Goal: Transaction & Acquisition: Purchase product/service

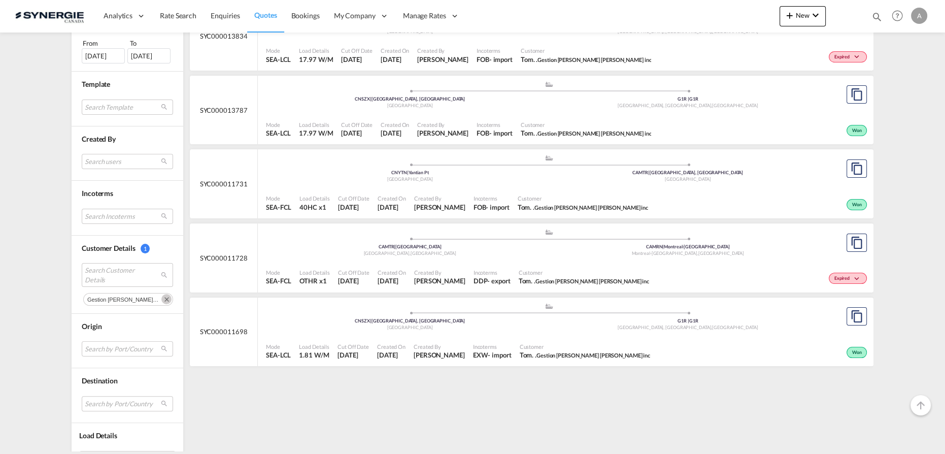
scroll to position [345, 0]
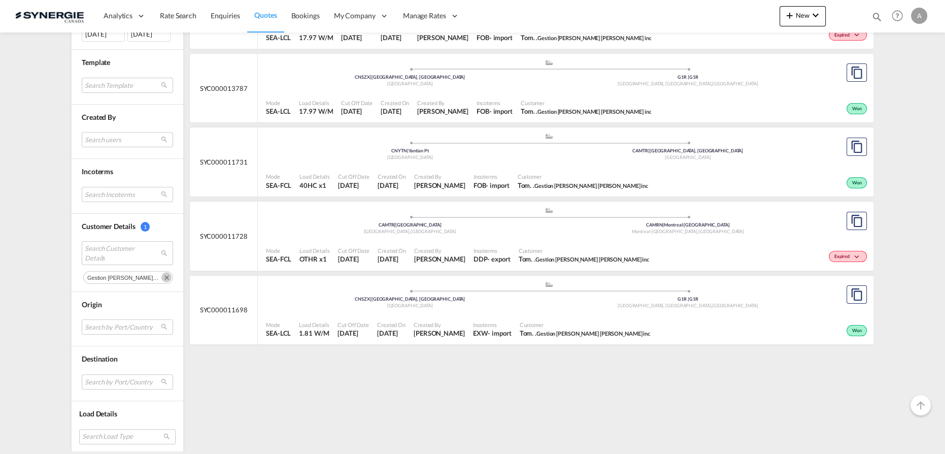
click at [161, 277] on md-icon "Remove" at bounding box center [166, 277] width 10 height 10
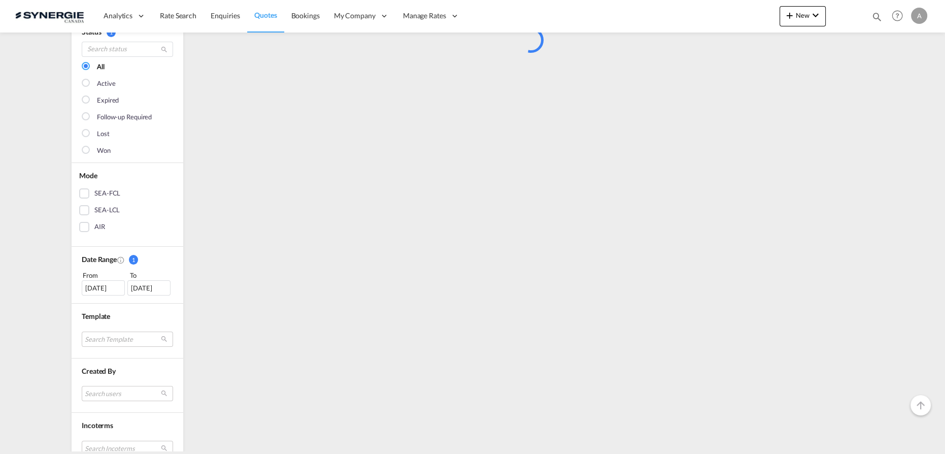
scroll to position [276, 0]
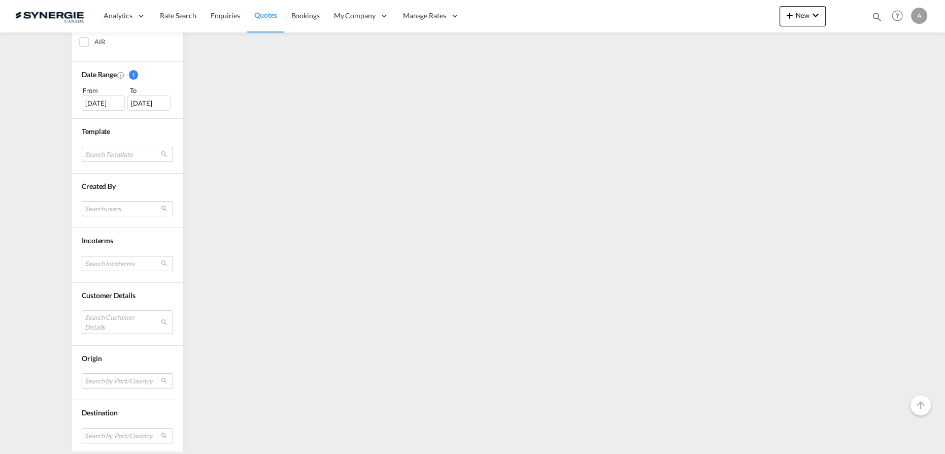
click at [108, 316] on md-select "Search Customer Details" at bounding box center [127, 321] width 91 height 23
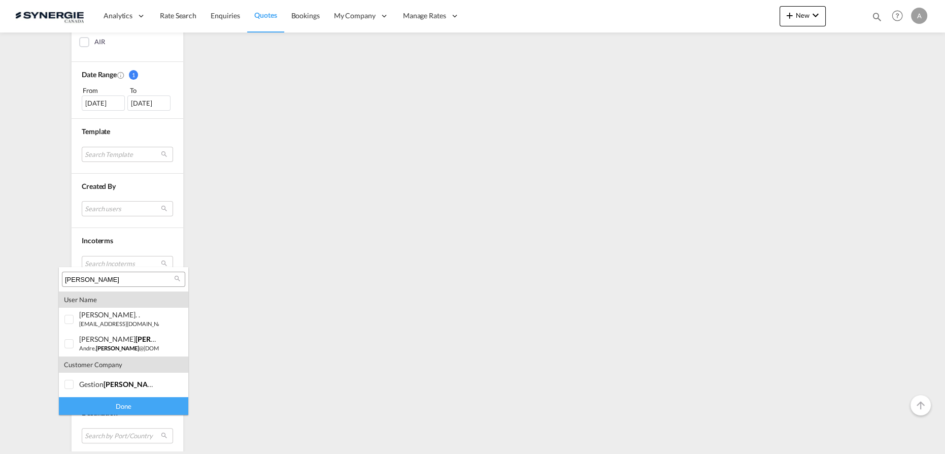
click at [112, 284] on div "DUSSAULT" at bounding box center [123, 279] width 123 height 15
click at [112, 281] on input "DUSSAULT" at bounding box center [119, 279] width 109 height 9
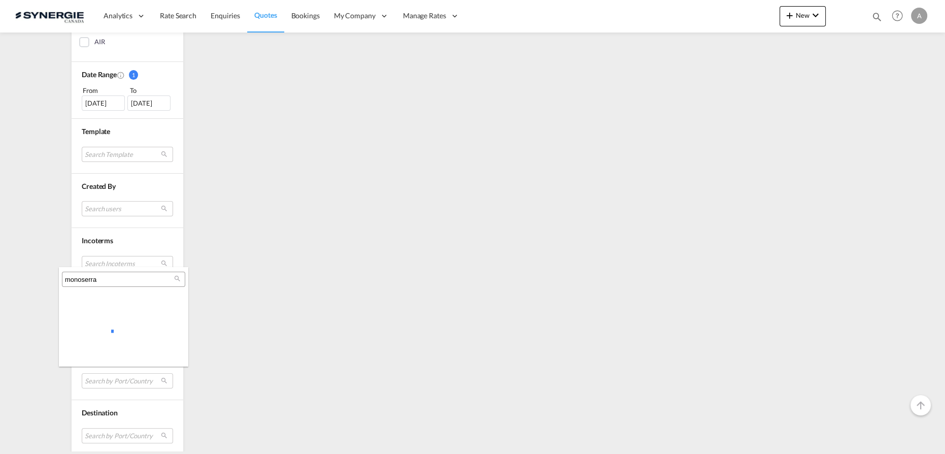
type input "monoserra"
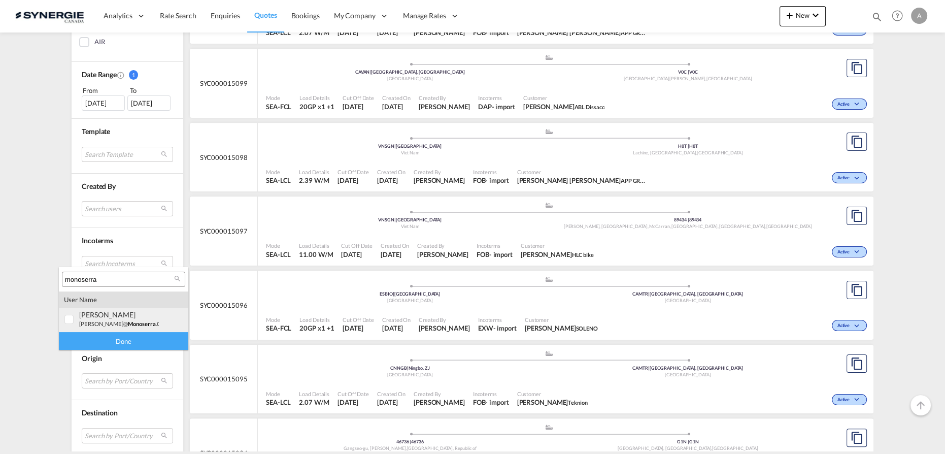
drag, startPoint x: 108, startPoint y: 308, endPoint x: 106, endPoint y: 336, distance: 28.0
click at [108, 308] on md-option "user angelo MASTROMONACO a.mastromonaco@ monoserra .com | mono serra" at bounding box center [123, 320] width 129 height 24
click at [104, 346] on div "Done" at bounding box center [123, 341] width 129 height 18
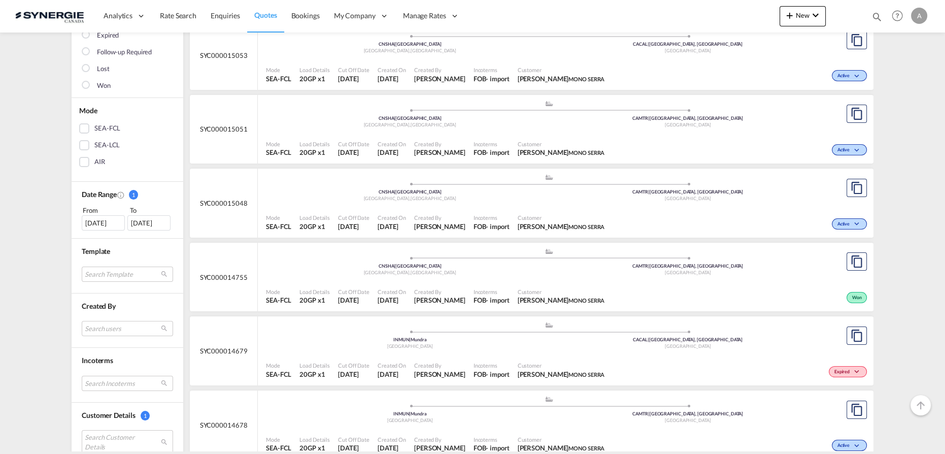
scroll to position [184, 0]
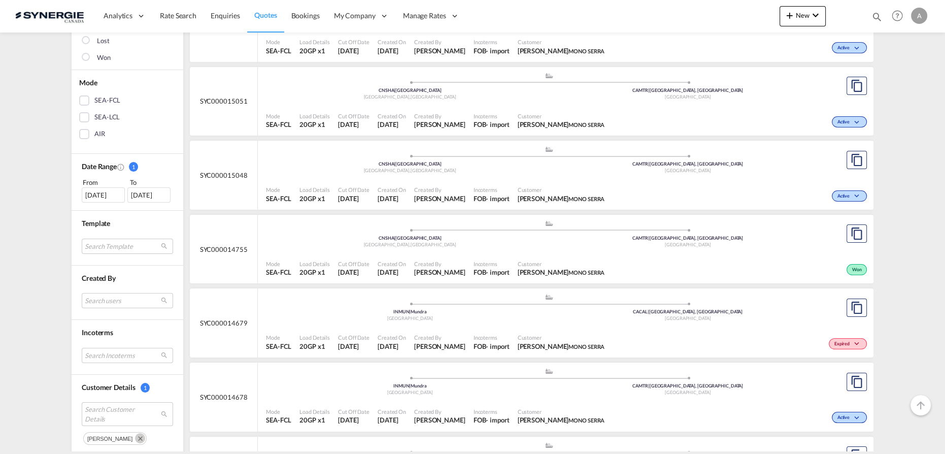
click at [511, 176] on div ".a{fill:#aaa8ad;} .a{fill:#aaa8ad;} CNSHA | Port of Shanghai Shanghai , China C…" at bounding box center [549, 162] width 566 height 33
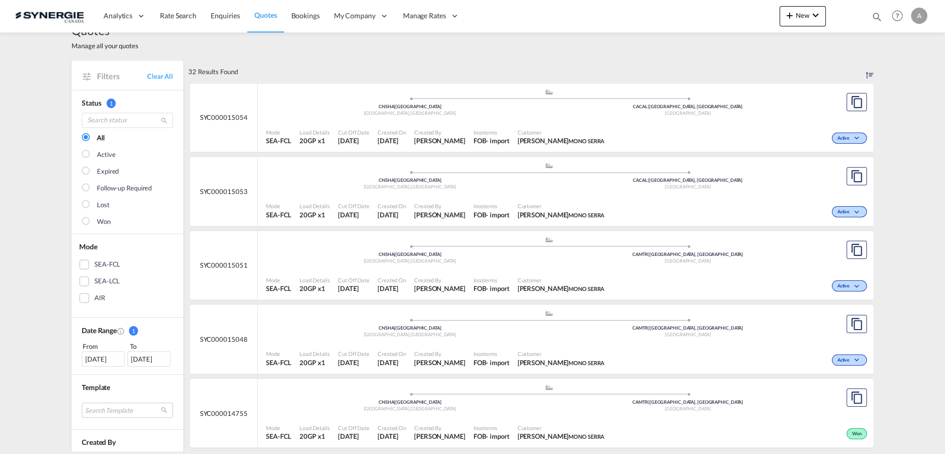
scroll to position [0, 0]
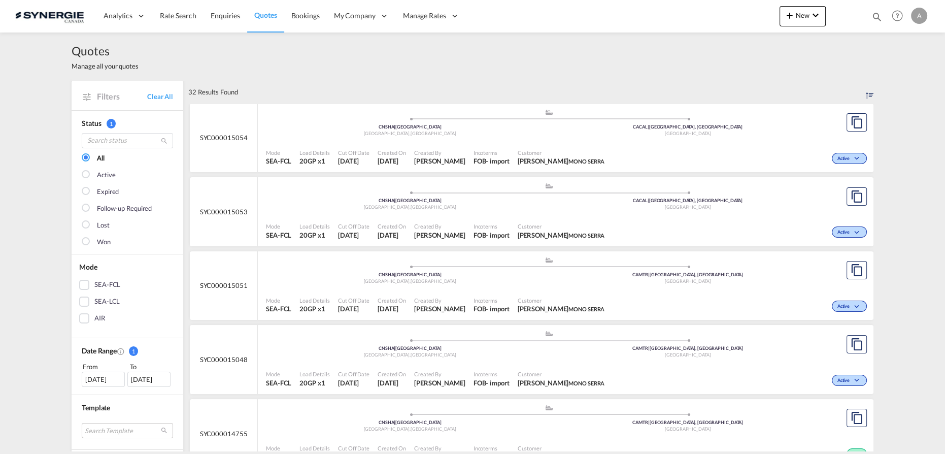
click at [869, 20] on div "Bookings Quotes Enquiries Help Resources Product Release A My Profile Logout" at bounding box center [898, 15] width 64 height 31
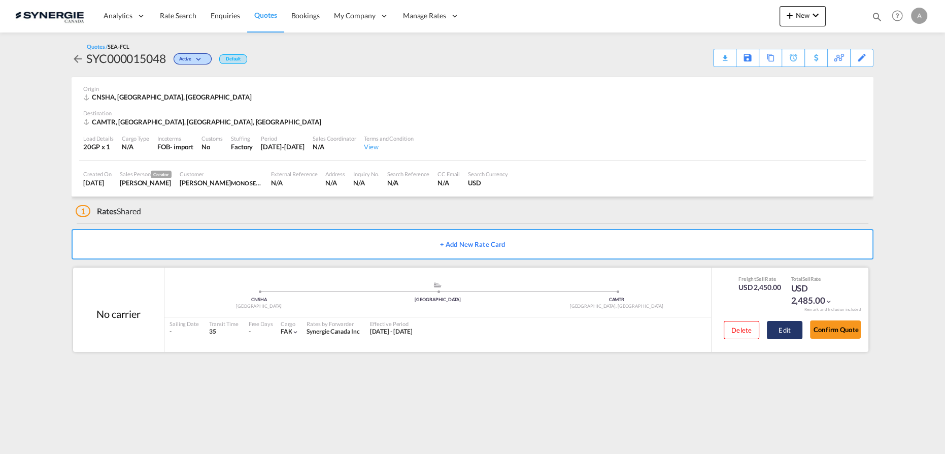
click at [789, 331] on button "Edit" at bounding box center [785, 330] width 36 height 18
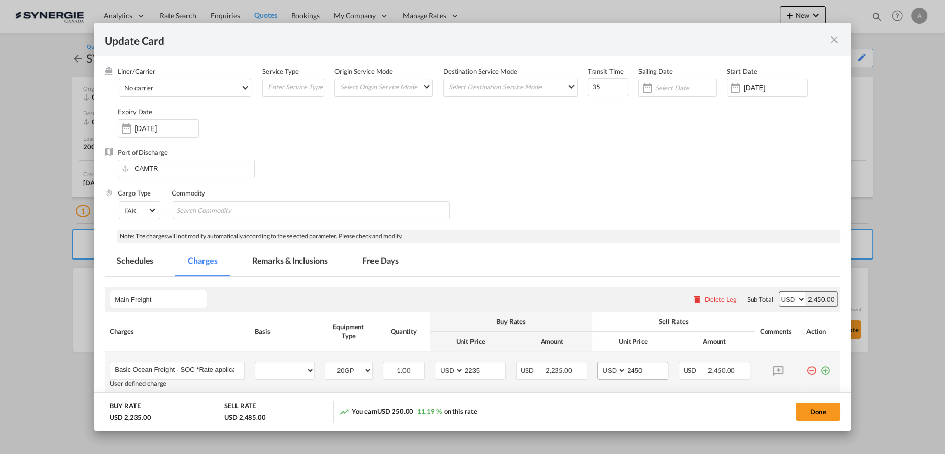
scroll to position [184, 0]
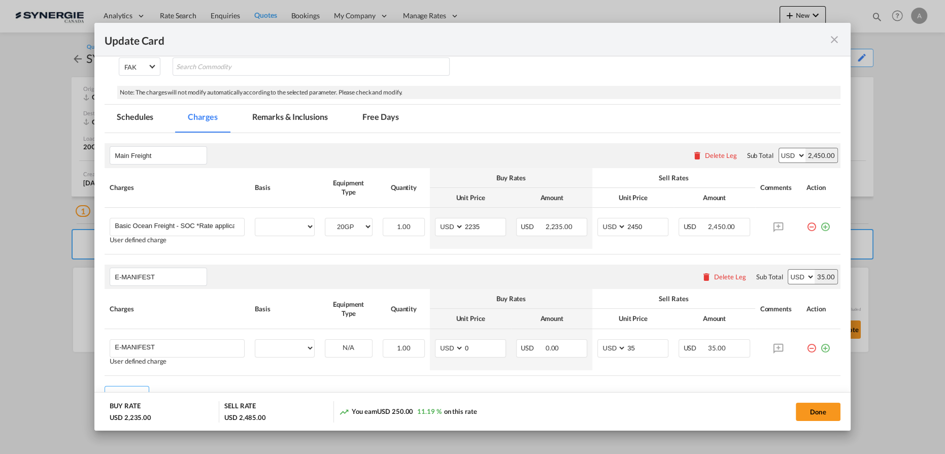
select select "per equipment"
select select "per B/L"
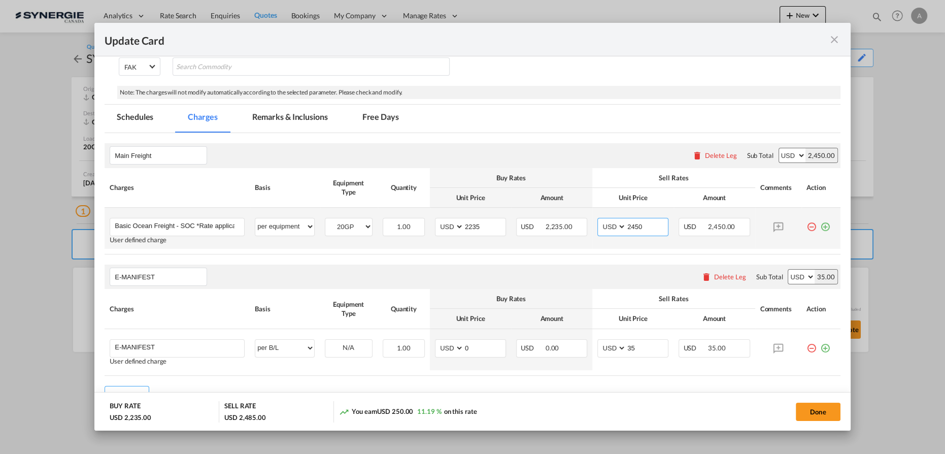
drag, startPoint x: 638, startPoint y: 227, endPoint x: 504, endPoint y: 224, distance: 134.1
click at [504, 224] on tr "Basic Ocean Freight - SOC *Rate applicable at gate-in date Please Enter User De…" at bounding box center [473, 228] width 736 height 41
type input "2400"
drag, startPoint x: 419, startPoint y: 235, endPoint x: 368, endPoint y: 233, distance: 51.8
click at [386, 235] on tr "Basic Ocean Freight - SOC *Rate applicable at gate-in date Please Enter User De…" at bounding box center [473, 228] width 736 height 41
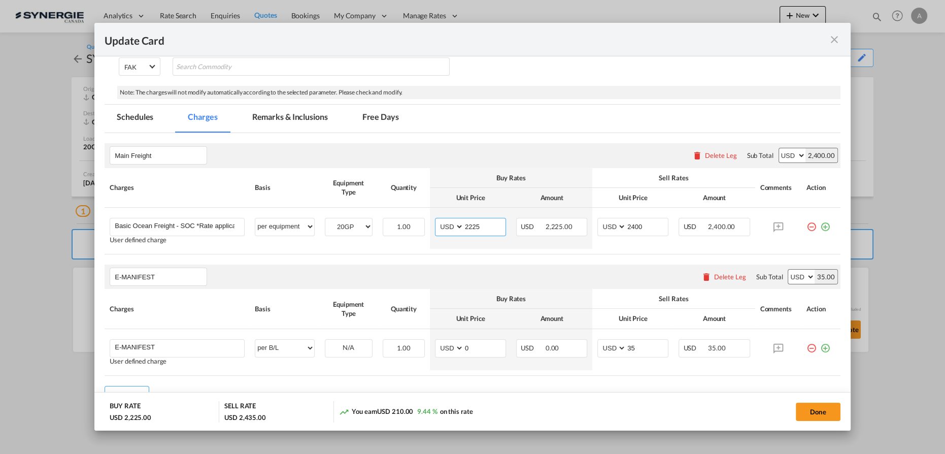
type input "2225"
click at [820, 416] on button "Done" at bounding box center [818, 412] width 45 height 18
type input "[DATE]"
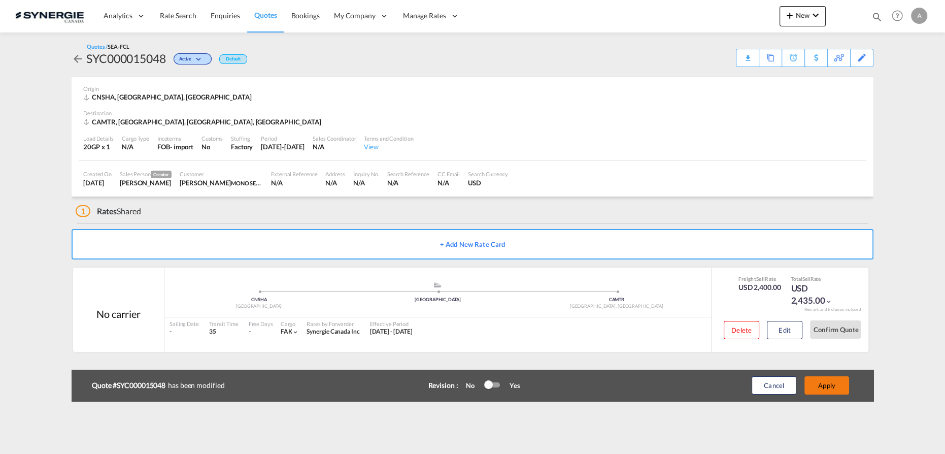
click at [825, 390] on button "Apply" at bounding box center [827, 385] width 45 height 18
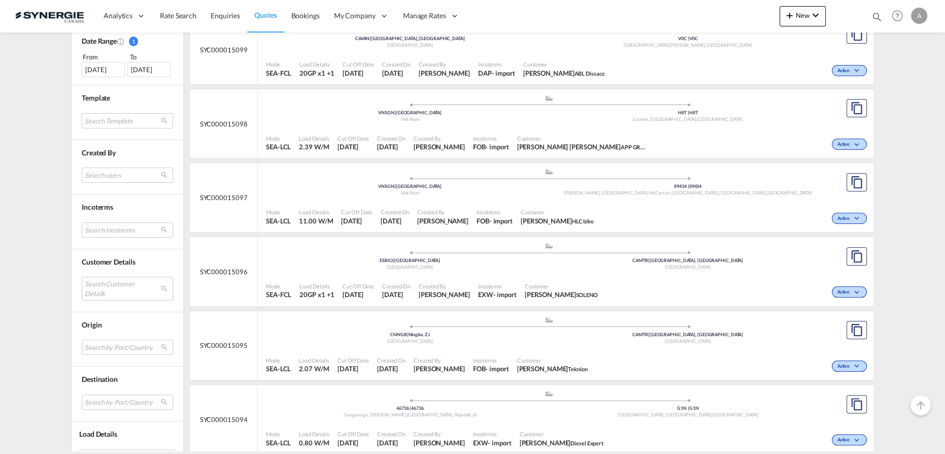
scroll to position [323, 0]
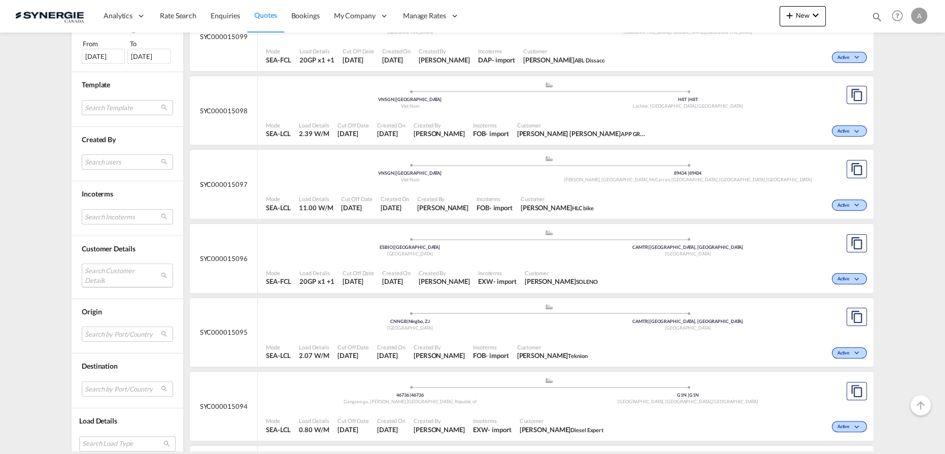
click at [109, 270] on md-select "Search Customer Details user name user [PERSON_NAME] [EMAIL_ADDRESS][DOMAIN_NAM…" at bounding box center [127, 274] width 91 height 23
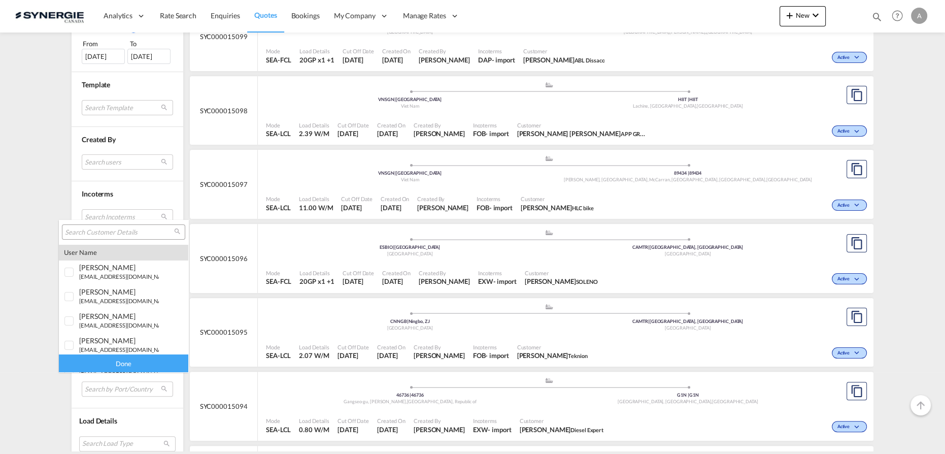
click at [131, 238] on div at bounding box center [123, 231] width 123 height 15
click at [129, 233] on input "search" at bounding box center [119, 232] width 109 height 9
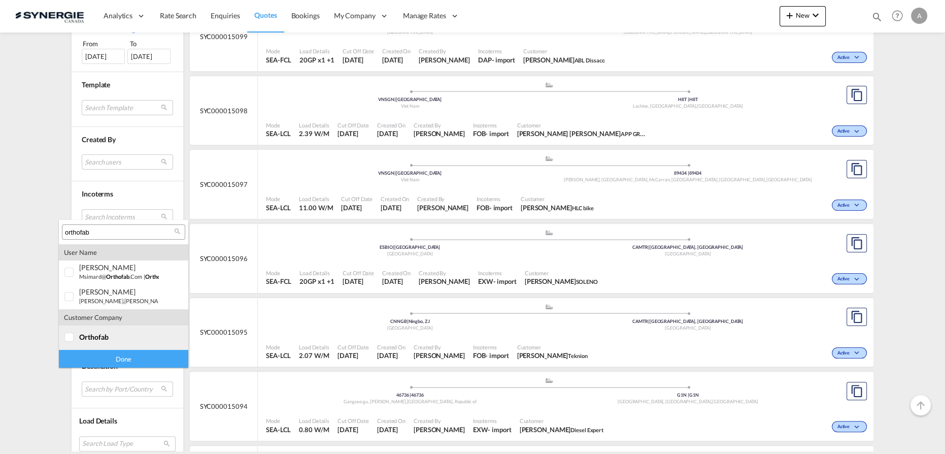
type input "orthofab"
click at [98, 349] on md-option "company orthofab" at bounding box center [123, 337] width 129 height 24
click at [107, 355] on div "Done" at bounding box center [123, 359] width 129 height 18
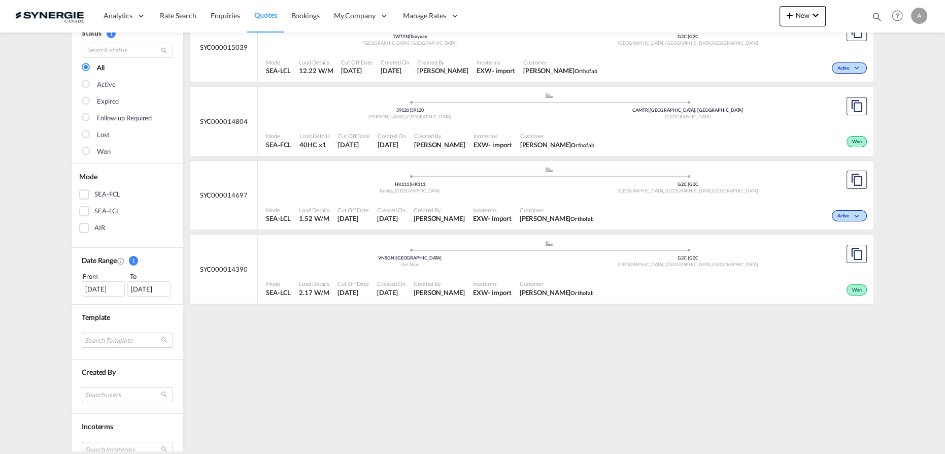
scroll to position [92, 0]
click at [89, 289] on div "27 Aug 2025" at bounding box center [103, 287] width 43 height 15
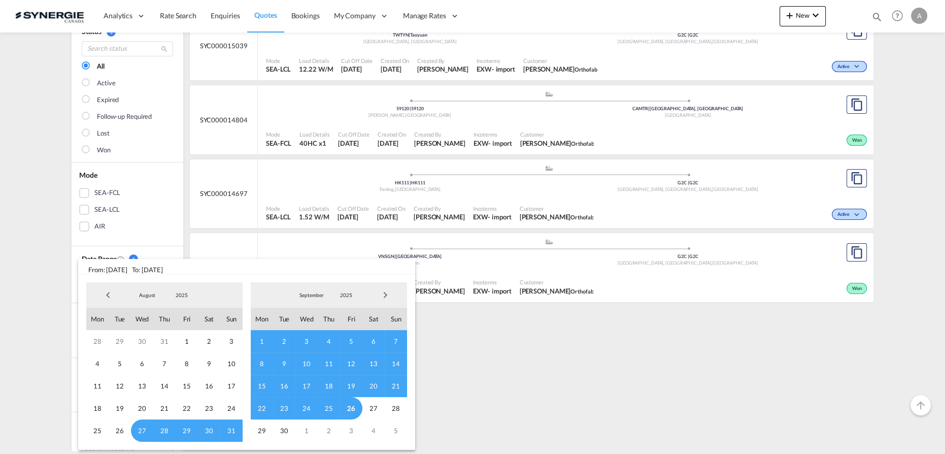
click at [184, 293] on span "2025" at bounding box center [182, 294] width 32 height 7
click at [172, 246] on md-option "2023" at bounding box center [191, 247] width 69 height 24
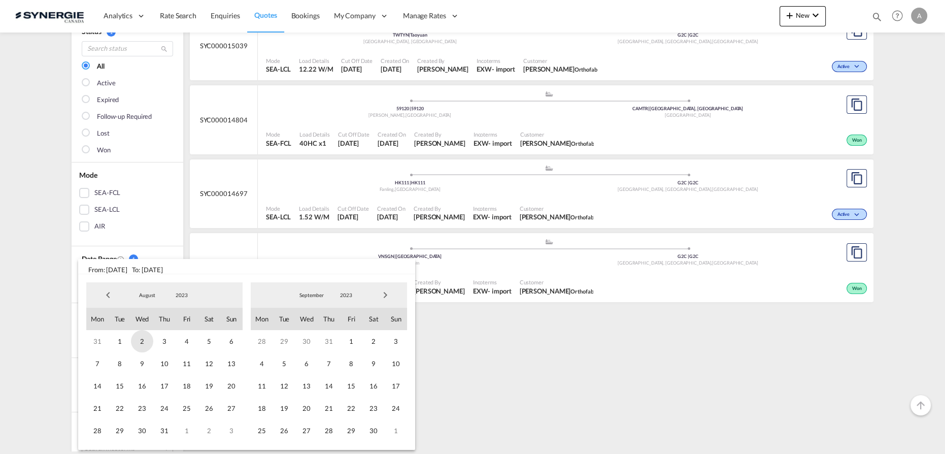
click at [124, 343] on span "1" at bounding box center [120, 341] width 22 height 22
click at [338, 294] on span "2023" at bounding box center [346, 294] width 32 height 7
click at [340, 345] on md-option "2025" at bounding box center [356, 344] width 69 height 24
click at [346, 411] on span "26" at bounding box center [351, 408] width 22 height 22
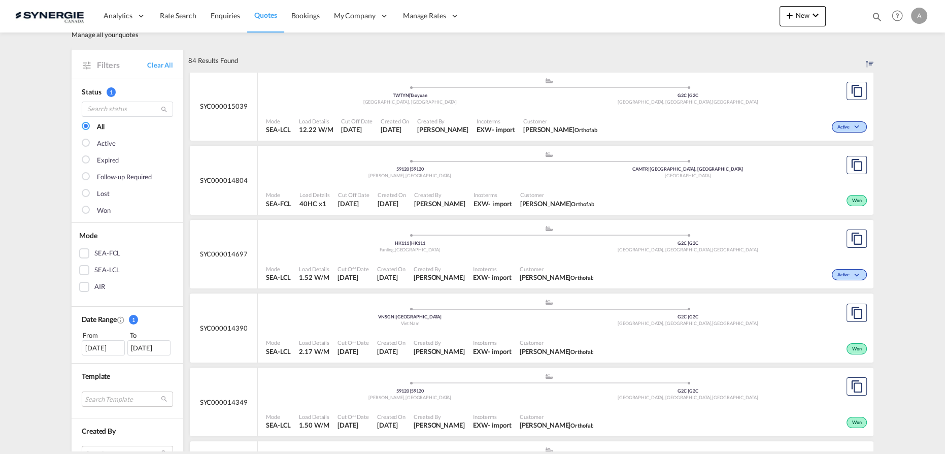
scroll to position [0, 0]
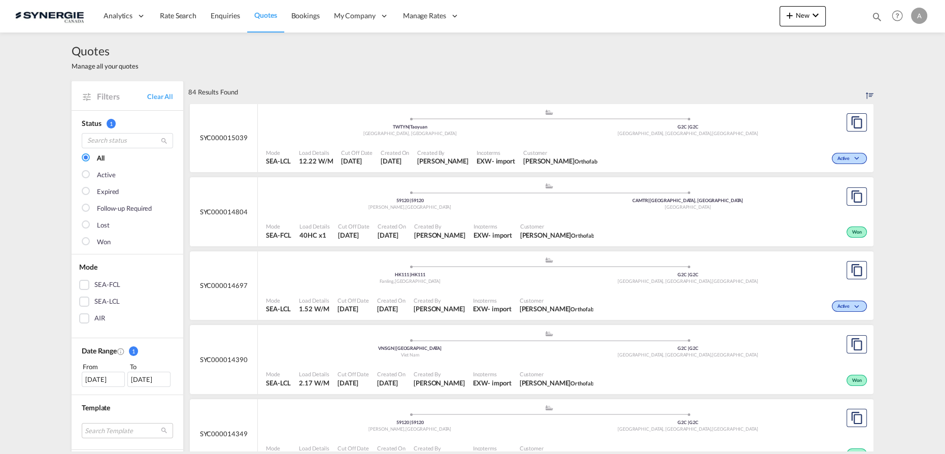
click at [473, 148] on div "Incoterms EXW - import" at bounding box center [496, 157] width 47 height 25
click at [796, 21] on md-icon "icon-plus 400-fg" at bounding box center [790, 15] width 12 height 12
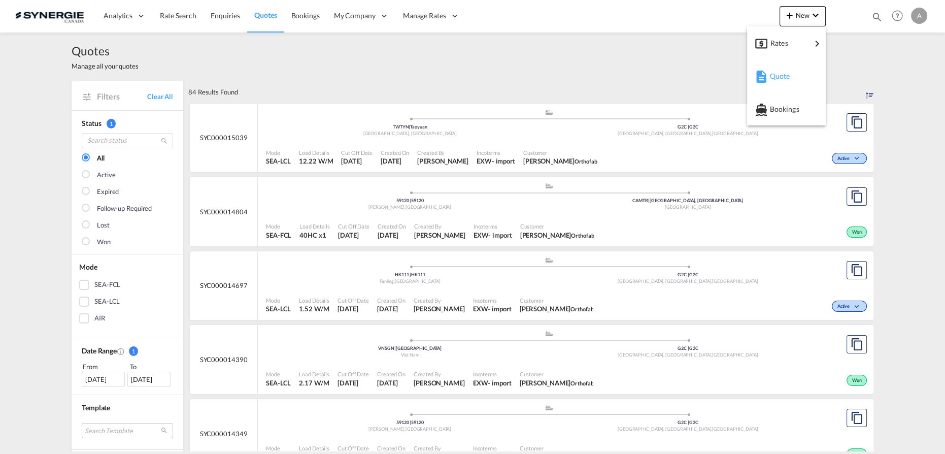
click at [777, 78] on span "Quote" at bounding box center [775, 76] width 11 height 20
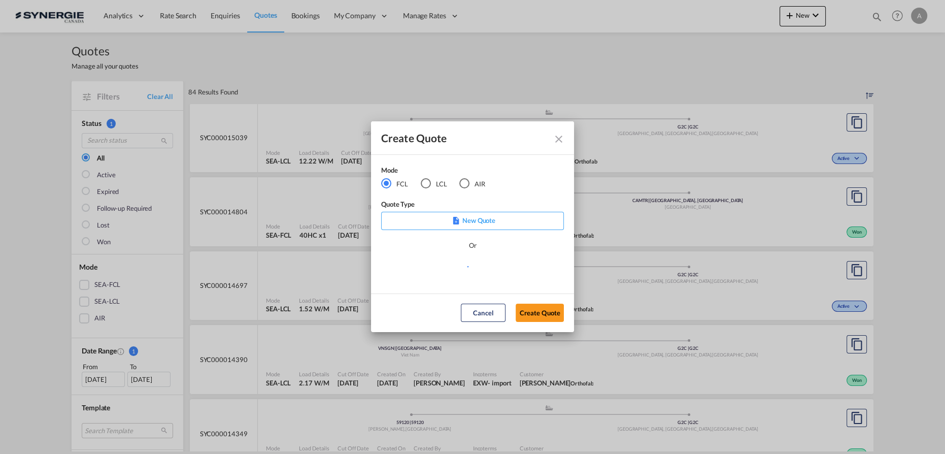
click at [425, 184] on div "LCL" at bounding box center [426, 183] width 10 height 10
click at [448, 276] on md-select "Select template *NEW* UBV Italy consol LCL Pablo Gomez Saldarriaga | 23 Sep 202…" at bounding box center [472, 270] width 183 height 20
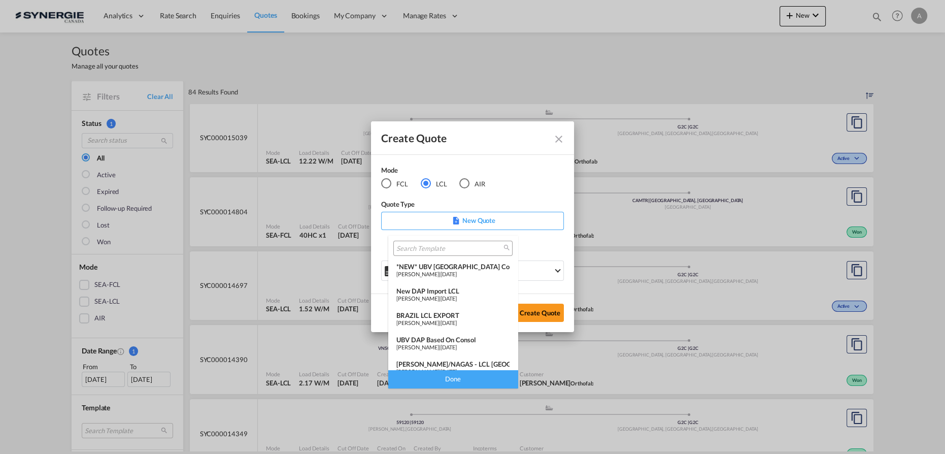
click at [452, 270] on div "*NEW* UBV Italy consol LCL" at bounding box center [452, 266] width 113 height 8
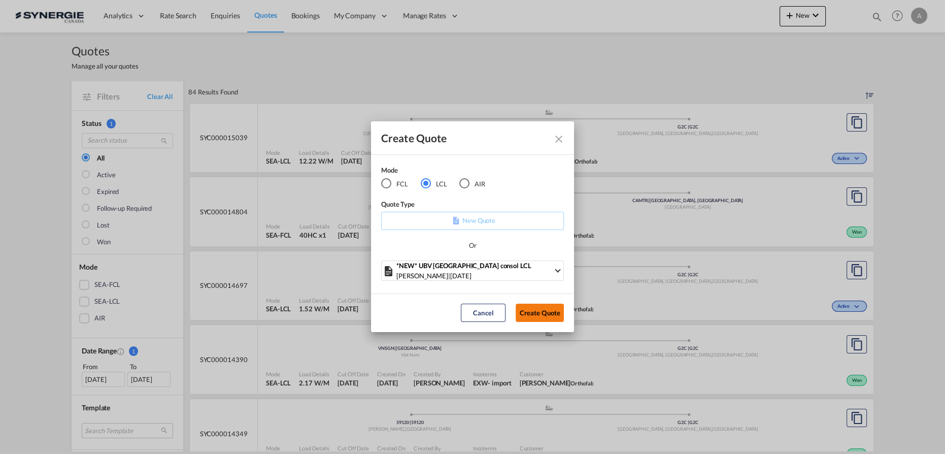
click at [538, 311] on button "Create Quote" at bounding box center [540, 313] width 48 height 18
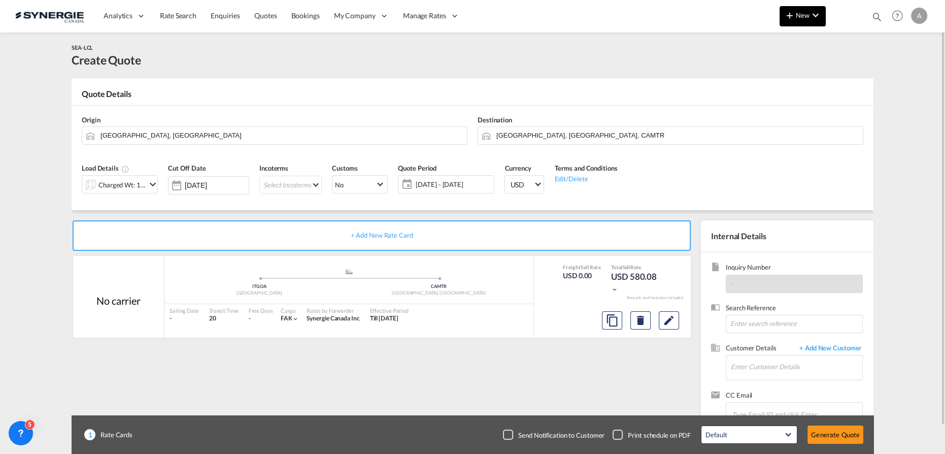
click at [813, 21] on button "New" at bounding box center [803, 16] width 46 height 20
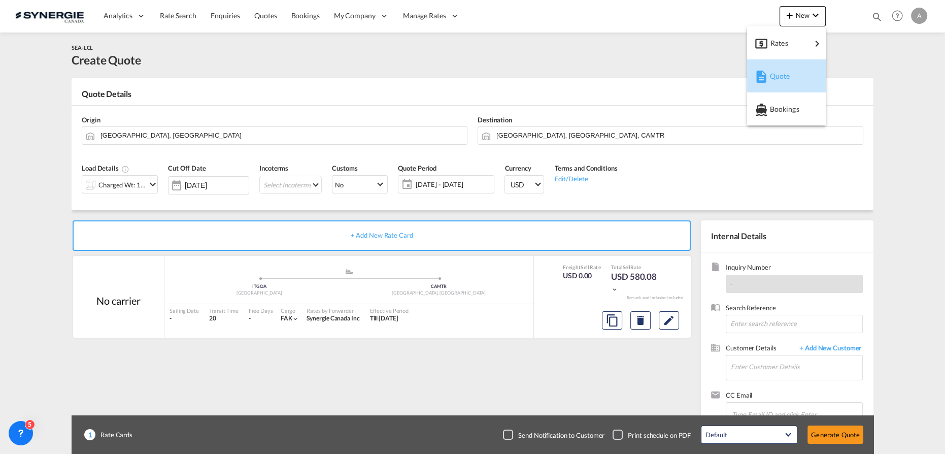
click at [770, 77] on span "Quote" at bounding box center [775, 76] width 11 height 20
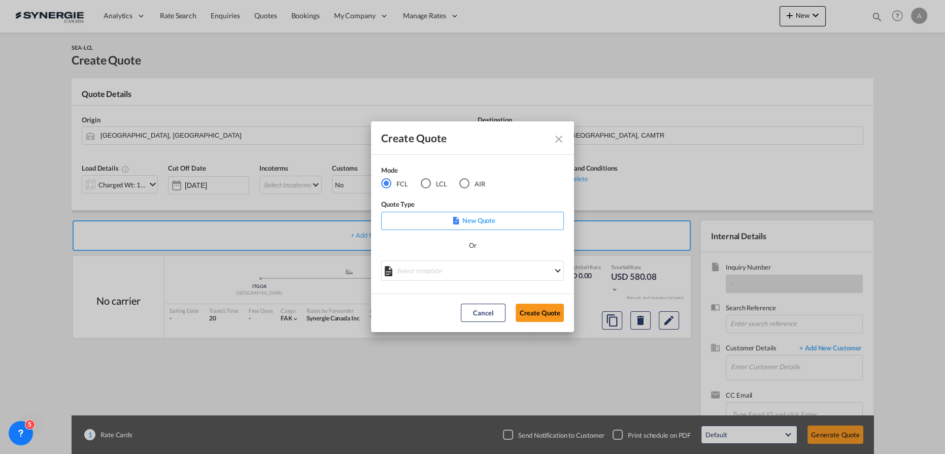
click at [421, 185] on div "LCL" at bounding box center [426, 183] width 10 height 10
click at [439, 269] on md-select "Select template *NEW* UBV Italy consol LCL Pablo Gomez Saldarriaga | 23 Sep 202…" at bounding box center [472, 270] width 183 height 20
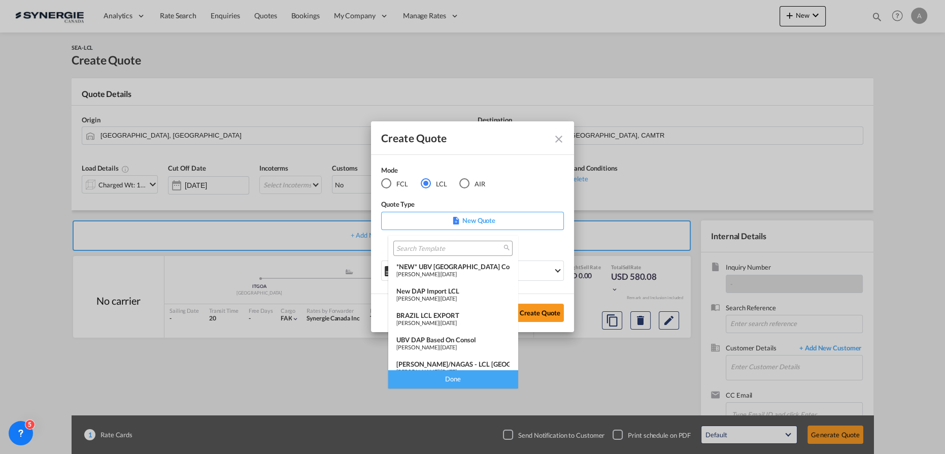
click at [559, 140] on md-backdrop at bounding box center [472, 227] width 945 height 454
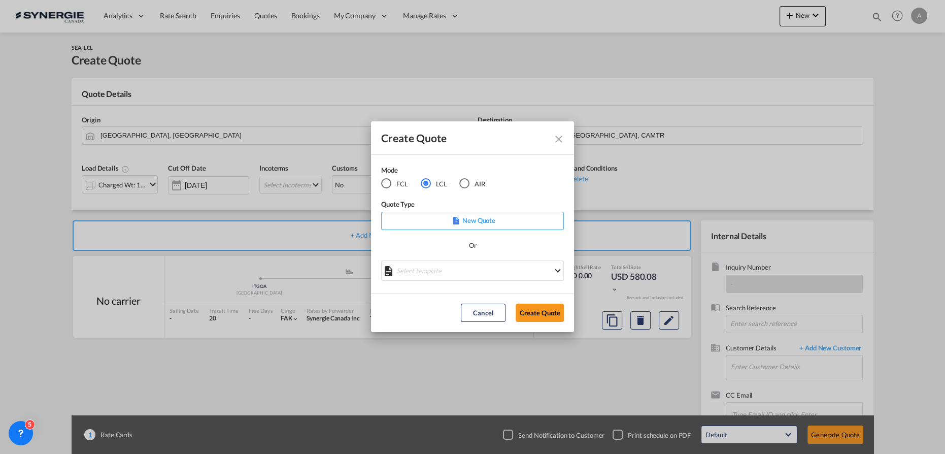
click at [563, 139] on md-icon "Close dialog" at bounding box center [559, 139] width 12 height 12
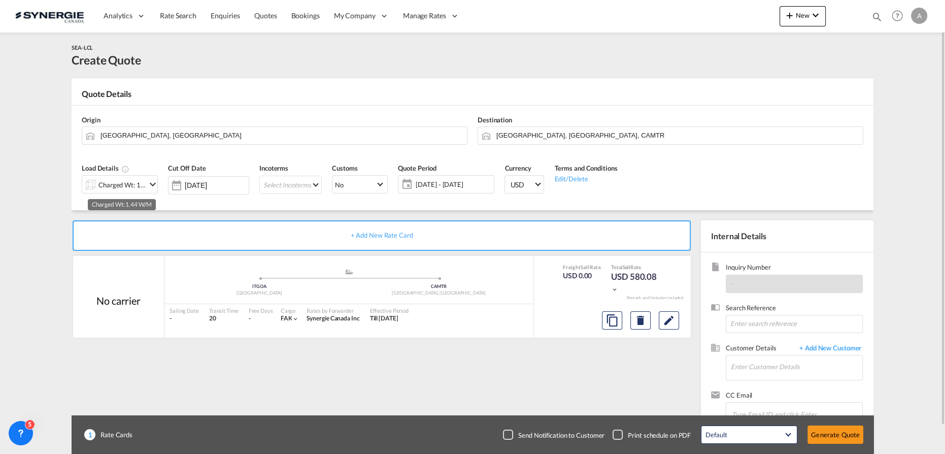
click at [128, 183] on div "Charged Wt: 1.44 W/M" at bounding box center [122, 185] width 48 height 14
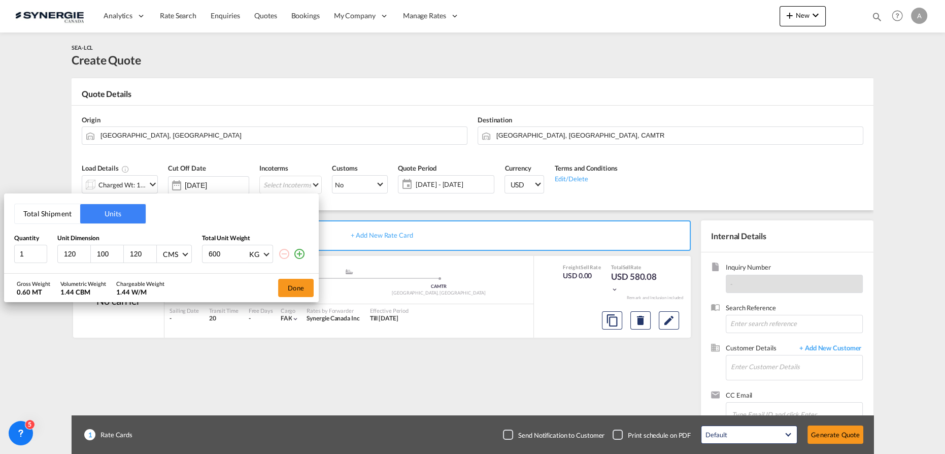
drag, startPoint x: 78, startPoint y: 254, endPoint x: -23, endPoint y: 253, distance: 101.5
click at [0, 253] on html "Analytics Reports Dashboard Rate Search Enquiries Quotes" at bounding box center [472, 227] width 945 height 454
type input "120"
type input "80"
type input "111"
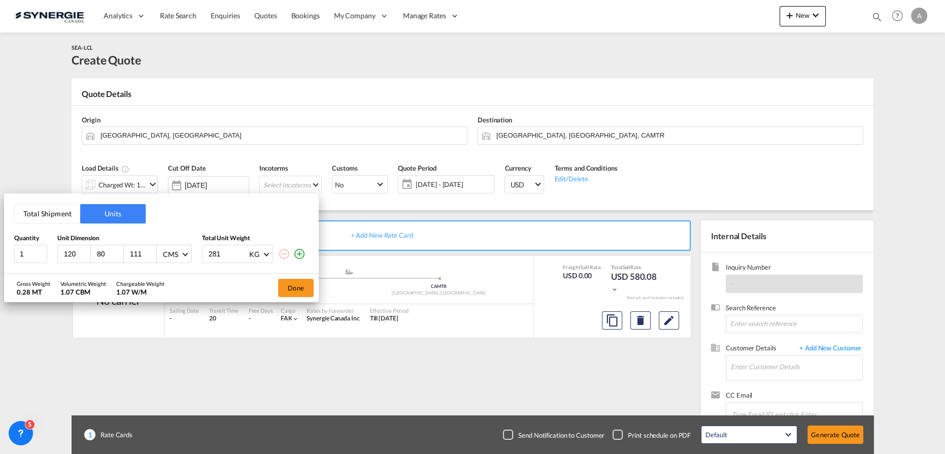
type input "281"
click at [298, 287] on button "Done" at bounding box center [296, 288] width 36 height 18
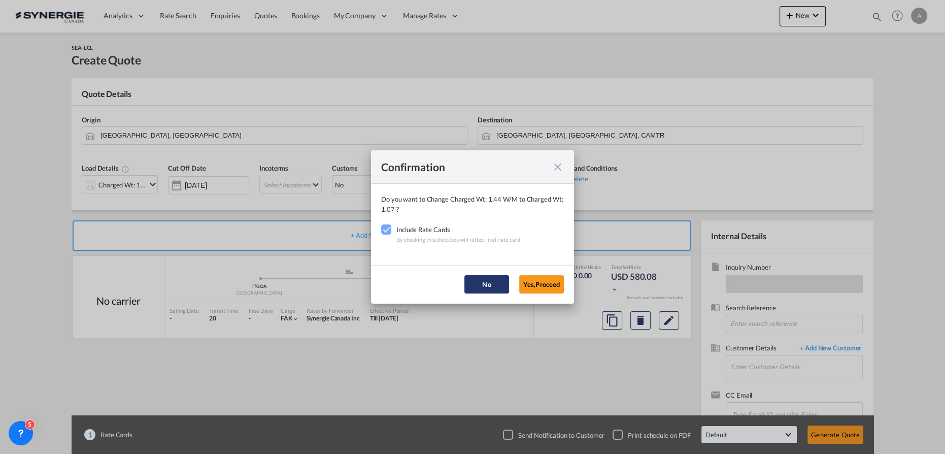
drag, startPoint x: 543, startPoint y: 283, endPoint x: 473, endPoint y: 263, distance: 72.7
click at [543, 283] on button "Yes,Proceed" at bounding box center [541, 284] width 45 height 18
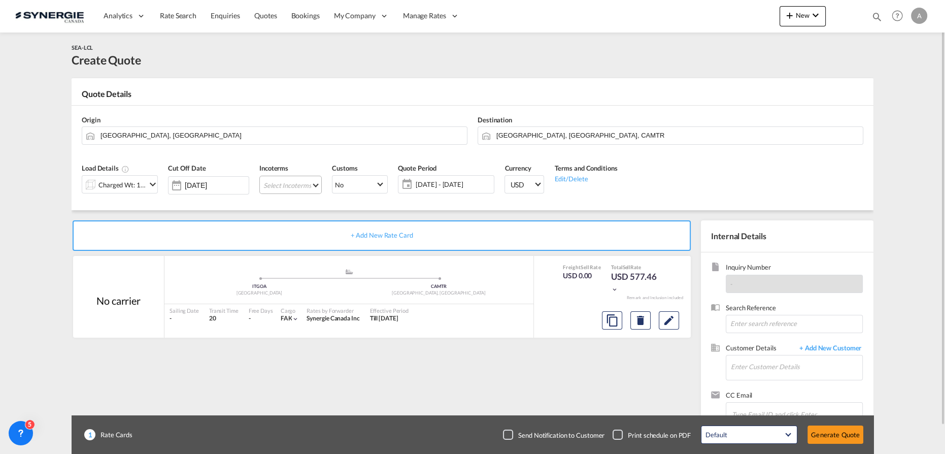
click at [298, 188] on md-select "Select Incoterms FOB - export Free on Board FAS - export Free Alongside Ship CI…" at bounding box center [290, 185] width 62 height 18
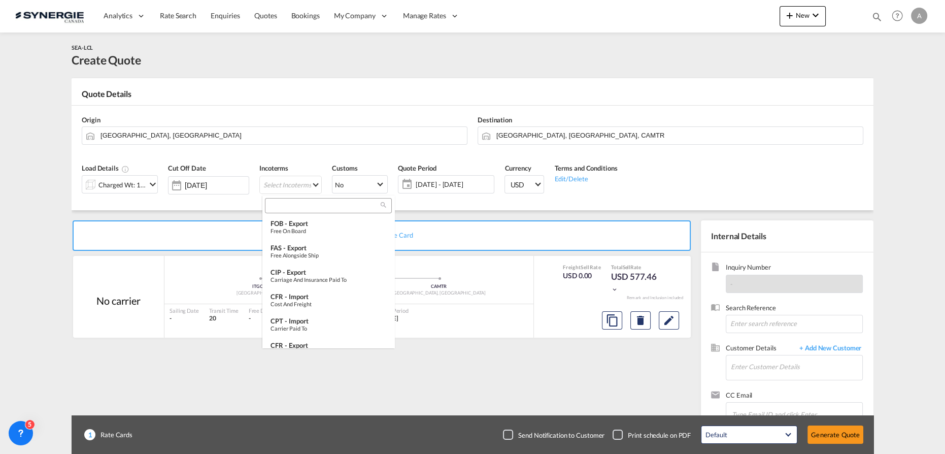
click at [300, 208] on input "search" at bounding box center [324, 205] width 113 height 9
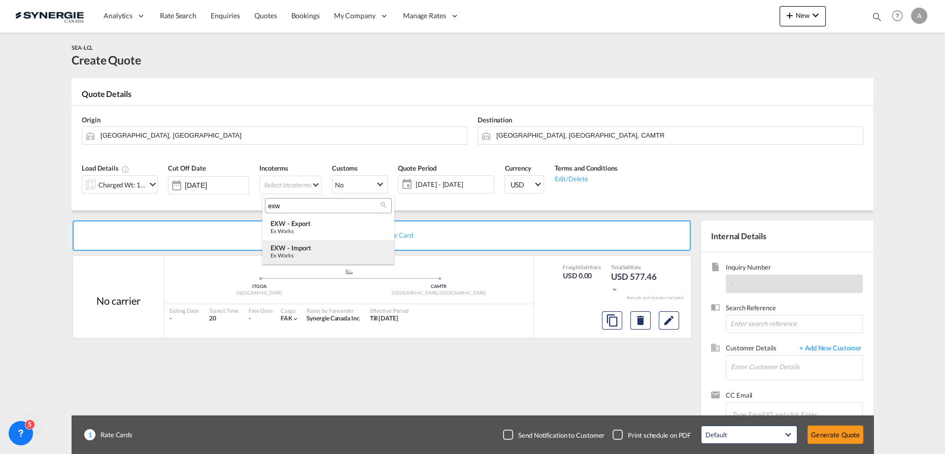
type input "exw"
click at [308, 253] on div "Ex Works" at bounding box center [329, 255] width 116 height 7
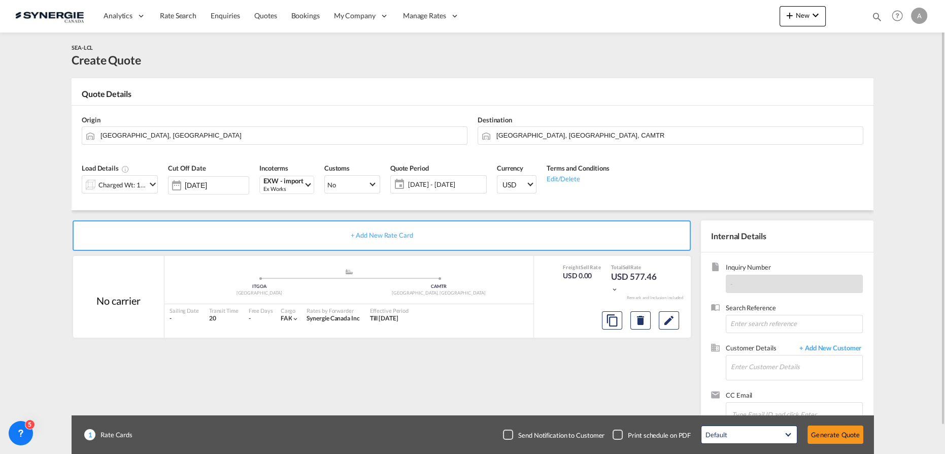
click at [419, 187] on span "01 - 31 Oct 2025" at bounding box center [446, 184] width 76 height 9
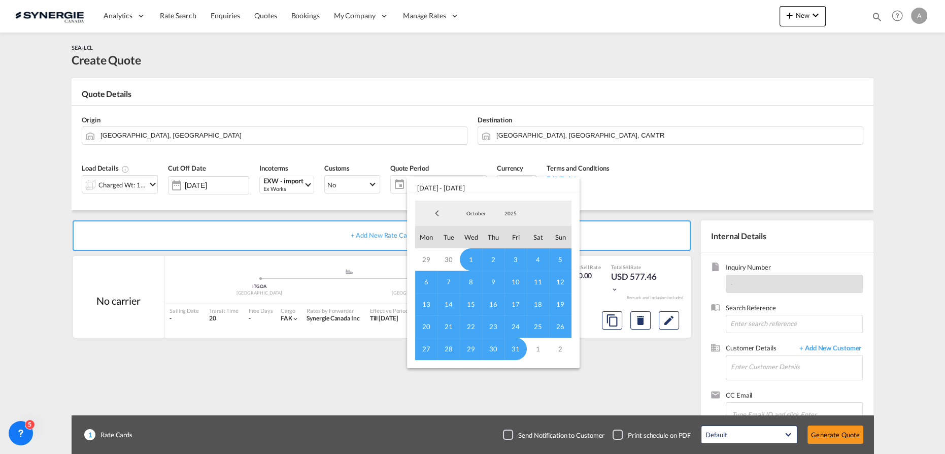
click at [468, 213] on span "October" at bounding box center [476, 213] width 32 height 7
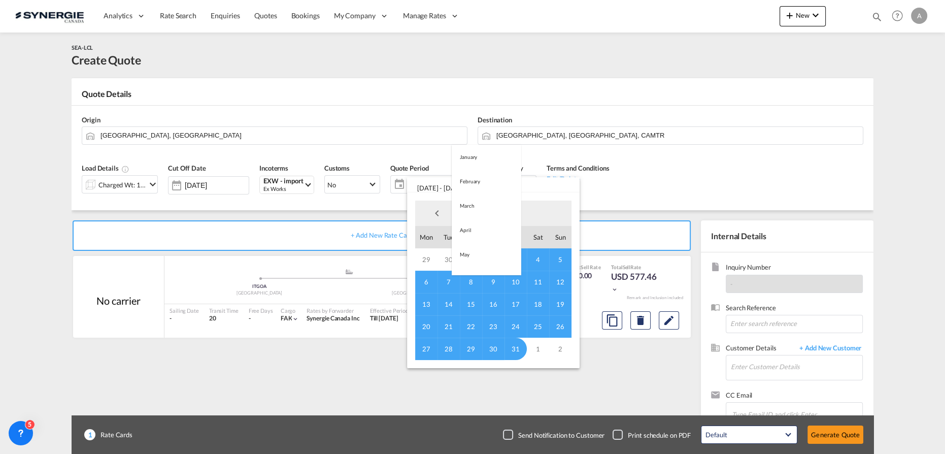
scroll to position [162, 0]
click at [470, 192] on md-option "September" at bounding box center [486, 189] width 69 height 24
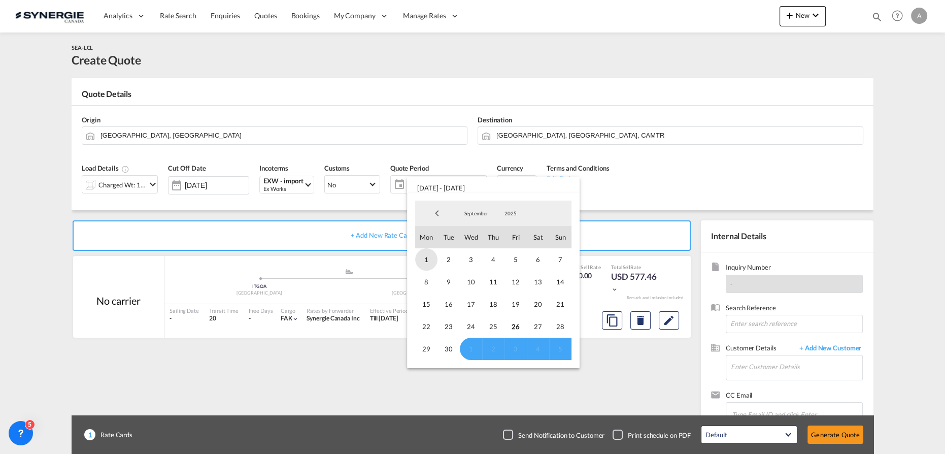
click at [427, 259] on span "1" at bounding box center [426, 259] width 22 height 22
click at [469, 213] on span "September" at bounding box center [476, 213] width 32 height 7
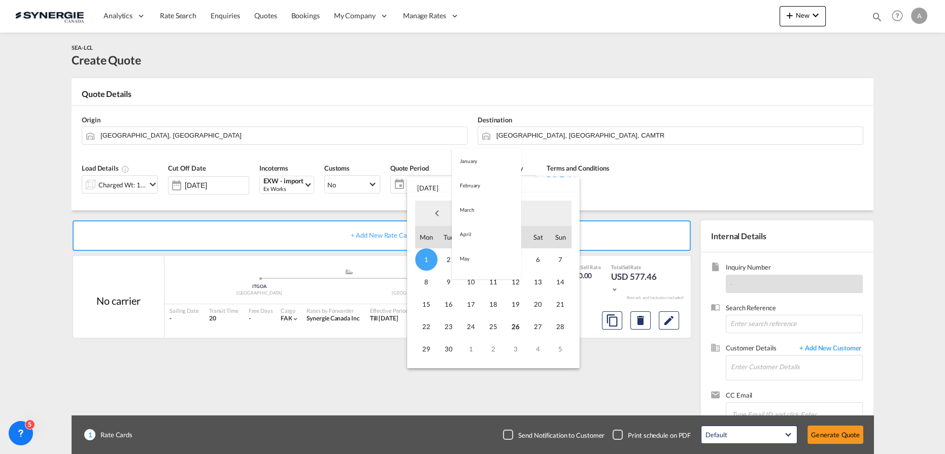
scroll to position [142, 0]
click at [466, 213] on md-option "September" at bounding box center [486, 214] width 69 height 24
click at [509, 328] on span "26" at bounding box center [516, 326] width 22 height 22
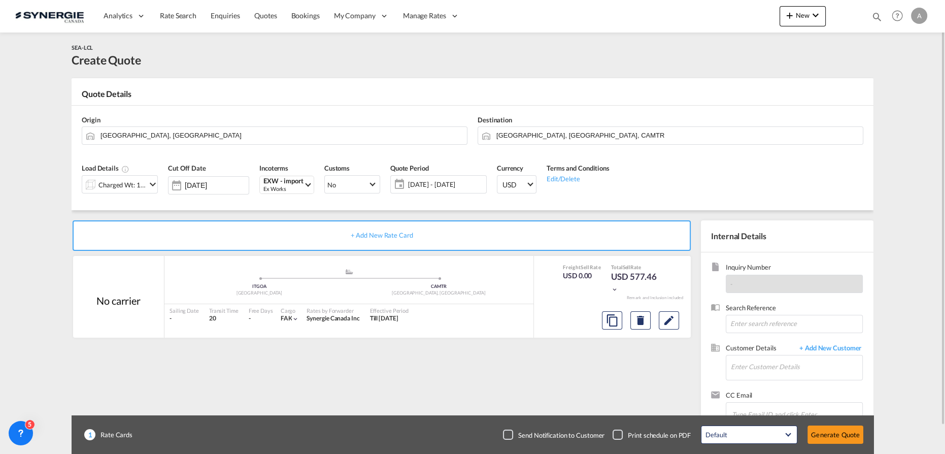
click at [439, 188] on span "01 - 26 Sep 2025" at bounding box center [446, 184] width 76 height 9
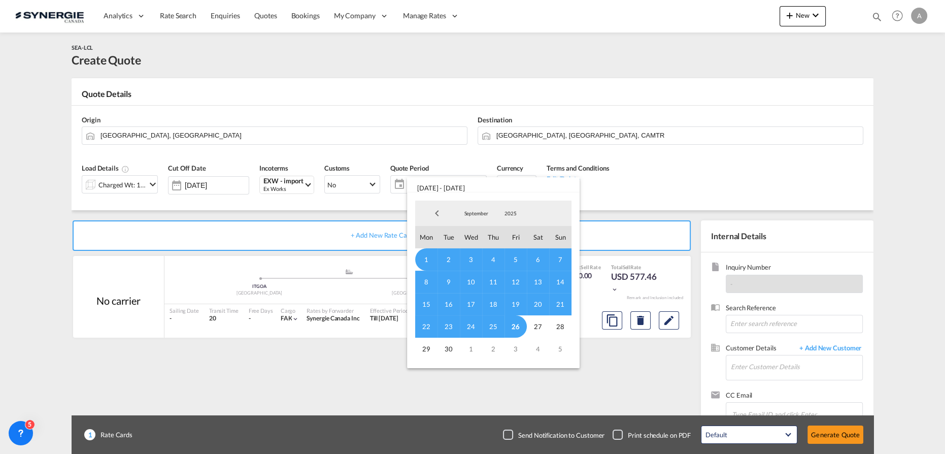
click at [515, 325] on span "26" at bounding box center [516, 326] width 22 height 22
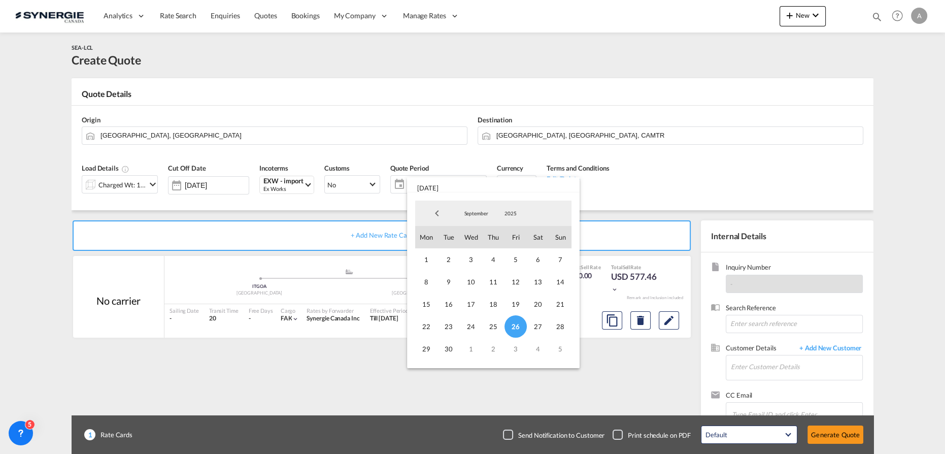
click at [478, 215] on span "September" at bounding box center [476, 213] width 32 height 7
click at [476, 236] on md-option "October" at bounding box center [486, 238] width 69 height 24
click at [453, 306] on span "14" at bounding box center [449, 304] width 22 height 22
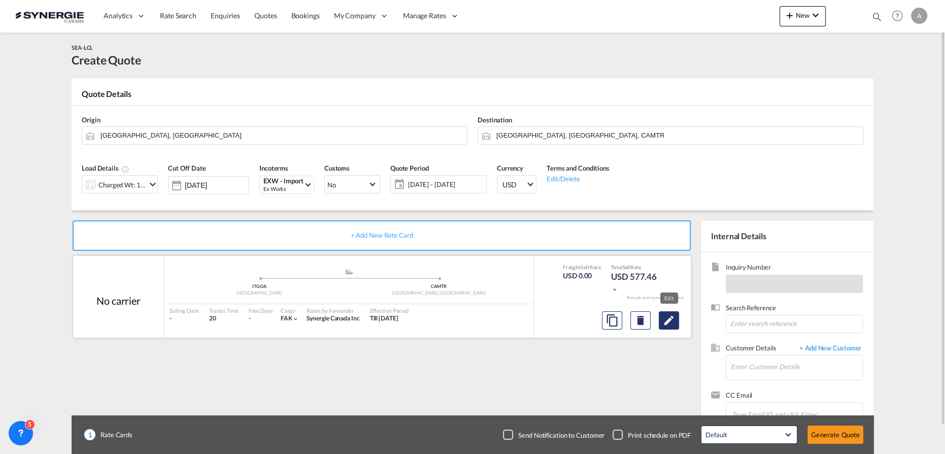
click at [669, 326] on button "Edit" at bounding box center [669, 320] width 20 height 18
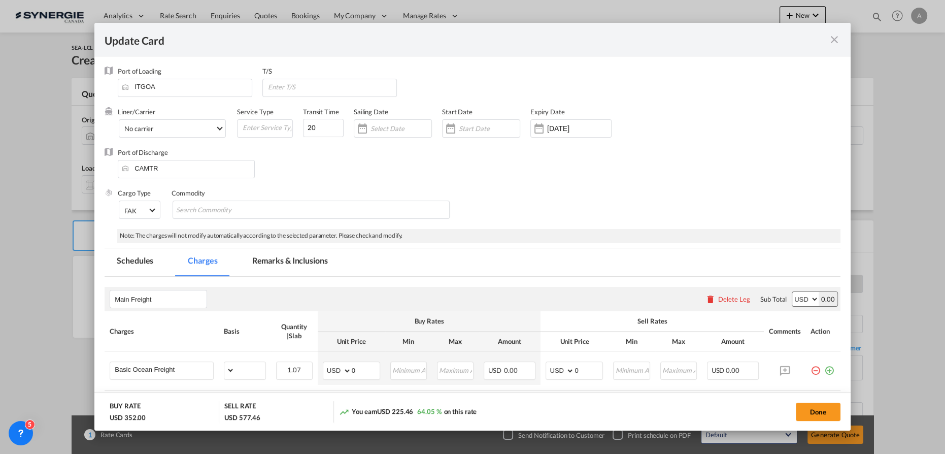
select select "per_w/m"
select select "per_bl"
select select "per_quintal"
select select "per_cbm"
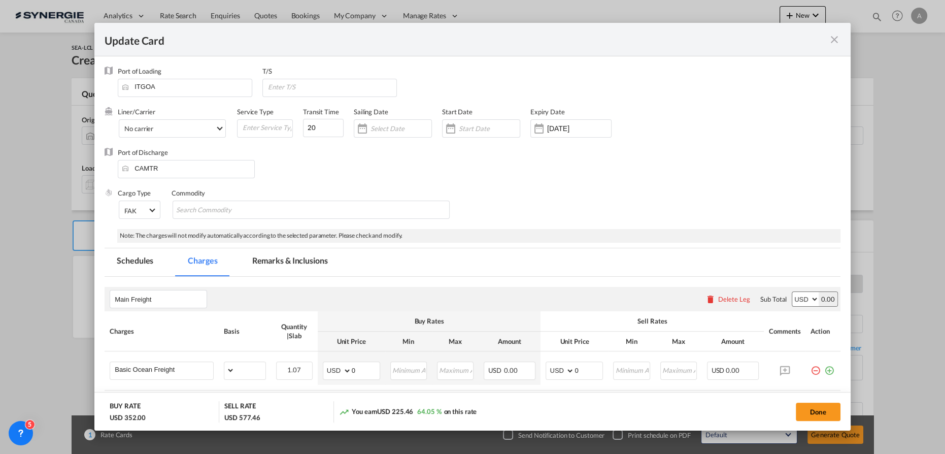
select select "flat"
select select "per_hbl"
select select "flat"
select select "per_bl"
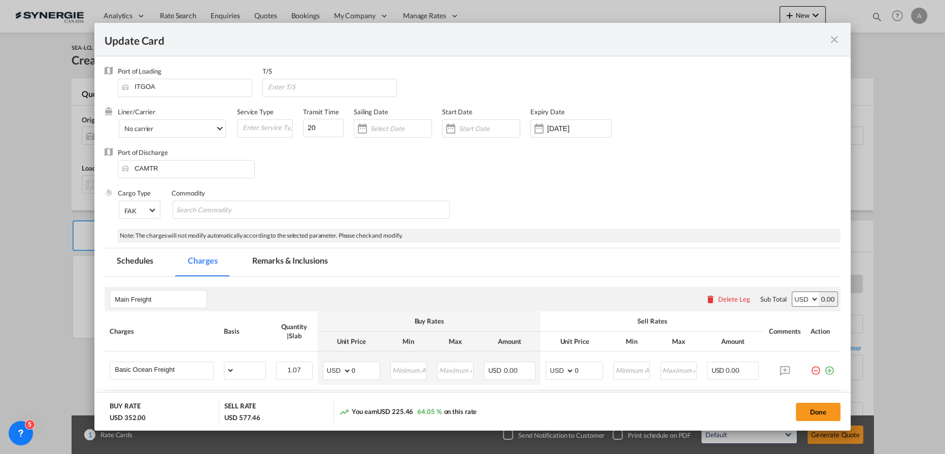
select select "per_bl"
select select "per_shipment"
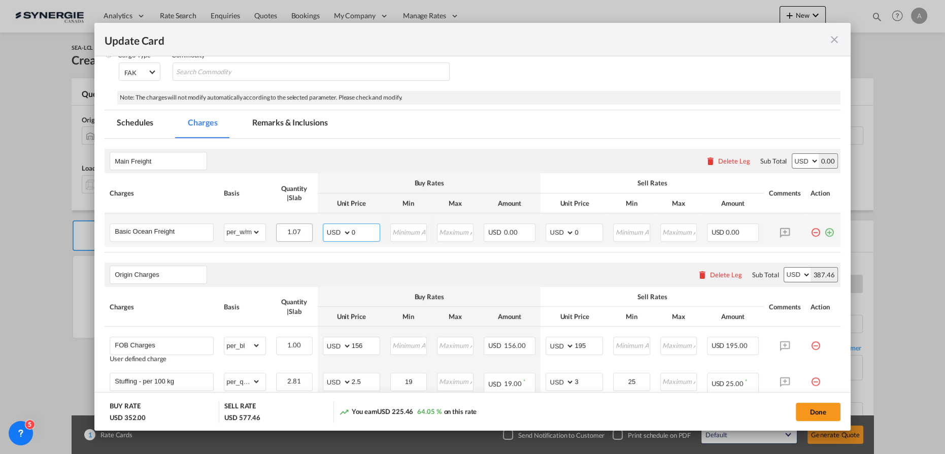
drag, startPoint x: 354, startPoint y: 235, endPoint x: 279, endPoint y: 239, distance: 75.7
click at [286, 239] on tr "Basic Ocean Freight Please Enter Already Exists gross_weight volumetric_weight …" at bounding box center [473, 230] width 736 height 34
type input "96"
type input "111"
click at [626, 231] on input "Update CardPort of ..." at bounding box center [631, 231] width 35 height 15
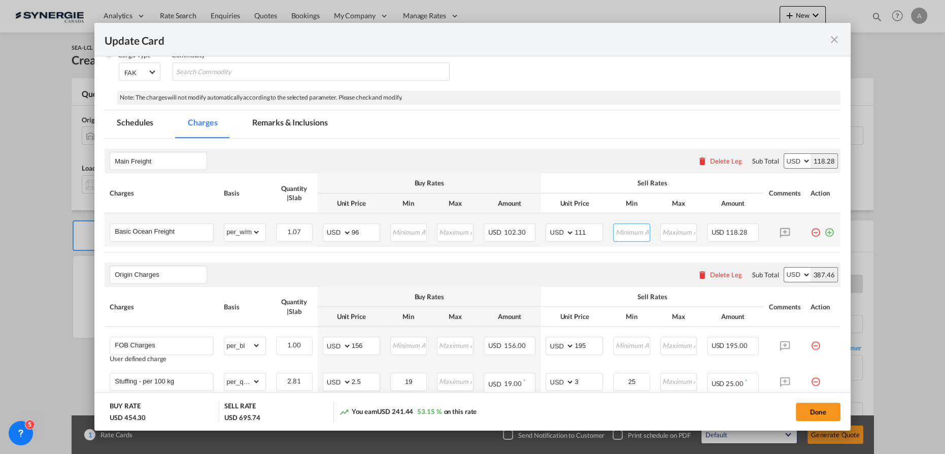
type input "2"
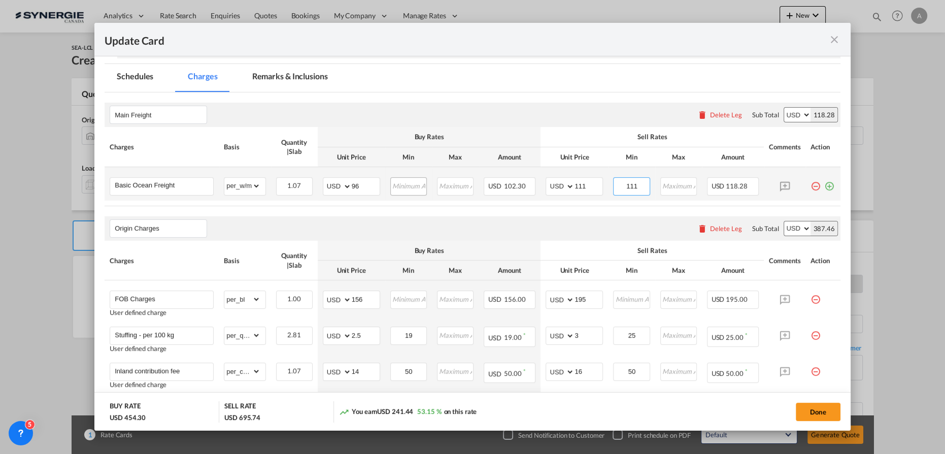
type input "111"
click at [401, 192] on md-input-container "Update CardPort of ..." at bounding box center [408, 186] width 37 height 18
click at [407, 188] on input "Update CardPort of ..." at bounding box center [408, 185] width 35 height 15
type input "96"
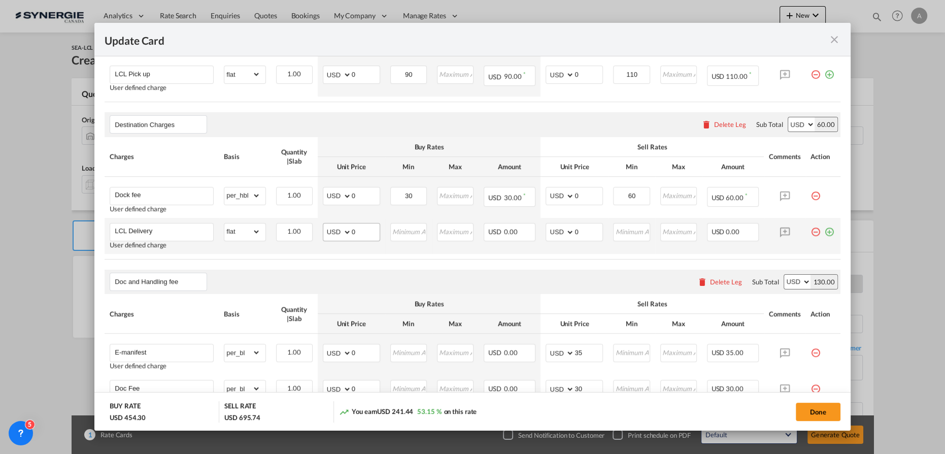
scroll to position [600, 0]
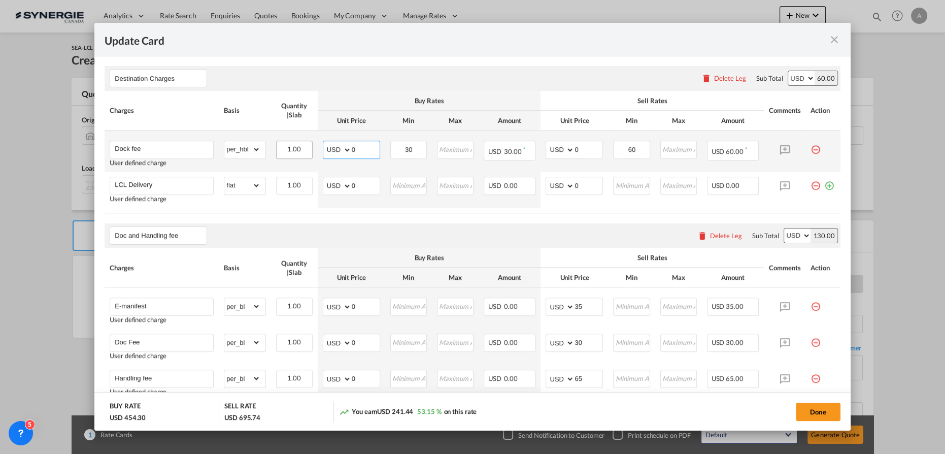
drag, startPoint x: 330, startPoint y: 144, endPoint x: 293, endPoint y: 144, distance: 36.6
click at [293, 144] on tr "Dock fee User defined charge Please Enter Already Exists gross_weight volumetri…" at bounding box center [473, 150] width 736 height 41
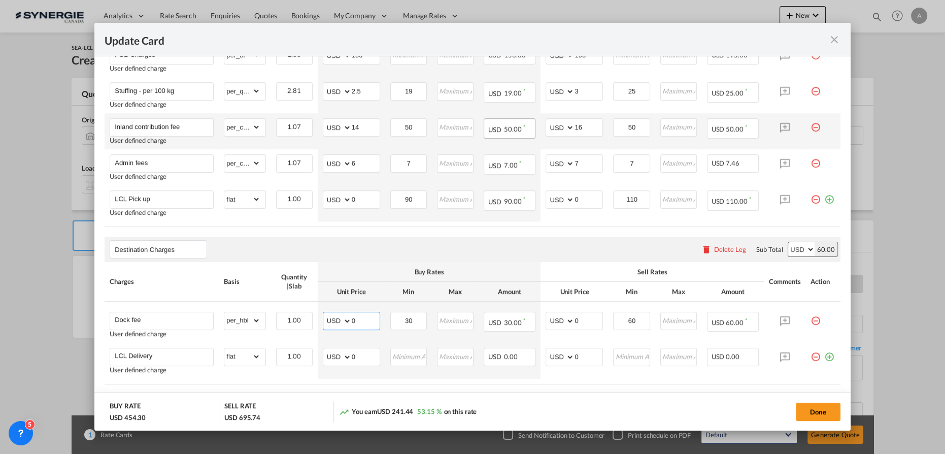
scroll to position [327, 0]
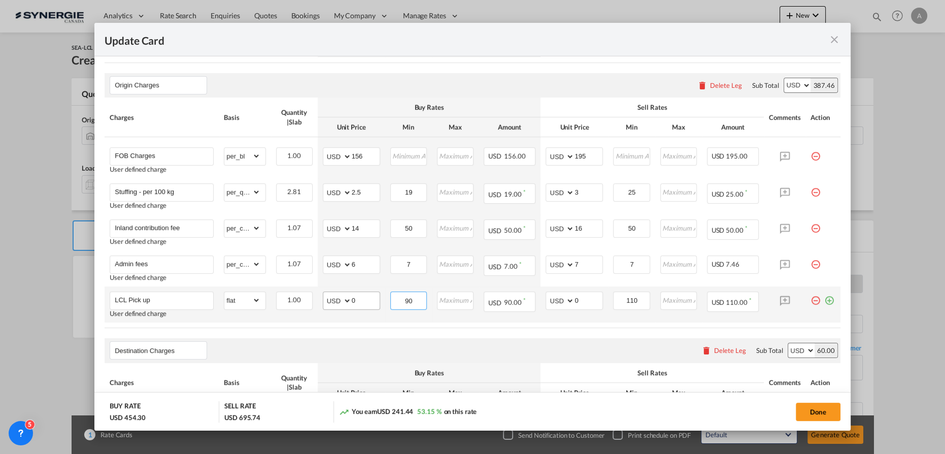
drag, startPoint x: 408, startPoint y: 298, endPoint x: 360, endPoint y: 295, distance: 48.3
click at [362, 296] on tr "LCL Pick up User defined charge Please Enter Already Exists gross_weight volume…" at bounding box center [473, 304] width 736 height 36
type input "111"
type input "135"
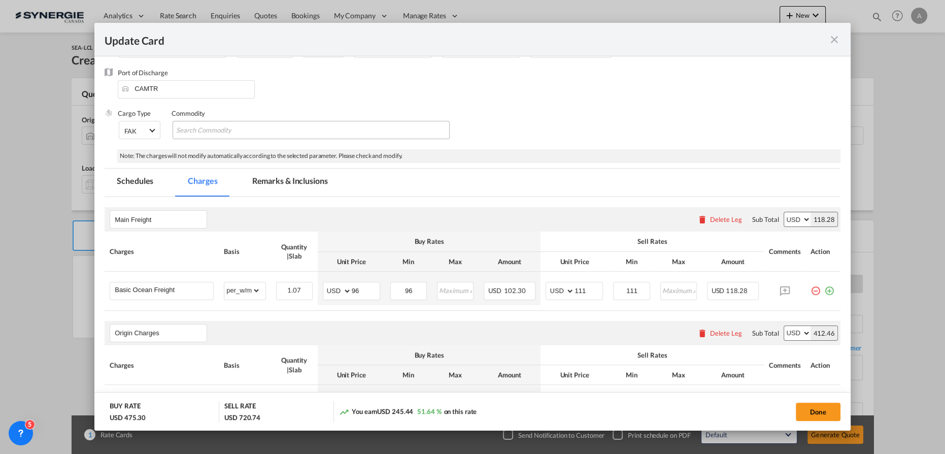
scroll to position [50, 0]
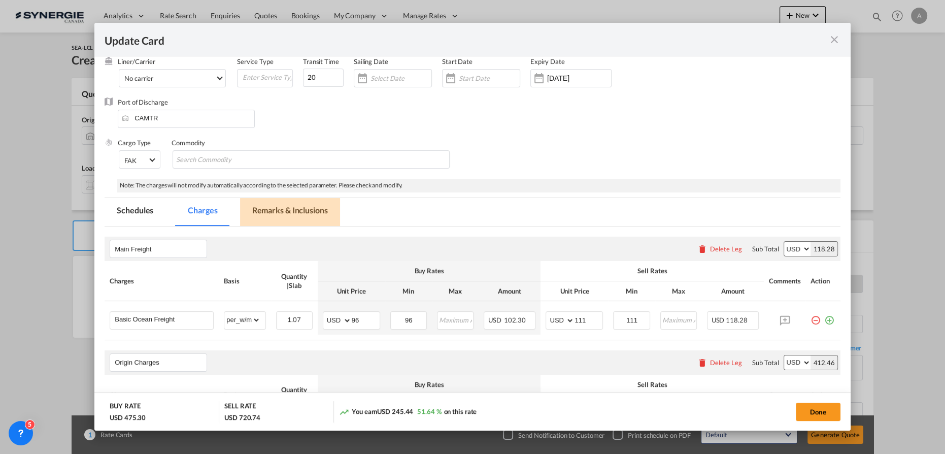
click at [272, 214] on md-tab-item "Remarks & Inclusions" at bounding box center [290, 212] width 100 height 28
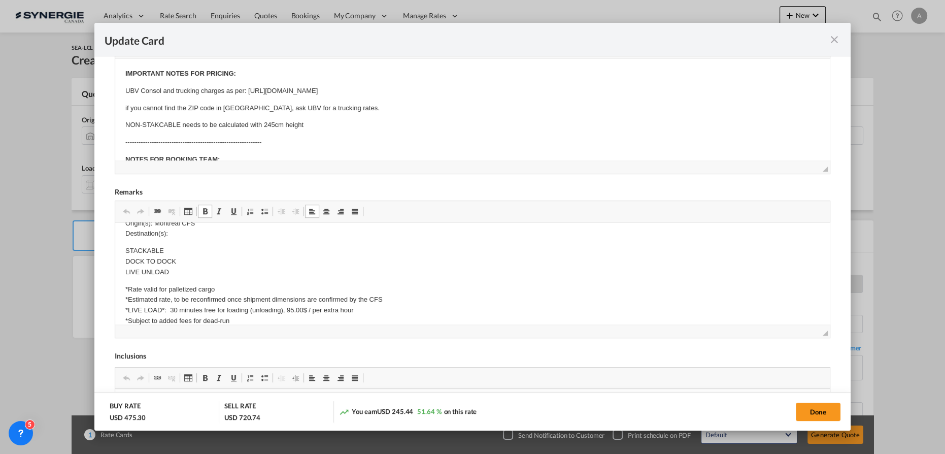
scroll to position [230, 0]
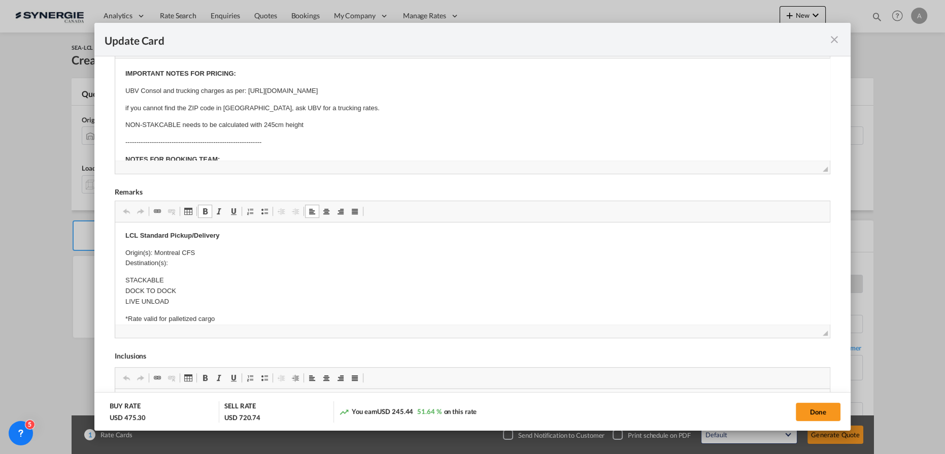
click at [185, 258] on p "Origin(s): Montreal CFS Destination(s):" at bounding box center [472, 258] width 695 height 21
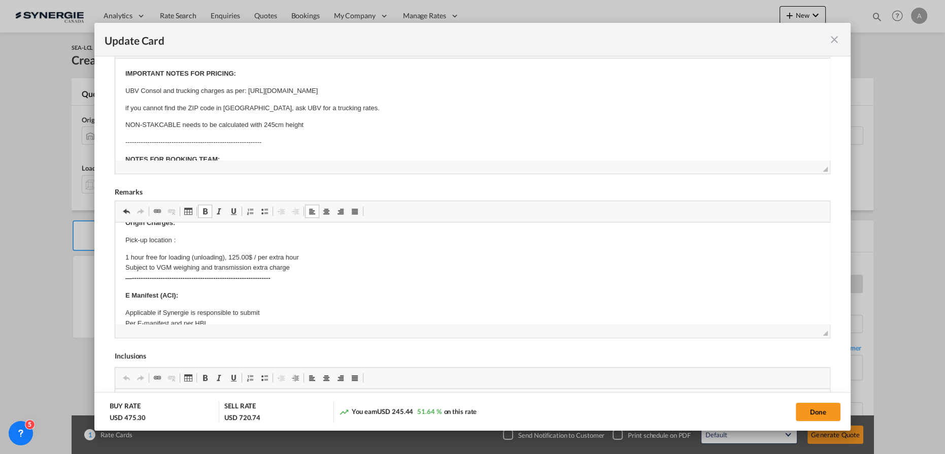
scroll to position [0, 0]
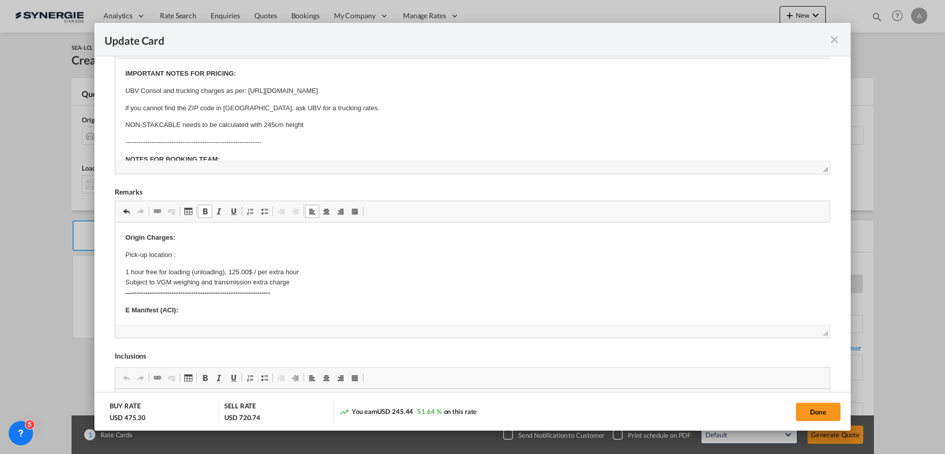
click at [180, 255] on p "Pick-up location :" at bounding box center [472, 255] width 695 height 11
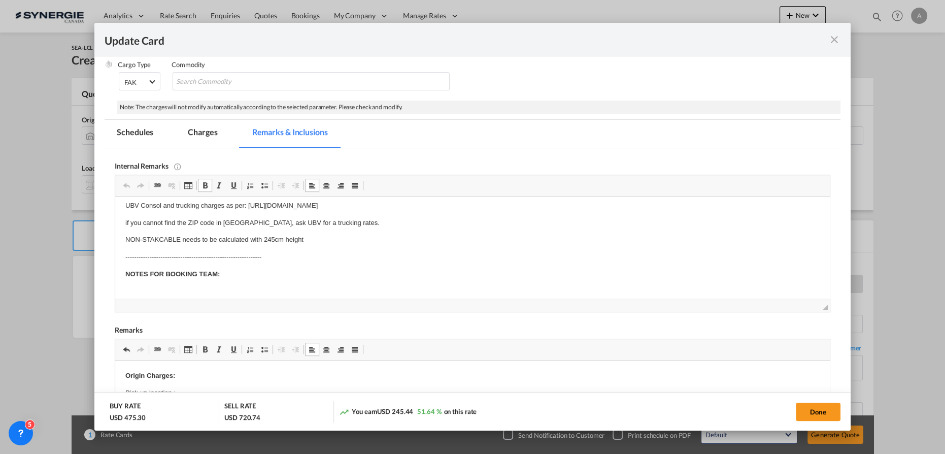
scroll to position [32, 0]
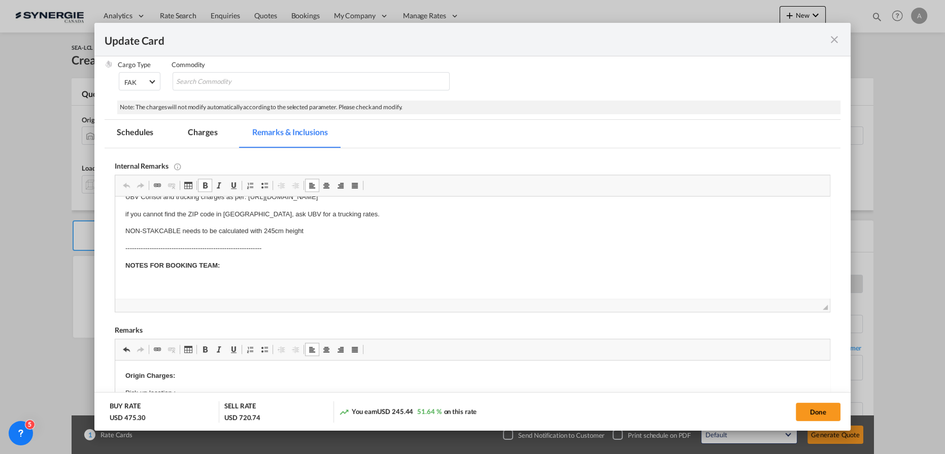
click at [244, 274] on body "IMPORTANT NOTES FOR PRICING: UBV Consol and trucking charges as per: https://do…" at bounding box center [472, 232] width 695 height 114
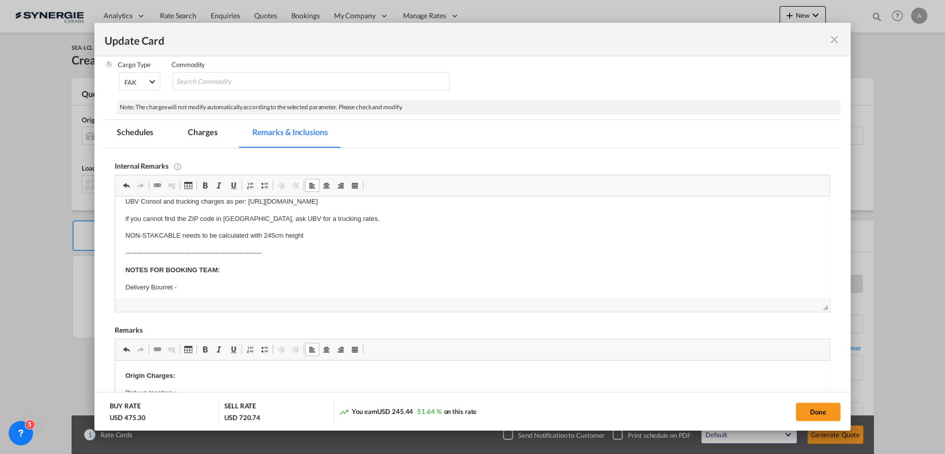
scroll to position [4, 0]
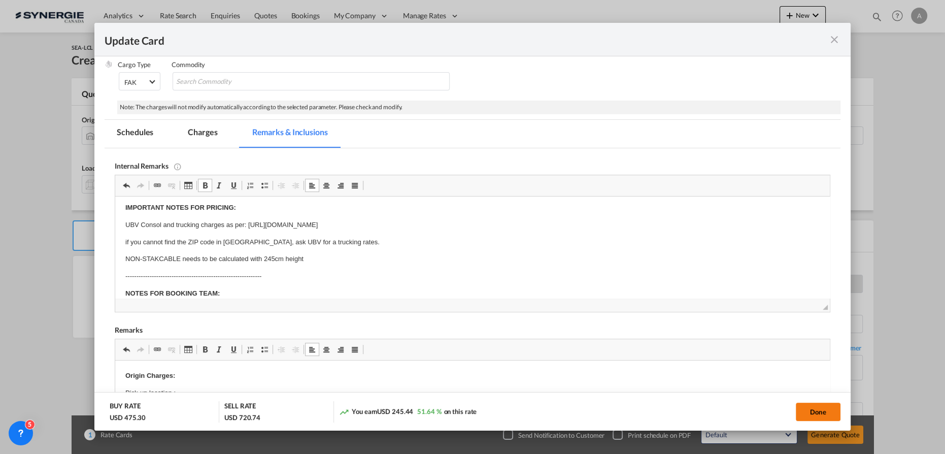
click at [830, 410] on button "Done" at bounding box center [818, 412] width 45 height 18
type input "22 Oct 2025"
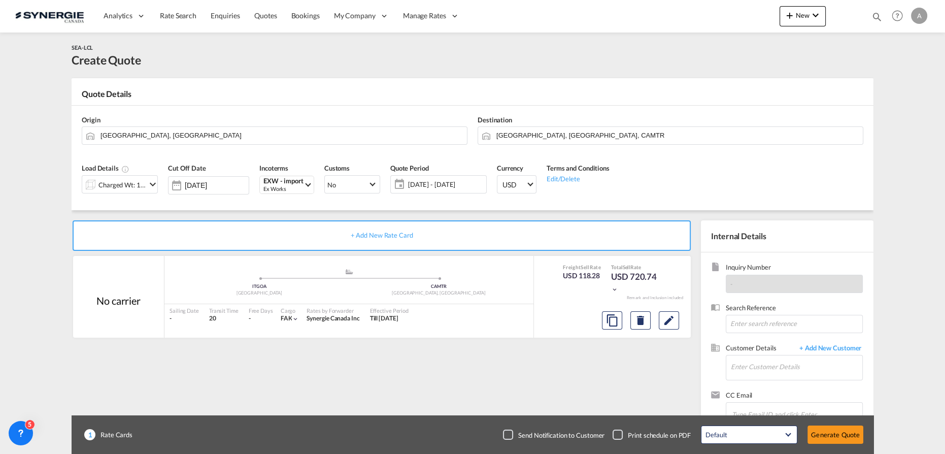
scroll to position [82, 0]
click at [750, 365] on input "Enter Customer Details" at bounding box center [796, 366] width 131 height 23
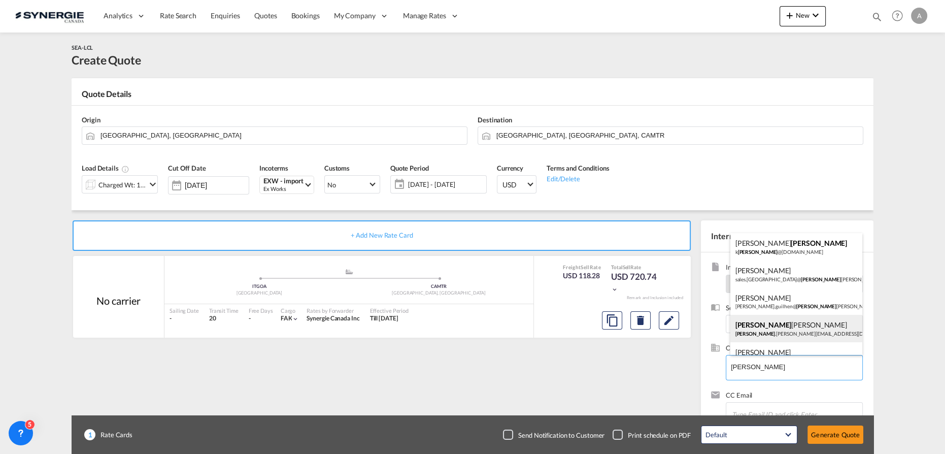
click at [778, 325] on div "Maurice Lecuyer maurice .lecuyer@orthofab.com | Orthofab" at bounding box center [797, 328] width 133 height 27
type input "Orthofab, Maurice Lecuyer, maurice.lecuyer@orthofab.com"
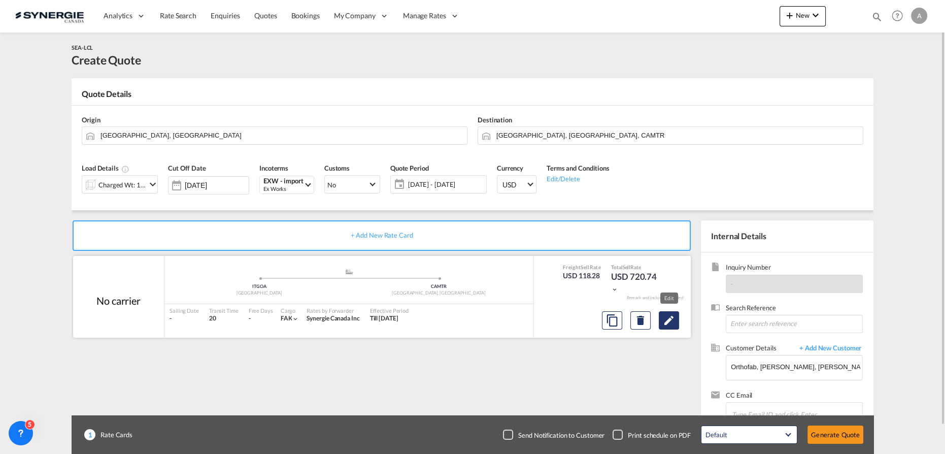
click at [662, 319] on button "Edit" at bounding box center [669, 320] width 20 height 18
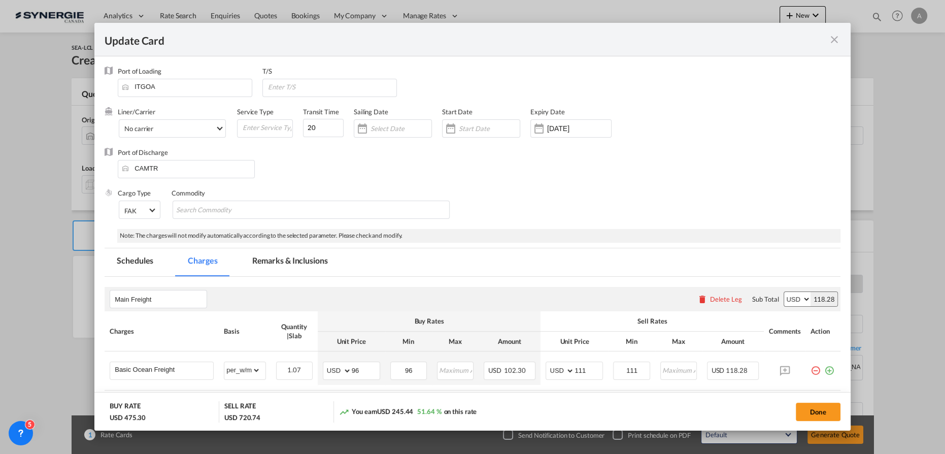
click at [561, 136] on div "23 Oct 2025" at bounding box center [571, 128] width 81 height 18
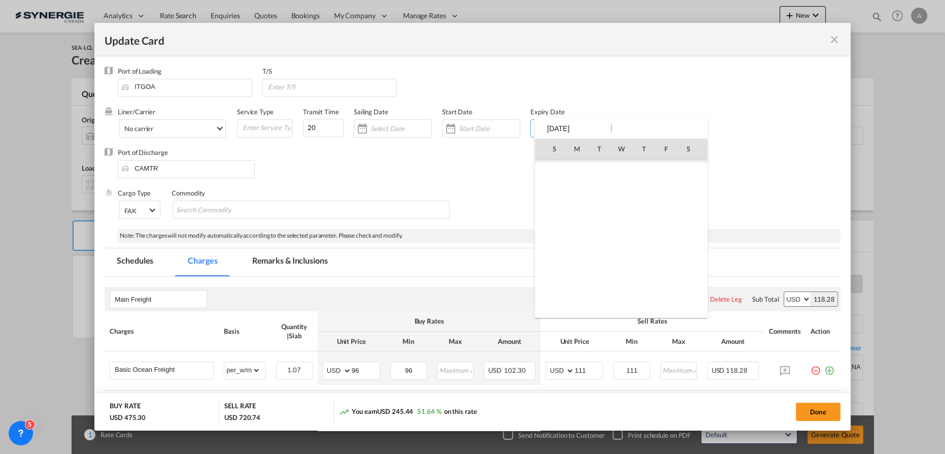
scroll to position [235302, 0]
click at [595, 216] on span "14" at bounding box center [599, 215] width 20 height 20
type input "14 Oct 2025"
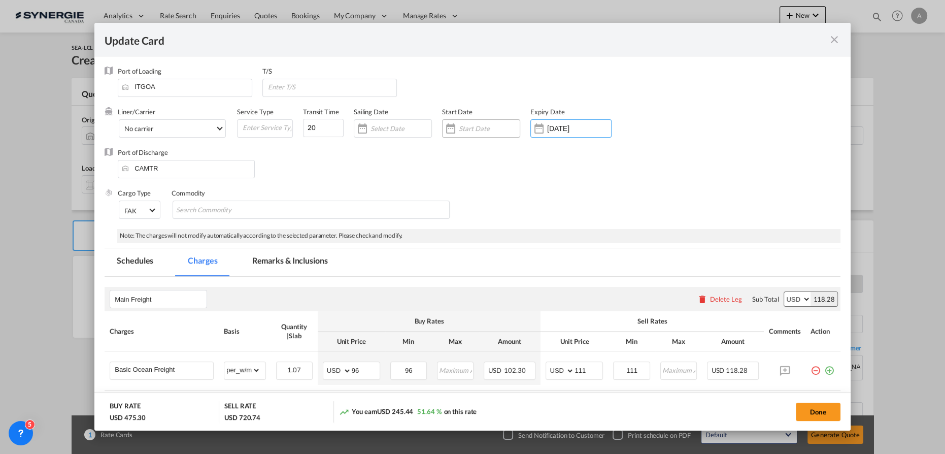
click at [472, 129] on input "Update Card Port ..." at bounding box center [489, 128] width 61 height 8
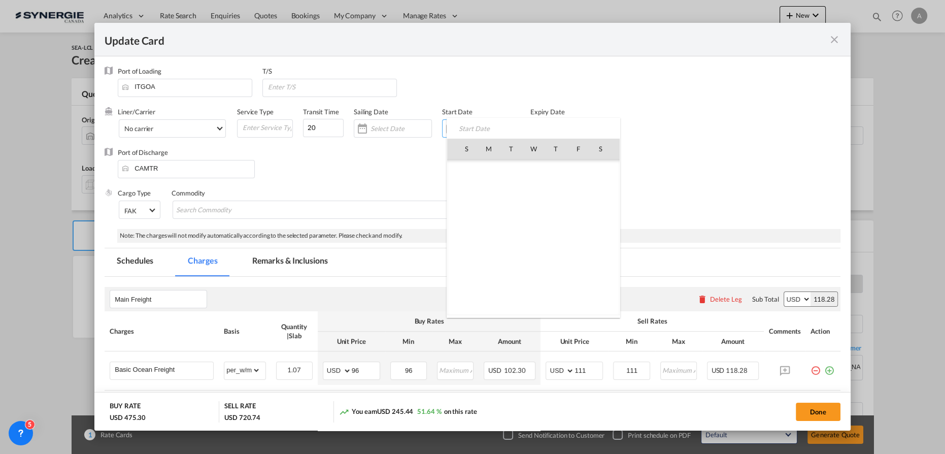
scroll to position [235168, 0]
click at [573, 255] on span "26" at bounding box center [578, 259] width 21 height 21
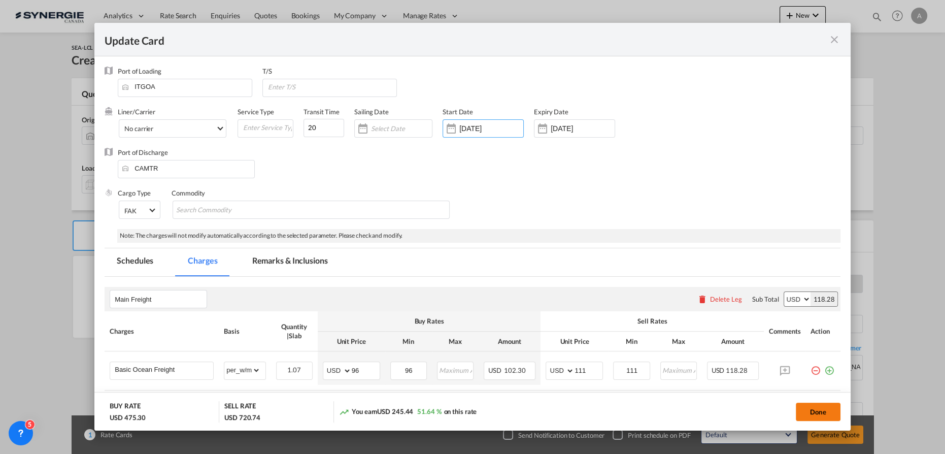
click at [815, 416] on button "Done" at bounding box center [818, 412] width 45 height 18
type input "25 Sep 2025"
type input "13 Oct 2025"
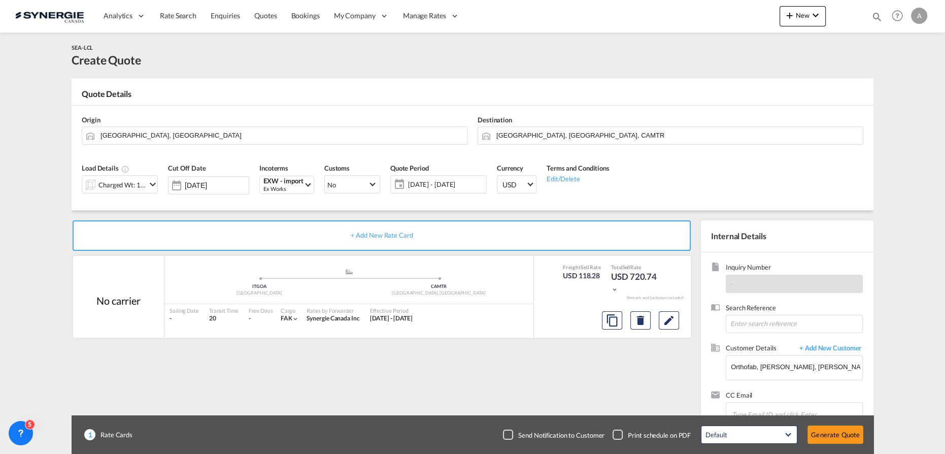
click at [834, 434] on button "Generate Quote" at bounding box center [836, 434] width 56 height 18
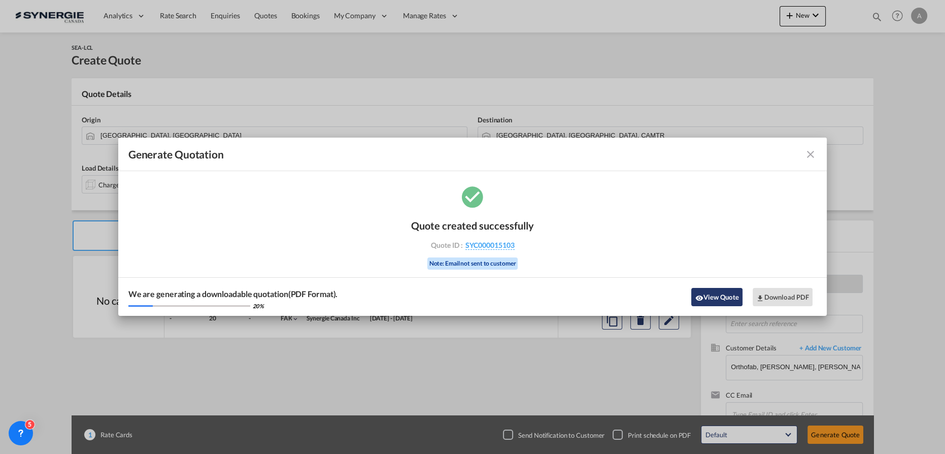
click at [710, 300] on button "View Quote" at bounding box center [716, 297] width 51 height 18
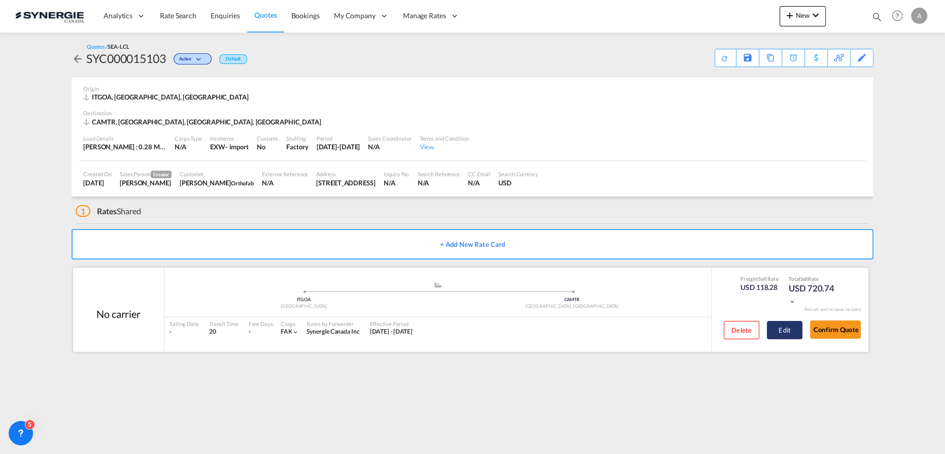
click at [794, 332] on button "Edit" at bounding box center [785, 330] width 36 height 18
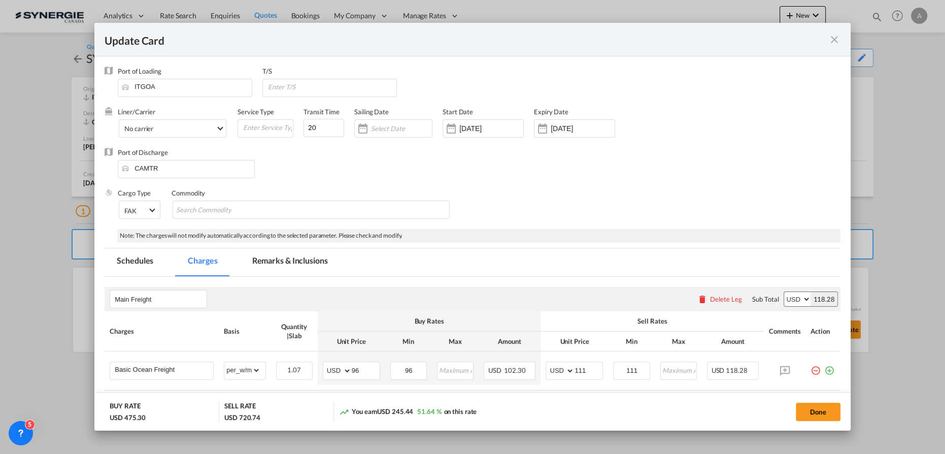
click at [307, 257] on md-tab-item "Remarks & Inclusions" at bounding box center [290, 262] width 100 height 28
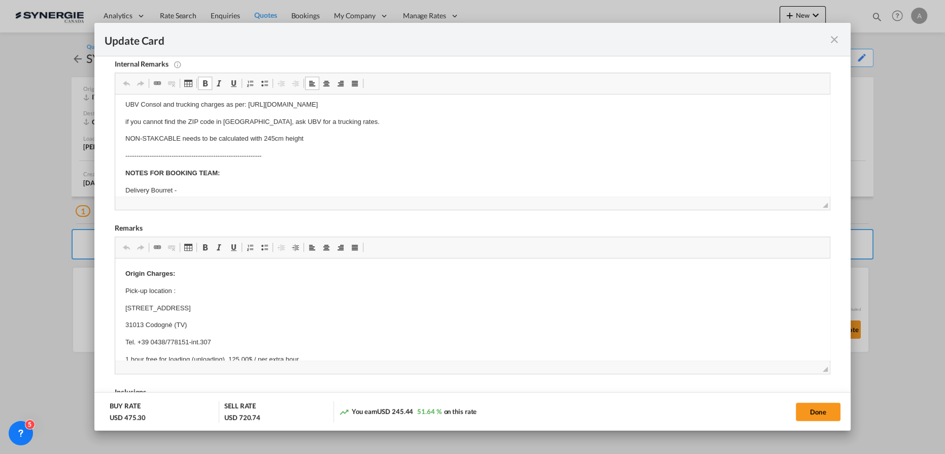
scroll to position [32, 0]
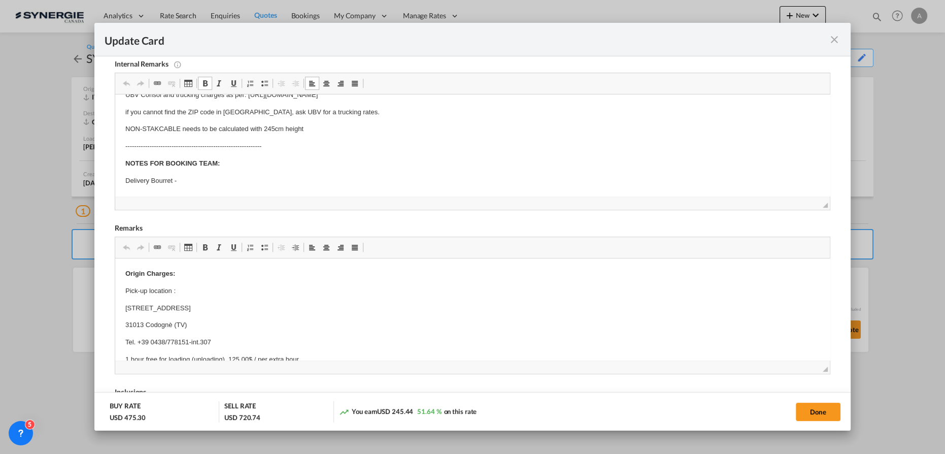
click at [205, 184] on p "Delivery Bourret -" at bounding box center [472, 181] width 695 height 11
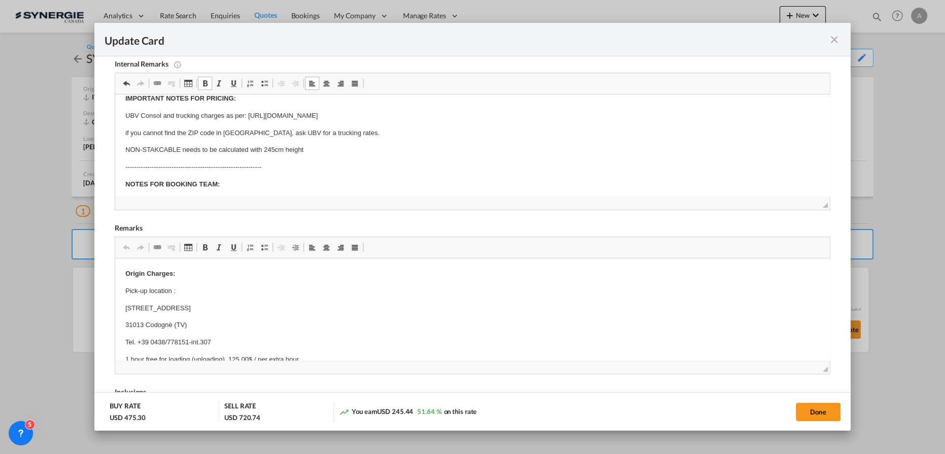
scroll to position [11, 0]
click at [230, 185] on p "NOTES FOR BOOKING TEAM:" at bounding box center [472, 184] width 695 height 11
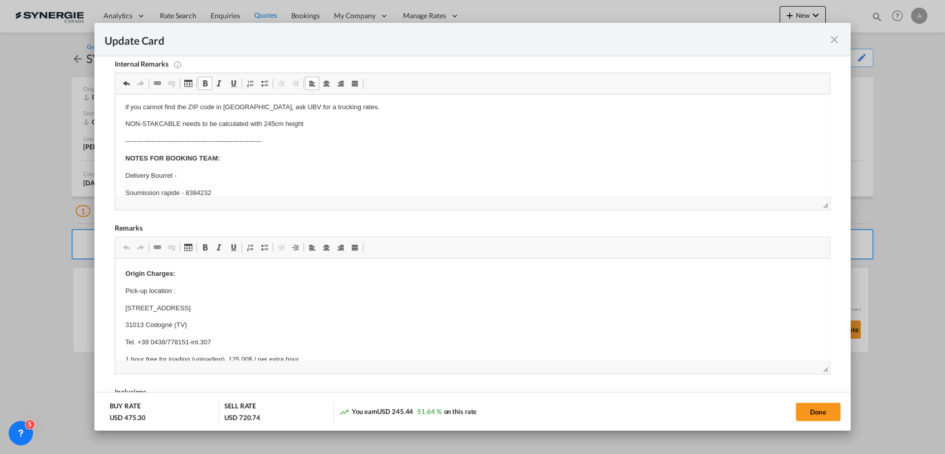
scroll to position [49, 0]
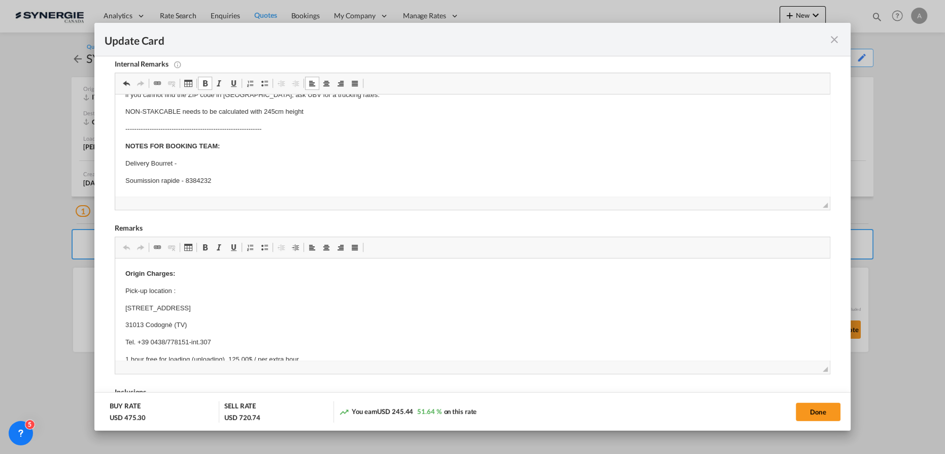
click at [234, 185] on p "Soumission rapide - 8384232" at bounding box center [472, 181] width 695 height 11
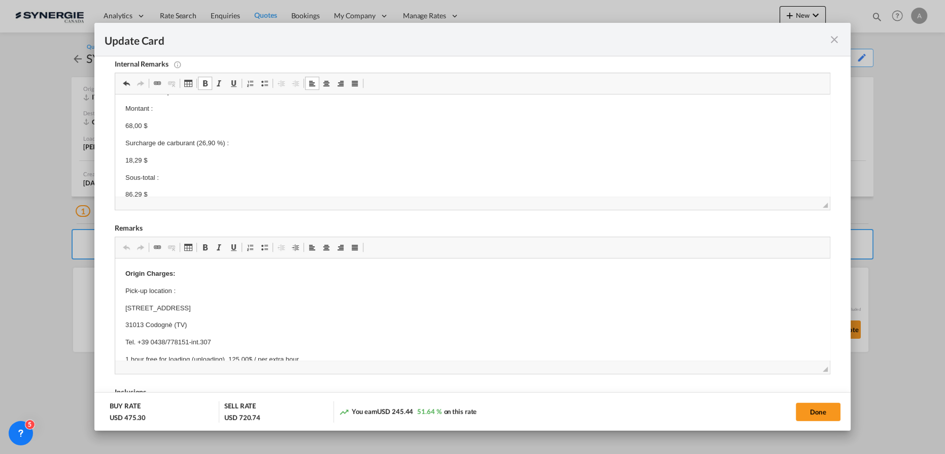
click at [199, 179] on p "Sous-total :" at bounding box center [472, 178] width 695 height 11
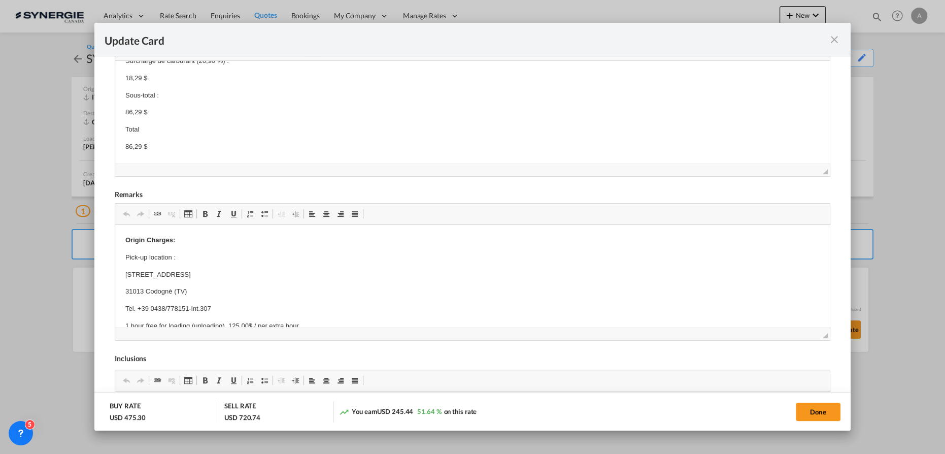
scroll to position [277, 0]
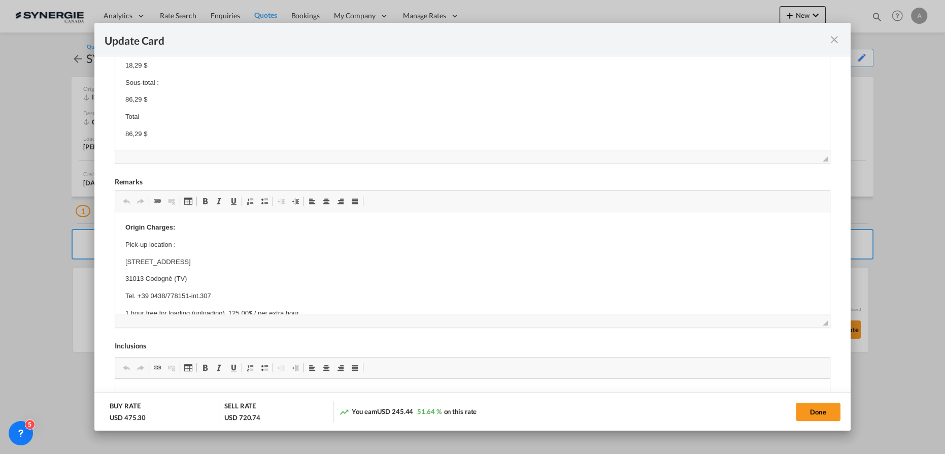
click at [179, 136] on p "86,29 $" at bounding box center [472, 134] width 695 height 11
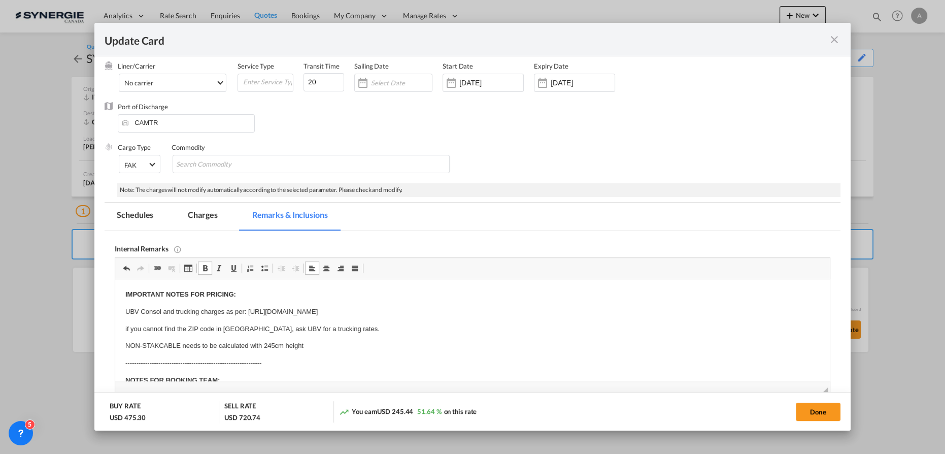
drag, startPoint x: 205, startPoint y: 209, endPoint x: 238, endPoint y: 251, distance: 53.2
click at [205, 209] on md-tab-item "Charges" at bounding box center [203, 217] width 54 height 28
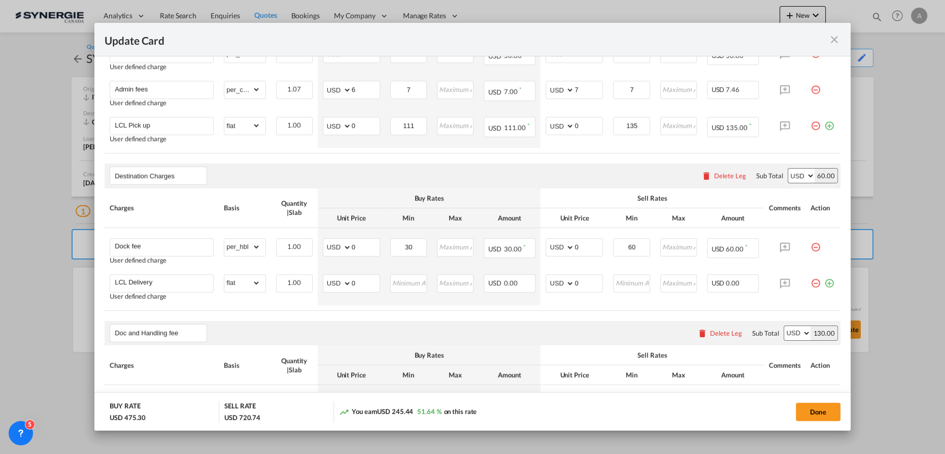
scroll to position [553, 0]
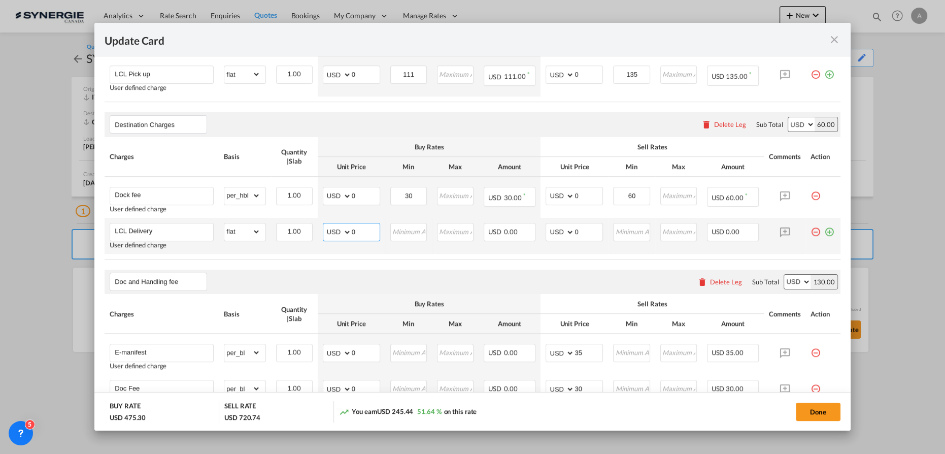
drag, startPoint x: 356, startPoint y: 232, endPoint x: 266, endPoint y: 228, distance: 89.9
click at [301, 232] on tr "LCL Delivery User defined charge Please Enter Already Exists gross_weight volum…" at bounding box center [473, 236] width 736 height 36
type input "65"
type input "100"
click at [823, 412] on button "Done" at bounding box center [818, 412] width 45 height 18
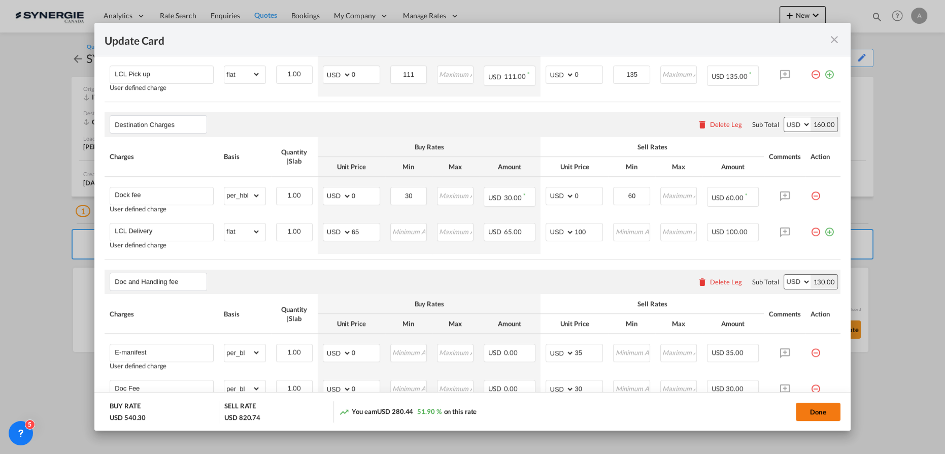
type input "25 Sep 2025"
type input "13 Oct 2025"
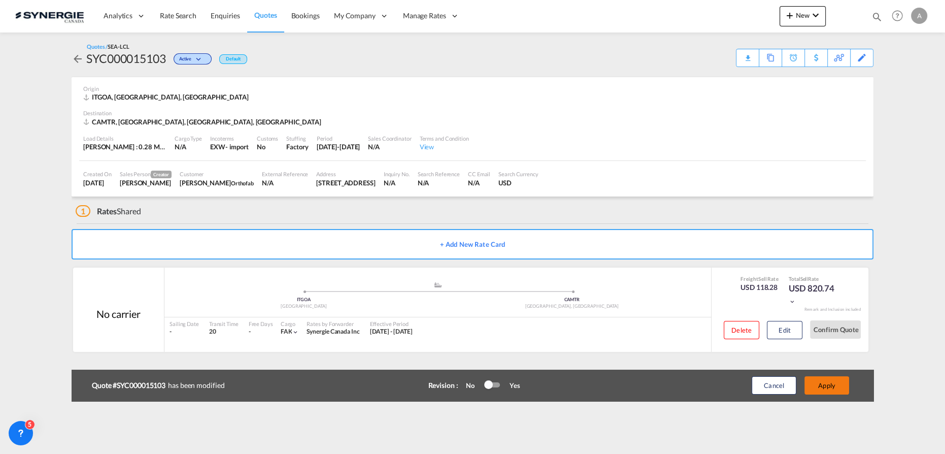
click at [827, 388] on button "Apply" at bounding box center [827, 385] width 45 height 18
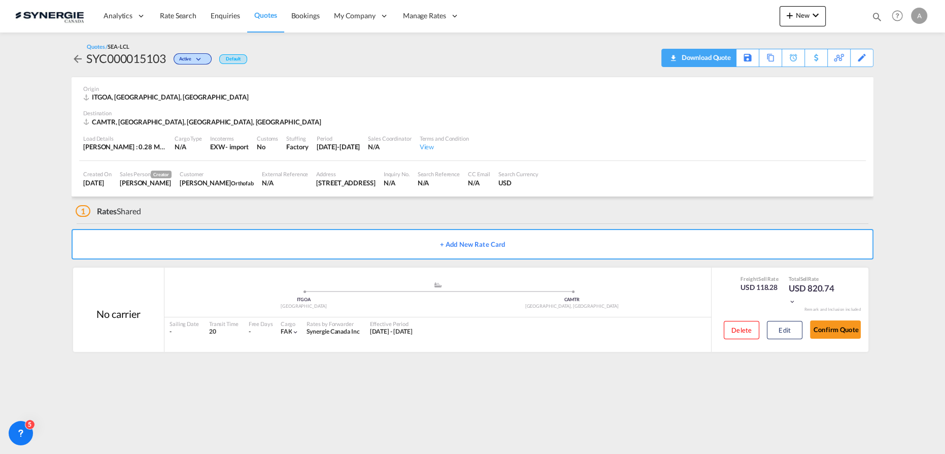
click at [717, 51] on div "Download Quote" at bounding box center [705, 57] width 52 height 16
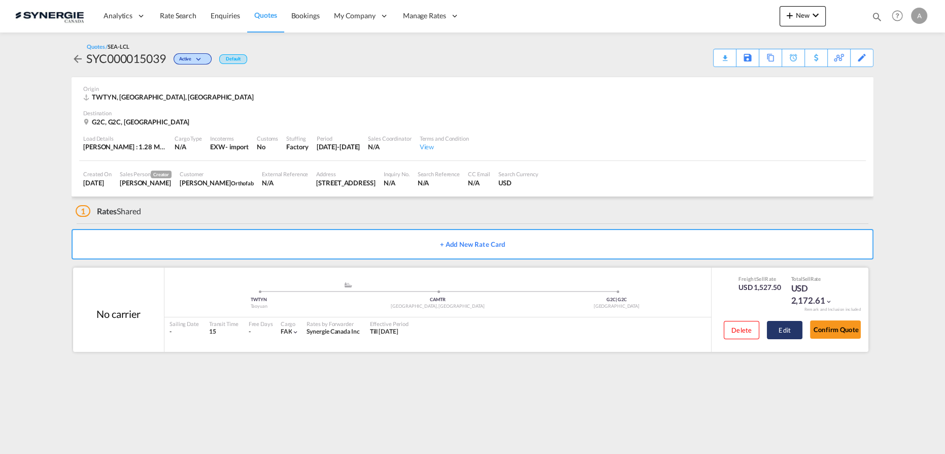
click at [782, 330] on button "Edit" at bounding box center [785, 330] width 36 height 18
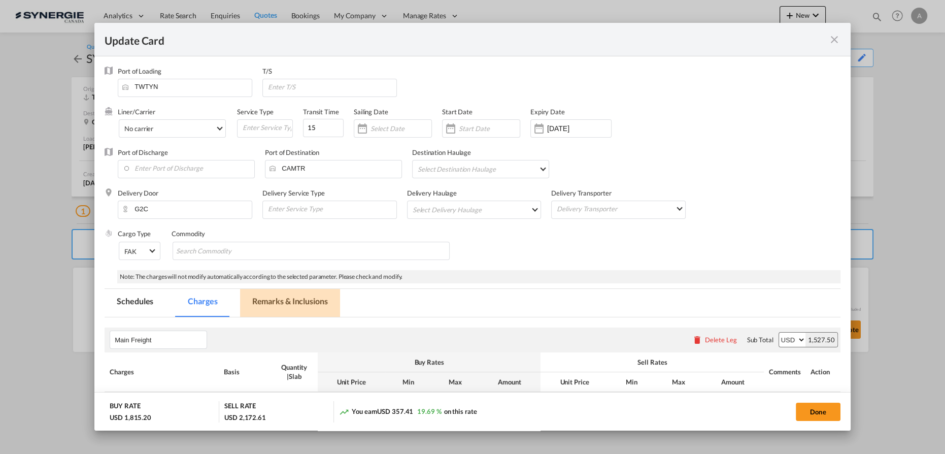
click at [311, 300] on md-tab-item "Remarks & Inclusions" at bounding box center [290, 303] width 100 height 28
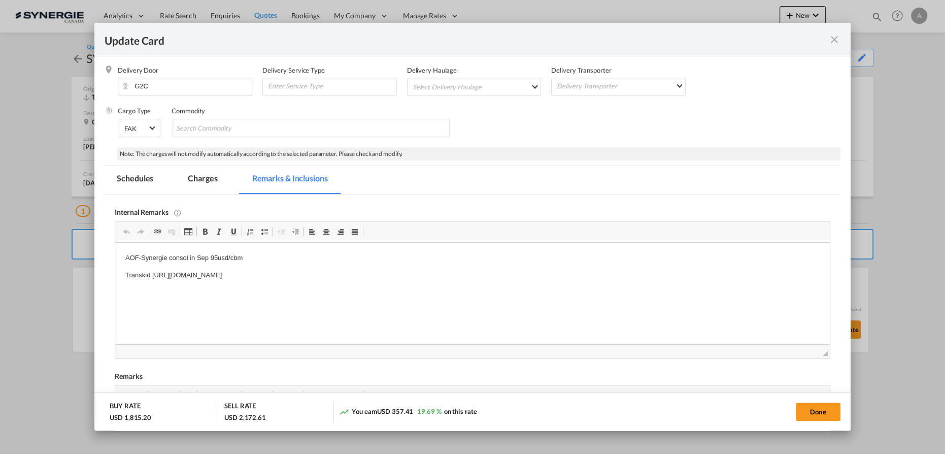
scroll to position [170, 0]
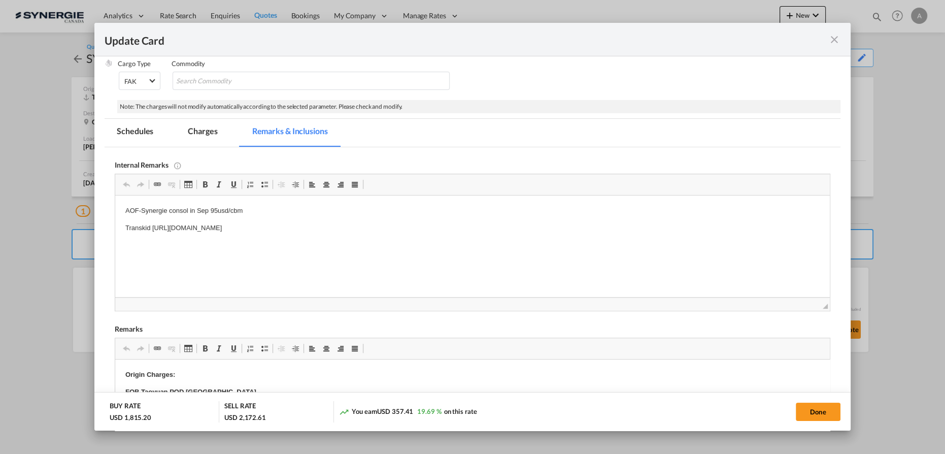
select select "per_w/m"
select select "per_shipment"
select select "per_bl"
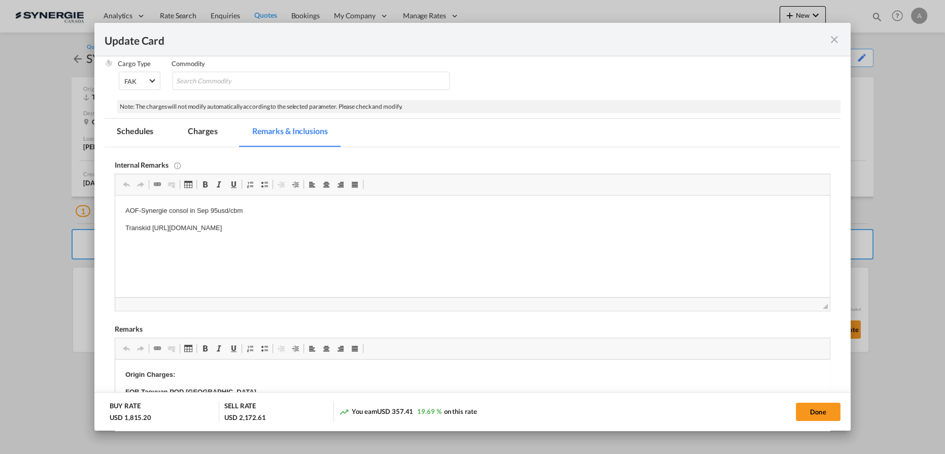
select select "per_bl"
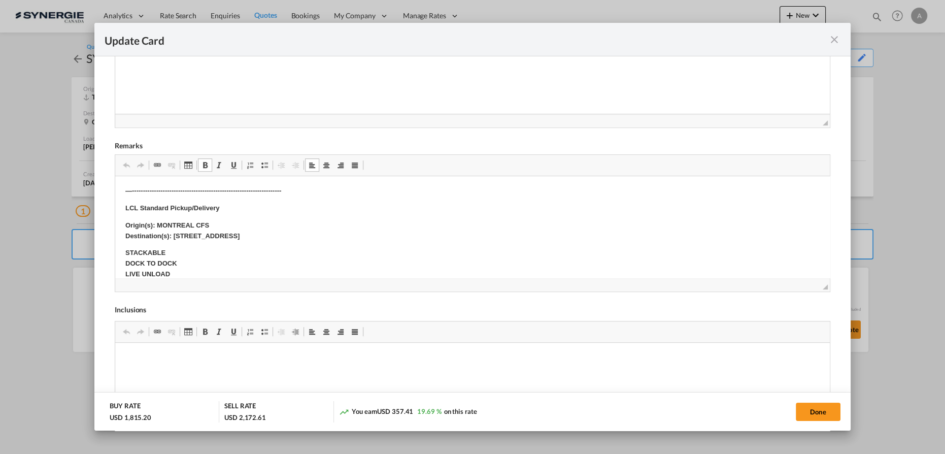
scroll to position [323, 0]
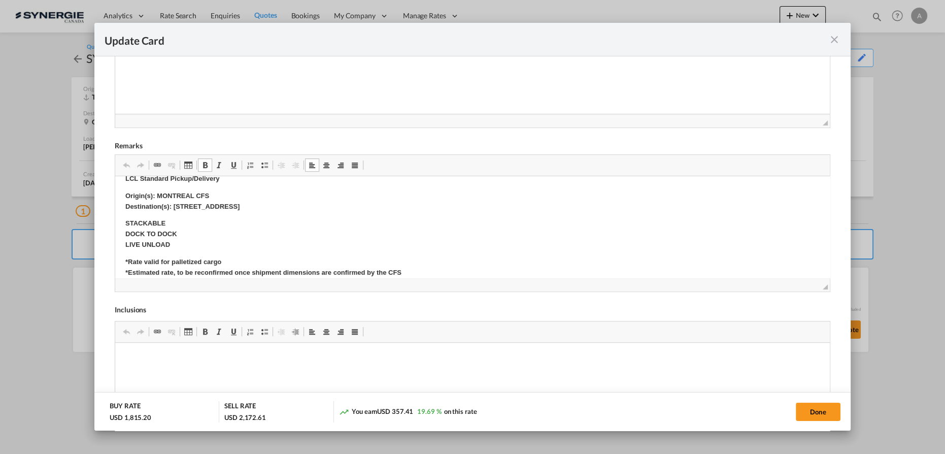
click at [240, 205] on strong "[STREET_ADDRESS]" at bounding box center [207, 207] width 67 height 8
drag, startPoint x: 307, startPoint y: 207, endPoint x: 175, endPoint y: 208, distance: 132.0
click at [175, 208] on p "Origin(s): MONTREAL CFS Destination(s): 2160 RUE DE CELLES, QUEBEC QC, CANADA G…" at bounding box center [472, 201] width 695 height 21
copy strong "[STREET_ADDRESS]"
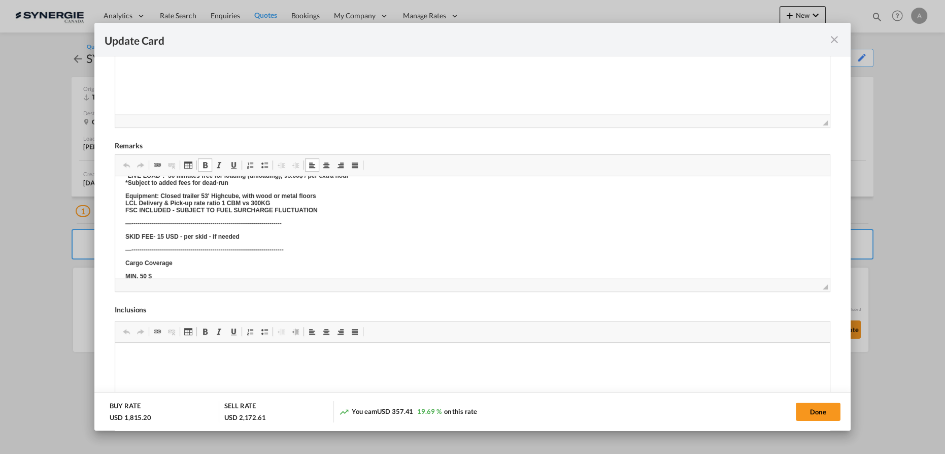
scroll to position [0, 0]
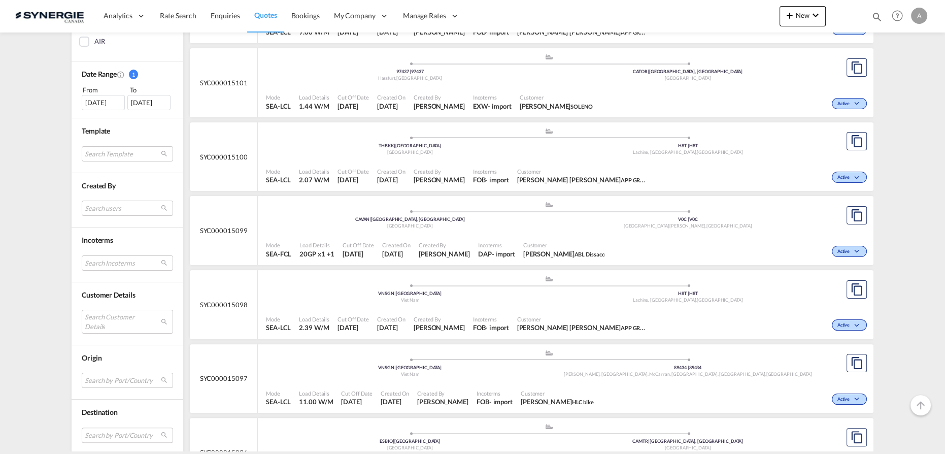
scroll to position [323, 0]
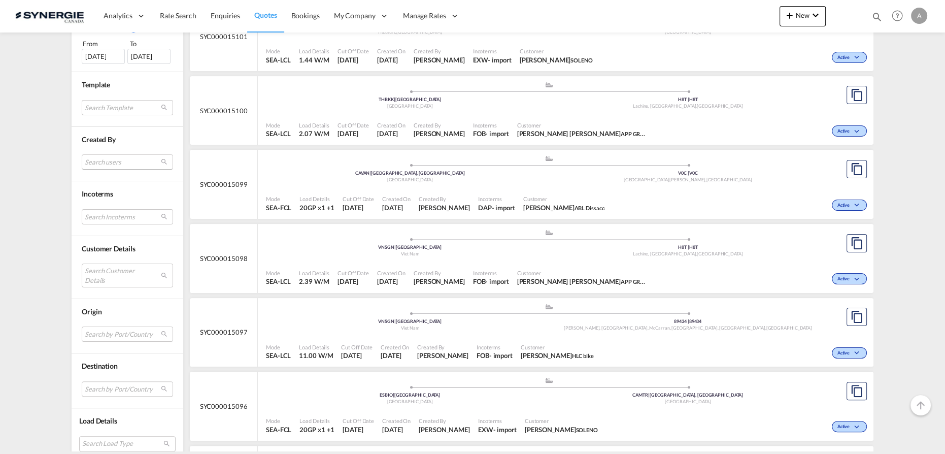
click at [98, 158] on md-select "Search users sugan T sugantha.rajan@freightfy.com raquel Jimenez raquel.jimenez…" at bounding box center [127, 161] width 91 height 15
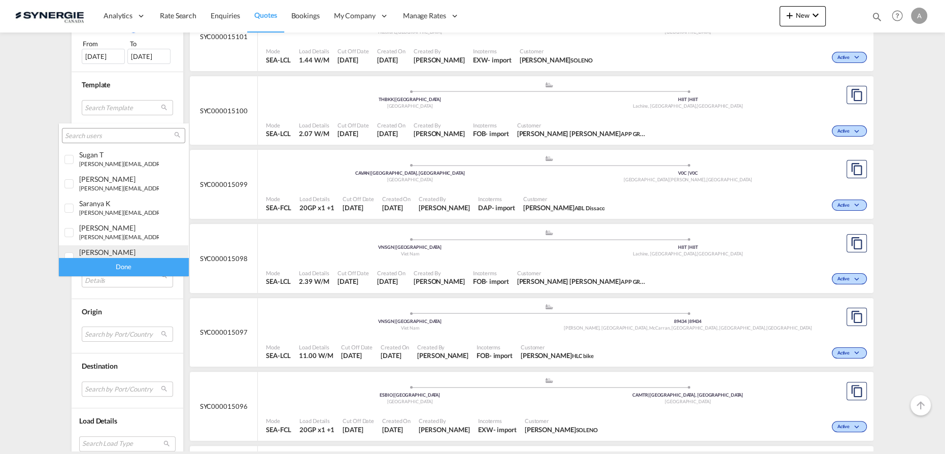
click at [103, 253] on div "adriana Groposila" at bounding box center [119, 252] width 80 height 9
click at [107, 271] on div "Done" at bounding box center [123, 267] width 129 height 18
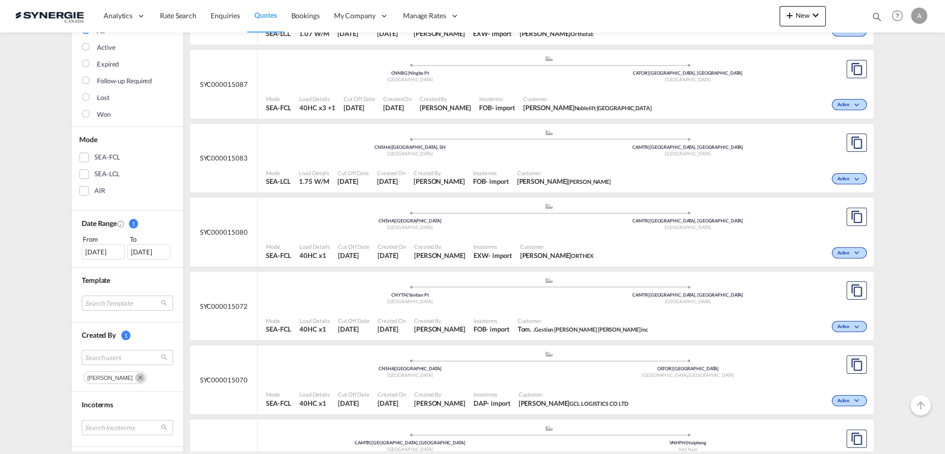
scroll to position [138, 0]
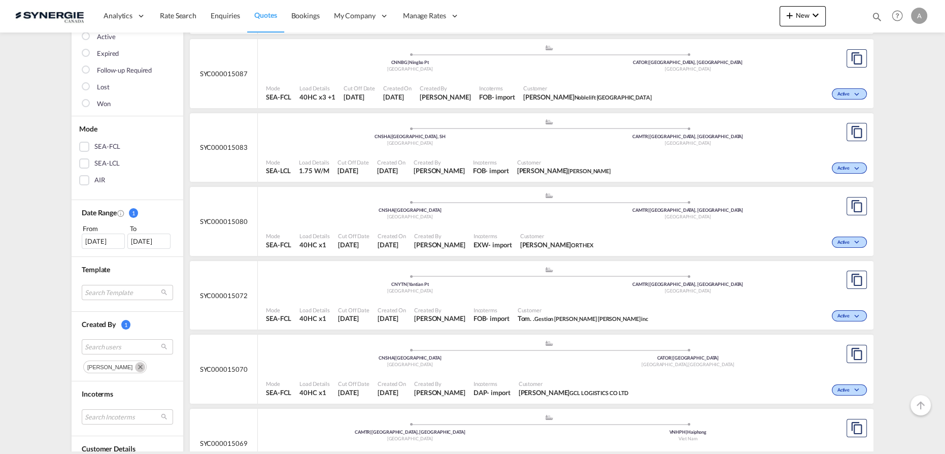
click at [82, 238] on div "27 Aug 2025" at bounding box center [103, 241] width 43 height 15
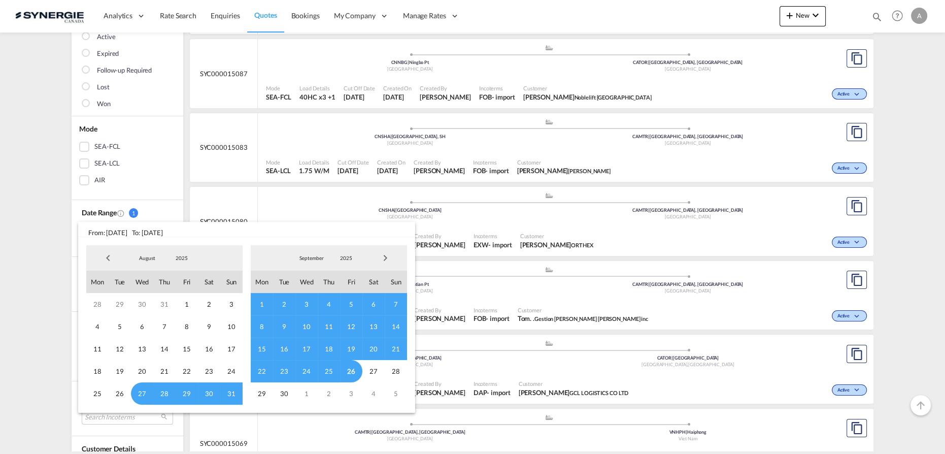
click at [261, 371] on span "22" at bounding box center [262, 371] width 22 height 22
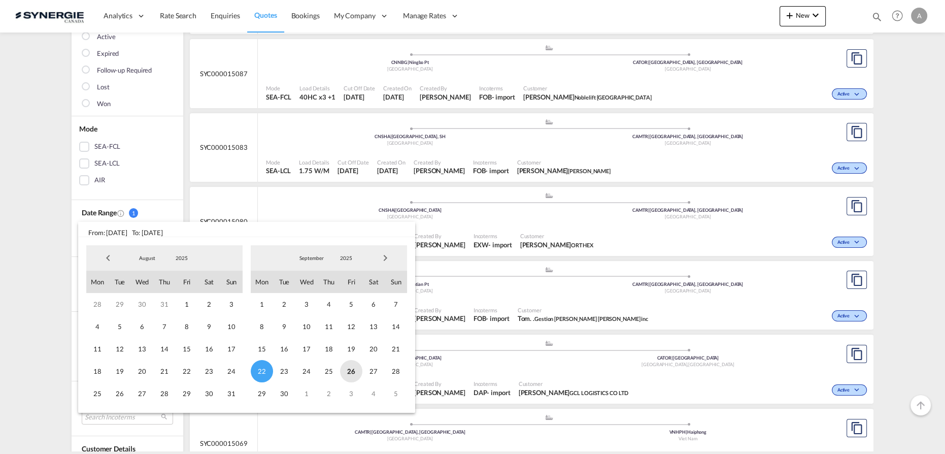
click at [352, 372] on span "26" at bounding box center [351, 371] width 22 height 22
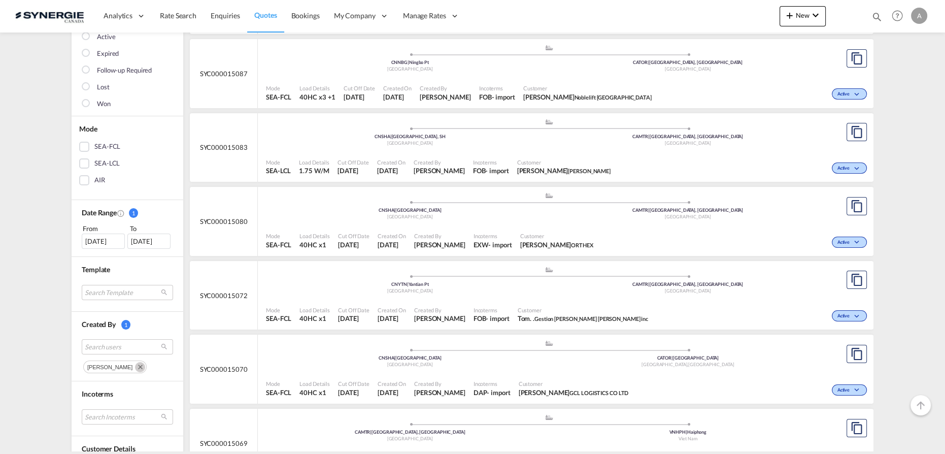
click at [135, 367] on md-icon "Remove" at bounding box center [140, 367] width 10 height 10
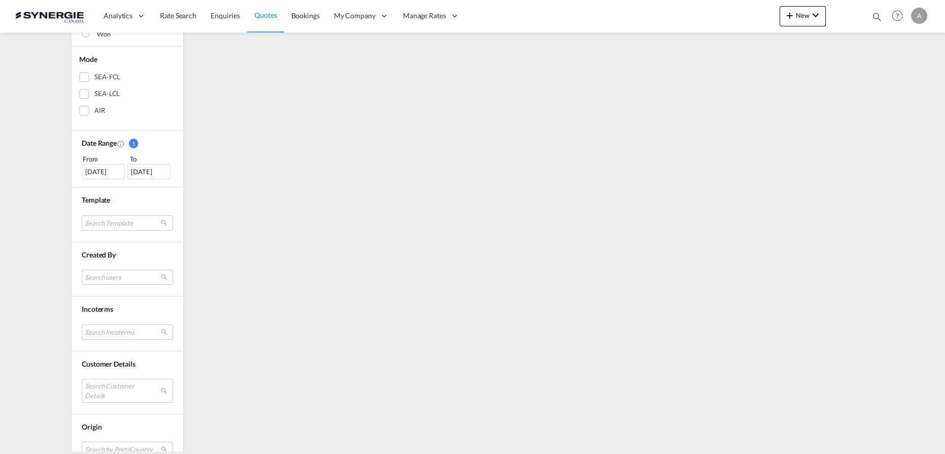
scroll to position [230, 0]
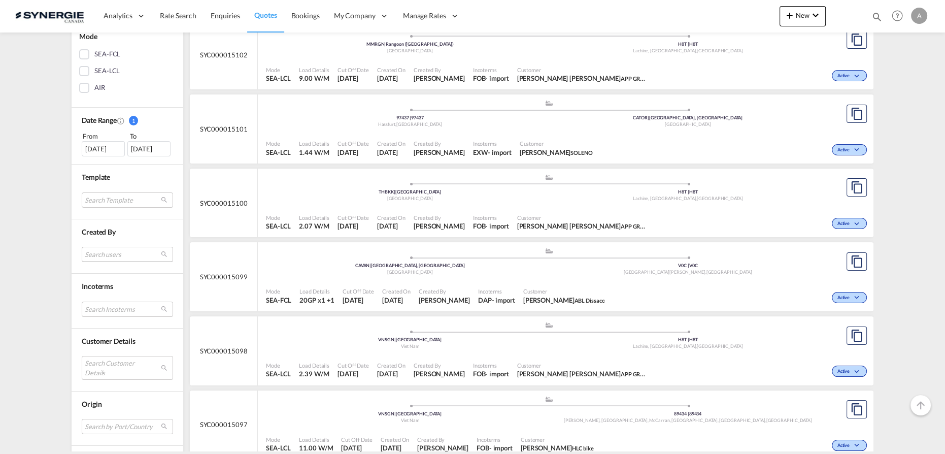
click at [113, 248] on md-select "Search users" at bounding box center [127, 254] width 91 height 15
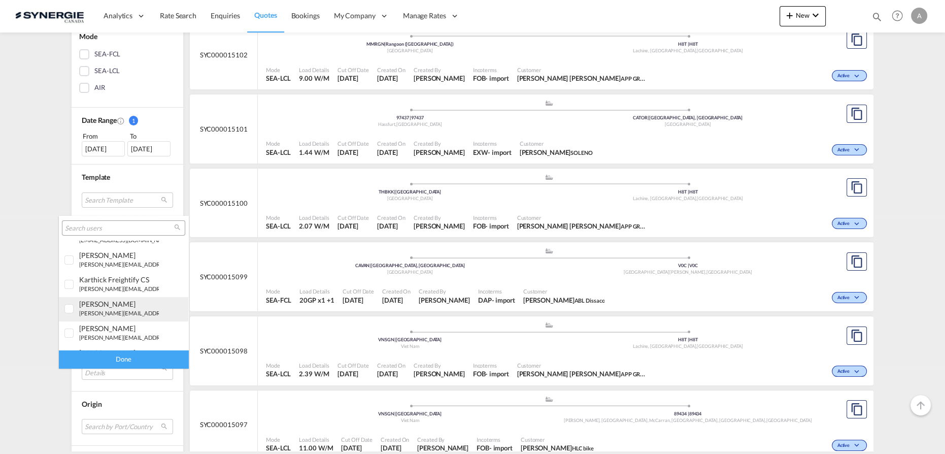
scroll to position [184, 0]
click at [99, 315] on small "d.dico@synergiecanada.com" at bounding box center [125, 315] width 93 height 7
click at [112, 356] on div "Done" at bounding box center [123, 359] width 129 height 18
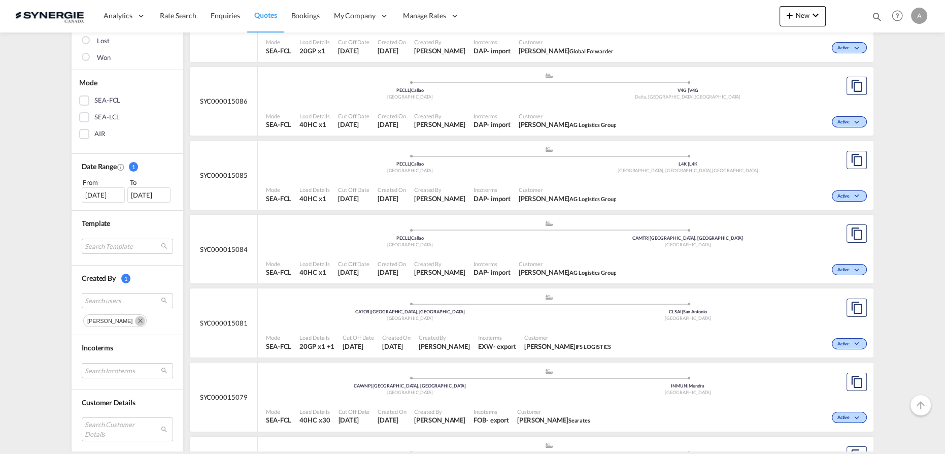
click at [135, 321] on md-icon "Remove" at bounding box center [140, 321] width 10 height 10
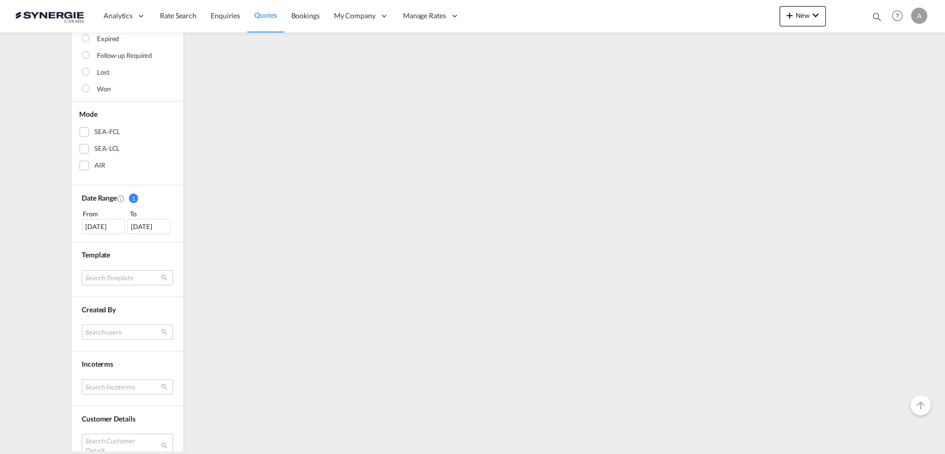
scroll to position [230, 0]
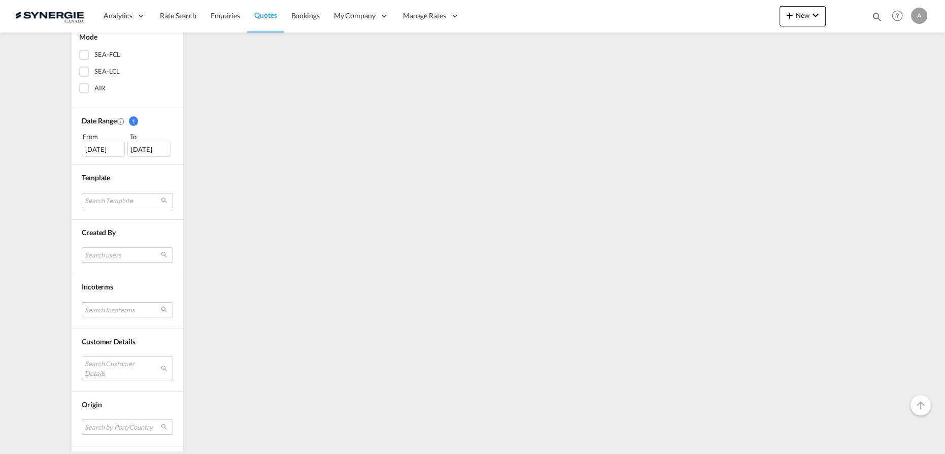
click at [115, 244] on div "Search users" at bounding box center [127, 251] width 91 height 29
click at [124, 257] on md-select "Search users" at bounding box center [127, 254] width 91 height 15
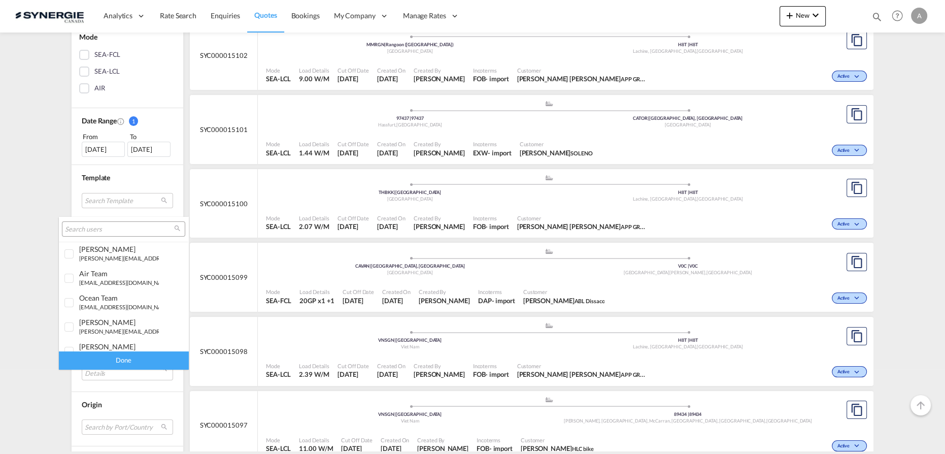
scroll to position [279, 0]
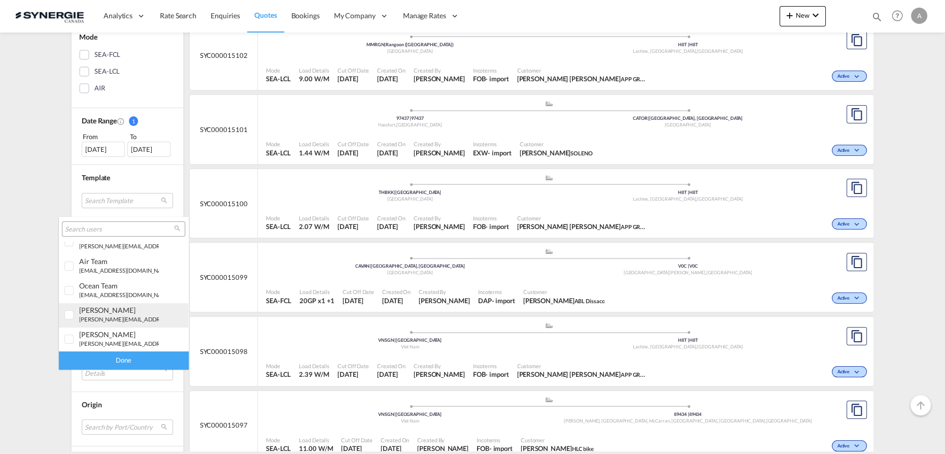
click at [119, 316] on small "[PERSON_NAME][EMAIL_ADDRESS][DOMAIN_NAME]" at bounding box center [147, 319] width 137 height 7
click at [127, 359] on div "Done" at bounding box center [123, 360] width 129 height 18
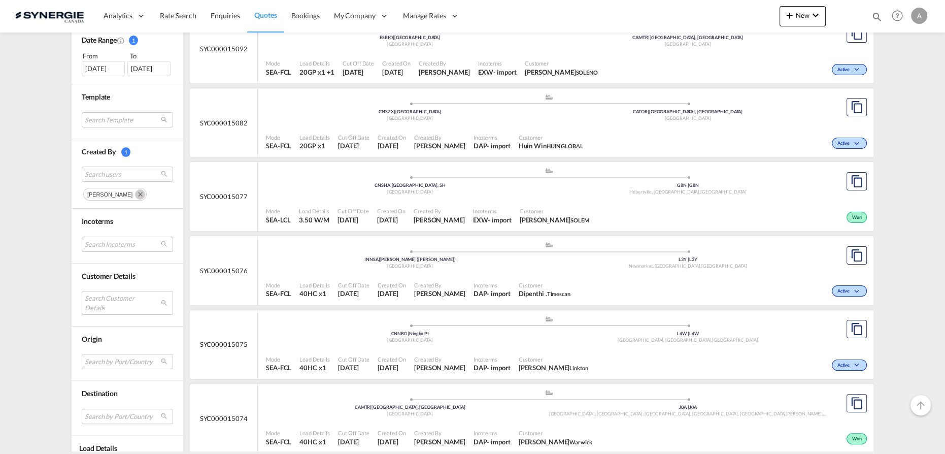
scroll to position [323, 0]
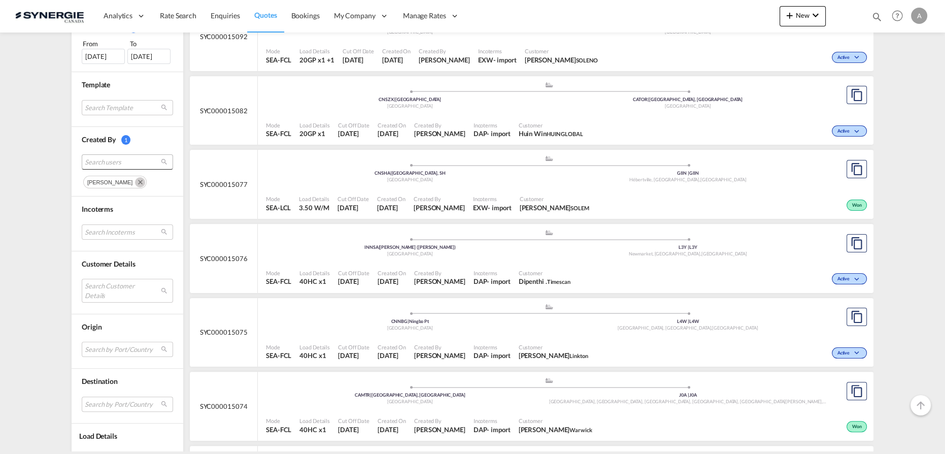
click at [111, 157] on span "Search users" at bounding box center [119, 161] width 69 height 9
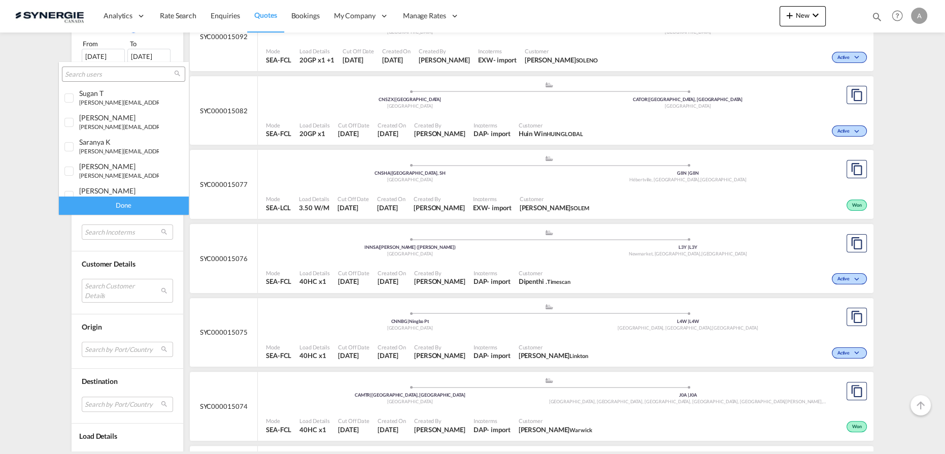
scroll to position [279, 0]
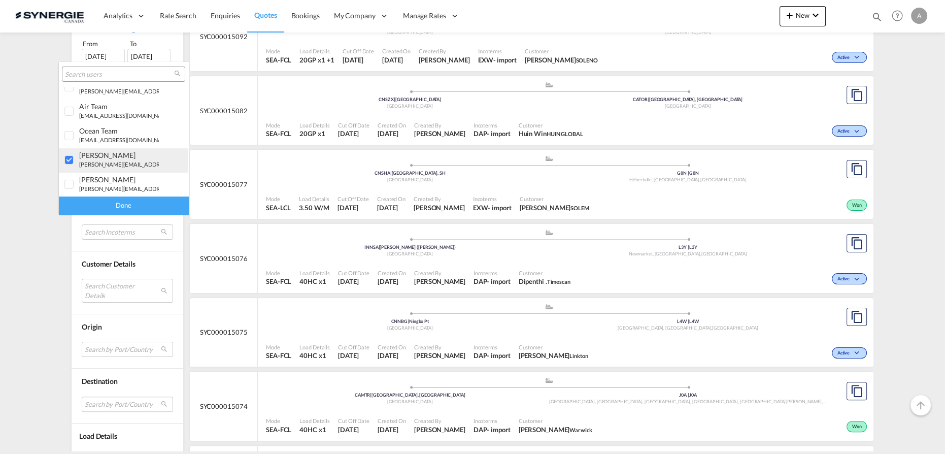
click at [74, 158] on div at bounding box center [69, 160] width 10 height 10
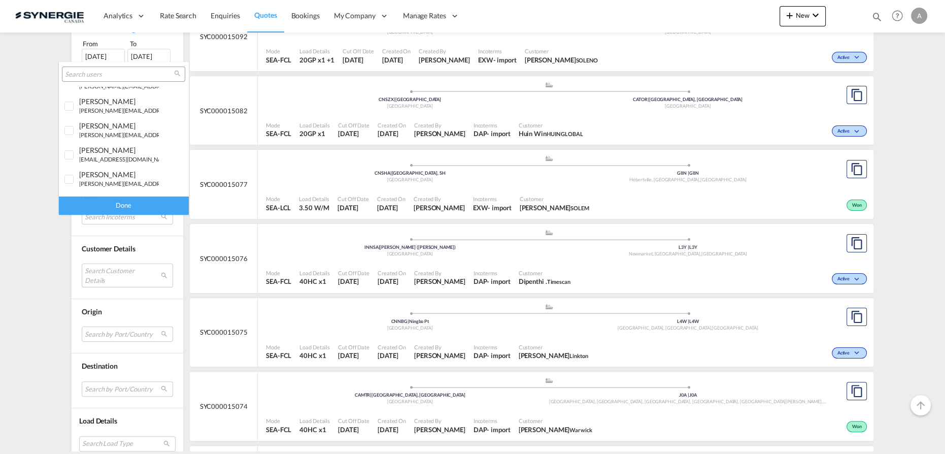
scroll to position [141, 0]
click at [92, 155] on small "[PERSON_NAME][EMAIL_ADDRESS][DOMAIN_NAME]" at bounding box center [147, 156] width 137 height 7
click at [114, 208] on div "Done" at bounding box center [123, 205] width 129 height 18
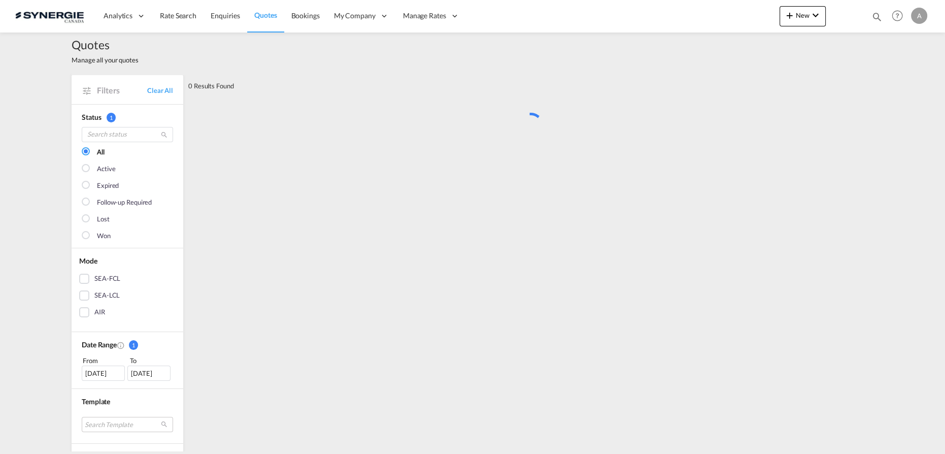
scroll to position [0, 0]
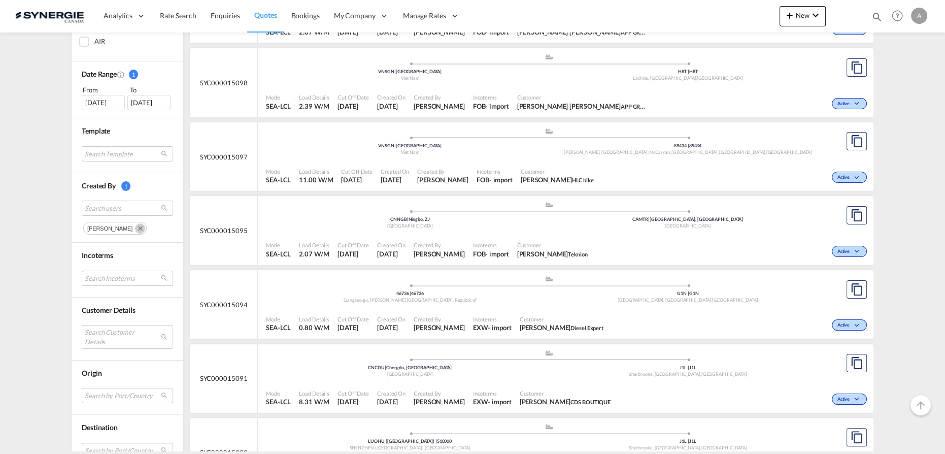
click at [135, 230] on md-icon "Remove" at bounding box center [140, 228] width 10 height 10
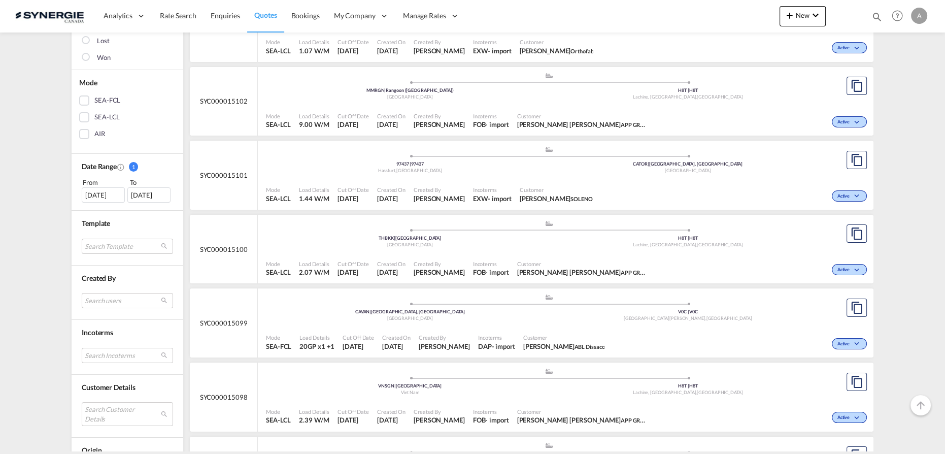
scroll to position [277, 0]
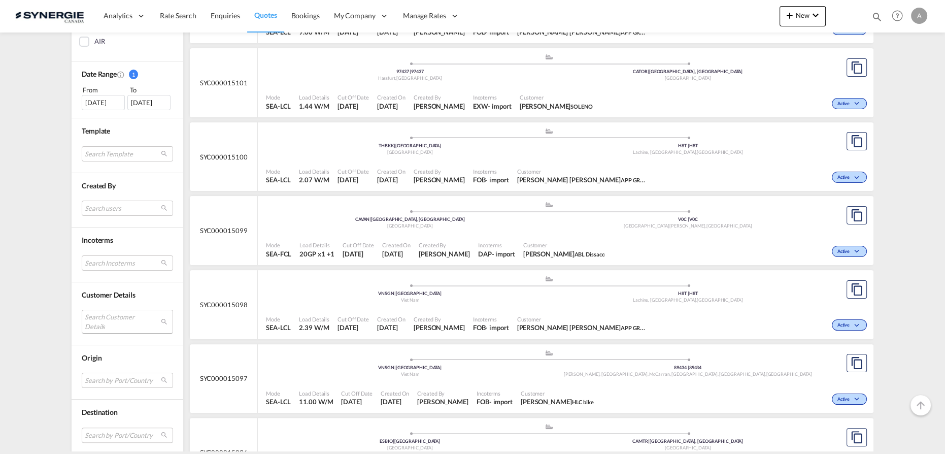
drag, startPoint x: 111, startPoint y: 319, endPoint x: 110, endPoint y: 311, distance: 8.7
click at [111, 319] on md-select "Search Customer Details user name user stephan Rolfs stro@abldissaco.com | abl …" at bounding box center [127, 321] width 91 height 23
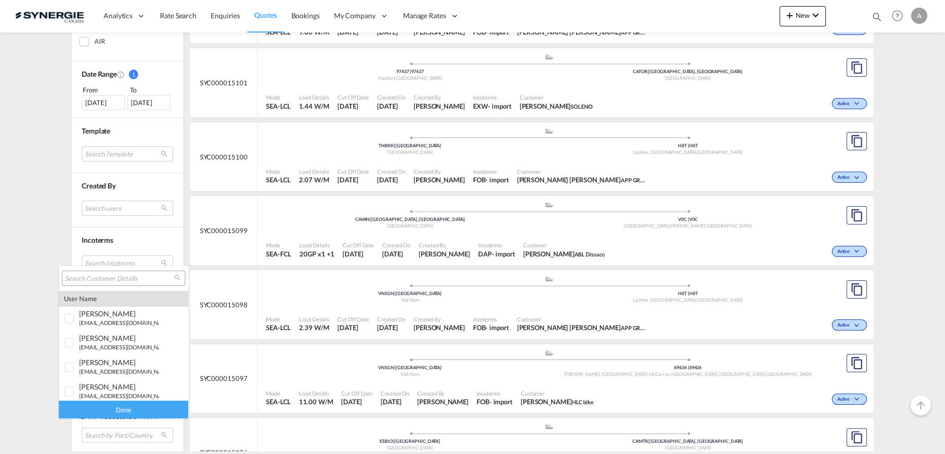
click at [111, 277] on input "search" at bounding box center [119, 278] width 109 height 9
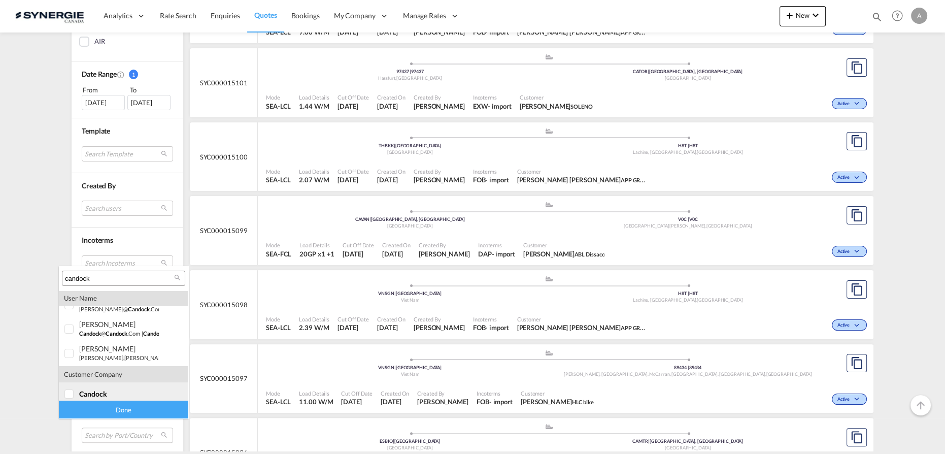
scroll to position [20, 0]
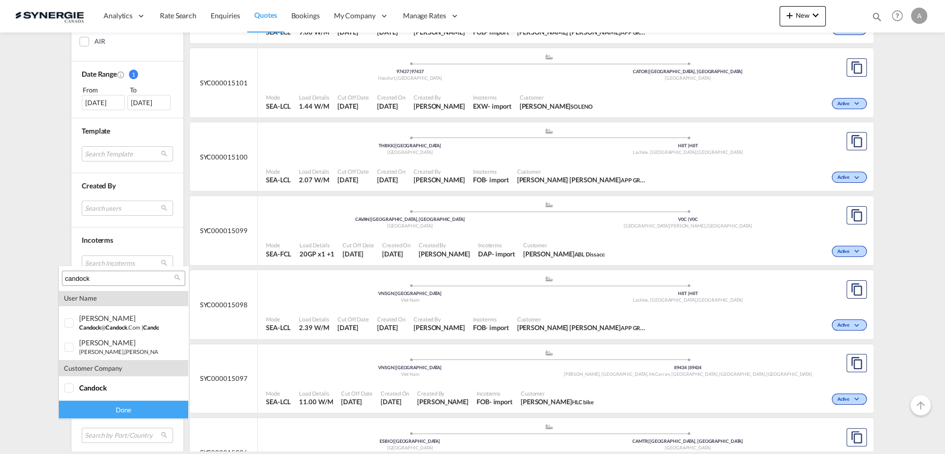
type input "candock"
click at [87, 389] on span "candock" at bounding box center [93, 387] width 28 height 9
click at [102, 408] on div "Done" at bounding box center [123, 410] width 129 height 18
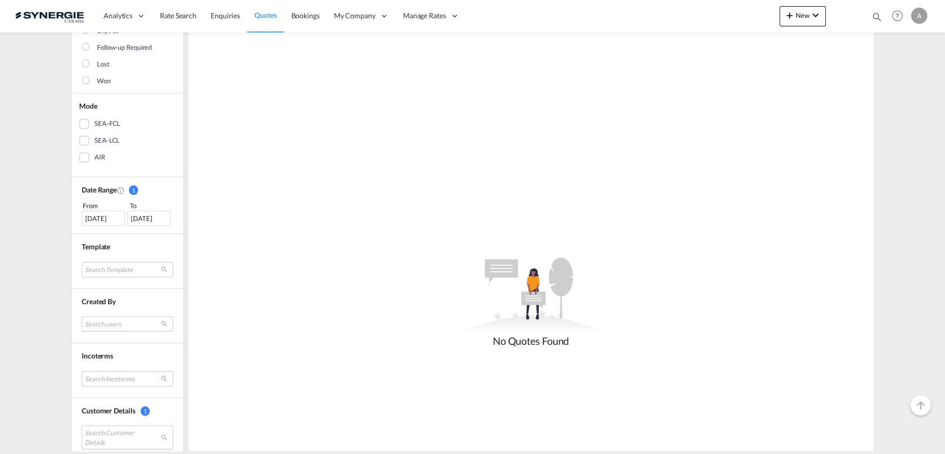
scroll to position [138, 0]
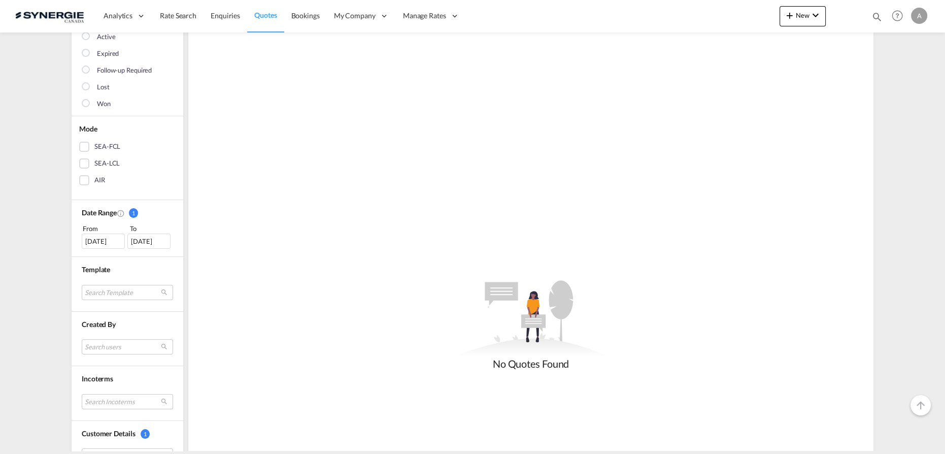
click at [100, 246] on div "22 Sep 2025" at bounding box center [103, 241] width 43 height 15
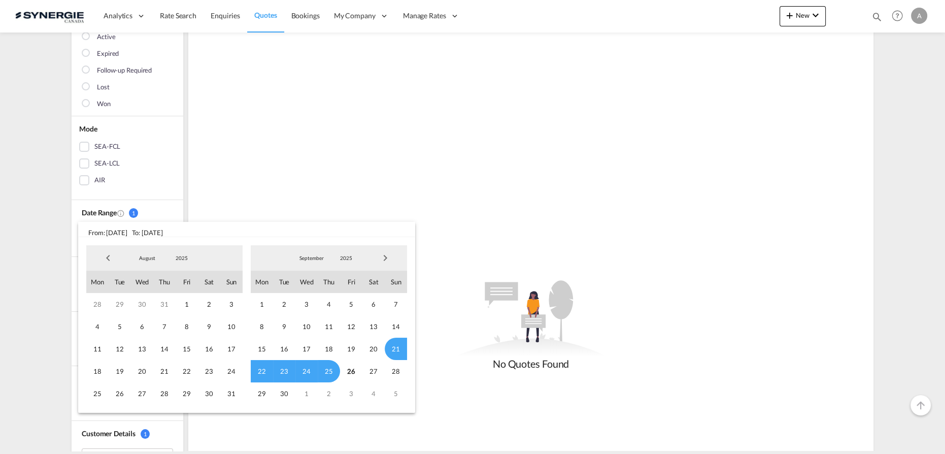
click at [181, 261] on span "2025" at bounding box center [182, 257] width 32 height 7
click at [178, 215] on md-option "2023" at bounding box center [191, 209] width 69 height 24
click at [125, 305] on span "1" at bounding box center [120, 304] width 22 height 22
drag, startPoint x: 338, startPoint y: 258, endPoint x: 348, endPoint y: 269, distance: 15.1
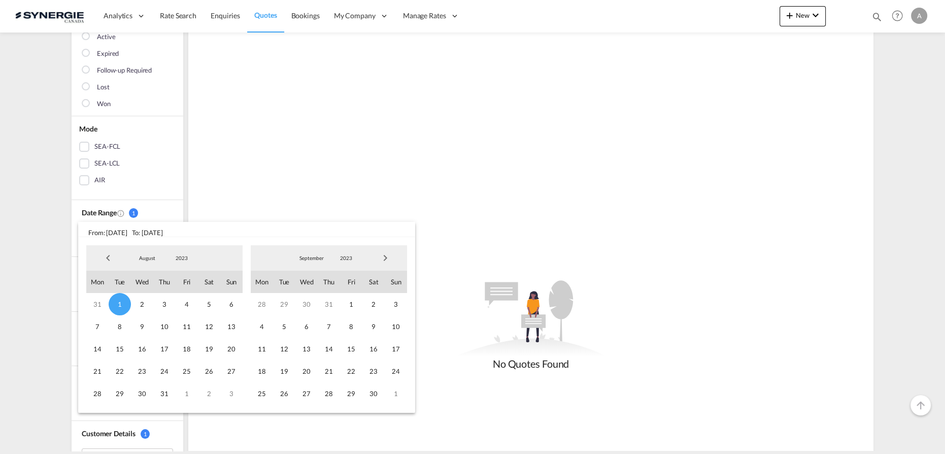
click at [339, 258] on span "2023" at bounding box center [346, 257] width 32 height 7
click at [342, 307] on md-option "2025" at bounding box center [356, 307] width 69 height 24
click at [355, 368] on span "26" at bounding box center [351, 371] width 22 height 22
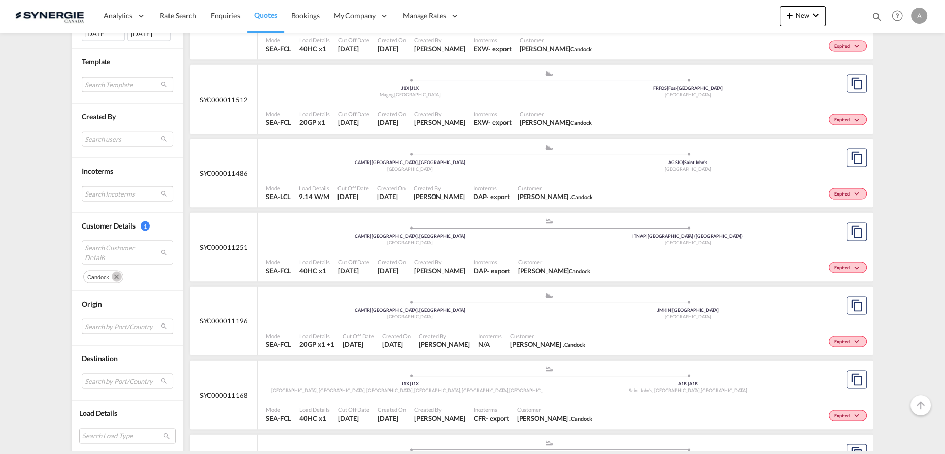
scroll to position [2791, 0]
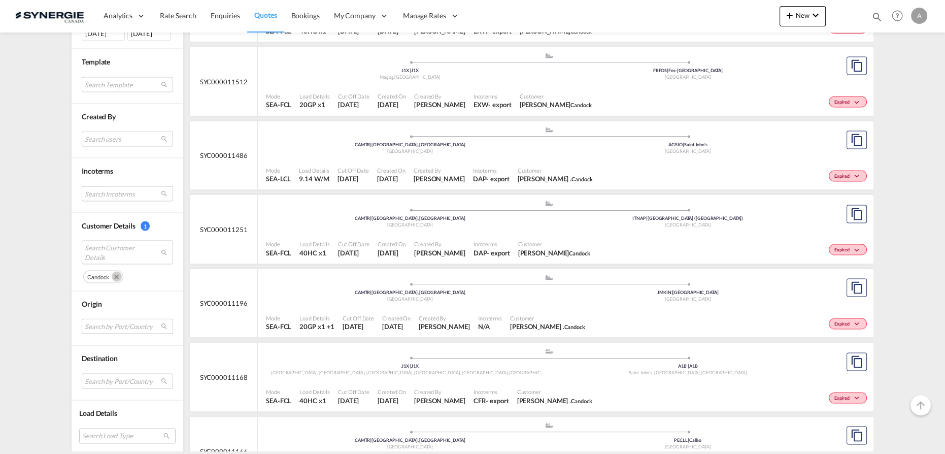
click at [459, 150] on div ".a{fill:#aaa8ad;} .a{fill:#aaa8ad;} CAMTR | Montreal, QC Canada AGSJO | Saint J…" at bounding box center [549, 141] width 566 height 30
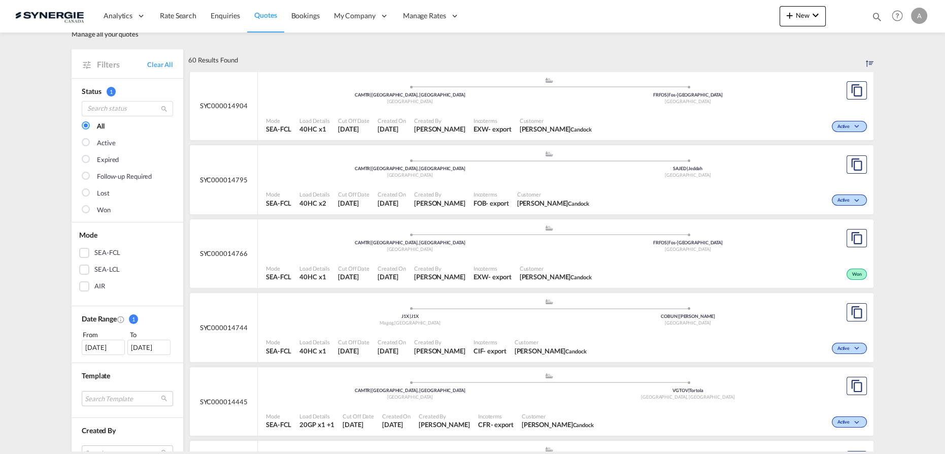
scroll to position [46, 0]
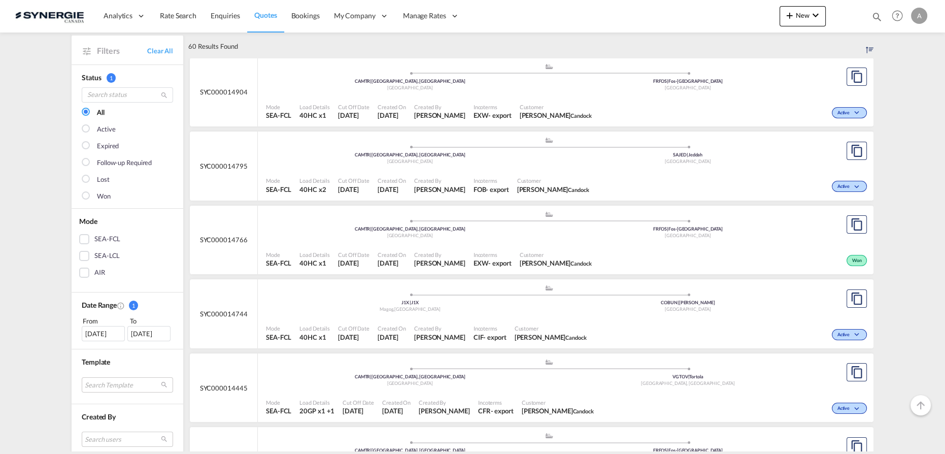
click at [463, 99] on div "Created By Adriana Groposila" at bounding box center [439, 111] width 59 height 25
click at [542, 97] on div "Mode SEA-FCL Load Details 40HC x1 Cut Off Date 19 Sep 2025 Created On 19 Sep 20…" at bounding box center [566, 111] width 616 height 30
click at [858, 75] on md-icon "assets/icons/custom/copyQuote.svg" at bounding box center [857, 77] width 12 height 12
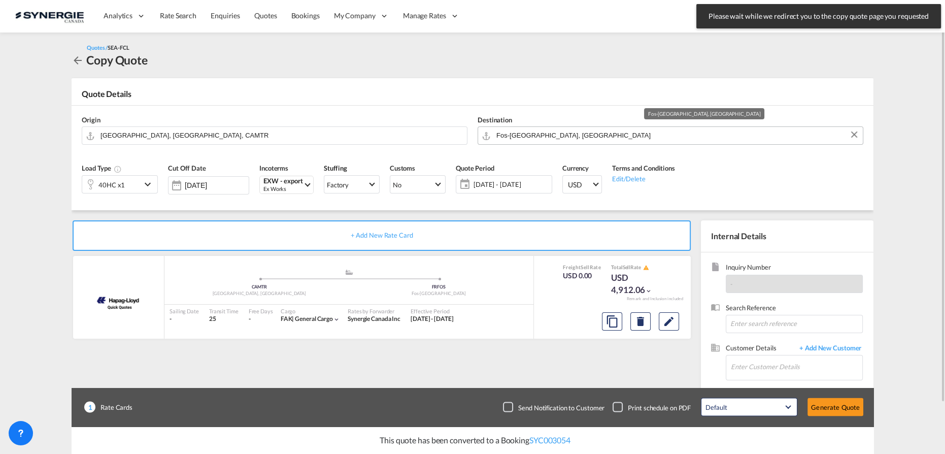
click at [596, 131] on input "Fos-sur-Mer, FRFOS" at bounding box center [677, 135] width 361 height 18
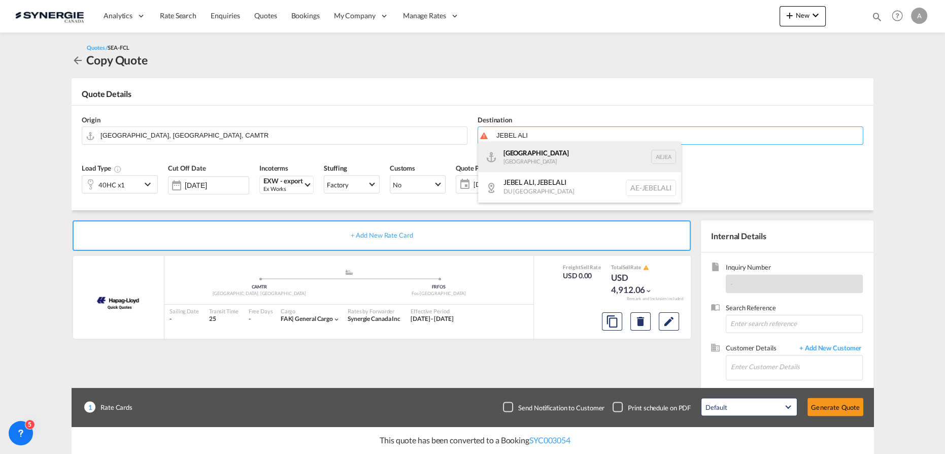
click at [522, 157] on div "Jebel Ali United Arab Emirates AEJEA" at bounding box center [579, 157] width 203 height 30
type input "[GEOGRAPHIC_DATA], [GEOGRAPHIC_DATA]"
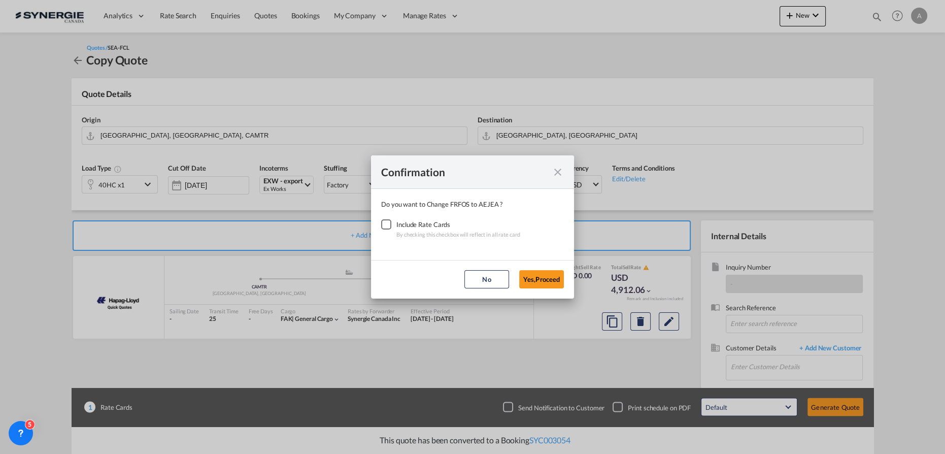
click at [388, 224] on div "Checkbox No Ink" at bounding box center [386, 224] width 10 height 10
click at [521, 277] on button "Yes,Proceed" at bounding box center [541, 279] width 45 height 18
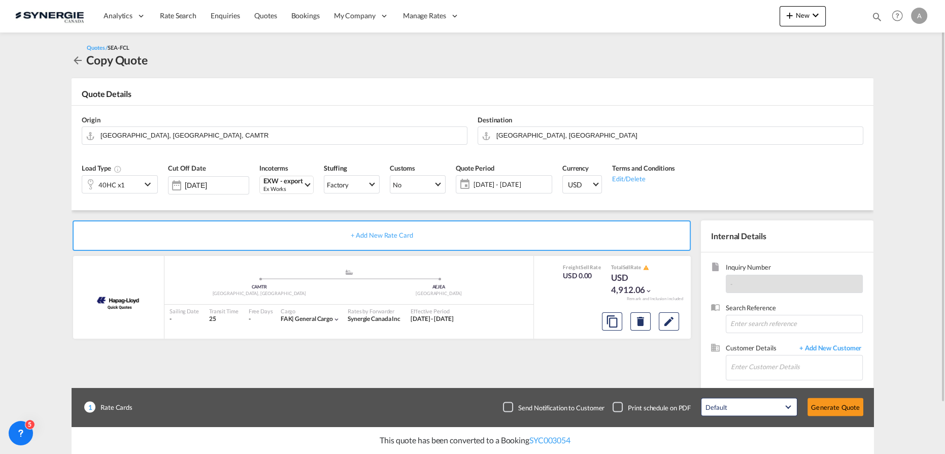
click at [505, 191] on div "15 - 30 Sep 2025 15 - 30 Sep 2025 September January February March April May Ju…" at bounding box center [504, 184] width 96 height 18
click at [493, 184] on span "15 - 30 Sep 2025" at bounding box center [512, 184] width 76 height 9
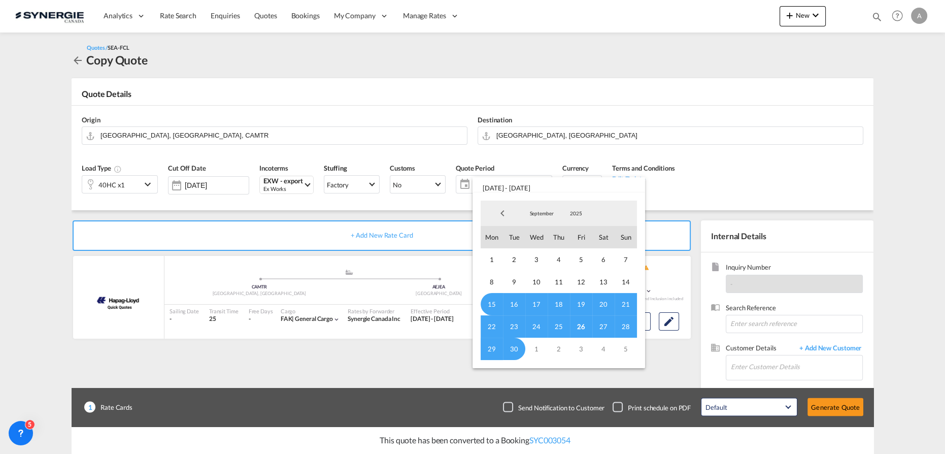
click at [583, 326] on span "26" at bounding box center [581, 326] width 22 height 22
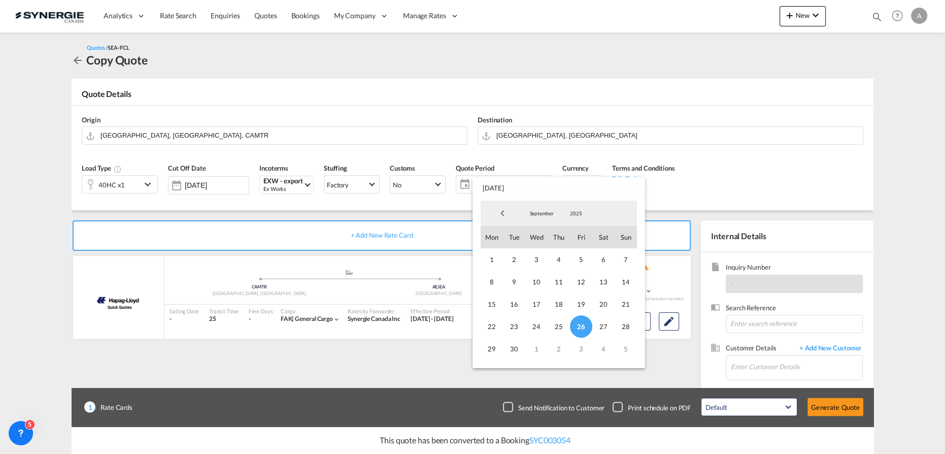
drag, startPoint x: 544, startPoint y: 212, endPoint x: 548, endPoint y: 220, distance: 8.9
click at [544, 213] on span "September" at bounding box center [541, 213] width 32 height 7
click at [542, 237] on md-option "October" at bounding box center [551, 238] width 69 height 24
click at [494, 328] on span "20" at bounding box center [492, 326] width 22 height 22
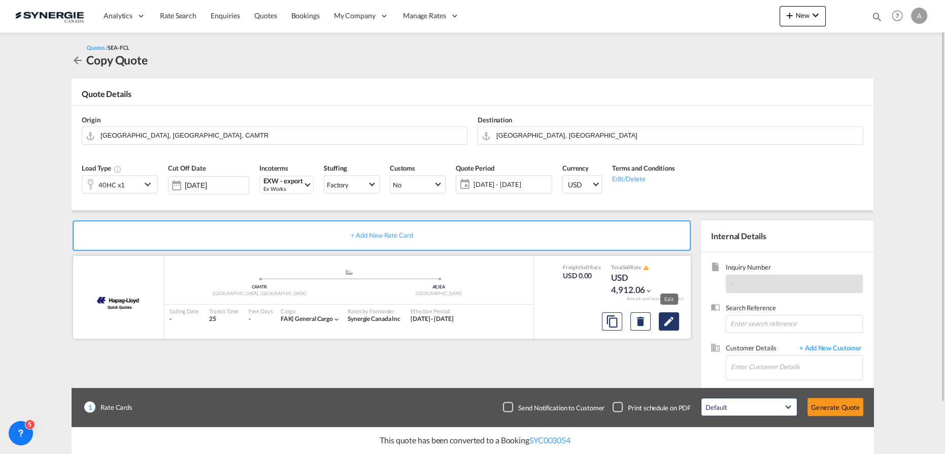
click at [674, 321] on md-icon "Edit" at bounding box center [669, 321] width 12 height 12
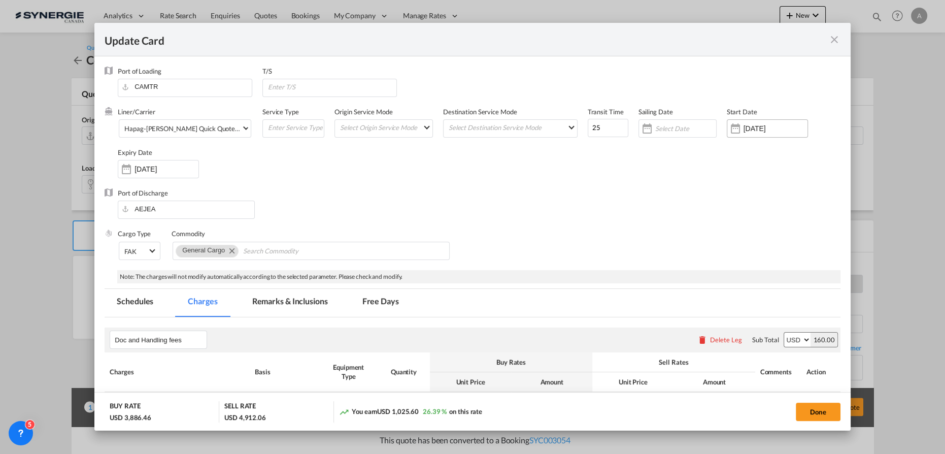
click at [737, 127] on div "Update CardPort of ..." at bounding box center [736, 128] width 16 height 20
select select "per B/L"
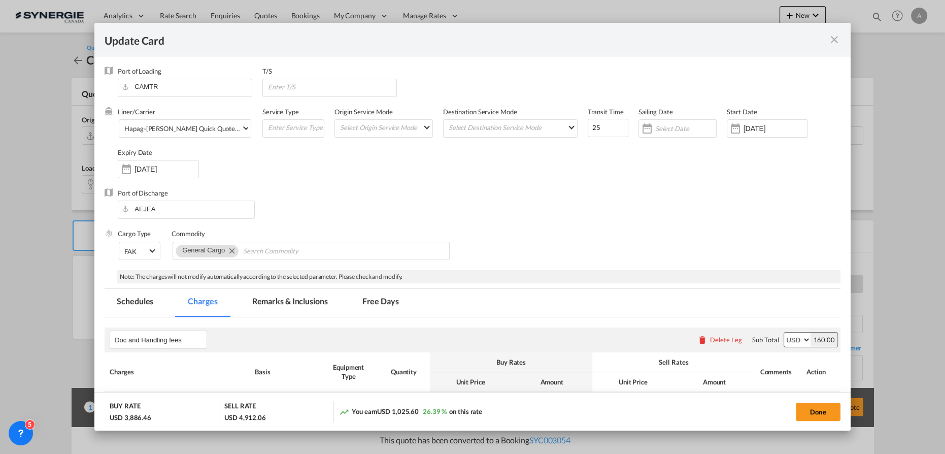
select select "per shipment"
select select "per container"
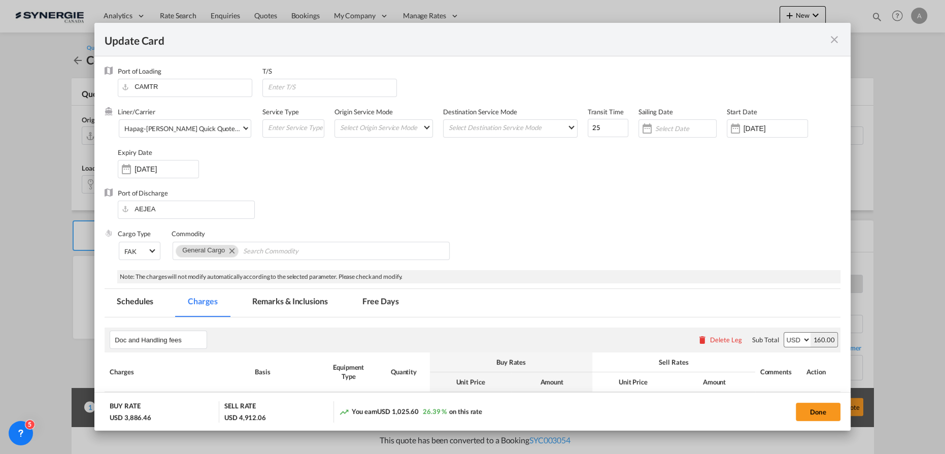
select select "per container"
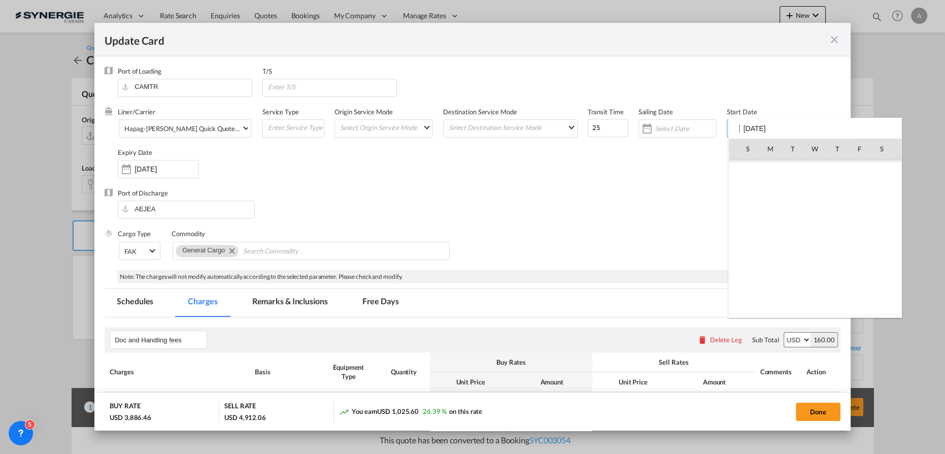
scroll to position [235168, 0]
click at [858, 260] on span "26" at bounding box center [859, 259] width 21 height 21
type input "26 Sep 2025"
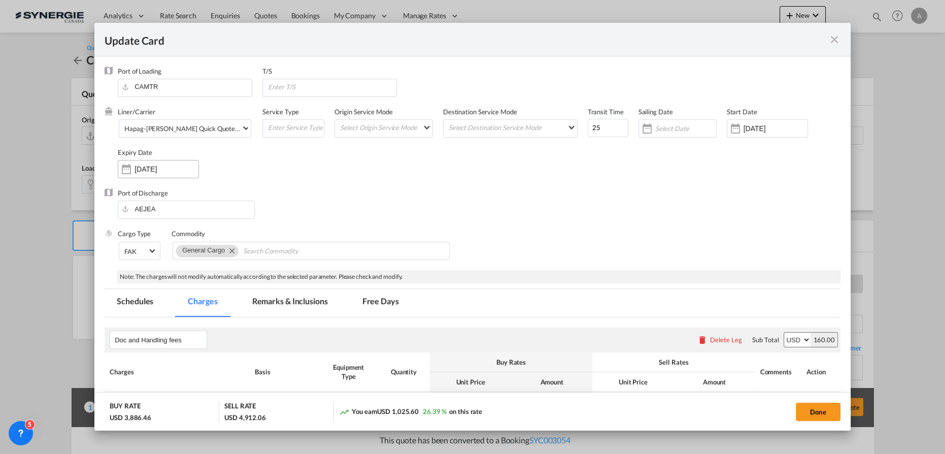
click at [156, 169] on input "30 Sep 2025" at bounding box center [167, 169] width 64 height 8
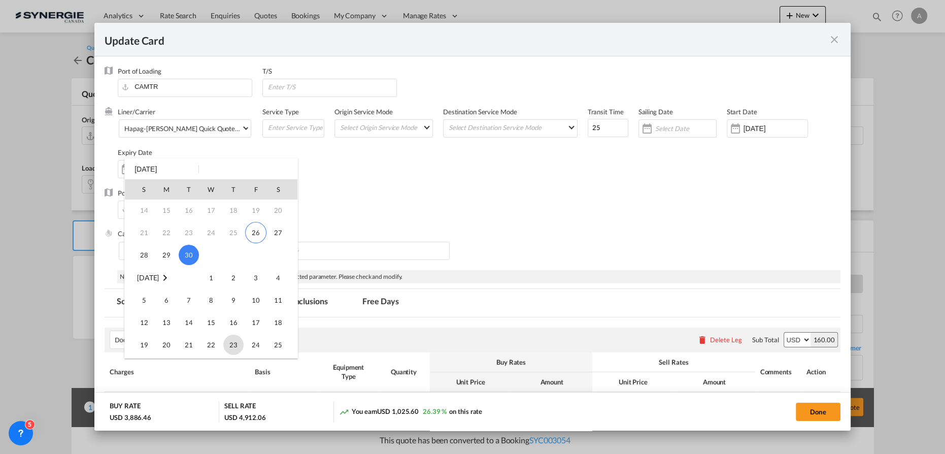
scroll to position [138, 0]
click at [173, 277] on span "20" at bounding box center [166, 275] width 20 height 20
type input "20 Oct 2025"
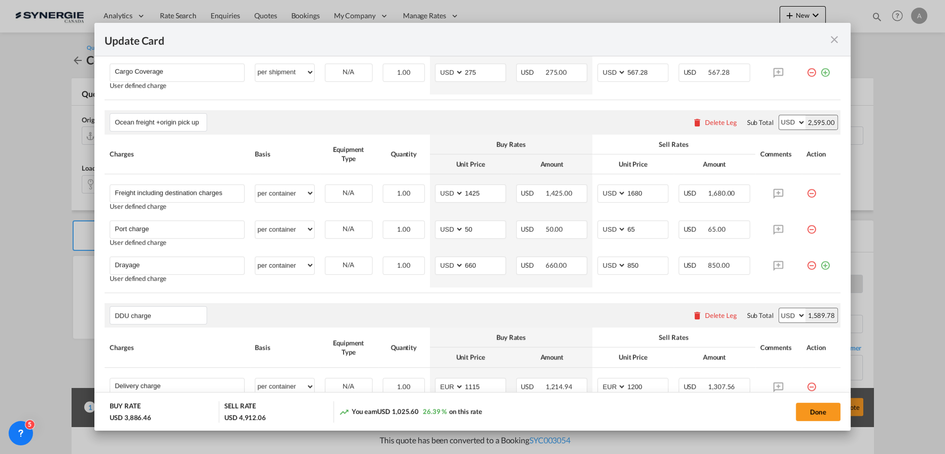
scroll to position [600, 0]
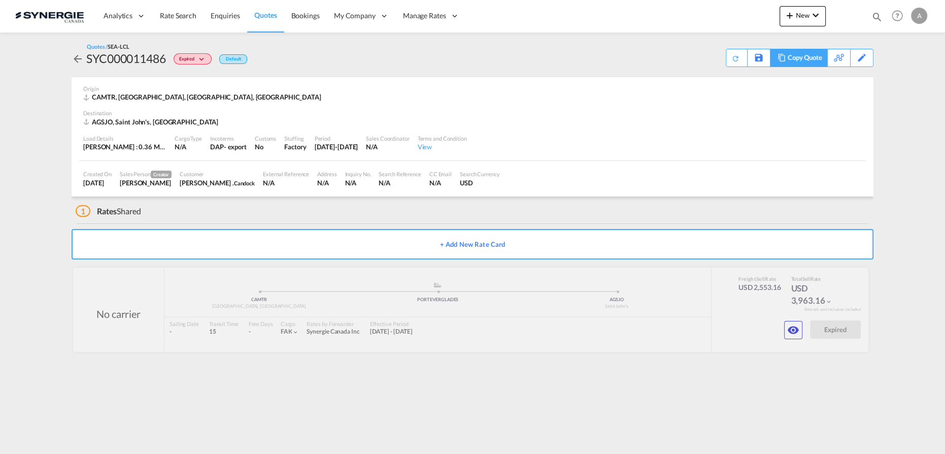
click at [811, 60] on div "Copy Quote" at bounding box center [805, 57] width 35 height 17
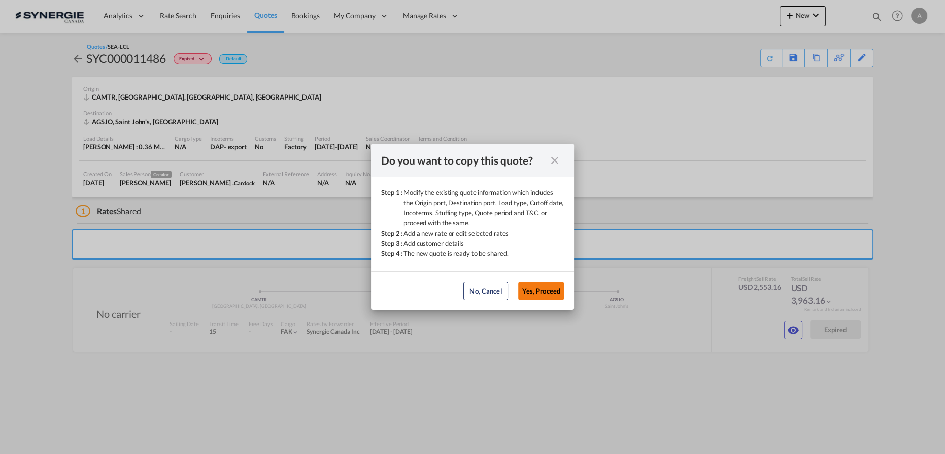
click at [555, 288] on button "Yes, Proceed" at bounding box center [541, 291] width 46 height 18
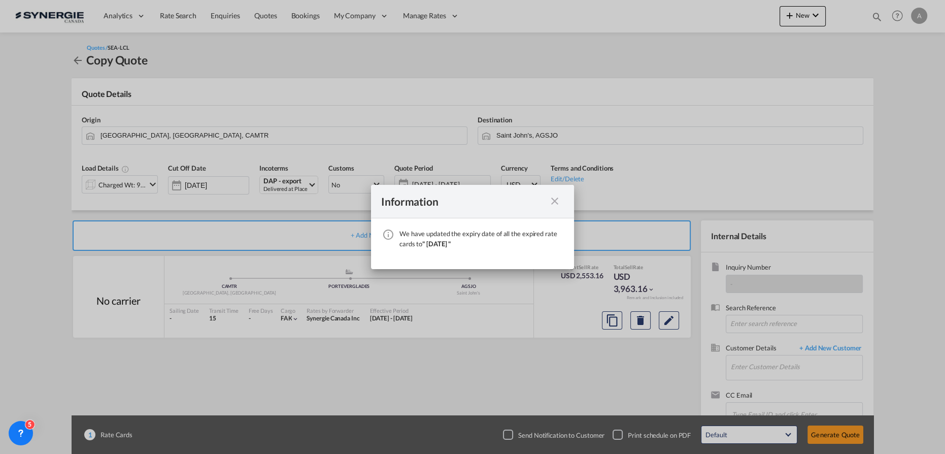
click at [556, 201] on md-icon "icon-close fg-AAA8AD cursor" at bounding box center [555, 201] width 12 height 12
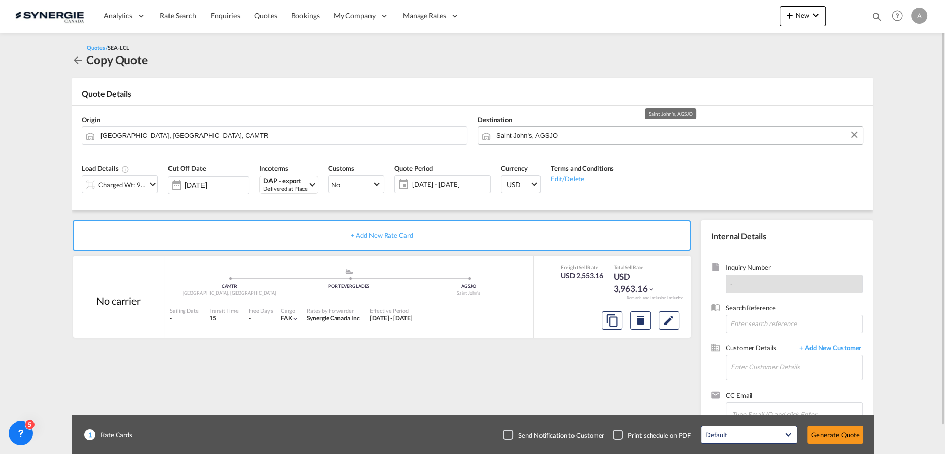
click at [598, 134] on input "Saint John's, AGSJO" at bounding box center [677, 135] width 361 height 18
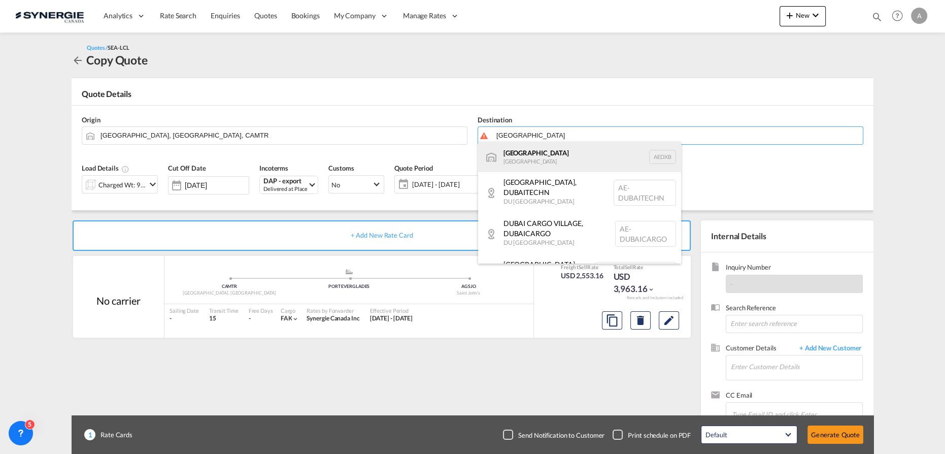
click at [547, 158] on div "[GEOGRAPHIC_DATA] [GEOGRAPHIC_DATA] AEDXB" at bounding box center [579, 157] width 203 height 30
type input "[GEOGRAPHIC_DATA], AEDXB"
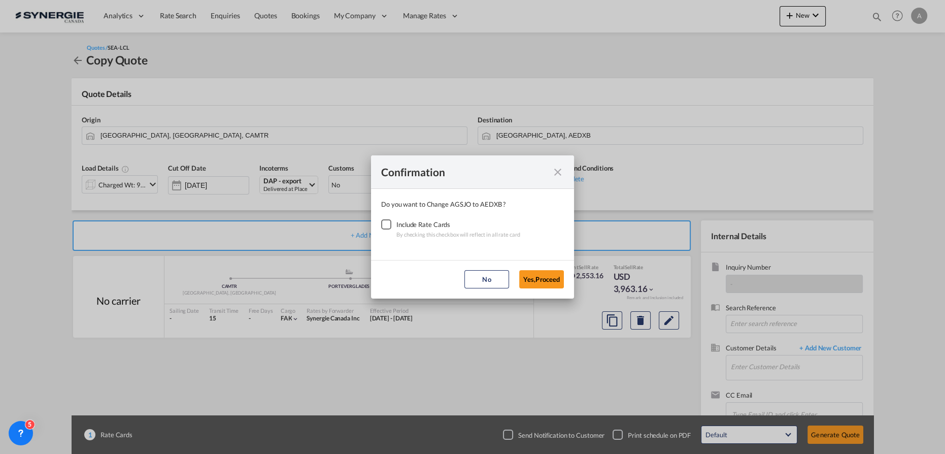
click at [384, 225] on div "Checkbox No Ink" at bounding box center [386, 224] width 10 height 10
click at [553, 281] on button "Yes,Proceed" at bounding box center [541, 279] width 45 height 18
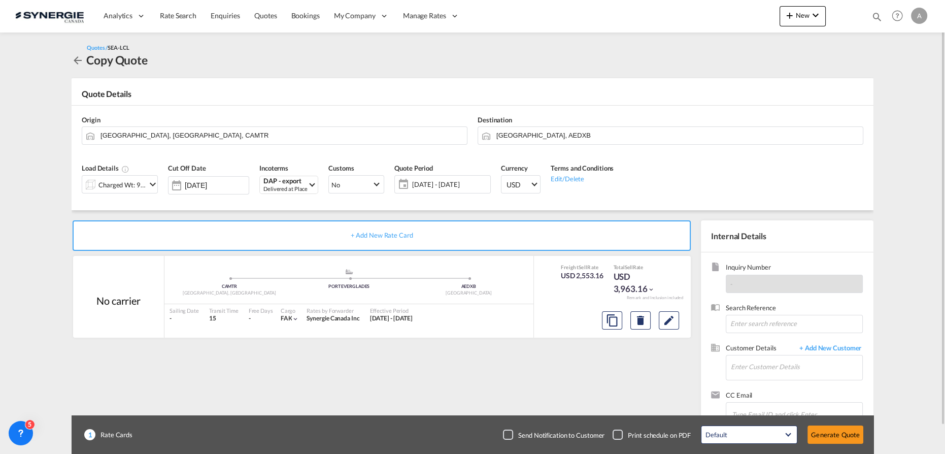
click at [123, 184] on div "Charged Wt: 9.14 W/M" at bounding box center [122, 185] width 48 height 14
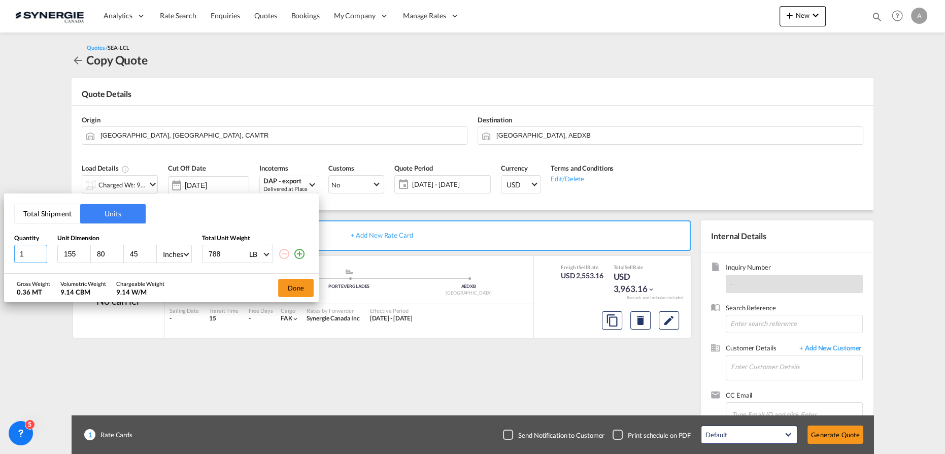
drag, startPoint x: 30, startPoint y: 249, endPoint x: -175, endPoint y: 251, distance: 204.6
click at [0, 251] on html "Analytics Reports Dashboard Rate Search Enquiries Quotes" at bounding box center [472, 227] width 945 height 454
type input "2"
type input "42"
type input "48"
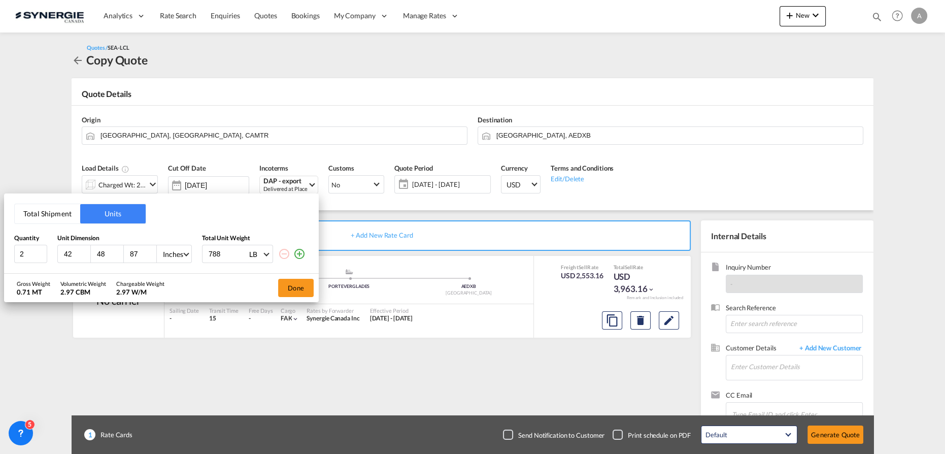
type input "87"
drag, startPoint x: 226, startPoint y: 255, endPoint x: 110, endPoint y: 258, distance: 116.3
click at [139, 261] on div "2 42 48 87 Inches CMS Inches 788 LB KG LB" at bounding box center [161, 254] width 294 height 18
type input "500"
click at [301, 286] on button "Done" at bounding box center [296, 288] width 36 height 18
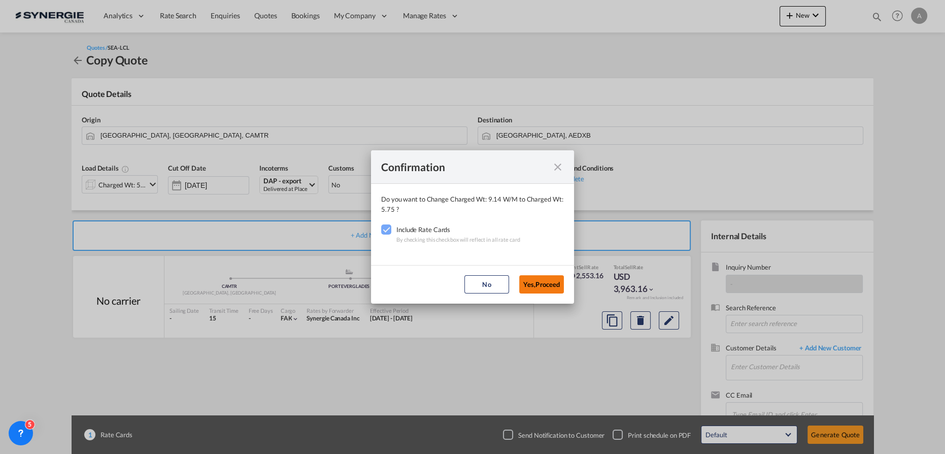
click at [534, 282] on button "Yes,Proceed" at bounding box center [541, 284] width 45 height 18
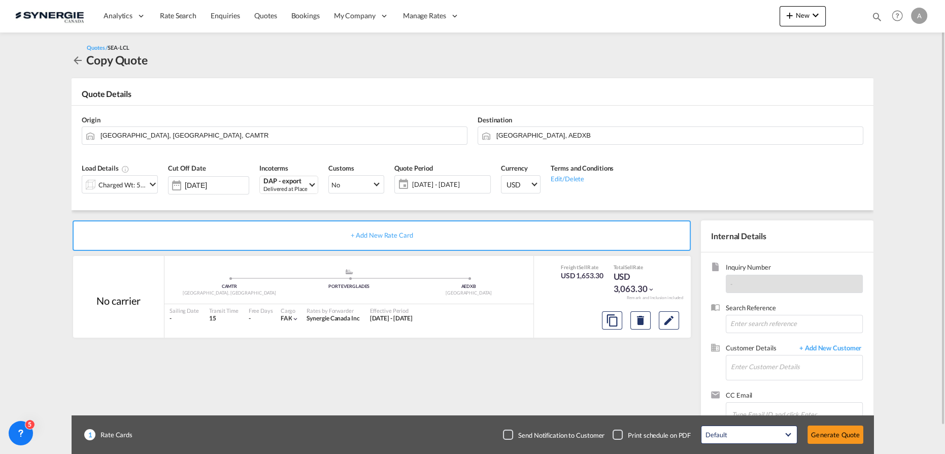
click at [436, 185] on span "[DATE] - [DATE]" at bounding box center [450, 184] width 76 height 9
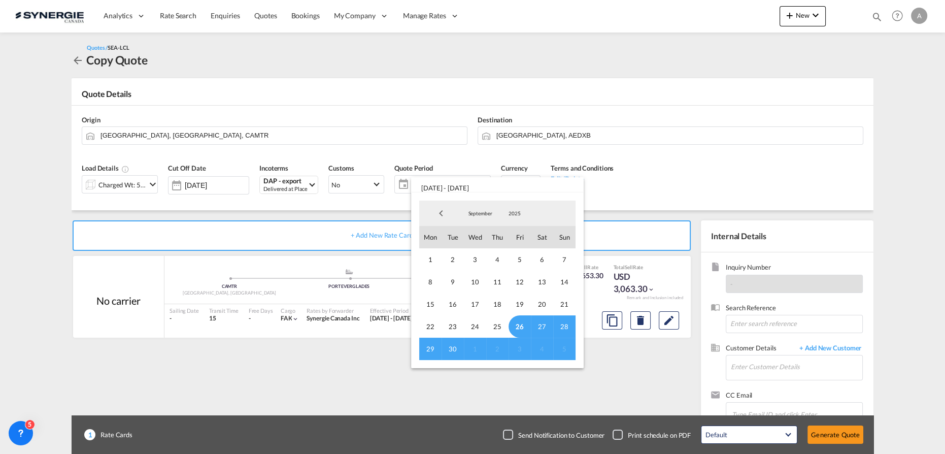
click at [686, 71] on md-backdrop at bounding box center [472, 227] width 945 height 454
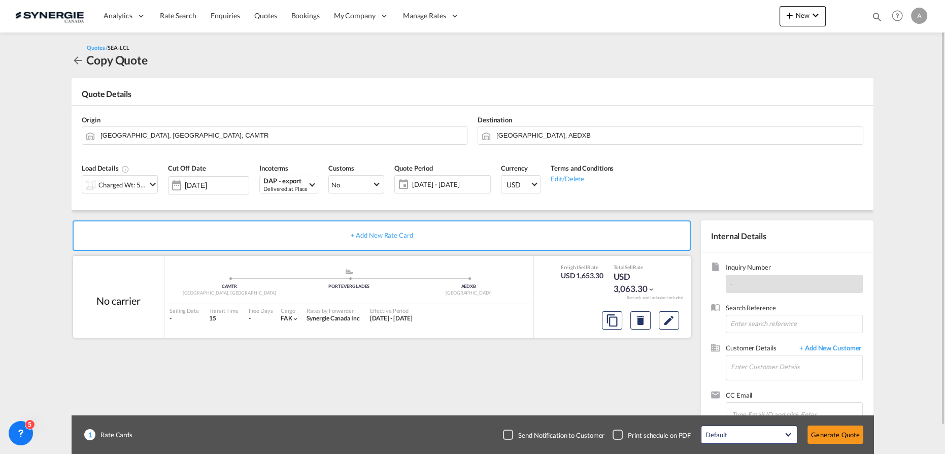
scroll to position [29, 0]
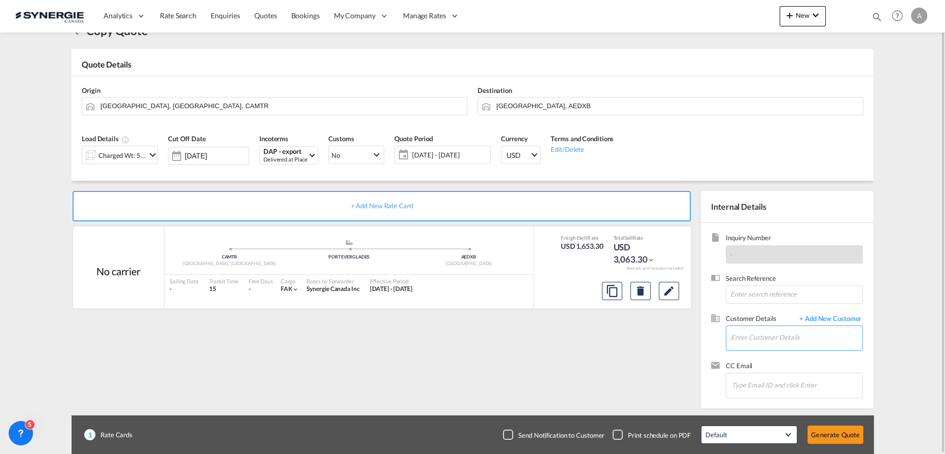
click at [748, 343] on input "Enter Customer Details" at bounding box center [796, 337] width 131 height 23
click at [766, 337] on input "Enter Customer Details" at bounding box center [796, 337] width 131 height 23
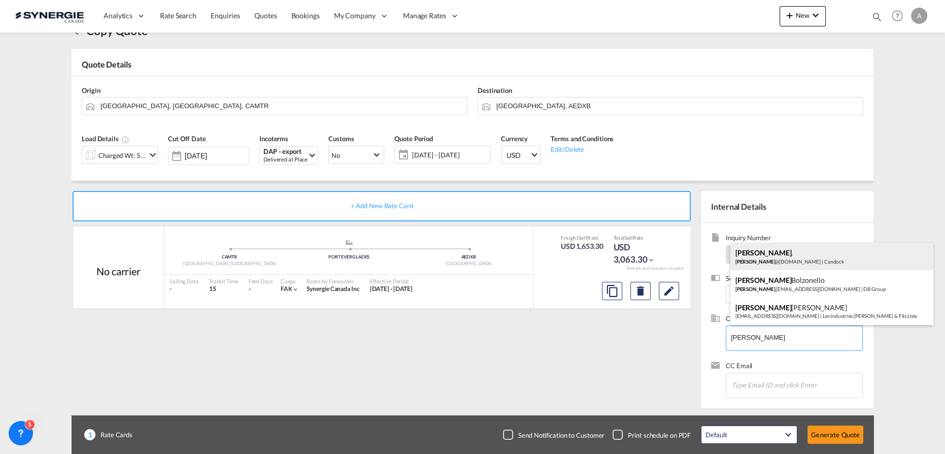
click at [757, 256] on div "[PERSON_NAME] . [PERSON_NAME] @[DOMAIN_NAME] | Candock" at bounding box center [832, 256] width 203 height 27
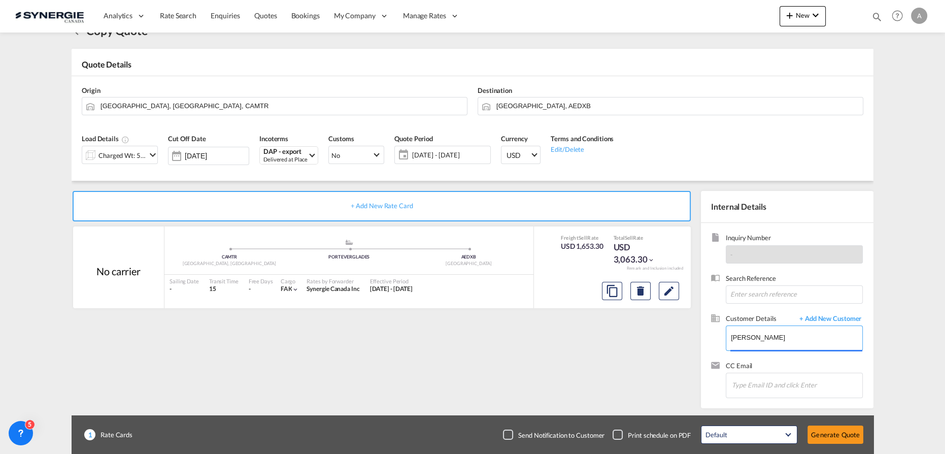
type input "[PERSON_NAME], [PERSON_NAME] ., [PERSON_NAME][EMAIL_ADDRESS][DOMAIN_NAME]"
click at [828, 438] on button "Generate Quote" at bounding box center [836, 434] width 56 height 18
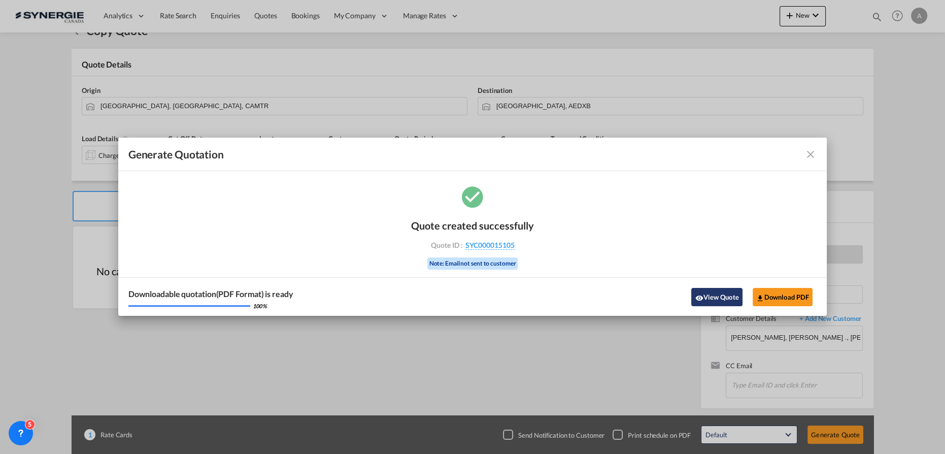
click at [724, 290] on button "View Quote" at bounding box center [716, 297] width 51 height 18
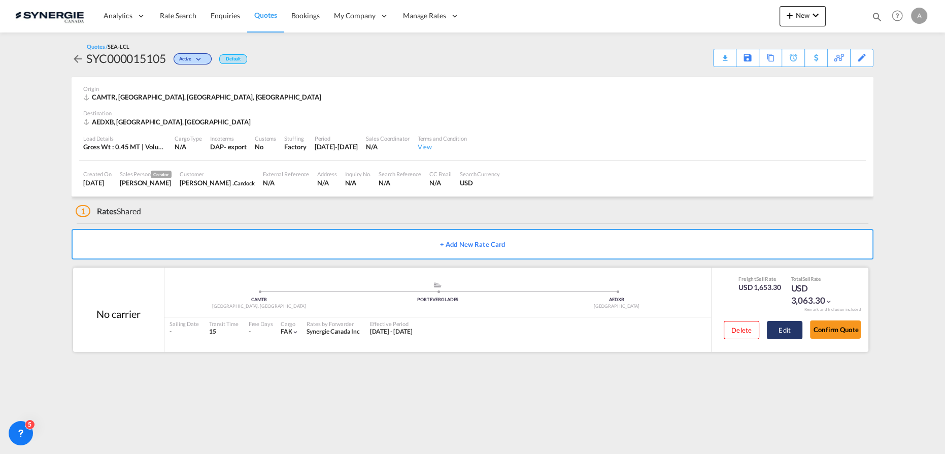
click at [791, 328] on button "Edit" at bounding box center [785, 330] width 36 height 18
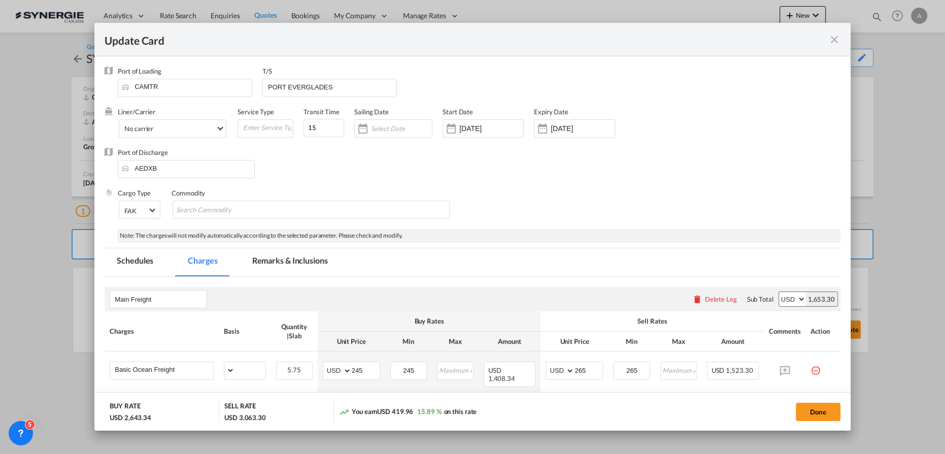
select select "per_cbm"
select select "per_pallet"
select select "flat"
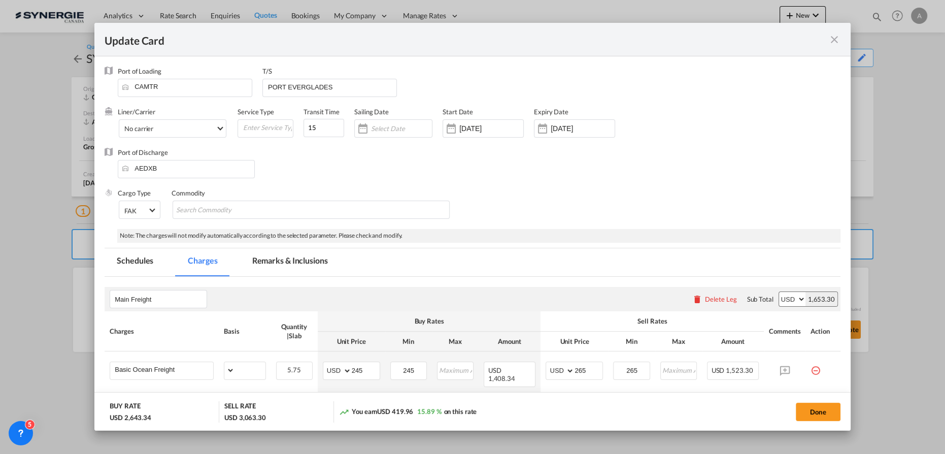
select select "per_bl"
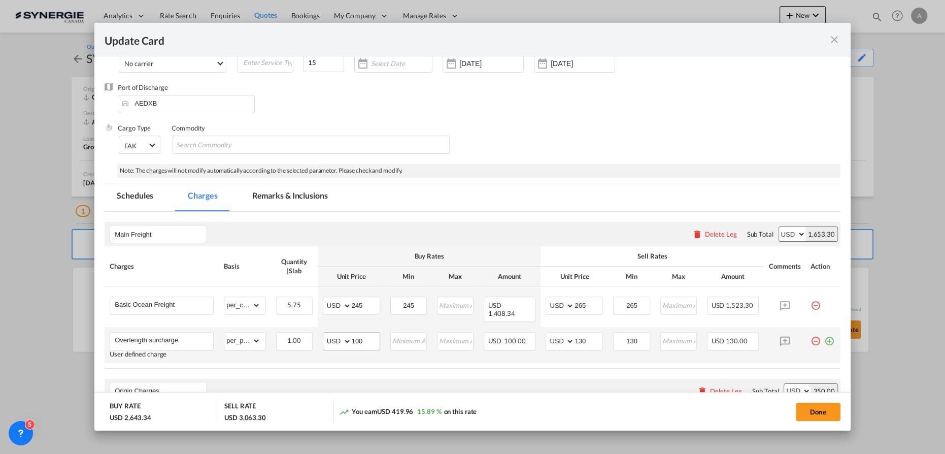
scroll to position [138, 0]
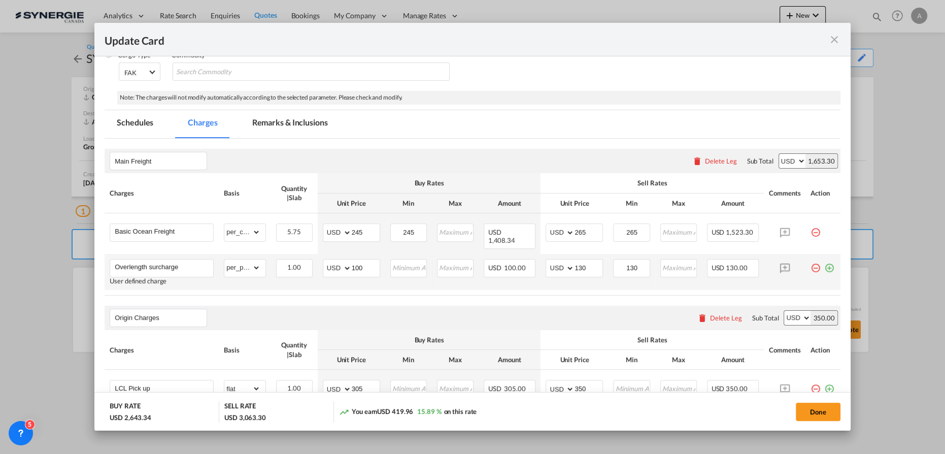
drag, startPoint x: 809, startPoint y: 260, endPoint x: 789, endPoint y: 256, distance: 20.2
click at [811, 260] on md-icon "icon-minus-circle-outline red-400-fg pt-7" at bounding box center [816, 264] width 10 height 10
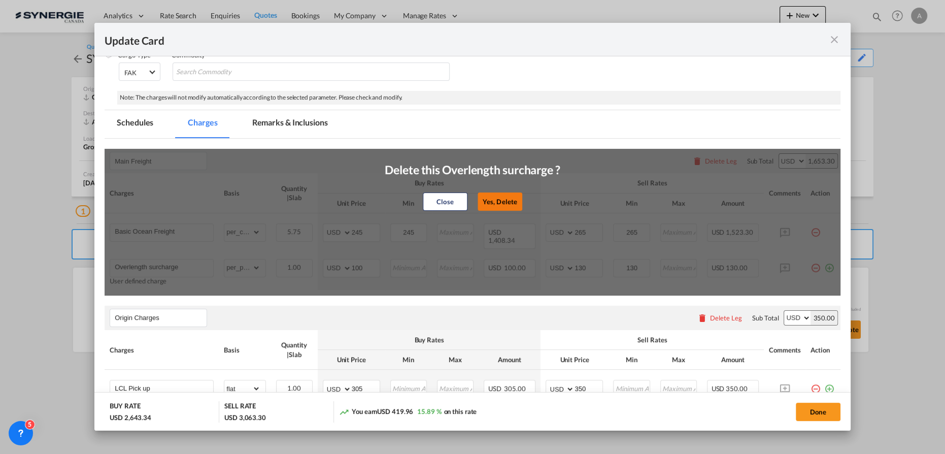
click at [502, 198] on button "Yes, Delete" at bounding box center [500, 201] width 45 height 18
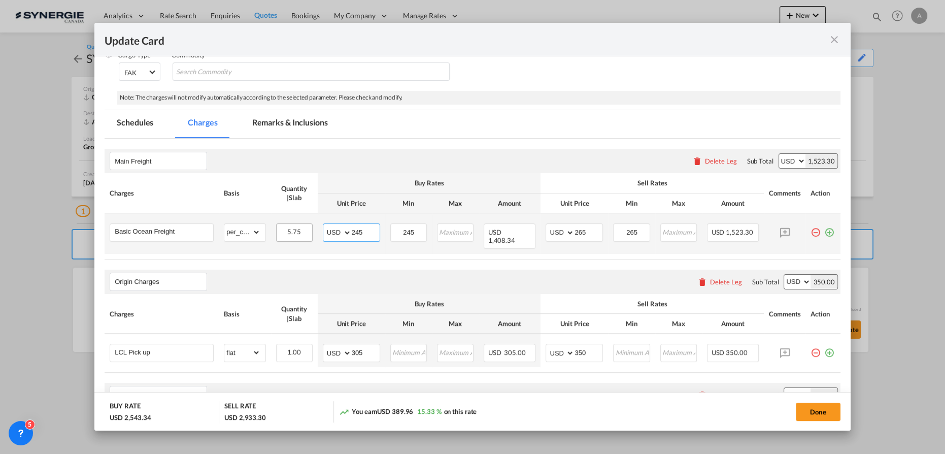
drag, startPoint x: 347, startPoint y: 233, endPoint x: 278, endPoint y: 229, distance: 69.6
click at [288, 231] on tr "Basic Ocean Freight Please Enter Already Exists gross_weight volumetric_weight …" at bounding box center [473, 233] width 736 height 41
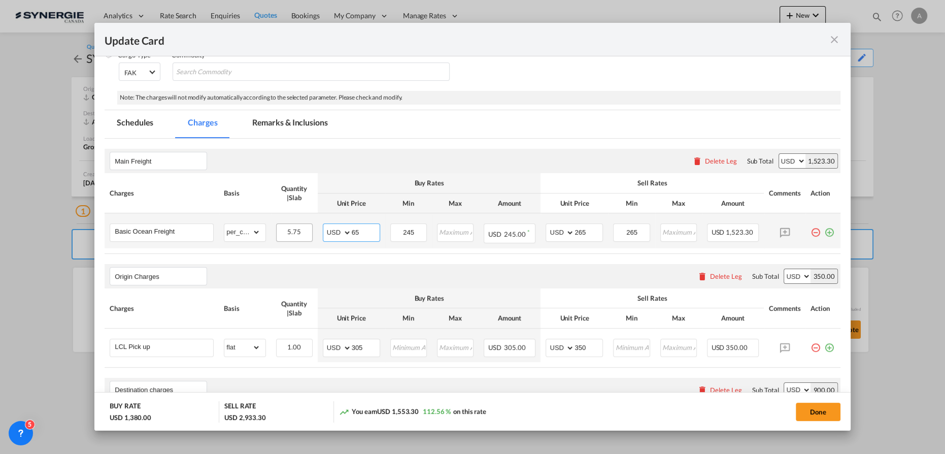
type input "65"
type input "85"
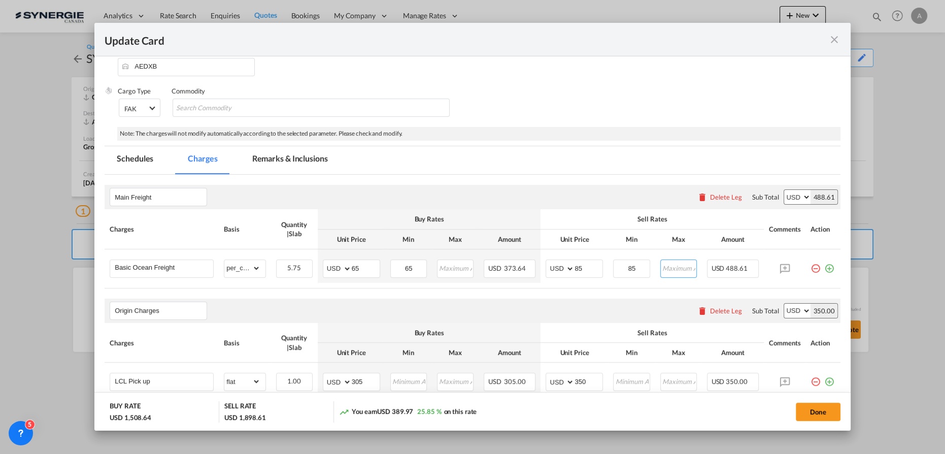
scroll to position [101, 0]
drag, startPoint x: 265, startPoint y: 159, endPoint x: 292, endPoint y: 200, distance: 48.6
click at [265, 159] on md-tab-item "Remarks & Inclusions" at bounding box center [290, 161] width 100 height 28
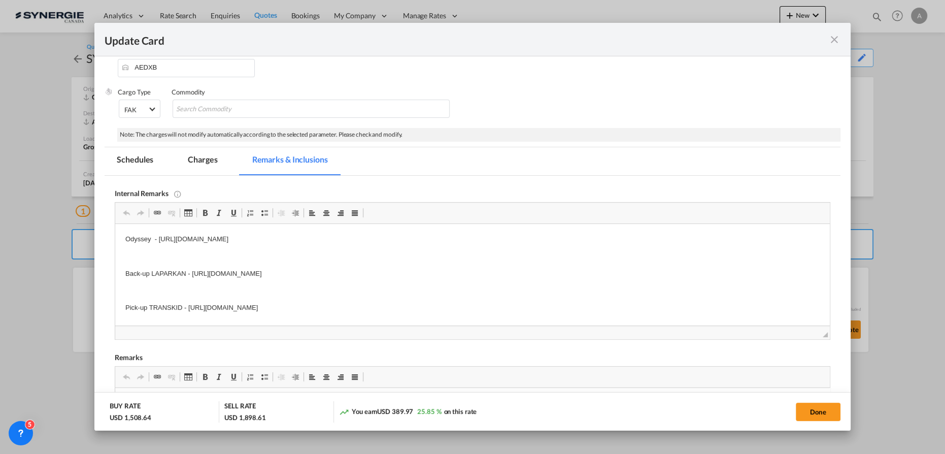
scroll to position [0, 0]
drag, startPoint x: 432, startPoint y: 240, endPoint x: 158, endPoint y: 243, distance: 273.7
click at [158, 243] on p "Odyssey - https://app.frontapp.com/open/cnv_ph5iybz?key=BWhqlpaml3L3SZm4UWfIQFk…" at bounding box center [472, 239] width 695 height 11
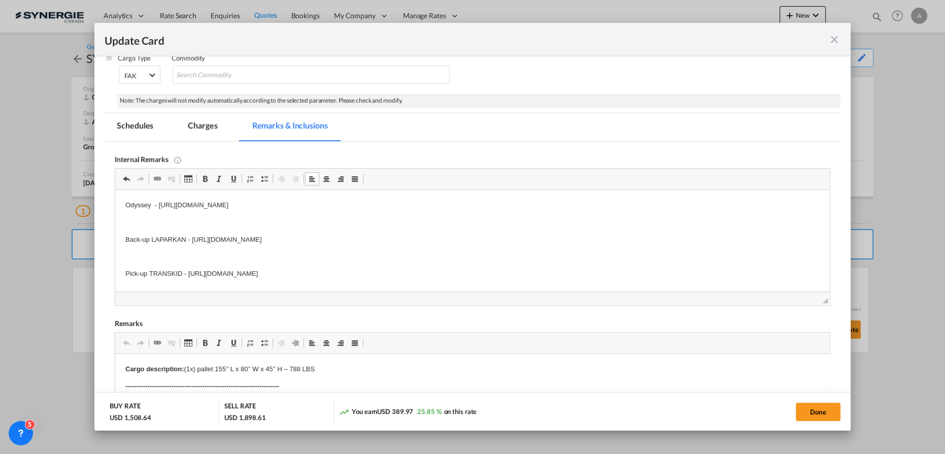
scroll to position [147, 0]
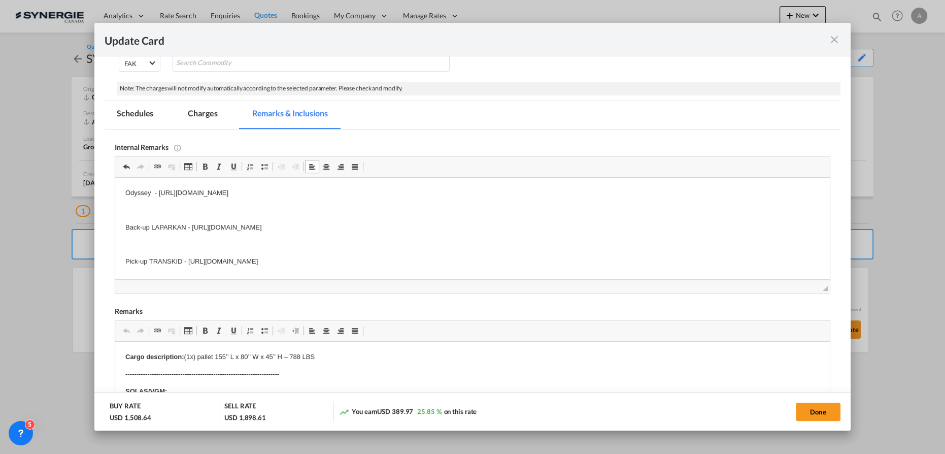
click at [167, 231] on p "Back-up LAPARKAN - https://app.frontapp.com/open/cnv_ph5b9vz?key=ZdiTPICknatqKq…" at bounding box center [472, 227] width 695 height 11
drag, startPoint x: 125, startPoint y: 226, endPoint x: 518, endPoint y: 232, distance: 393.5
click at [518, 232] on p "Back-up LAPARKAN - https://app.frontapp.com/open/cnv_ph5b9vz?key=ZdiTPICknatqKq…" at bounding box center [472, 227] width 695 height 11
click at [466, 229] on p "Pick-up TRANSKID - https://app.frontapp.com/open/cnv_pk1770v?key=xj2nD--1ABGzVr…" at bounding box center [472, 227] width 695 height 11
drag, startPoint x: 432, startPoint y: 229, endPoint x: 157, endPoint y: 240, distance: 274.4
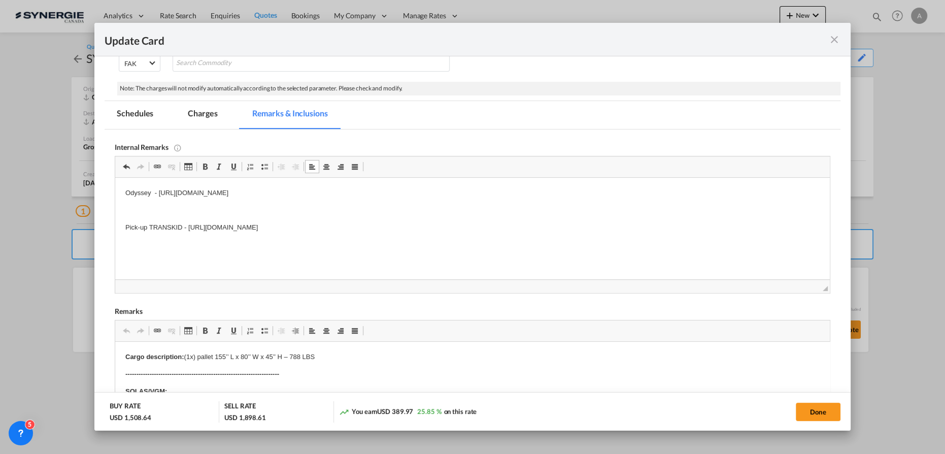
click at [157, 240] on html "Odyssey - https://app.frontapp.com/open/cnv_qi0znpr?key=x7gFjpjwvh0XF19-efvTlyr…" at bounding box center [472, 210] width 715 height 65
click at [201, 228] on p "Pick-up Bourret" at bounding box center [472, 227] width 695 height 11
click at [281, 234] on html "Odyssey - https://app.frontapp.com/open/cnv_qi0znpr?key=x7gFjpjwvh0XF19-efvTlyr…" at bounding box center [472, 210] width 715 height 65
click at [280, 272] on body "Odyssey - https://app.frontapp.com/open/cnv_qi0znpr?key=x7gFjpjwvh0XF19-efvTlyr…" at bounding box center [472, 279] width 695 height 182
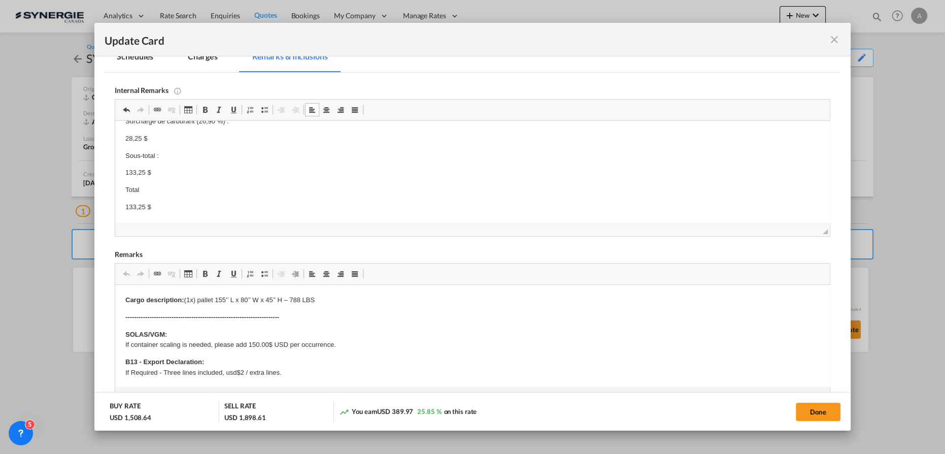
scroll to position [240, 0]
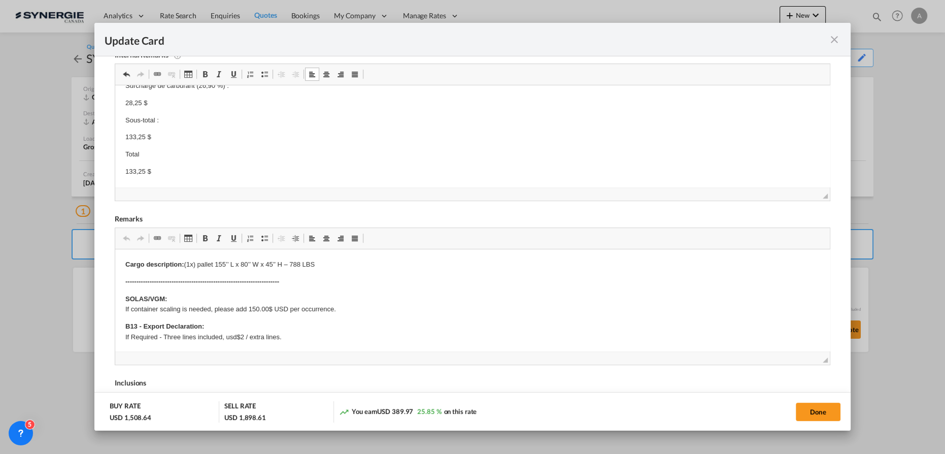
click at [158, 164] on body "Odyssey - https://app.frontapp.com/open/cnv_qi0znpr?key=x7gFjpjwvh0XF19-efvTlyr…" at bounding box center [472, 86] width 695 height 182
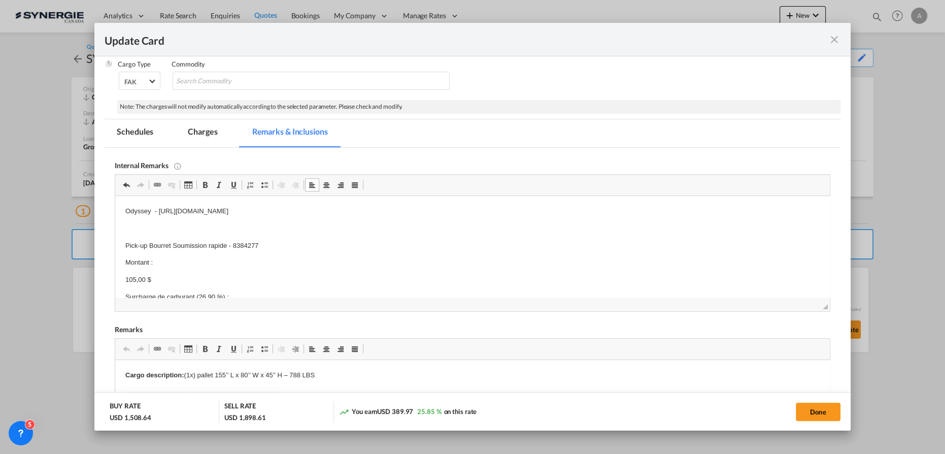
scroll to position [101, 0]
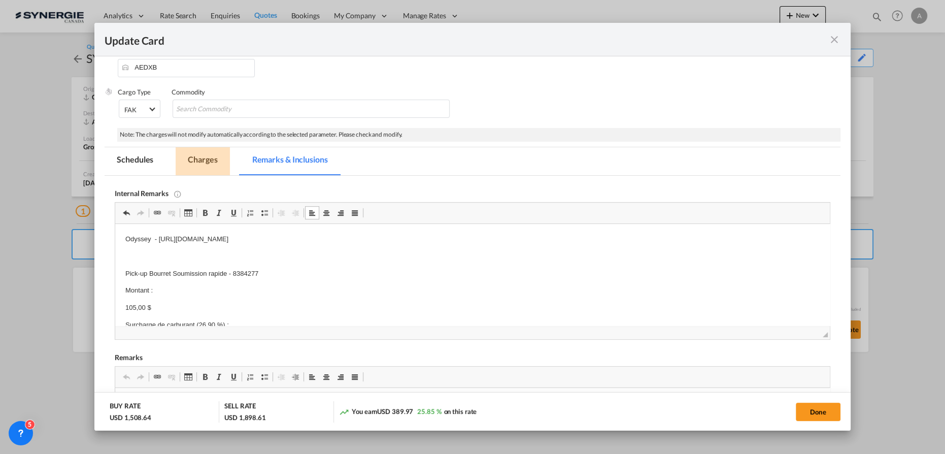
click at [179, 160] on md-tab-item "Charges" at bounding box center [203, 161] width 54 height 28
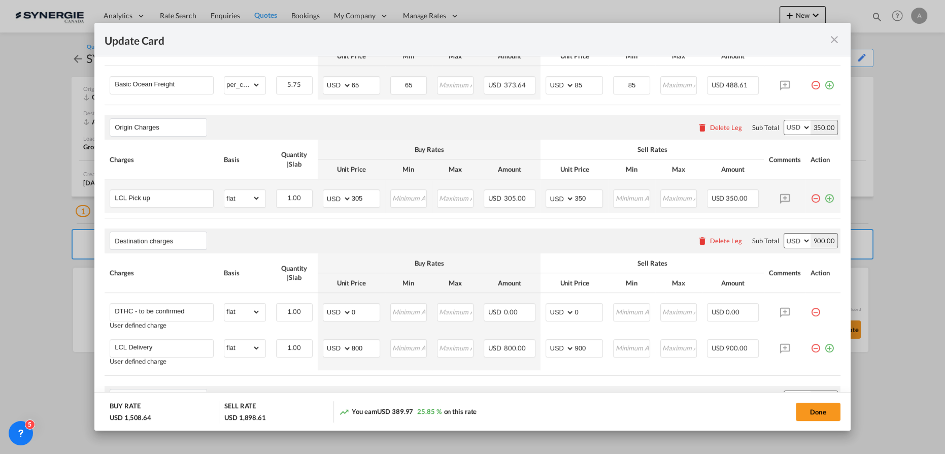
scroll to position [332, 0]
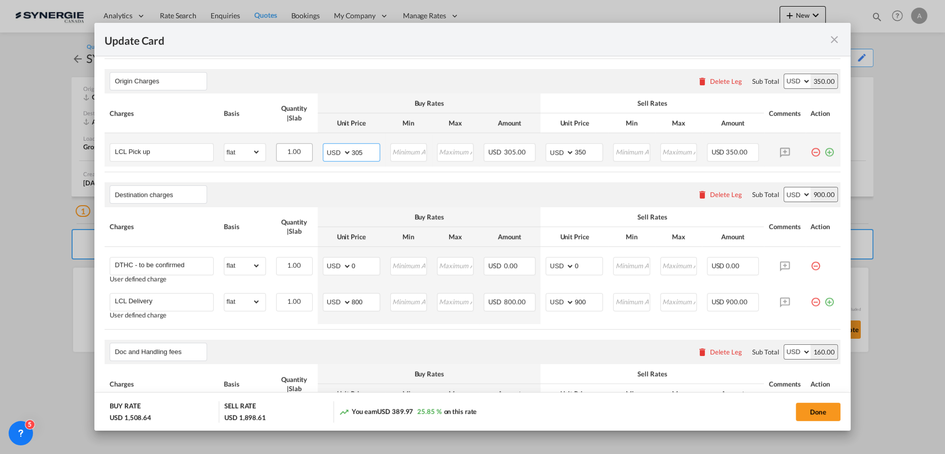
drag, startPoint x: 360, startPoint y: 153, endPoint x: 294, endPoint y: 148, distance: 66.7
click at [295, 148] on tr "LCL Pick up Please Enter Already Exists gross_weight volumetric_weight per_ship…" at bounding box center [473, 150] width 736 height 34
click at [374, 147] on input "100" at bounding box center [366, 151] width 28 height 15
type input "100"
type input "150"
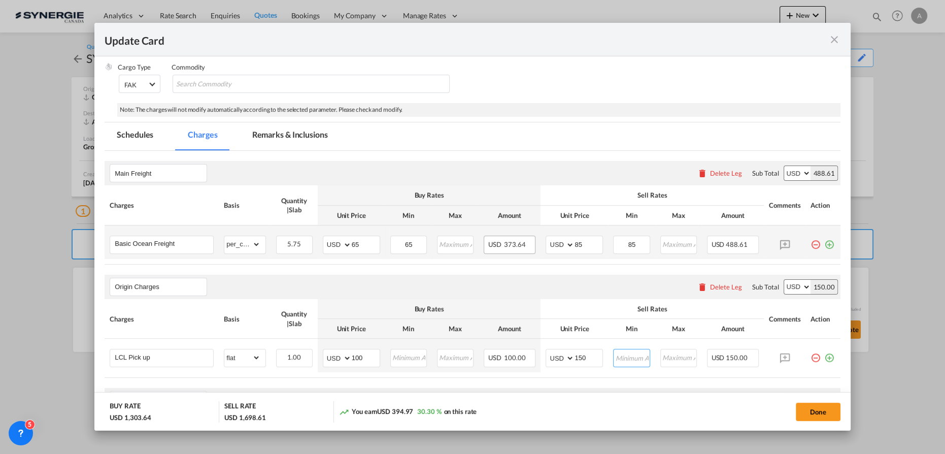
scroll to position [101, 0]
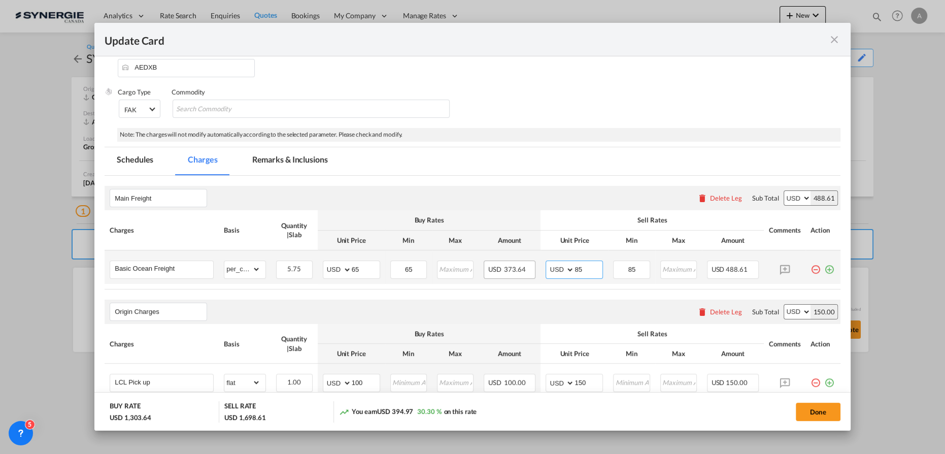
drag, startPoint x: 589, startPoint y: 272, endPoint x: 522, endPoint y: 267, distance: 66.7
click at [522, 267] on tr "Basic Ocean Freight Please Enter Already Exists gross_weight volumetric_weight …" at bounding box center [473, 267] width 736 height 34
type input "80"
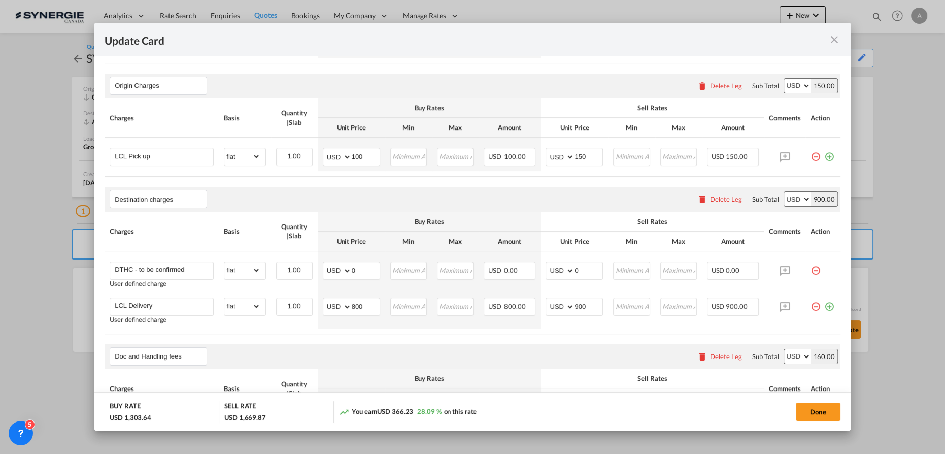
scroll to position [378, 0]
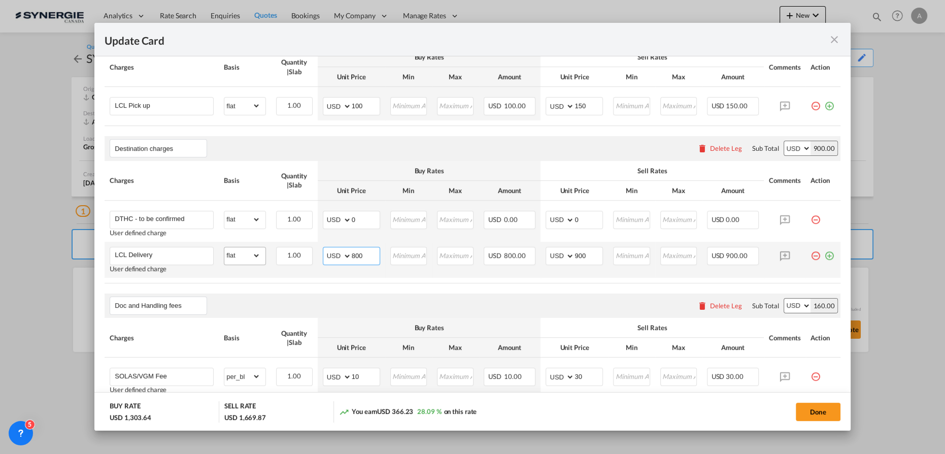
drag, startPoint x: 365, startPoint y: 252, endPoint x: 253, endPoint y: 260, distance: 112.5
click at [255, 260] on tr "LCL Delivery User defined charge Please Enter Already Exists gross_weight volum…" at bounding box center [473, 260] width 736 height 36
type input "50"
type input "600"
click at [365, 254] on input "50" at bounding box center [366, 254] width 28 height 15
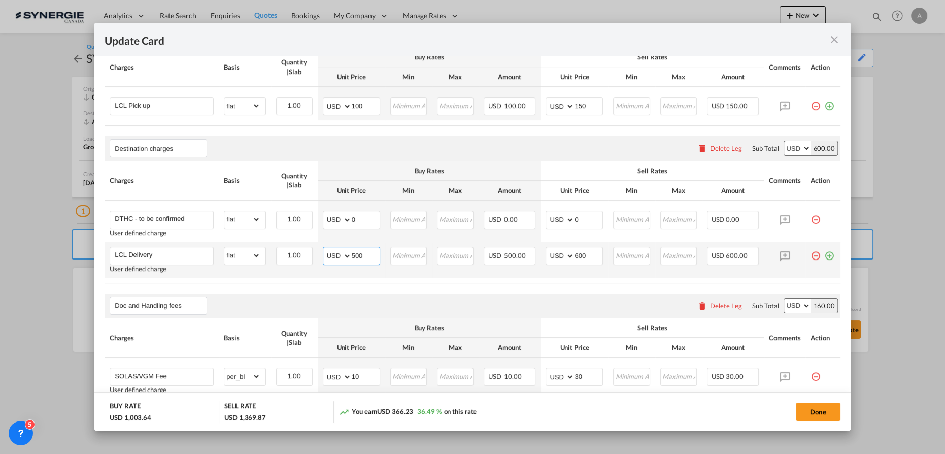
type input "500"
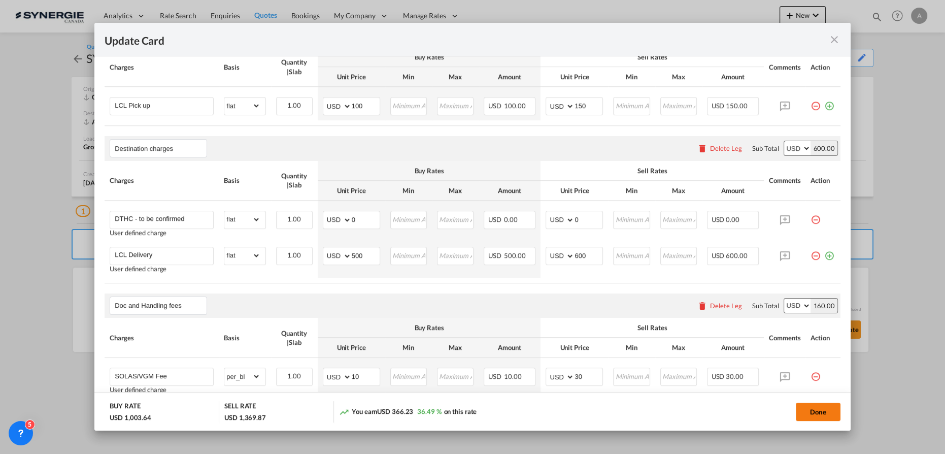
click at [822, 410] on button "Done" at bounding box center [818, 412] width 45 height 18
type input "26 May 2025"
type input "25 Oct 2025"
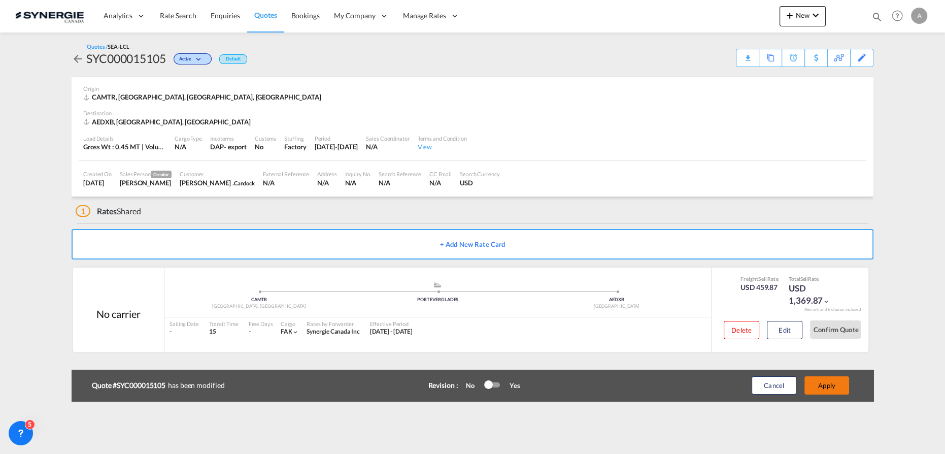
click at [825, 384] on button "Apply" at bounding box center [827, 385] width 45 height 18
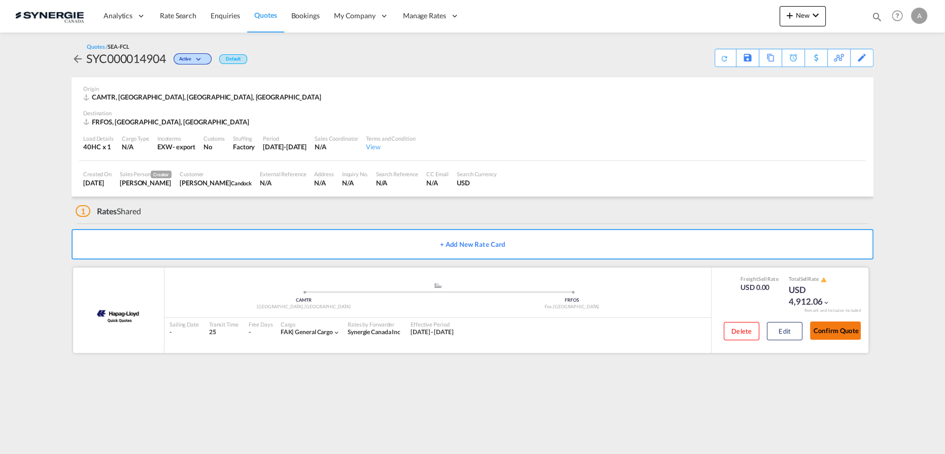
click at [831, 334] on button "Confirm Quote" at bounding box center [835, 330] width 51 height 18
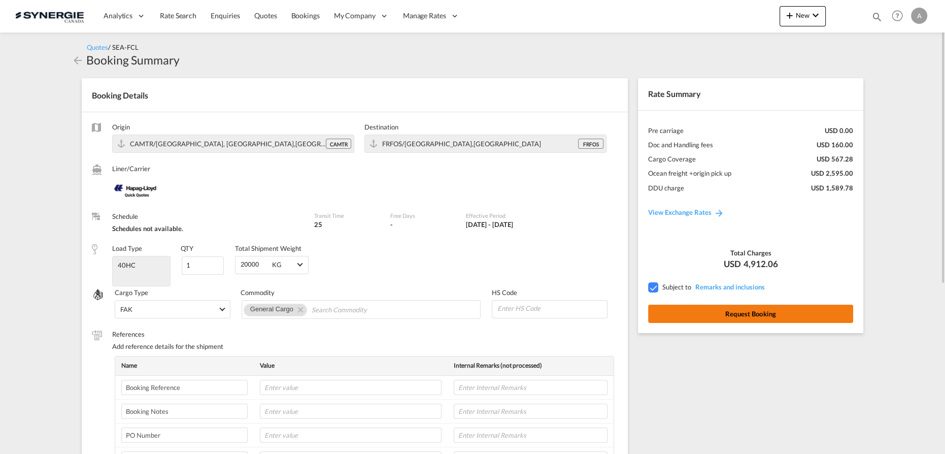
click at [726, 320] on button "Request Booking" at bounding box center [750, 314] width 205 height 18
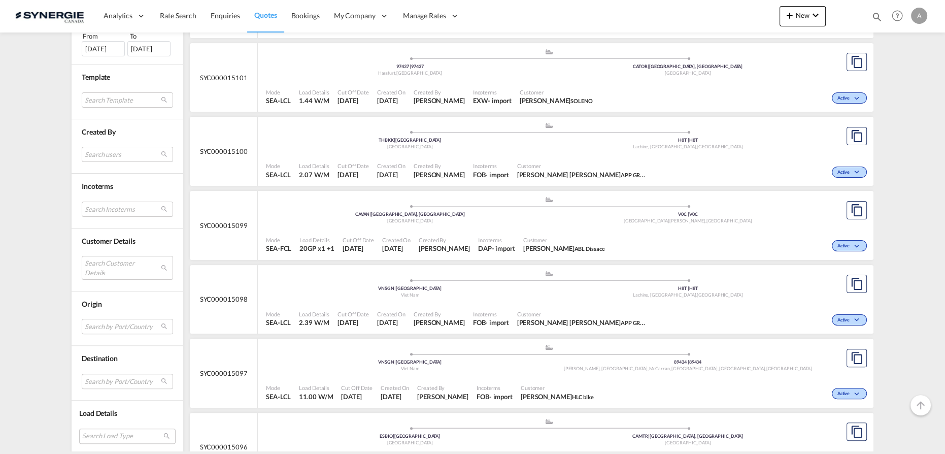
scroll to position [369, 0]
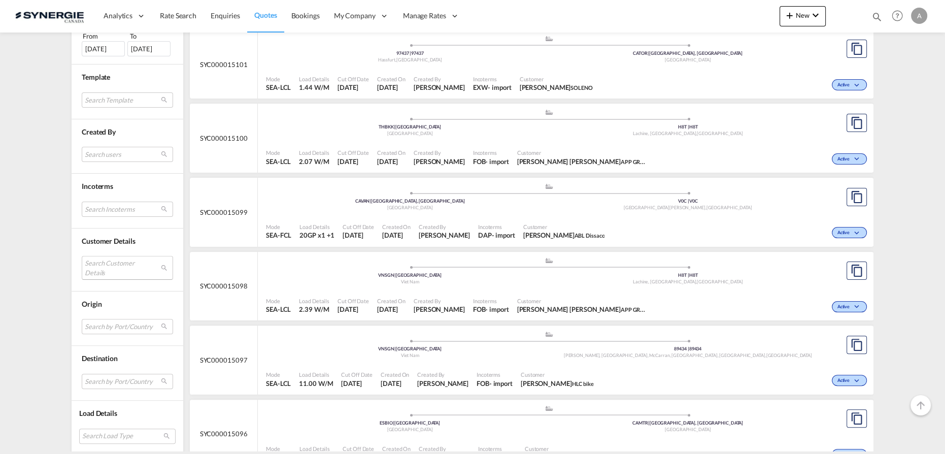
click at [115, 268] on md-select "Search Customer Details user name user [PERSON_NAME] [EMAIL_ADDRESS][DOMAIN_NAM…" at bounding box center [127, 267] width 91 height 23
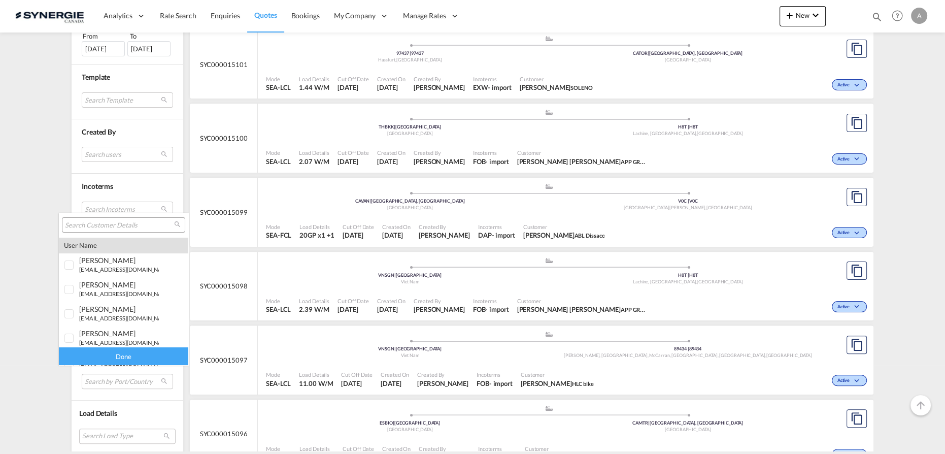
click at [123, 227] on input "search" at bounding box center [119, 225] width 109 height 9
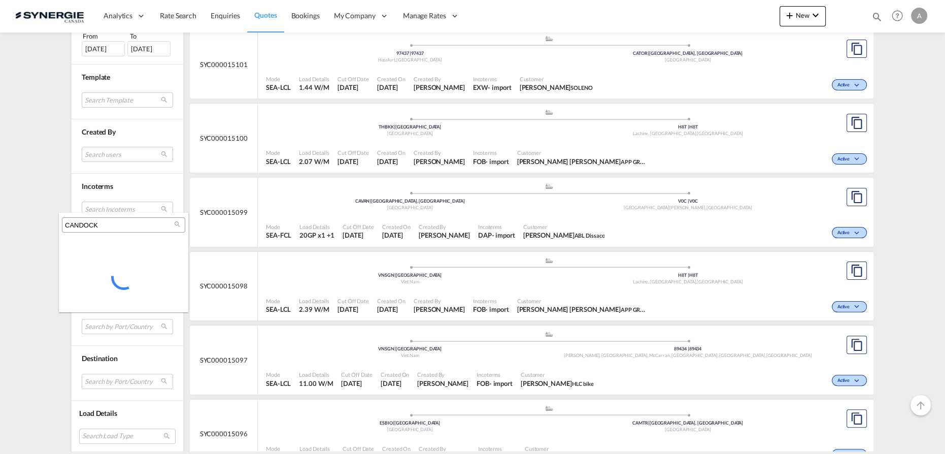
type input "CANDOCK"
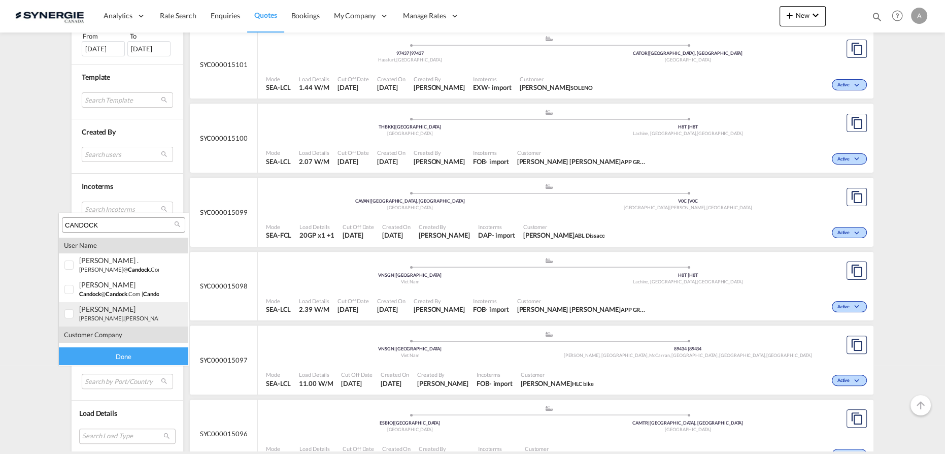
scroll to position [20, 0]
click at [102, 339] on md-option "company candock" at bounding box center [123, 335] width 129 height 24
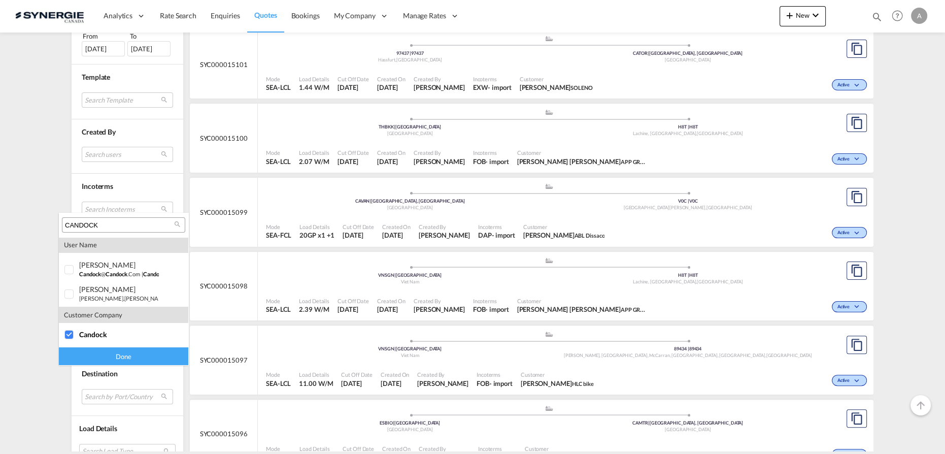
click at [110, 353] on div "Done" at bounding box center [123, 356] width 129 height 18
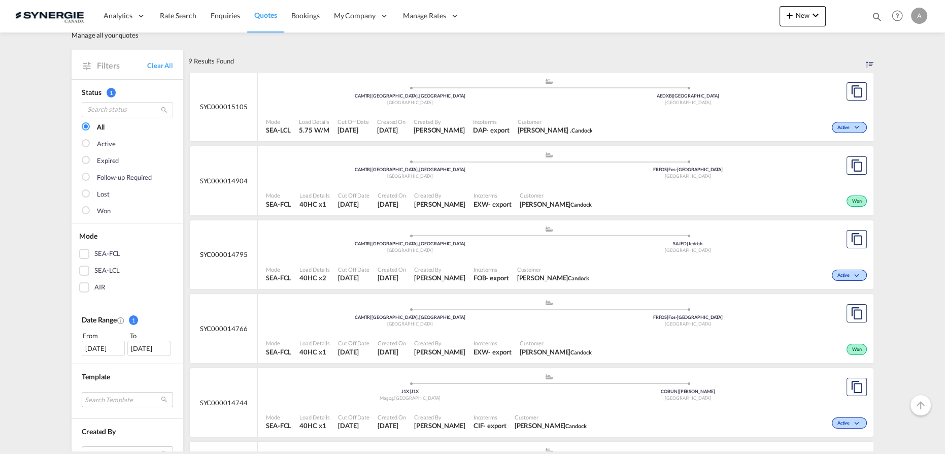
scroll to position [46, 0]
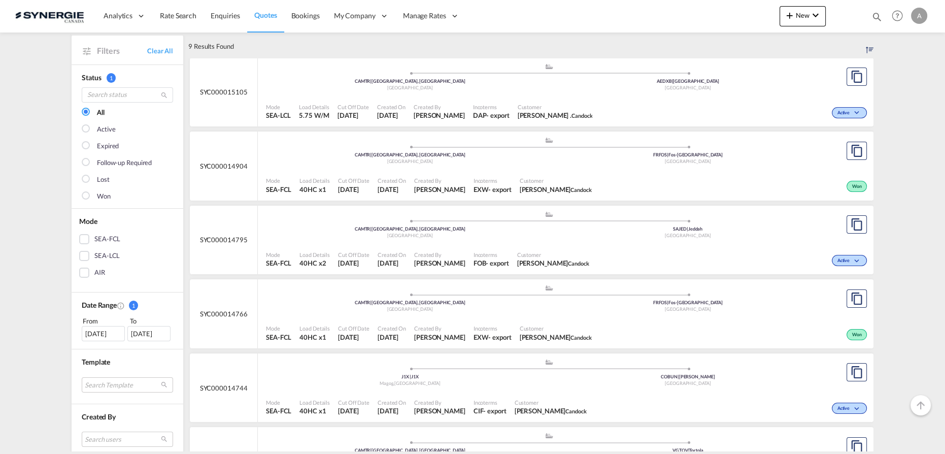
click at [450, 247] on div "Created By [PERSON_NAME]" at bounding box center [439, 259] width 59 height 25
click at [524, 105] on div "Customer [PERSON_NAME] . Candock" at bounding box center [555, 111] width 83 height 25
click at [645, 164] on div ".a{fill:#aaa8ad;} .a{fill:#aaa8ad;} CAMTR | [GEOGRAPHIC_DATA], [GEOGRAPHIC_DATA…" at bounding box center [549, 152] width 566 height 30
click at [870, 15] on div "Bookings Quotes Enquiries Help Resources Product Release A My Profile Logout" at bounding box center [898, 15] width 64 height 31
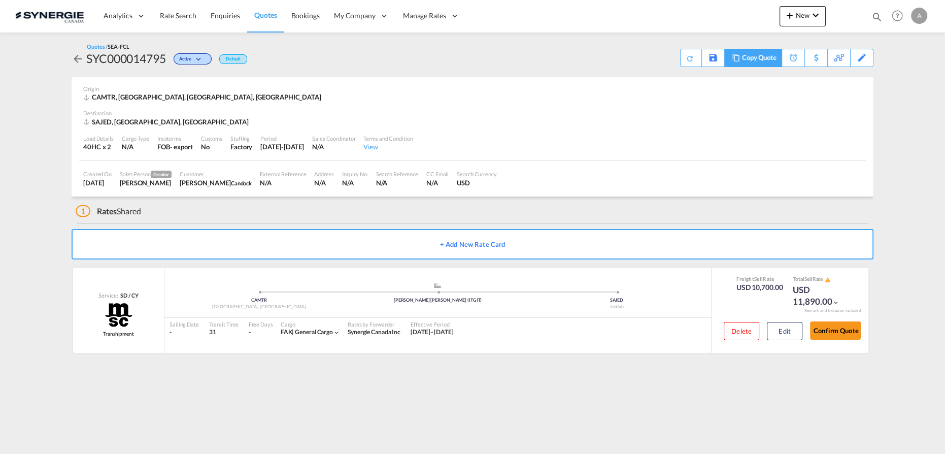
click at [769, 59] on div "Copy Quote" at bounding box center [759, 57] width 35 height 17
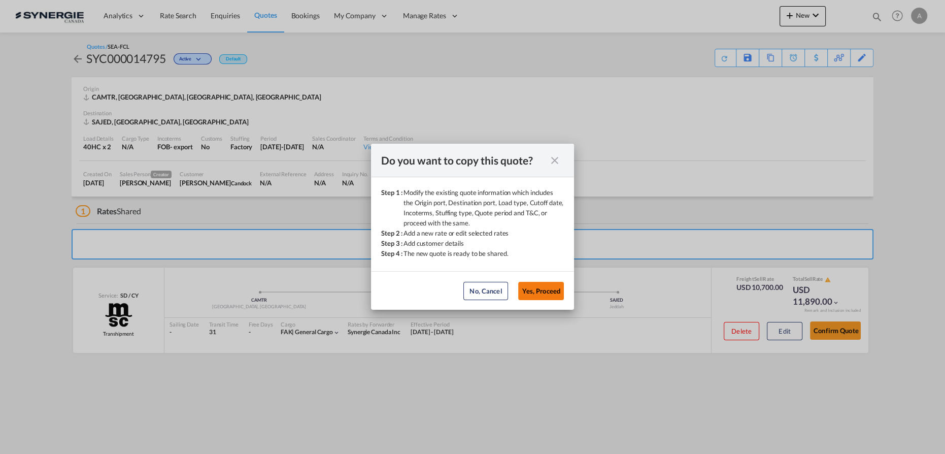
click at [542, 294] on button "Yes, Proceed" at bounding box center [541, 291] width 46 height 18
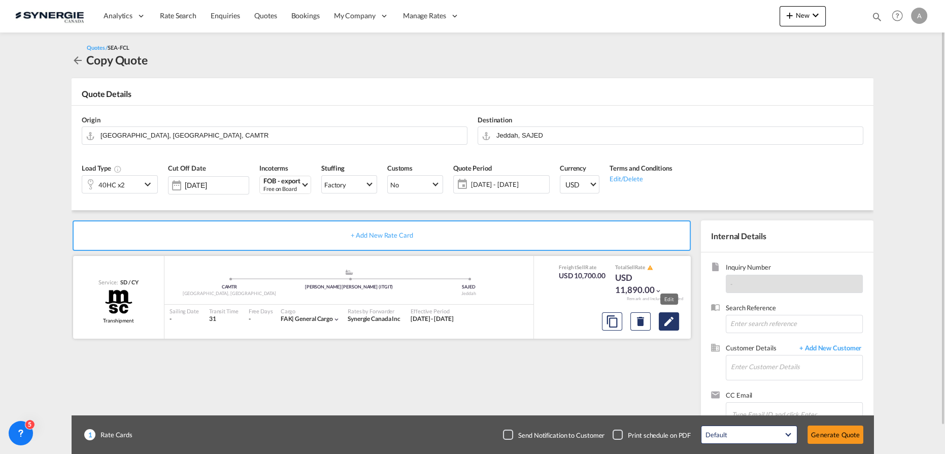
click at [674, 320] on md-icon "Edit" at bounding box center [669, 321] width 12 height 12
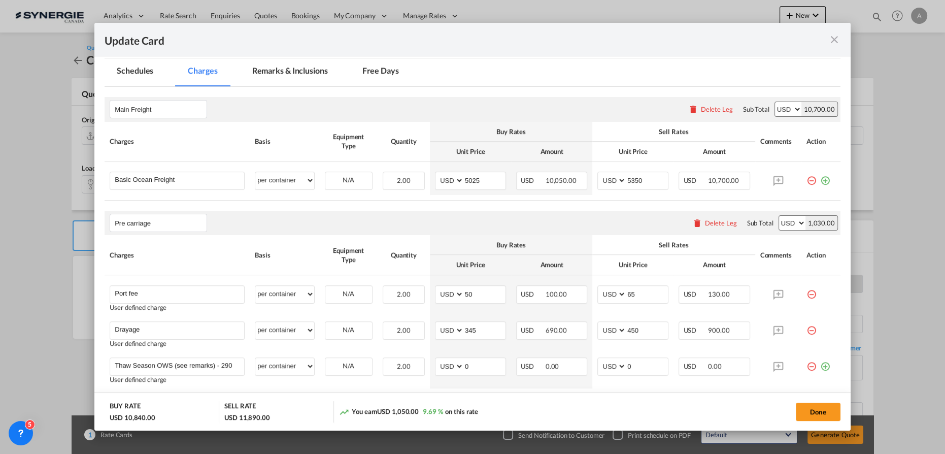
select select "per container"
select select "per B/L"
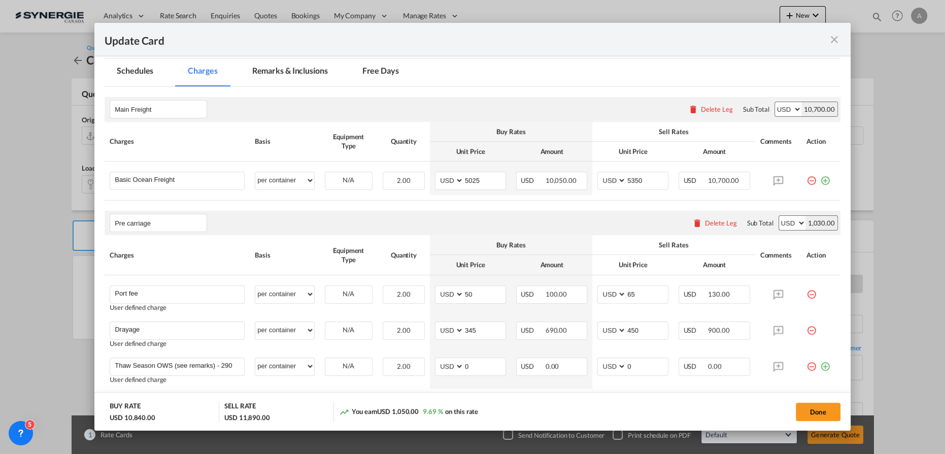
select select "per B/L"
select select "per shipment"
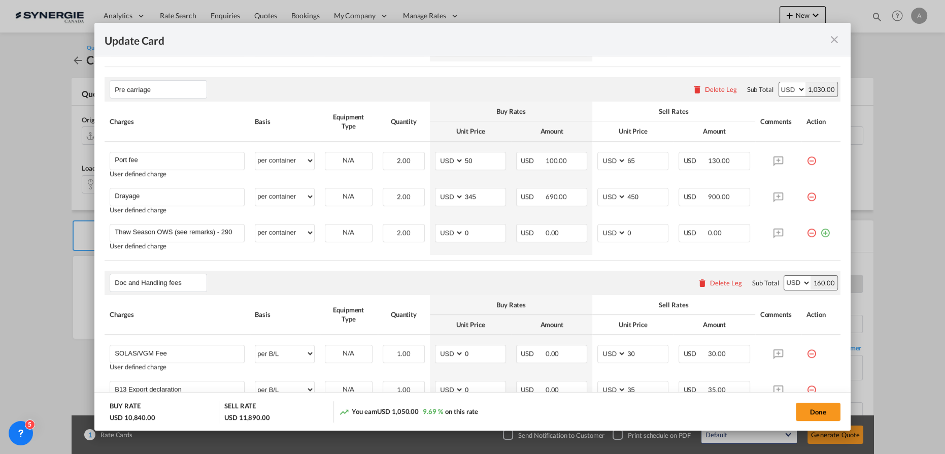
scroll to position [369, 0]
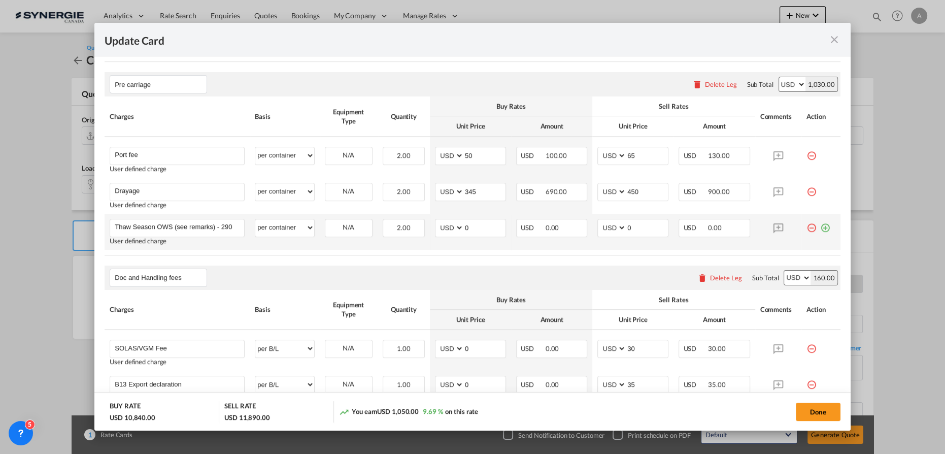
click at [807, 227] on md-icon "icon-minus-circle-outline red-400-fg" at bounding box center [812, 224] width 10 height 10
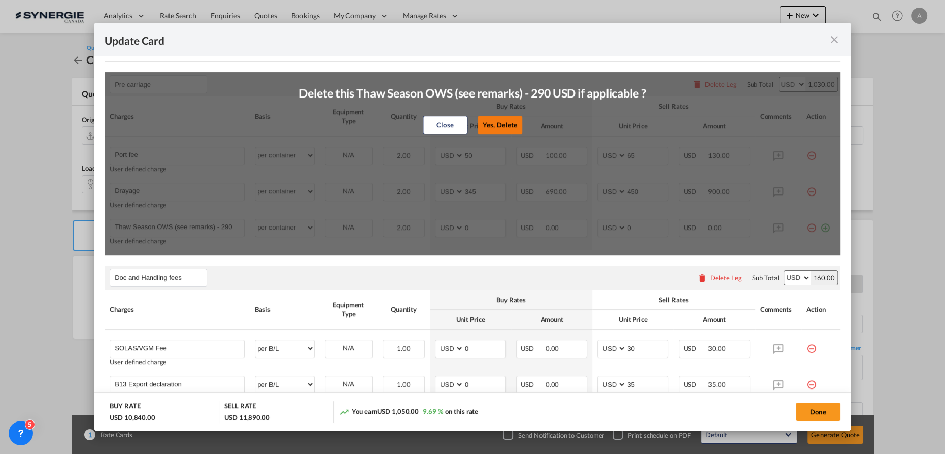
click at [505, 124] on button "Yes, Delete" at bounding box center [500, 125] width 45 height 18
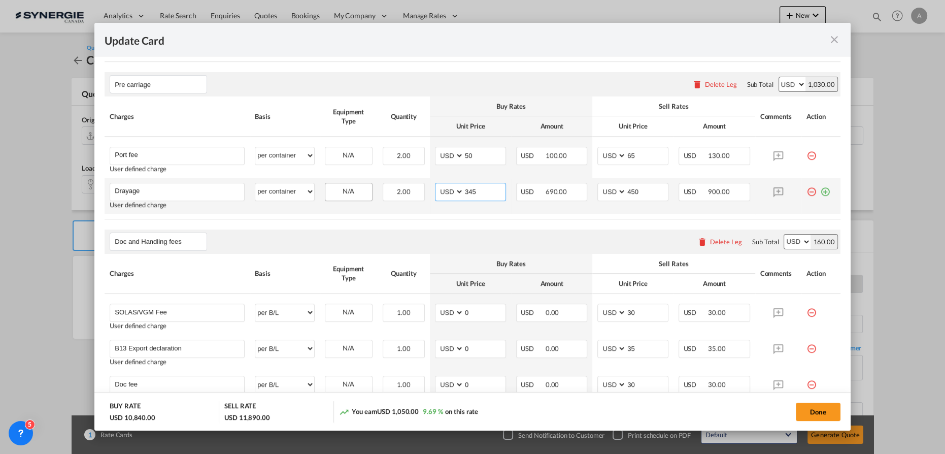
drag, startPoint x: 485, startPoint y: 188, endPoint x: 348, endPoint y: 195, distance: 136.8
click at [371, 195] on tr "Drayage Please Enter User Defined Charges Cannot Be Published User defined char…" at bounding box center [473, 196] width 736 height 36
type input "660"
type input "850"
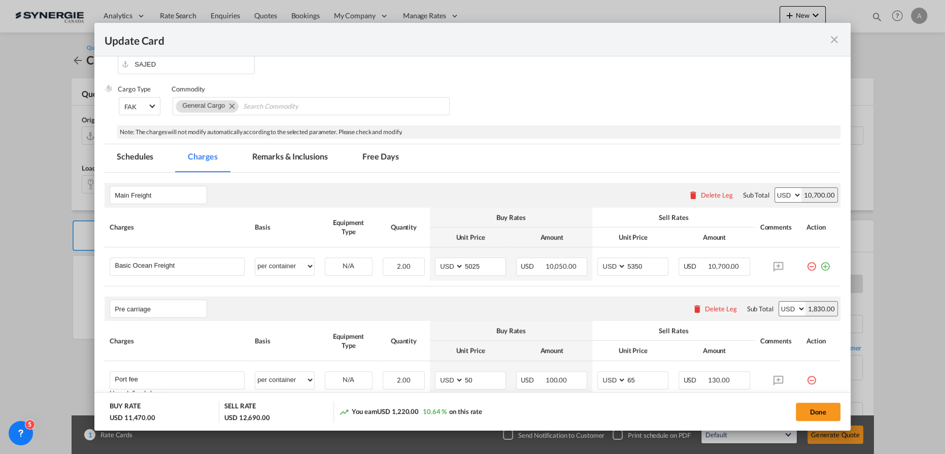
scroll to position [138, 0]
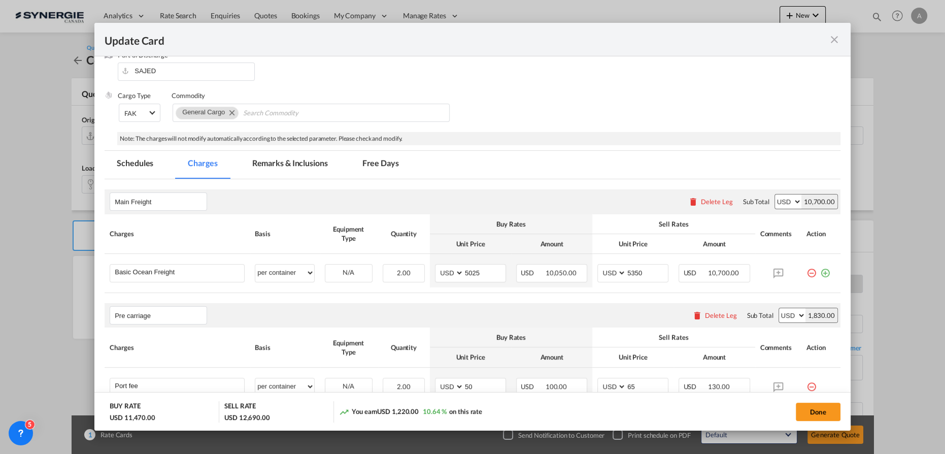
click at [288, 166] on md-tab-item "Remarks & Inclusions" at bounding box center [290, 165] width 100 height 28
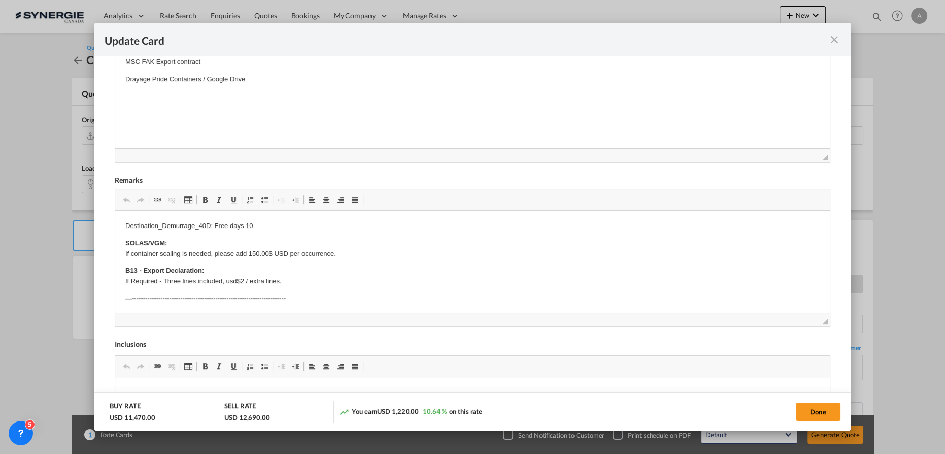
scroll to position [323, 0]
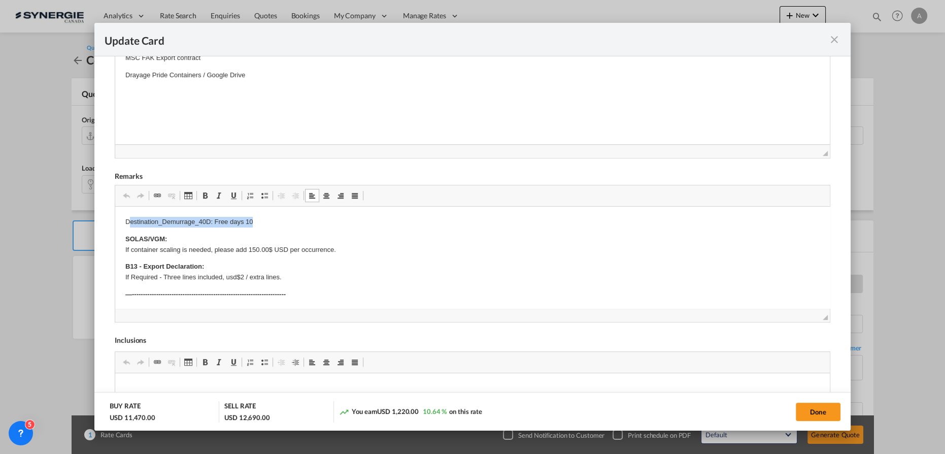
drag, startPoint x: 129, startPoint y: 222, endPoint x: 277, endPoint y: 218, distance: 147.8
click at [277, 218] on p "Destination_Demurrage_40D: Free days 10" at bounding box center [472, 222] width 695 height 11
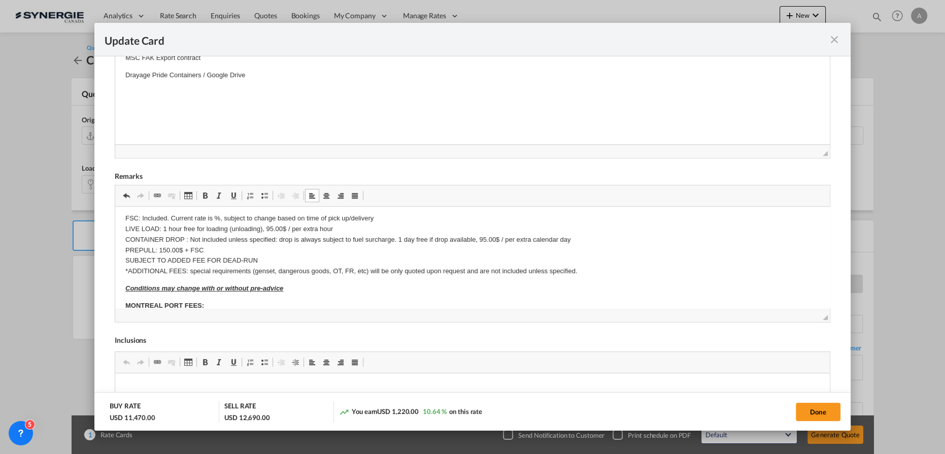
scroll to position [92, 0]
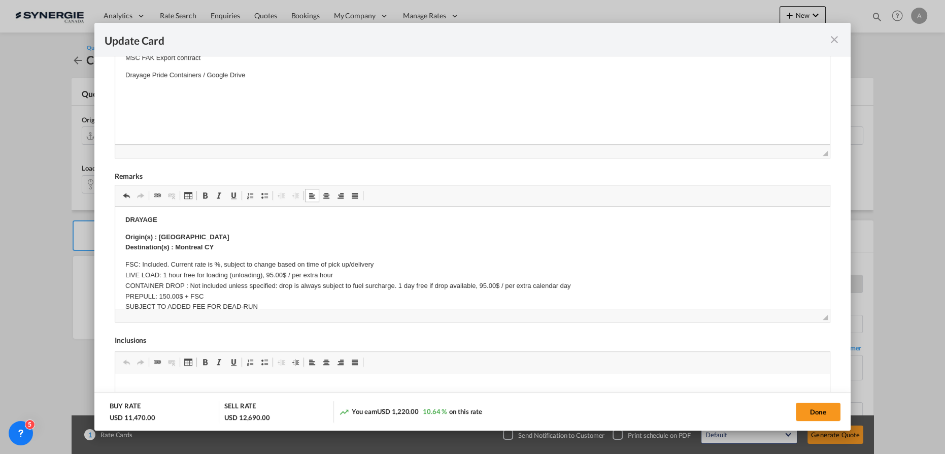
click at [208, 240] on p "Origin(s) : Laval Destination(s) : Montreal CY" at bounding box center [472, 242] width 695 height 21
drag, startPoint x: 183, startPoint y: 236, endPoint x: 157, endPoint y: 237, distance: 25.9
click at [157, 237] on p "Origin(s) : Laval Destination(s) : Montreal CY" at bounding box center [472, 242] width 695 height 21
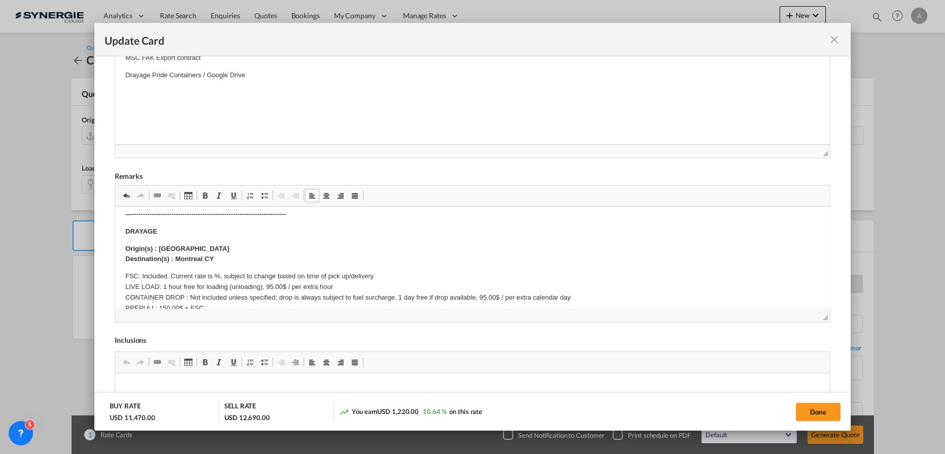
scroll to position [46, 0]
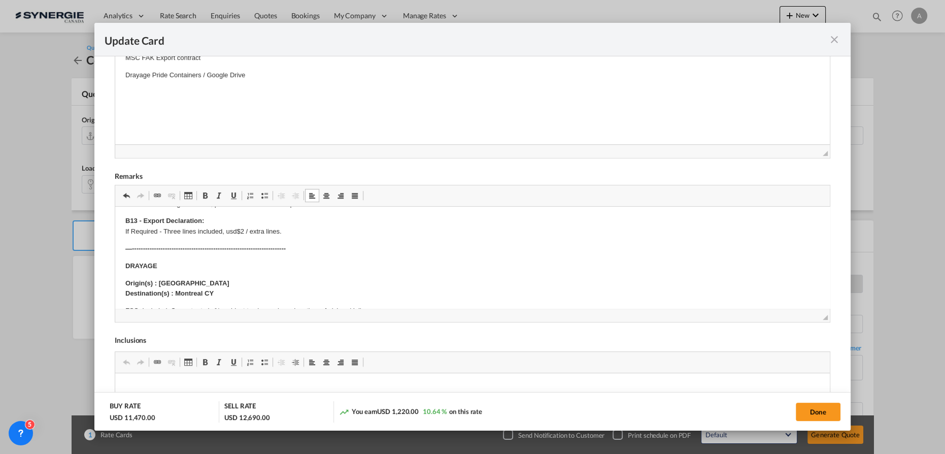
drag, startPoint x: 171, startPoint y: 282, endPoint x: 159, endPoint y: 282, distance: 11.2
click at [159, 282] on p "Origin(s) : Laval Destination(s) : Montreal CY" at bounding box center [472, 288] width 695 height 21
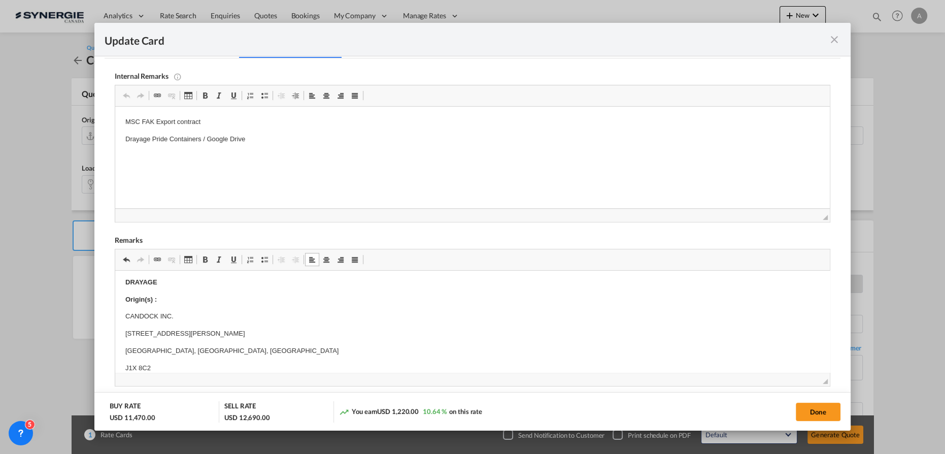
scroll to position [138, 0]
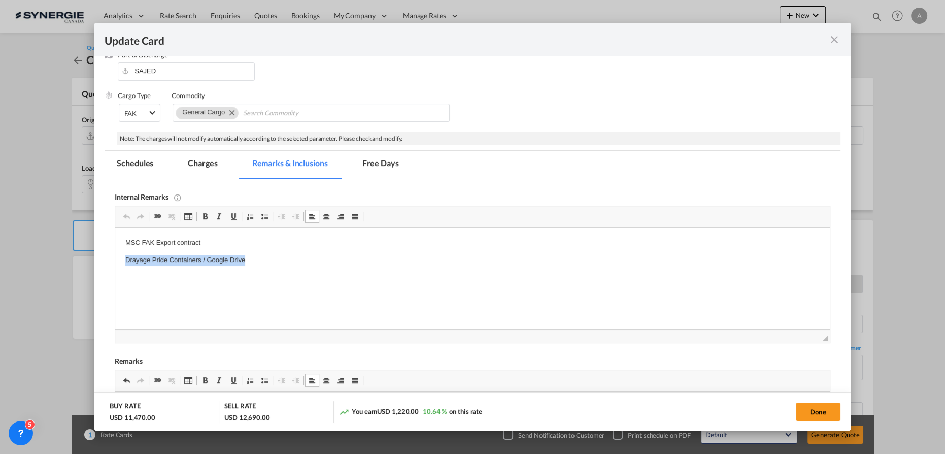
drag, startPoint x: 253, startPoint y: 265, endPoint x: 100, endPoint y: 264, distance: 153.3
click at [115, 264] on html "MSC FAK Export contract Drayage Pride Containers / Google Drive" at bounding box center [472, 251] width 715 height 48
click at [266, 261] on p "Drayage Pride Containers / Google Drive" at bounding box center [472, 260] width 695 height 11
drag, startPoint x: 260, startPoint y: 262, endPoint x: 154, endPoint y: 265, distance: 106.6
click at [154, 265] on p "Drayage Pride Containers / Google Drive" at bounding box center [472, 260] width 695 height 11
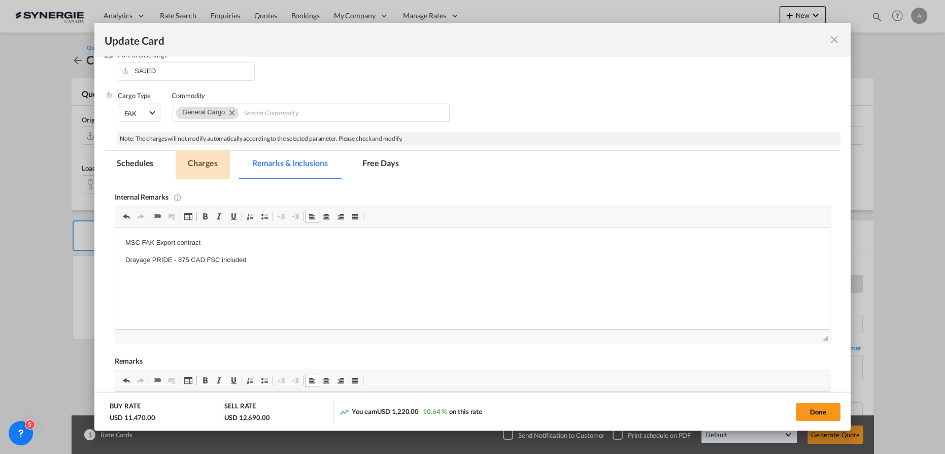
click at [200, 163] on md-tab-item "Charges" at bounding box center [203, 165] width 54 height 28
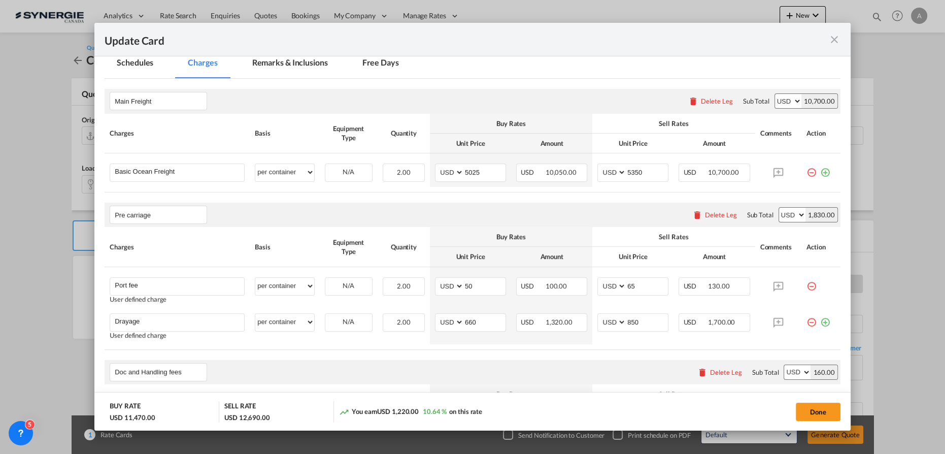
scroll to position [277, 0]
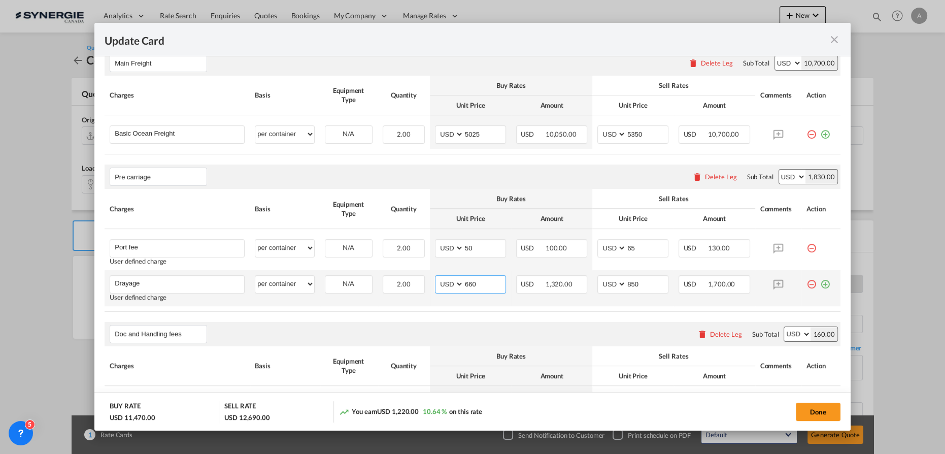
drag, startPoint x: 473, startPoint y: 282, endPoint x: 461, endPoint y: 280, distance: 11.8
click at [464, 281] on input "660" at bounding box center [485, 283] width 42 height 15
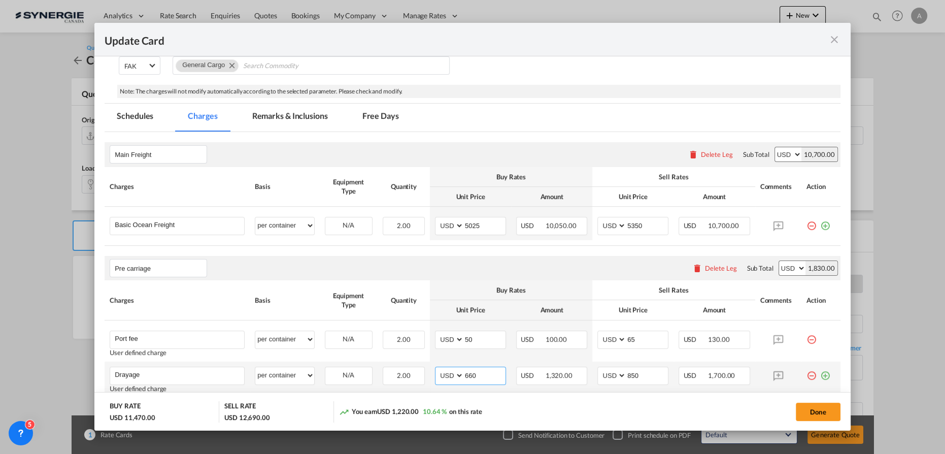
scroll to position [184, 0]
click at [807, 404] on button "Done" at bounding box center [818, 412] width 45 height 18
type input "15 Sep 2025"
type input "29 Sep 2025"
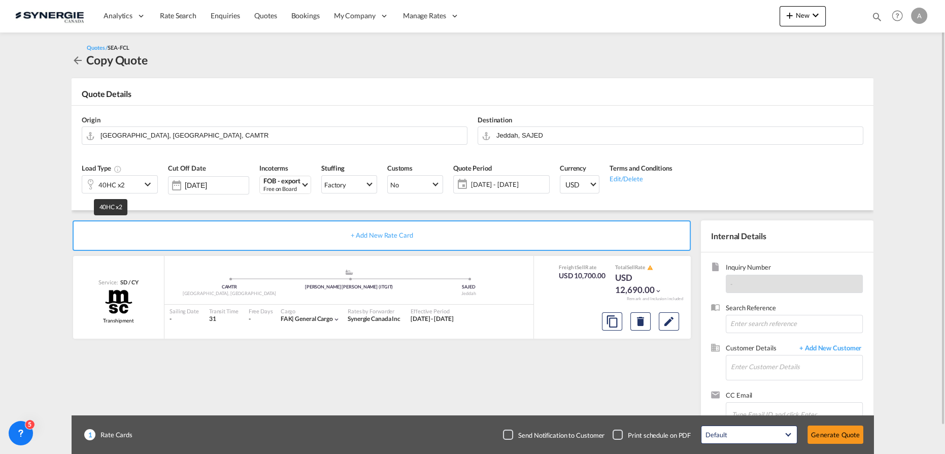
click at [122, 184] on div "40HC x2" at bounding box center [111, 185] width 26 height 14
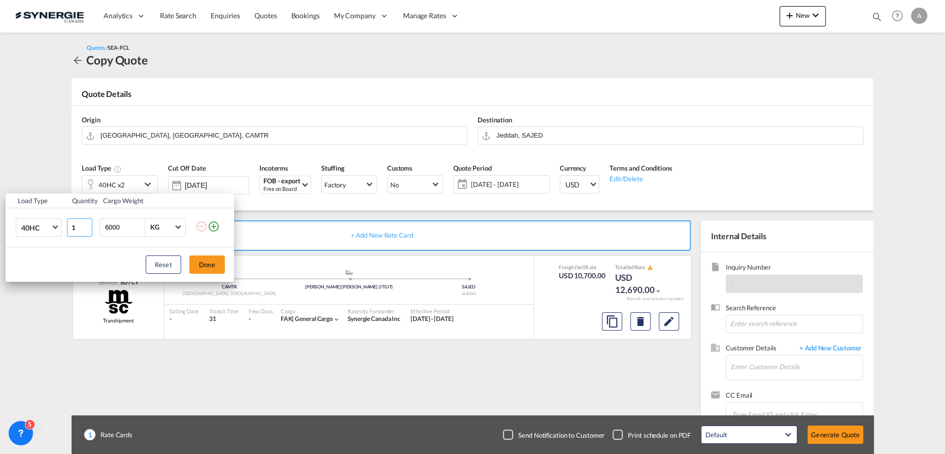
type input "1"
click at [85, 229] on input "1" at bounding box center [79, 227] width 25 height 18
drag, startPoint x: 120, startPoint y: 225, endPoint x: 1, endPoint y: 224, distance: 119.3
click at [30, 226] on tr "40HC 20GP 40GP 40HC 45HC 20RE 40RE 40HR 20OT 40OT 20FR 40FR 40NR 20NR 45S 20TK …" at bounding box center [120, 227] width 228 height 39
click at [156, 226] on div "KG" at bounding box center [154, 227] width 9 height 8
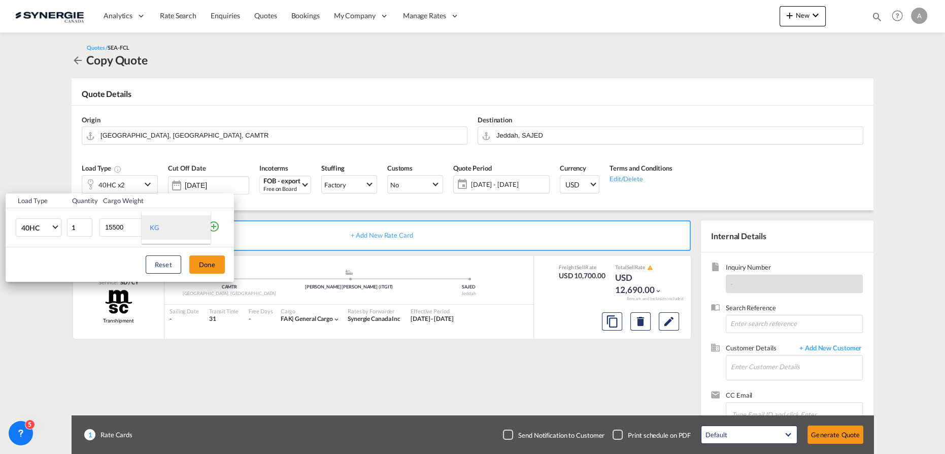
click at [167, 230] on md-option "KG" at bounding box center [176, 227] width 69 height 24
click at [122, 226] on input "15500" at bounding box center [124, 227] width 41 height 17
type input "1"
type input "7030"
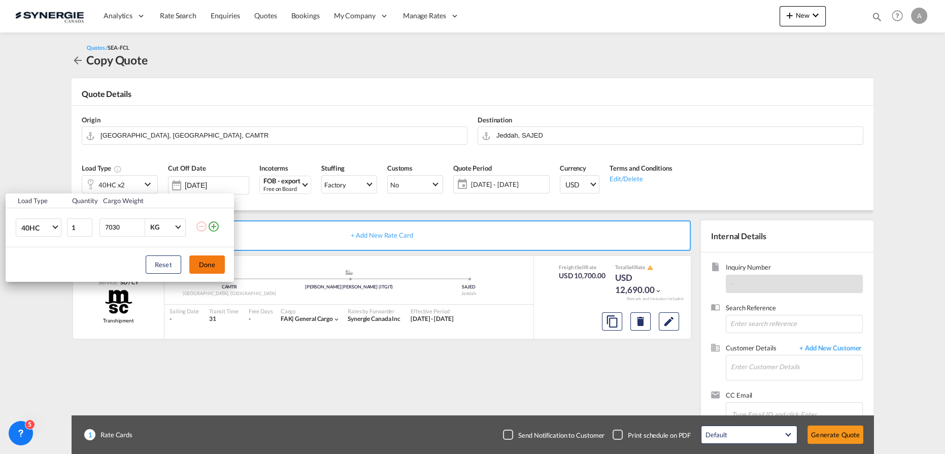
click at [216, 265] on button "Done" at bounding box center [207, 264] width 36 height 18
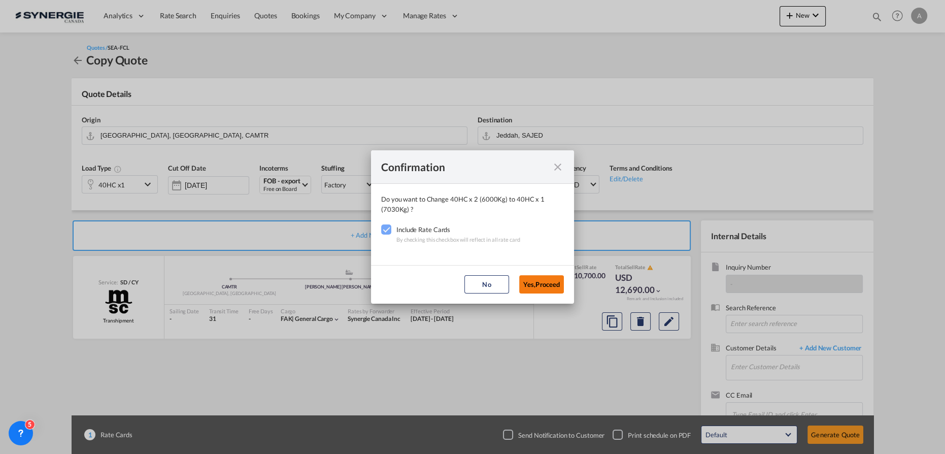
click at [544, 286] on button "Yes,Proceed" at bounding box center [541, 284] width 45 height 18
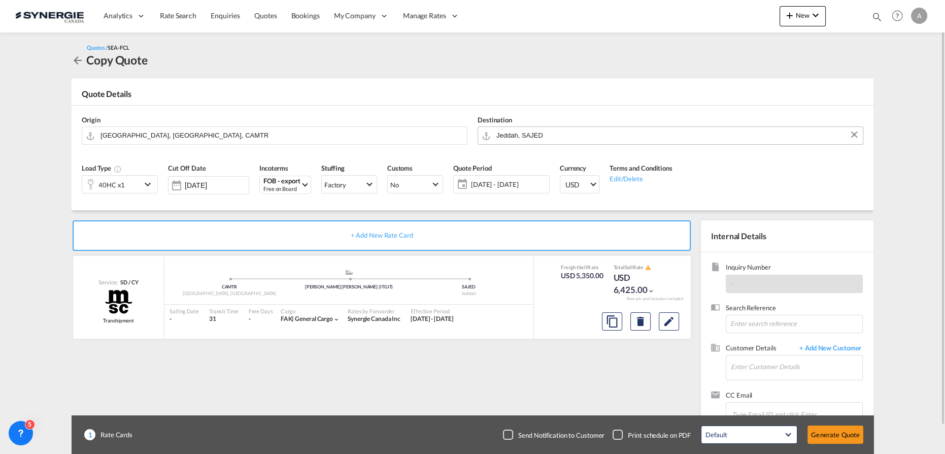
click at [573, 134] on input "Jeddah, SAJED" at bounding box center [677, 135] width 361 height 18
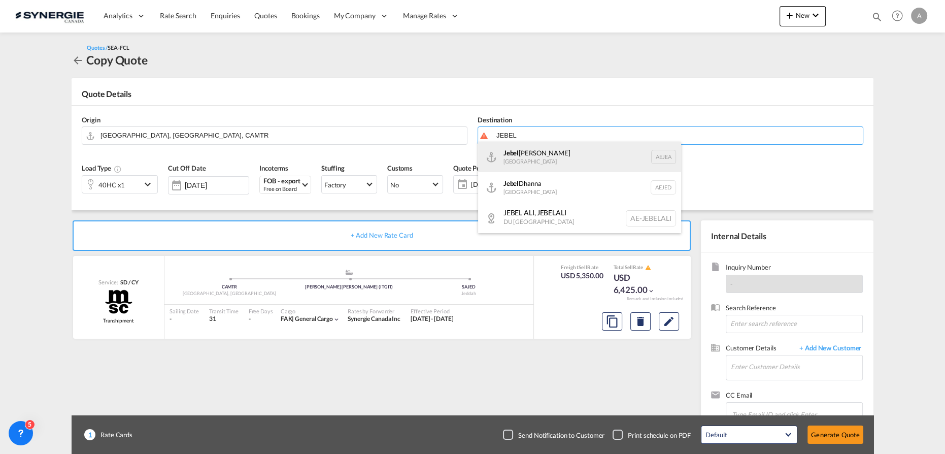
click at [540, 156] on div "Jebel Ali United Arab Emirates AEJEA" at bounding box center [579, 157] width 203 height 30
type input "Jebel Ali, AEJEA"
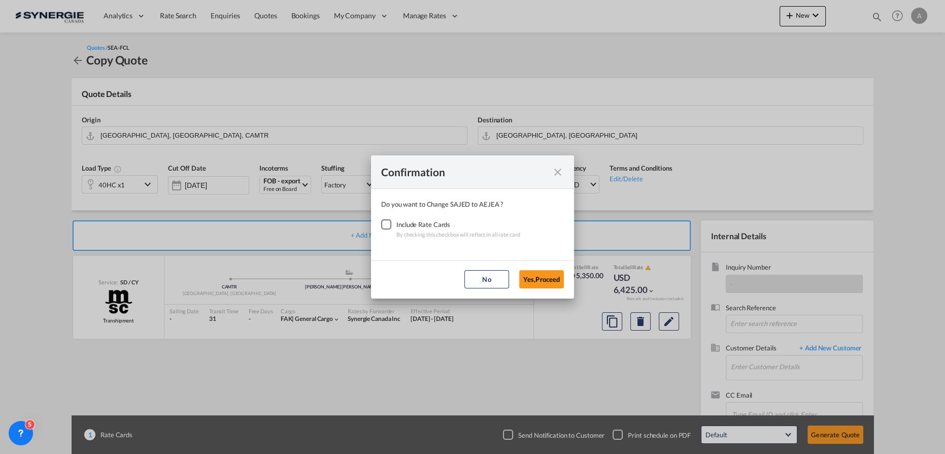
click at [382, 225] on div "Checkbox No Ink" at bounding box center [386, 224] width 10 height 10
click at [548, 278] on button "Yes,Proceed" at bounding box center [541, 279] width 45 height 18
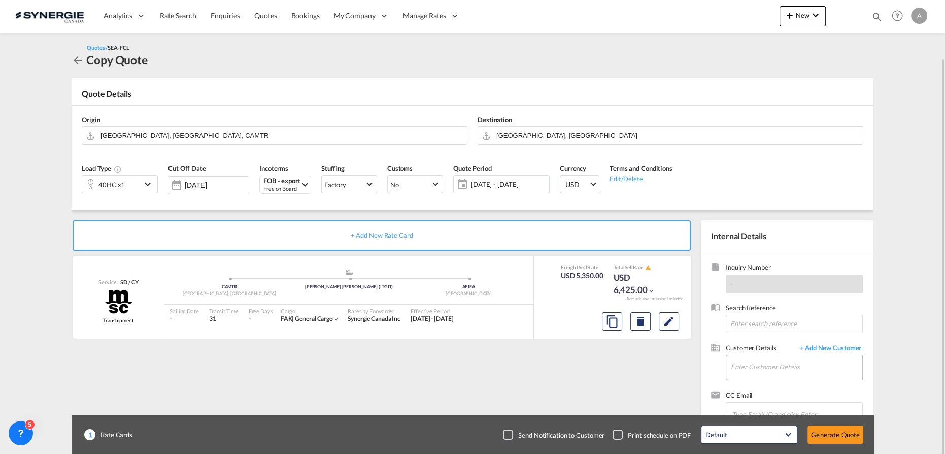
scroll to position [29, 0]
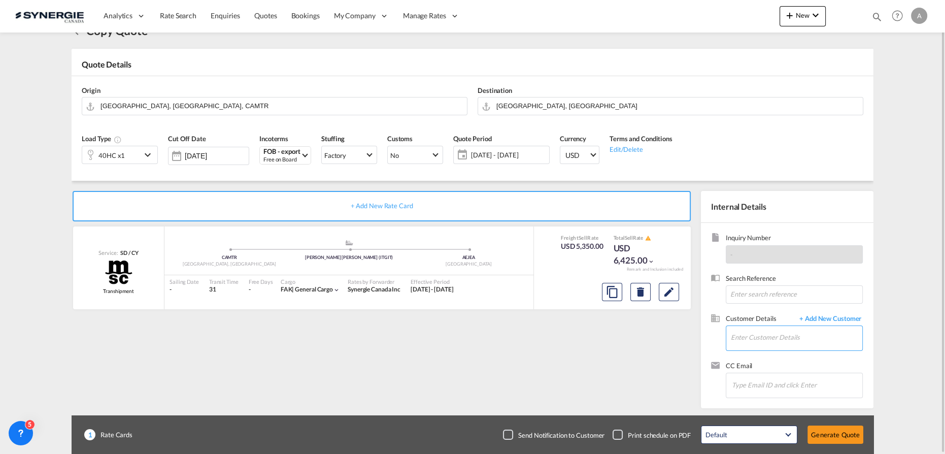
click at [756, 329] on input "Enter Customer Details" at bounding box center [796, 337] width 131 height 23
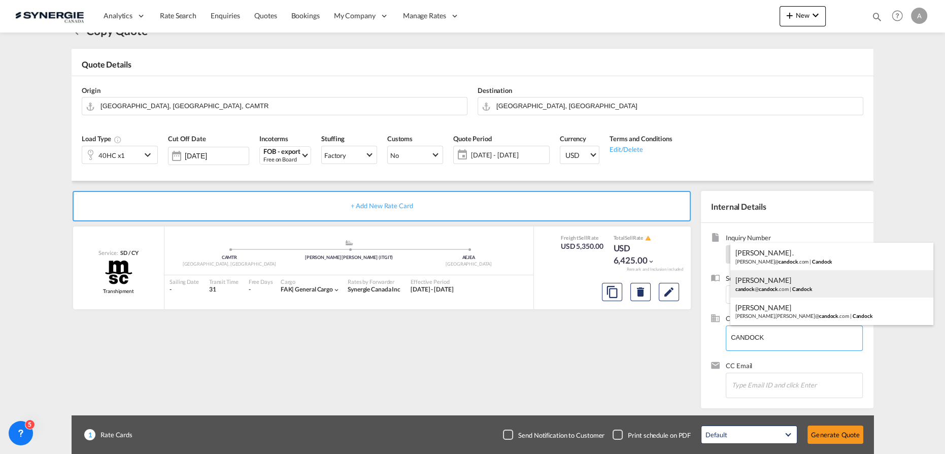
click at [799, 281] on div "JASMINE GOUDREAU candock @ candock .com | Candock" at bounding box center [832, 283] width 203 height 27
type input "Candock, JASMINE GOUDREAU, candock@candock.com"
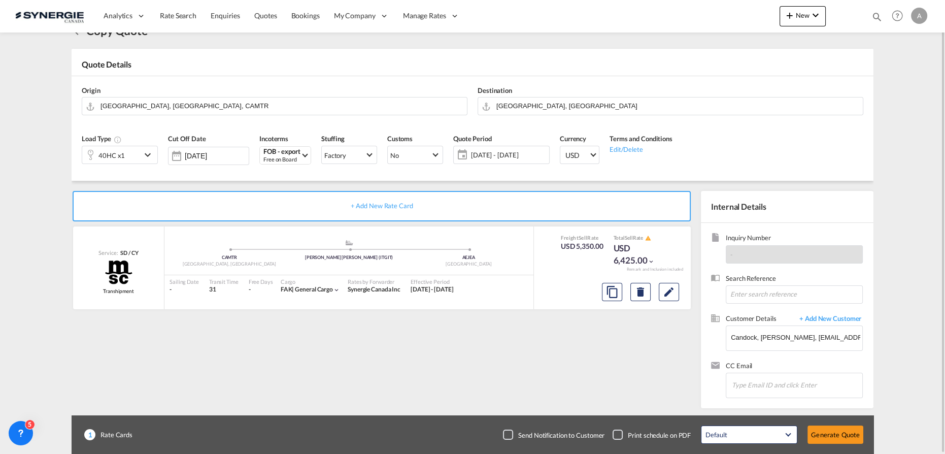
click at [528, 156] on span "16 - 30 Sep 2025" at bounding box center [509, 154] width 76 height 9
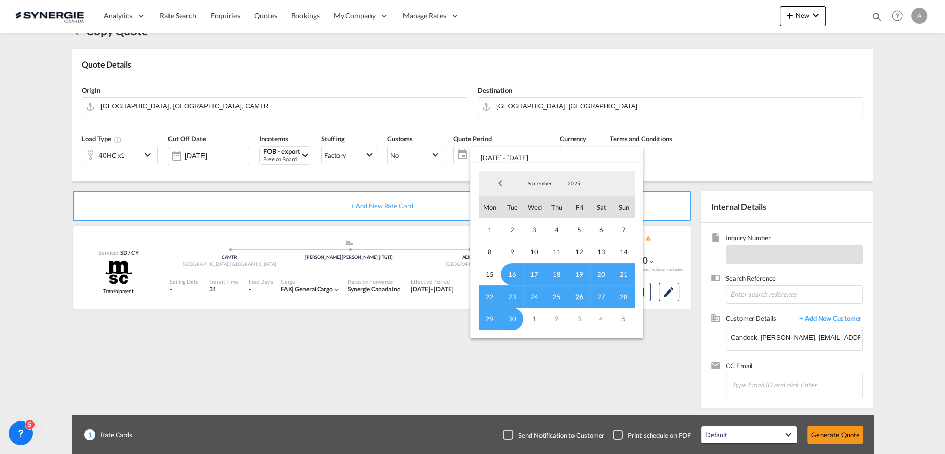
drag, startPoint x: 578, startPoint y: 294, endPoint x: 566, endPoint y: 213, distance: 82.1
click at [578, 294] on span "26" at bounding box center [579, 296] width 22 height 22
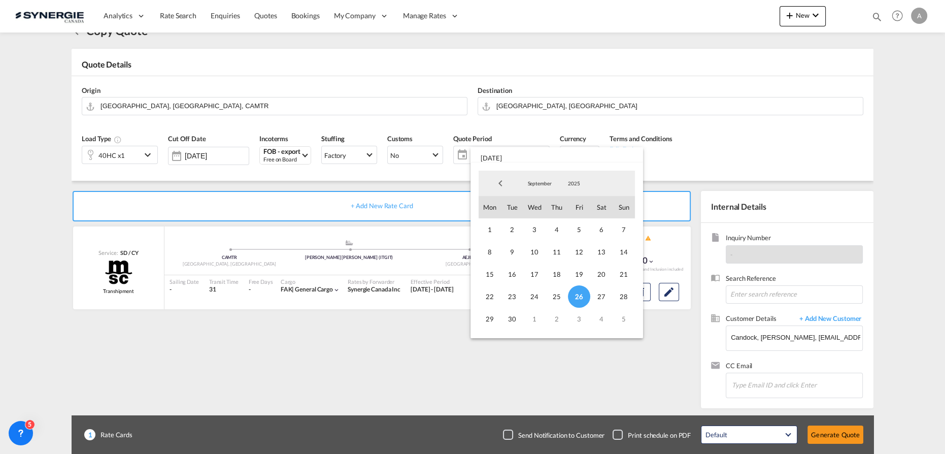
click at [540, 182] on span "September" at bounding box center [539, 183] width 32 height 7
click at [537, 209] on md-option "October" at bounding box center [549, 208] width 69 height 24
click at [497, 292] on span "20" at bounding box center [490, 296] width 22 height 22
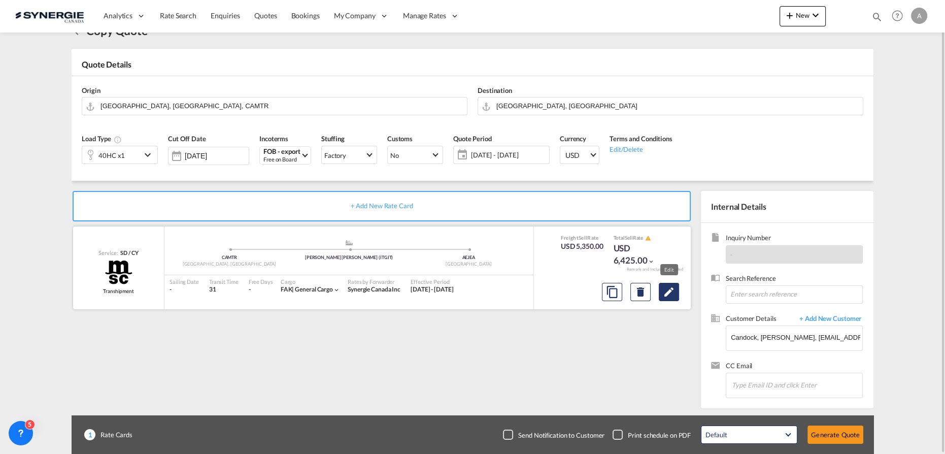
click at [669, 284] on button "Edit" at bounding box center [669, 292] width 20 height 18
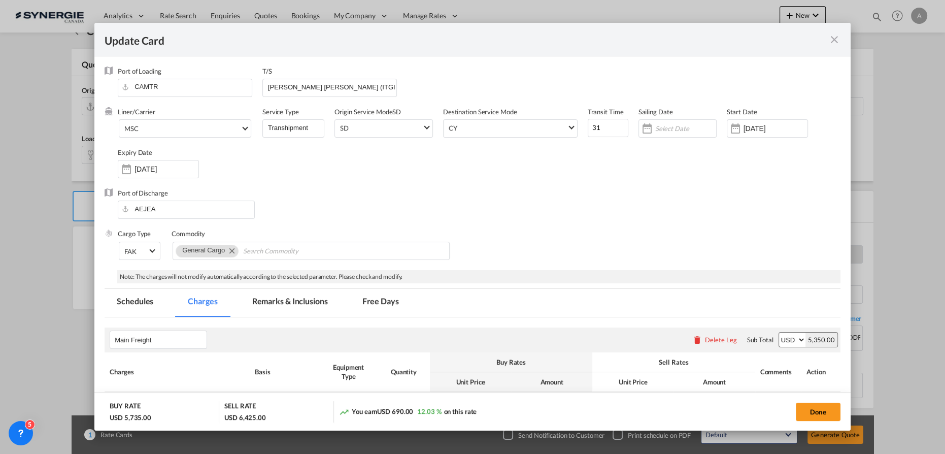
click at [755, 131] on input "16 Sep 2025" at bounding box center [776, 128] width 64 height 8
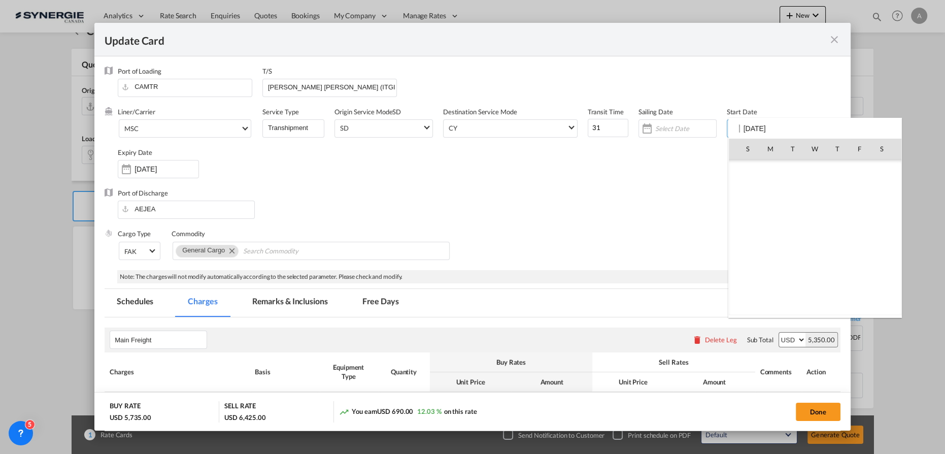
scroll to position [235168, 0]
click at [863, 259] on span "26" at bounding box center [859, 259] width 21 height 21
type input "26 Sep 2025"
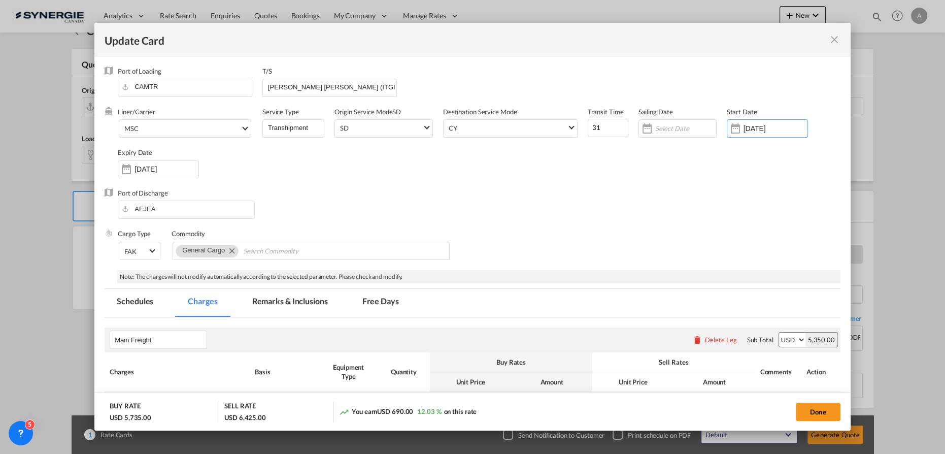
click at [170, 168] on input "[DATE]" at bounding box center [167, 169] width 64 height 8
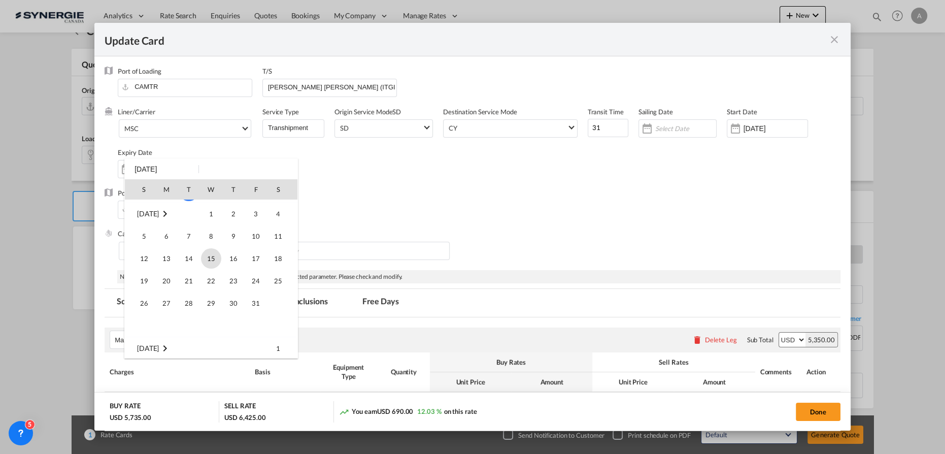
scroll to position [138, 0]
click at [168, 275] on span "20" at bounding box center [166, 275] width 20 height 20
type input "20 Oct 2025"
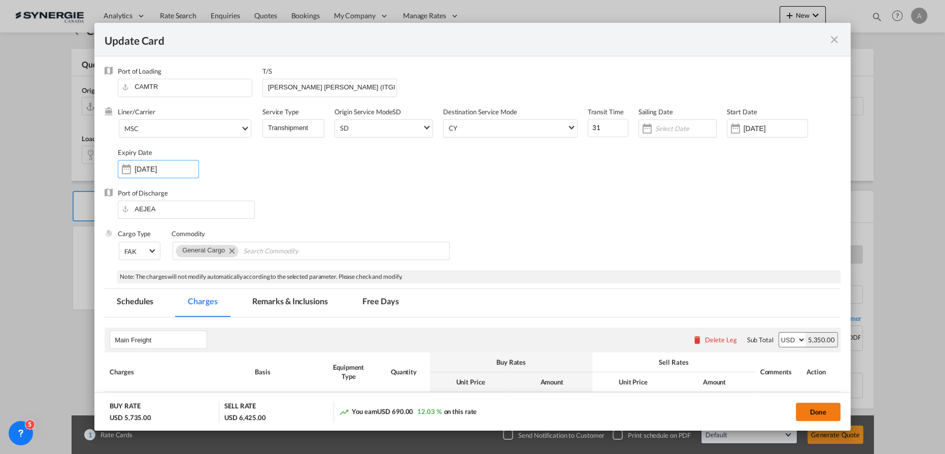
click at [819, 407] on button "Done" at bounding box center [818, 412] width 45 height 18
type input "25 Sep 2025"
type input "19 Oct 2025"
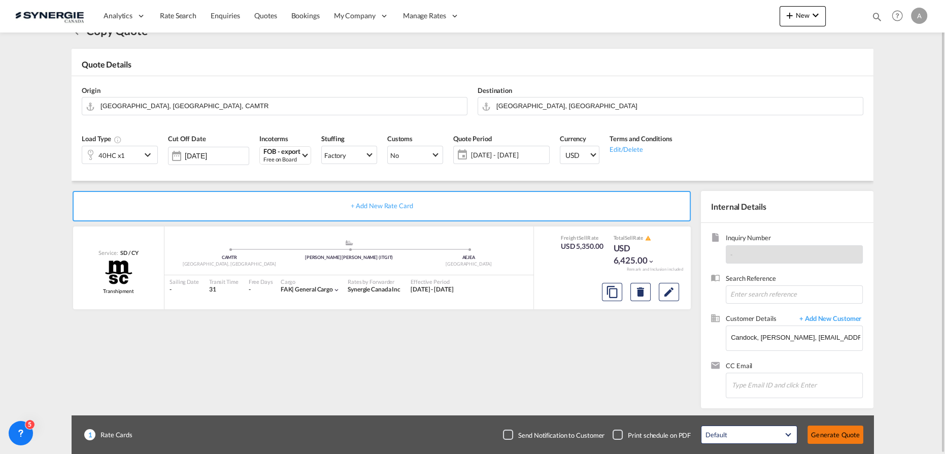
click at [832, 437] on button "Generate Quote" at bounding box center [836, 434] width 56 height 18
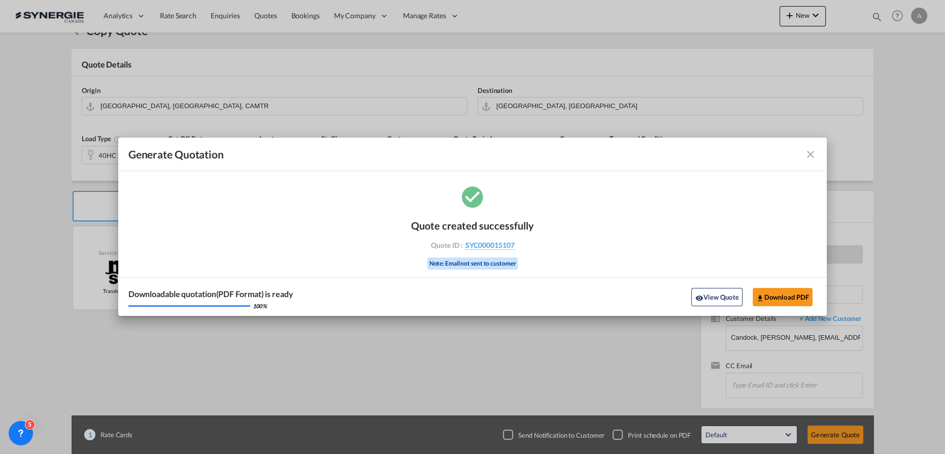
drag, startPoint x: 716, startPoint y: 298, endPoint x: 672, endPoint y: 140, distance: 164.0
click at [716, 298] on button "View Quote" at bounding box center [716, 297] width 51 height 18
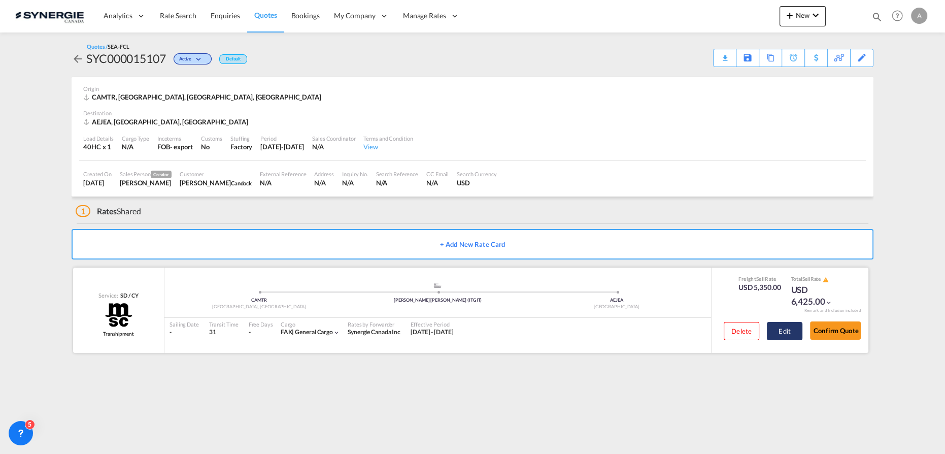
click at [792, 328] on button "Edit" at bounding box center [785, 331] width 36 height 18
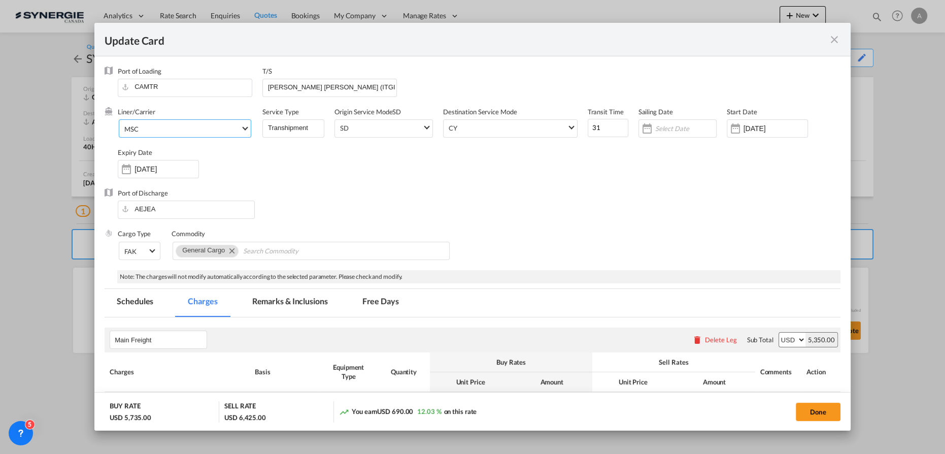
click at [182, 123] on md-select-value "MSC" at bounding box center [186, 128] width 127 height 16
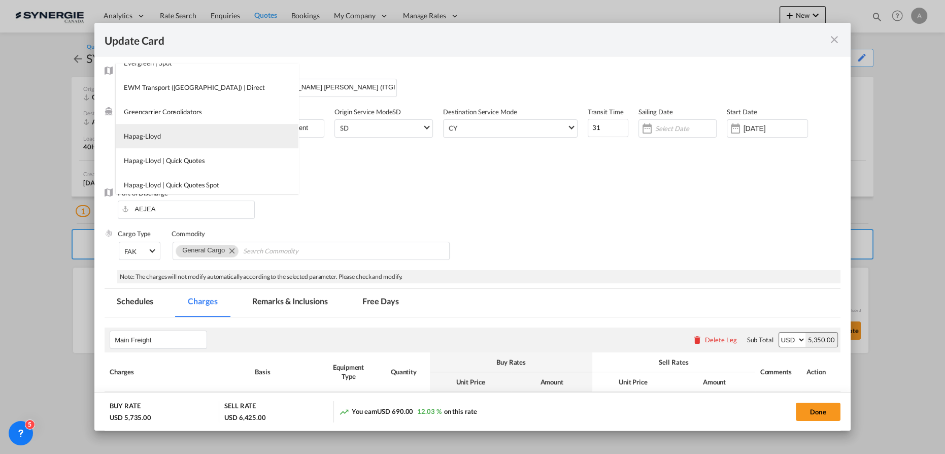
scroll to position [650, 0]
click at [158, 135] on div "Hapag-Lloyd" at bounding box center [142, 132] width 37 height 9
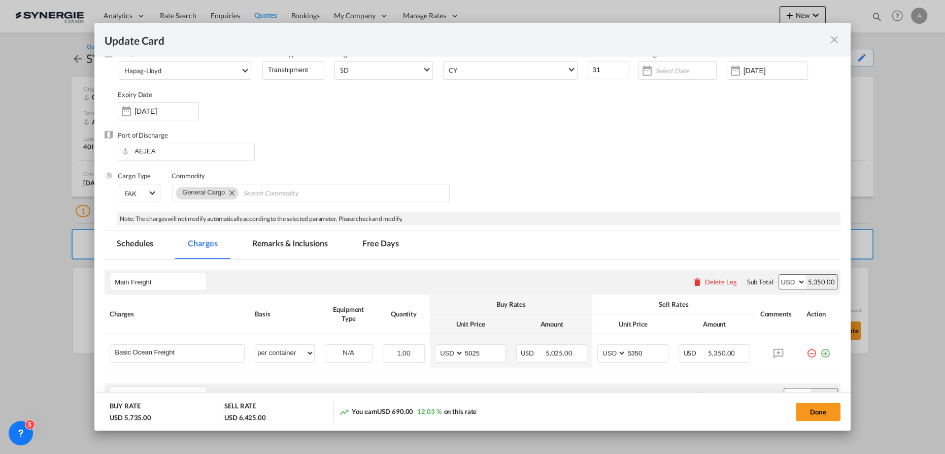
scroll to position [184, 0]
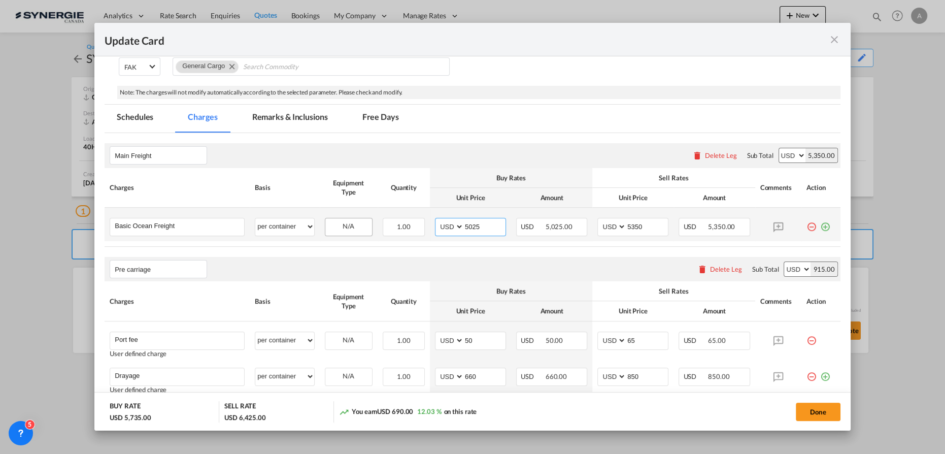
drag, startPoint x: 481, startPoint y: 221, endPoint x: 347, endPoint y: 225, distance: 134.1
click at [356, 225] on tr "Basic Ocean Freight Please Enter User Defined Charges Cannot Be Published per e…" at bounding box center [473, 225] width 736 height 34
type input "2180"
type input "2480"
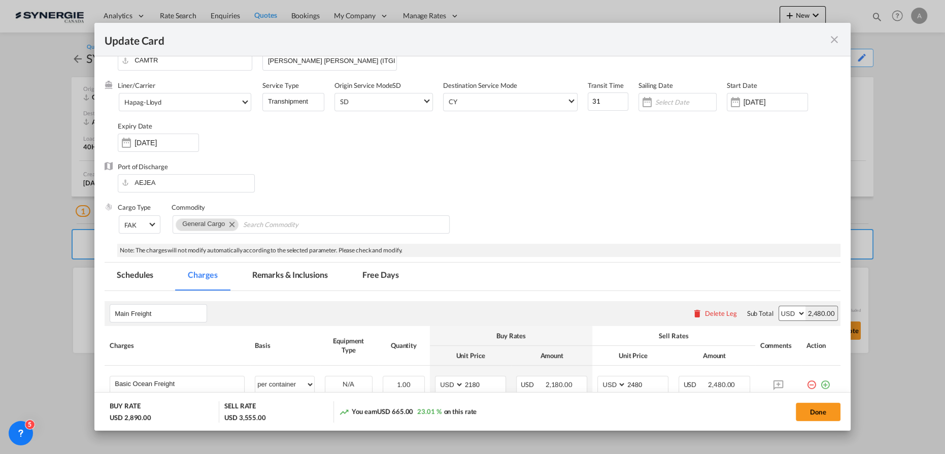
scroll to position [0, 0]
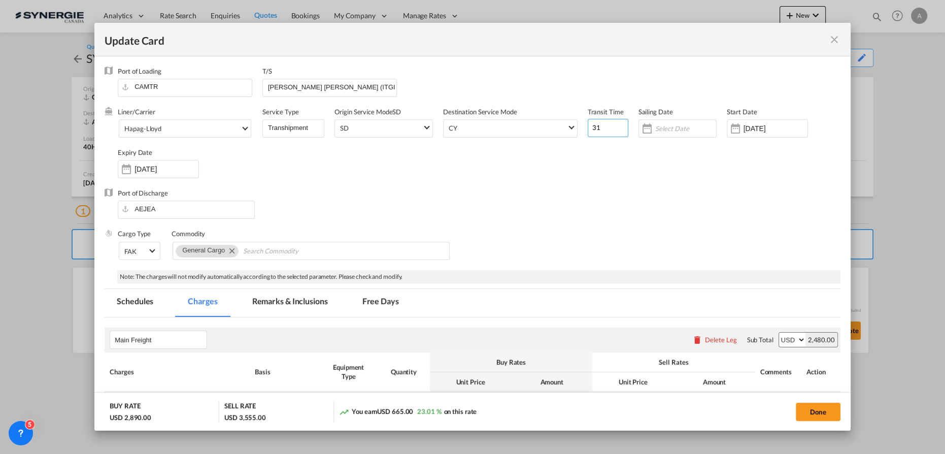
drag, startPoint x: 604, startPoint y: 128, endPoint x: 503, endPoint y: 118, distance: 101.6
click at [516, 122] on div "Liner/Carrier Hapag-Lloyd Service Type Transhipment Origin Service Mode SD SD S…" at bounding box center [479, 147] width 723 height 81
type input "68"
drag, startPoint x: 271, startPoint y: 88, endPoint x: 149, endPoint y: 95, distance: 122.6
click at [154, 96] on div "Port of Loading CAMTR T/S Gioia Tauro (ITGIT)" at bounding box center [479, 87] width 723 height 41
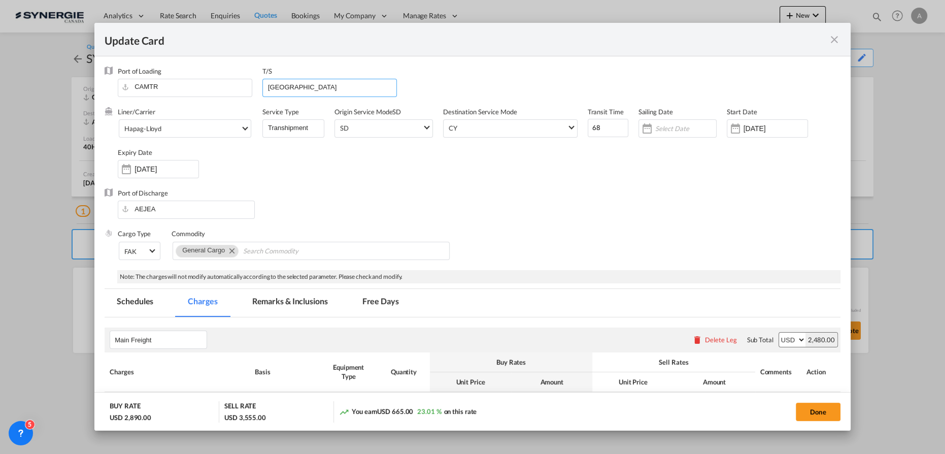
type input "HAMBURG"
click at [630, 121] on div "Transit Time 68" at bounding box center [613, 127] width 51 height 41
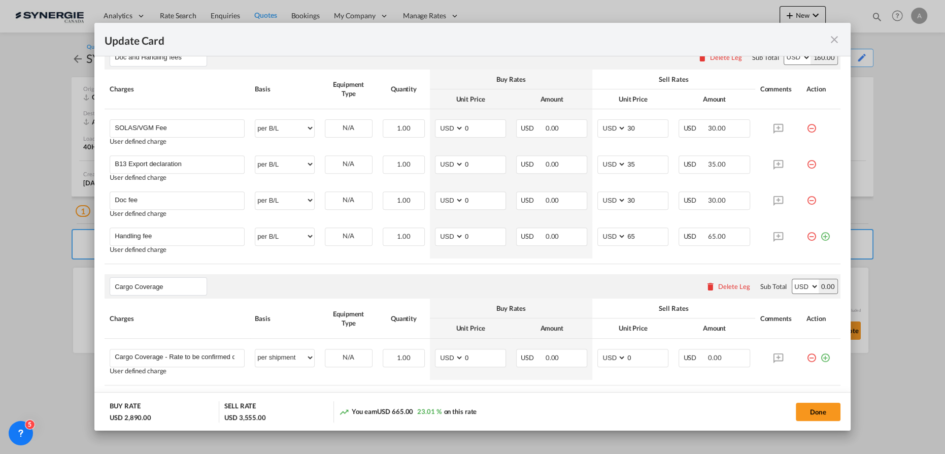
scroll to position [600, 0]
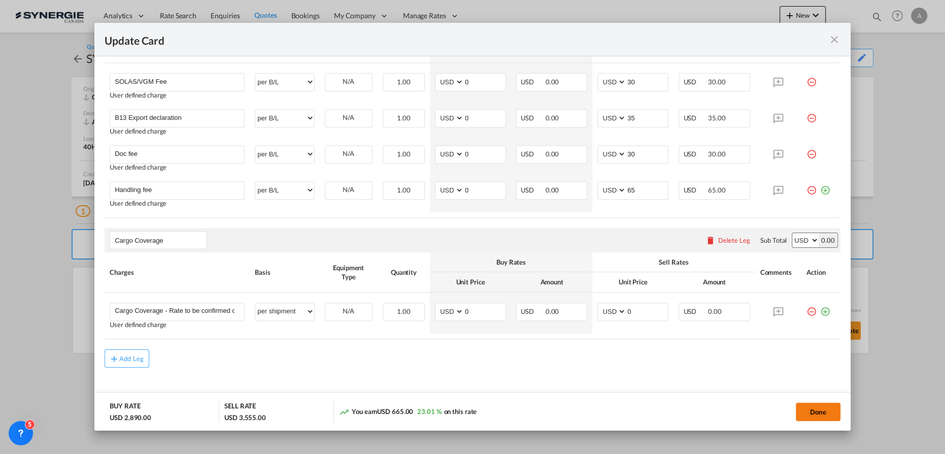
drag, startPoint x: 818, startPoint y: 417, endPoint x: 821, endPoint y: 411, distance: 7.3
click at [818, 417] on button "Done" at bounding box center [818, 412] width 45 height 18
type input "25 Sep 2025"
type input "19 Oct 2025"
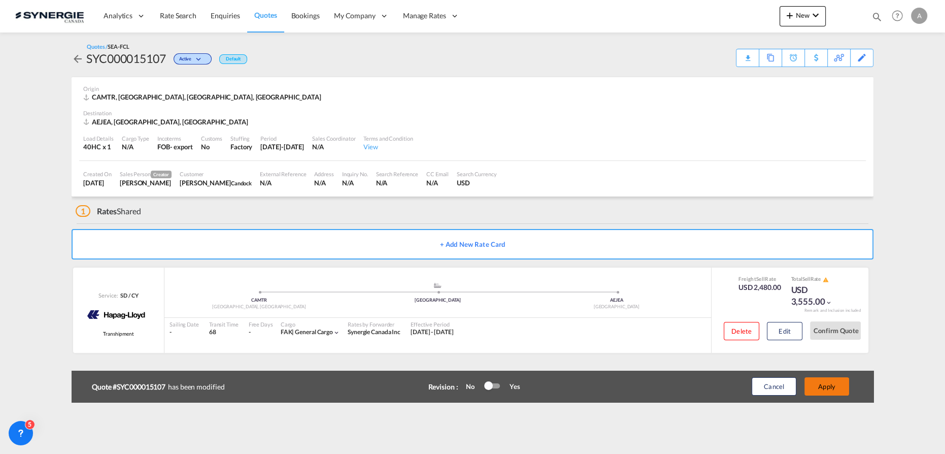
click at [833, 392] on button "Apply" at bounding box center [827, 386] width 45 height 18
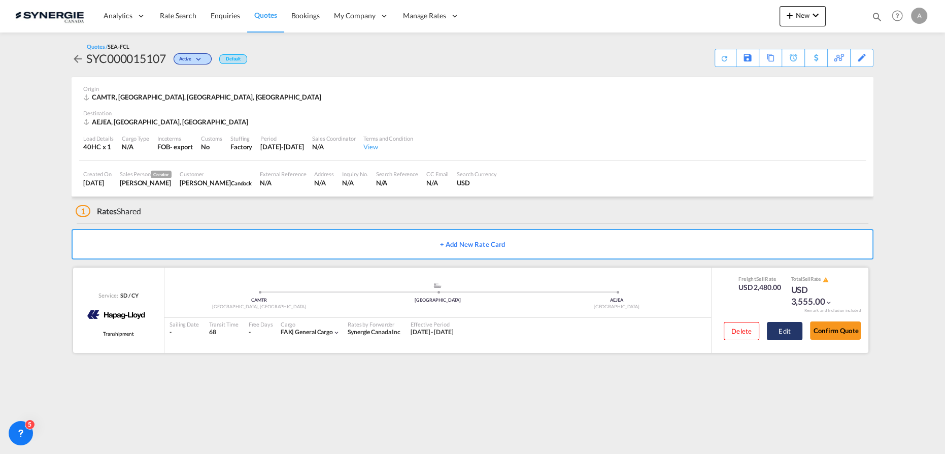
click at [782, 334] on button "Edit" at bounding box center [785, 331] width 36 height 18
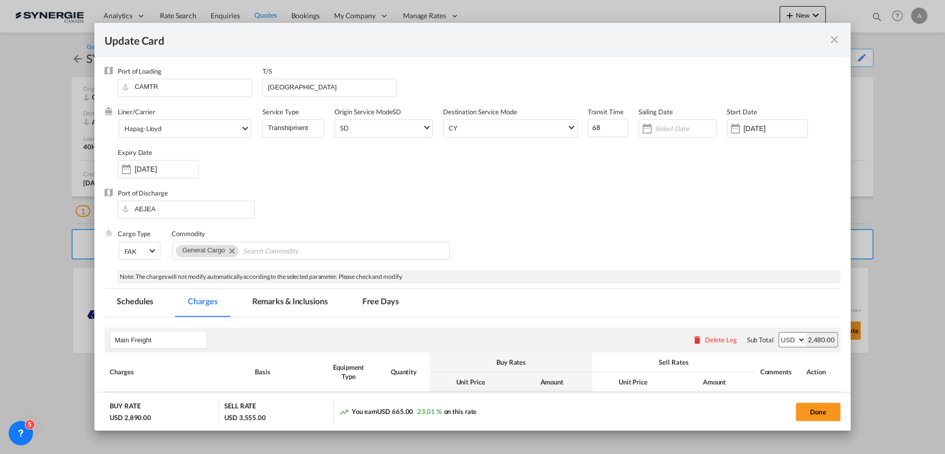
click at [280, 309] on md-tab-item "Remarks & Inclusions" at bounding box center [290, 303] width 100 height 28
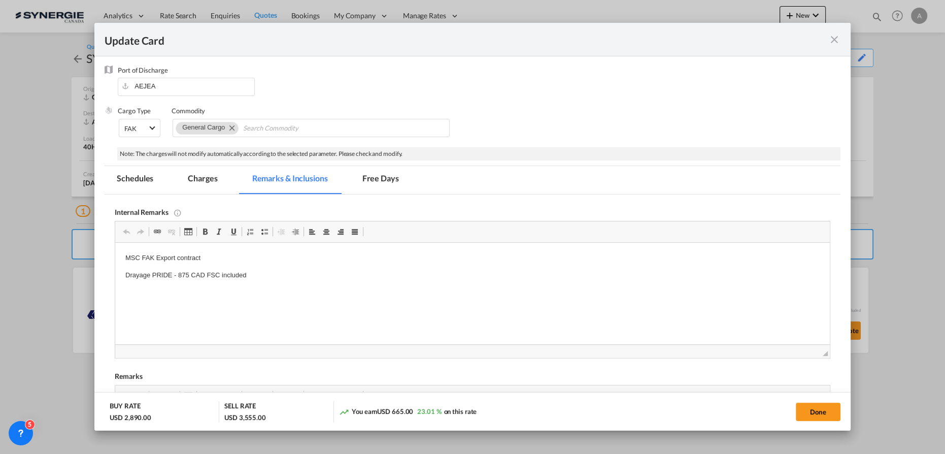
scroll to position [0, 0]
click at [211, 265] on body "MSC FAK Export contract Drayage PRIDE - 875 CAD FSC included" at bounding box center [472, 267] width 695 height 28
drag, startPoint x: 217, startPoint y: 259, endPoint x: 107, endPoint y: 262, distance: 109.7
click at [115, 262] on html "MSC FAK Export contract Drayage PRIDE - 875 CAD FSC included" at bounding box center [472, 267] width 715 height 48
click at [823, 408] on button "Done" at bounding box center [818, 412] width 45 height 18
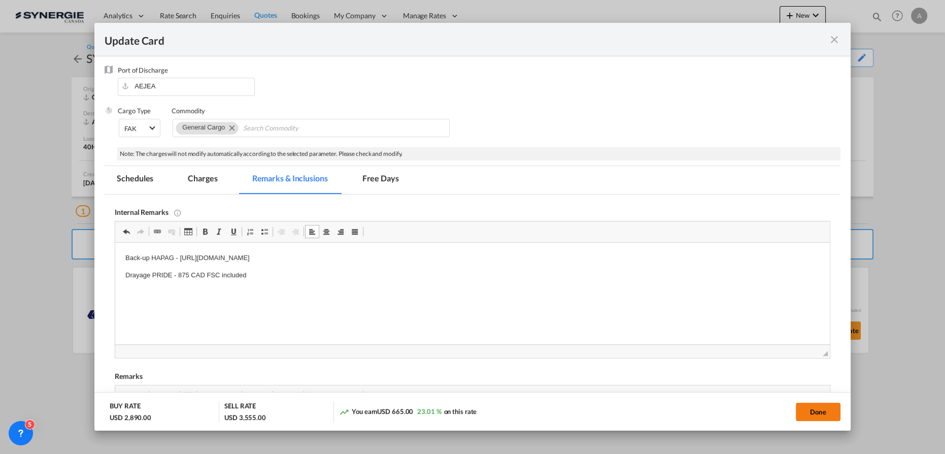
type input "[DATE]"
type input "19 Oct 2025"
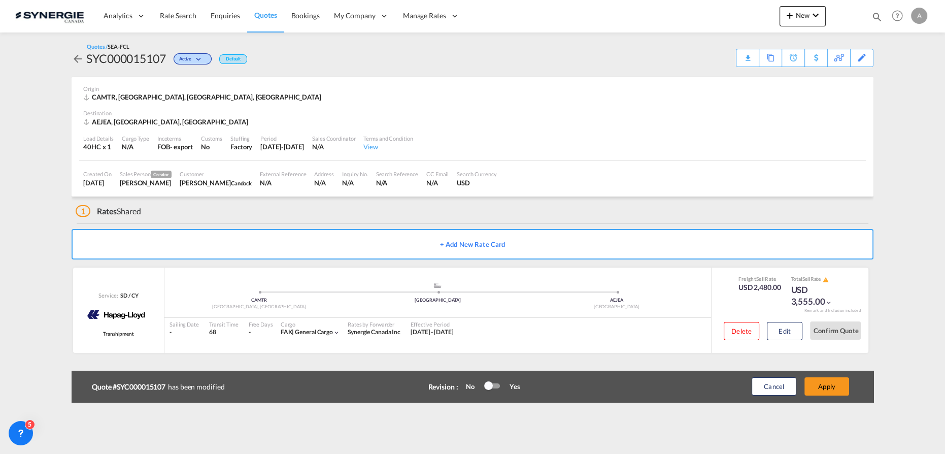
click at [813, 388] on button "Apply" at bounding box center [827, 386] width 45 height 18
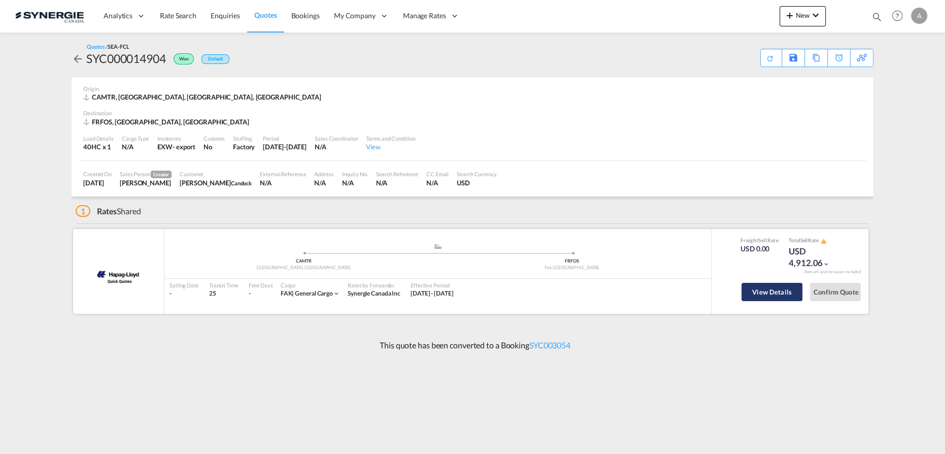
click at [756, 291] on button "View Details" at bounding box center [772, 292] width 61 height 18
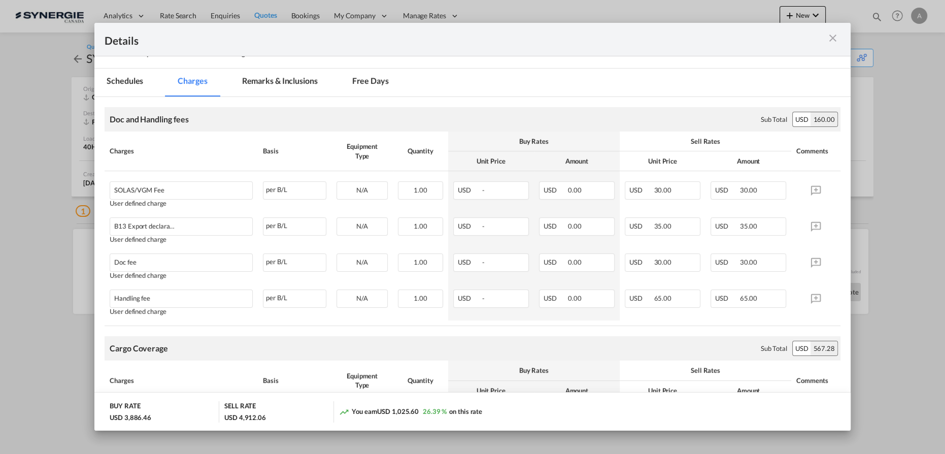
scroll to position [46, 0]
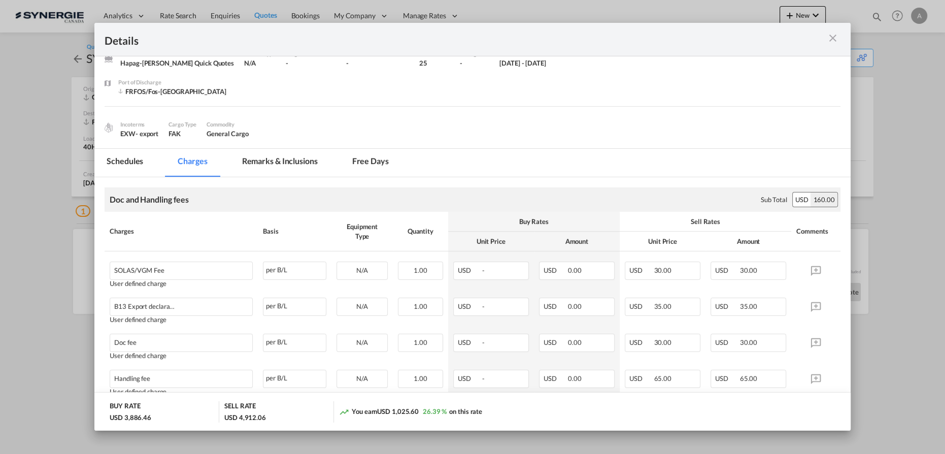
click at [262, 161] on md-tab-item "Remarks & Inclusions" at bounding box center [280, 163] width 100 height 28
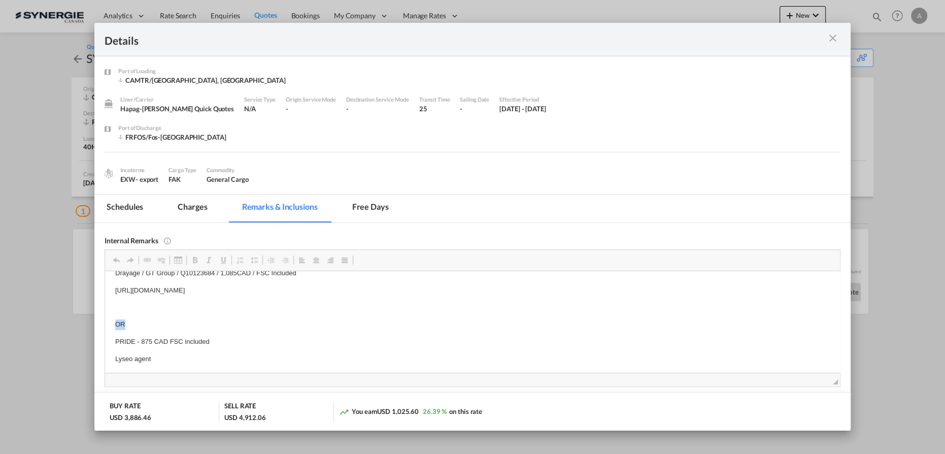
drag, startPoint x: 113, startPoint y: 326, endPoint x: 161, endPoint y: 326, distance: 48.2
click at [138, 314] on body "Hapag - https://app.frontapp.com/open/cnv_qetbdlb?key=14oXhP4vZ7yPYy7PClYlPES-v…" at bounding box center [472, 289] width 715 height 148
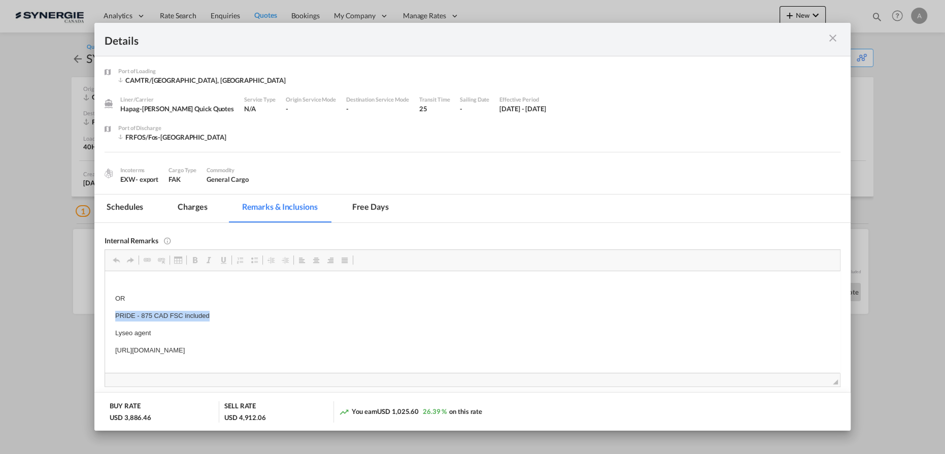
drag, startPoint x: 115, startPoint y: 308, endPoint x: 233, endPoint y: 312, distance: 118.4
click at [233, 312] on html "Hapag - https://app.frontapp.com/open/cnv_qetbdlb?key=14oXhP4vZ7yPYy7PClYlPES-v…" at bounding box center [472, 298] width 735 height 168
copy p "PRIDE - 875 CAD FSC included"
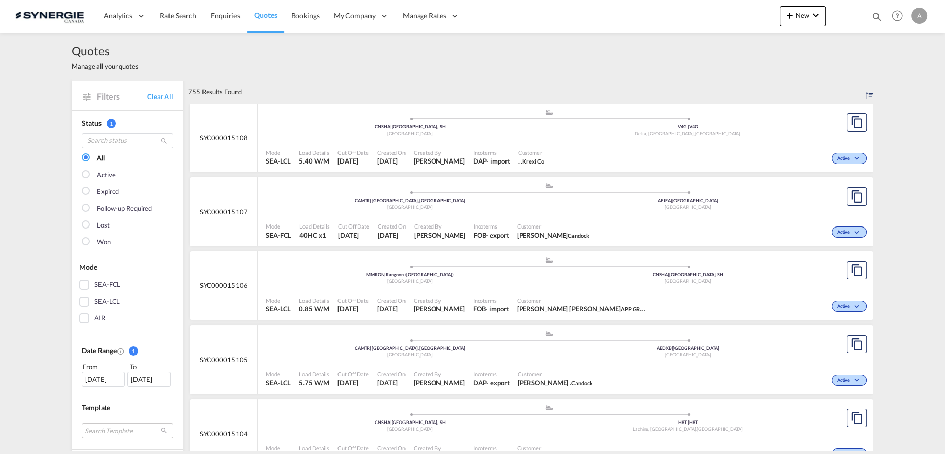
click at [873, 16] on md-icon "icon-magnify" at bounding box center [877, 16] width 11 height 11
click at [712, 20] on select "Bookings Quotes Enquiries" at bounding box center [715, 17] width 48 height 18
select select "Quotes"
click at [691, 8] on select "Bookings Quotes Enquiries" at bounding box center [715, 17] width 48 height 18
click at [773, 16] on input at bounding box center [801, 17] width 126 height 18
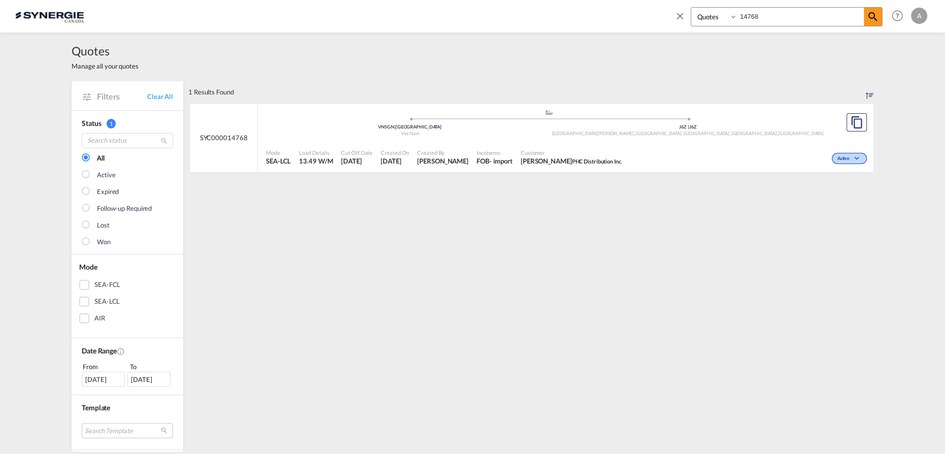
click at [562, 155] on span "Customer" at bounding box center [572, 153] width 102 height 8
drag, startPoint x: 771, startPoint y: 20, endPoint x: 707, endPoint y: 14, distance: 64.2
click at [716, 16] on div "Bookings Quotes Enquiries 14768" at bounding box center [787, 16] width 192 height 19
click at [783, 144] on div "Mode SEA-LCL Load Details 1.07 W/M Cut Off Date 26 Sep 2025 Created On 26 Sep 2…" at bounding box center [566, 157] width 616 height 30
drag, startPoint x: 750, startPoint y: 251, endPoint x: 768, endPoint y: 239, distance: 21.8
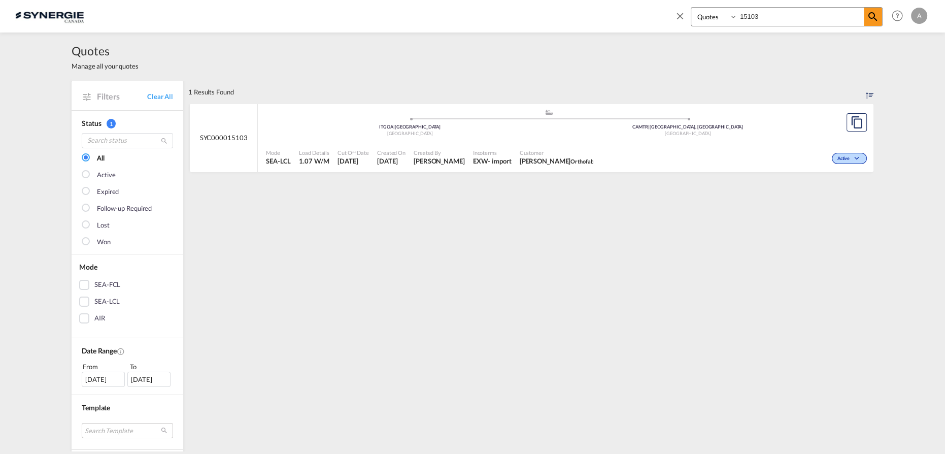
click at [751, 251] on div "1 Results Found .a{fill:#e6e6e6;}.b{fill:#cecece;}.c{fill:#2f2e41;}.d{fill:#a06…" at bounding box center [530, 433] width 685 height 705
drag, startPoint x: 770, startPoint y: 19, endPoint x: 640, endPoint y: 18, distance: 129.5
click at [655, 26] on div "Bookings Quotes Enquiries 15103 Help Resources Product Release A My Profile Log…" at bounding box center [472, 15] width 915 height 31
drag, startPoint x: 693, startPoint y: 14, endPoint x: 563, endPoint y: 21, distance: 130.6
click at [563, 21] on div "Bookings Quotes Enquiries 14909 Help Resources Product Release A My Profile Log…" at bounding box center [472, 15] width 915 height 31
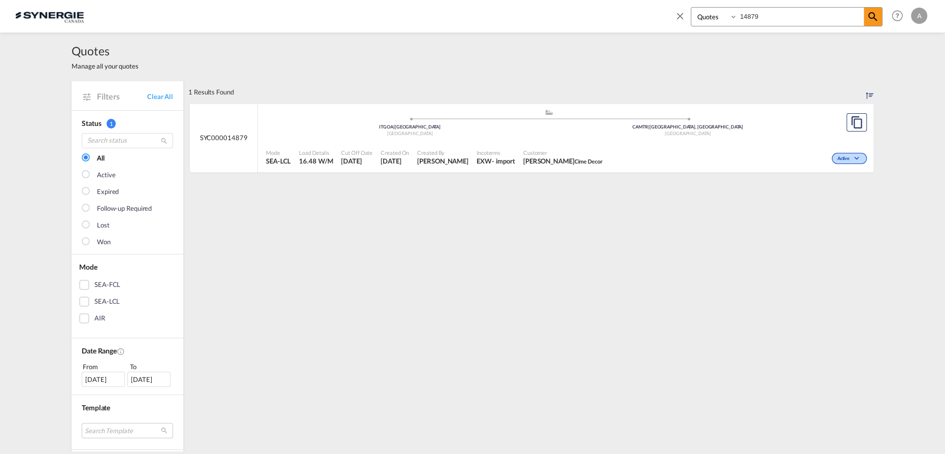
click at [607, 138] on div ".a{fill:#aaa8ad;} .a{fill:#aaa8ad;} ITGOA | Genova Italy CAMTR | Montreal, QC C…" at bounding box center [549, 124] width 566 height 30
drag, startPoint x: 742, startPoint y: 16, endPoint x: 747, endPoint y: 20, distance: 6.2
click at [679, 16] on div "Bookings Quotes Enquiries 14879" at bounding box center [779, 19] width 208 height 24
click at [784, 17] on input "14879" at bounding box center [801, 17] width 126 height 18
drag, startPoint x: 768, startPoint y: 19, endPoint x: 660, endPoint y: 25, distance: 107.3
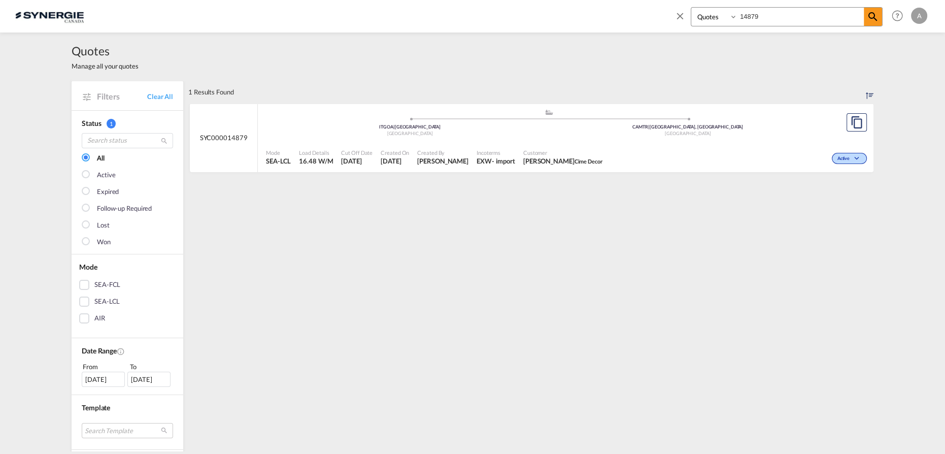
click at [662, 25] on div "Bookings Quotes Enquiries 14879 Help Resources Product Release A My Profile Log…" at bounding box center [472, 15] width 915 height 31
type input "15048"
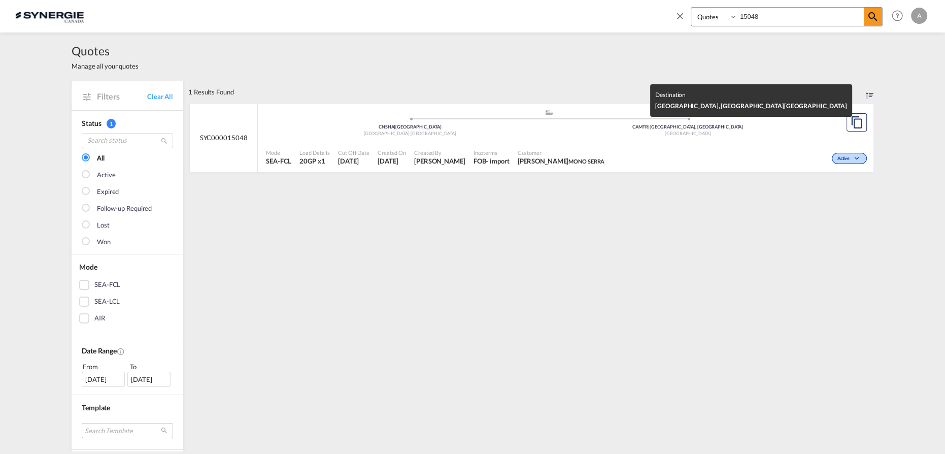
click at [569, 128] on div "CAMTR | Montreal, QC" at bounding box center [688, 127] width 278 height 7
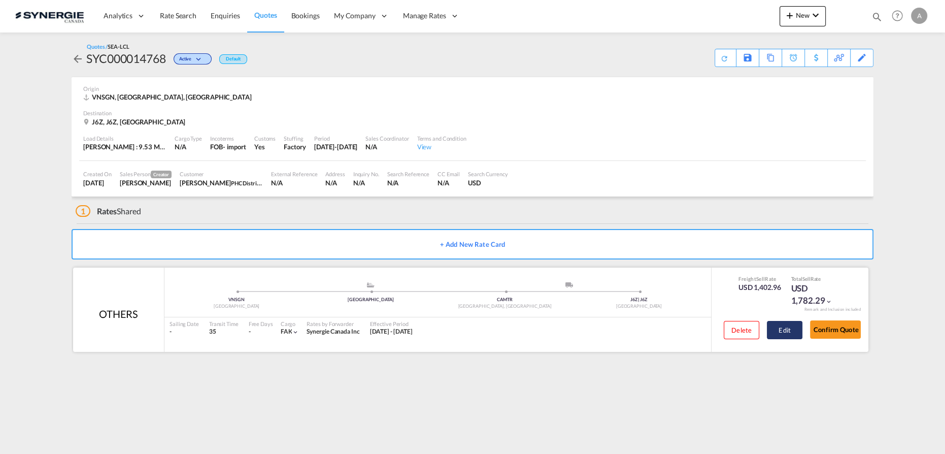
click at [788, 328] on button "Edit" at bounding box center [785, 330] width 36 height 18
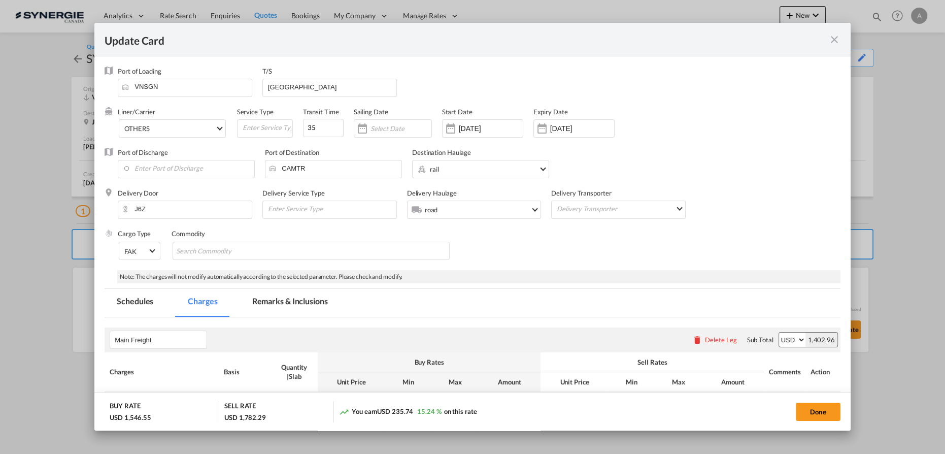
select select "per_w/m"
select select "flat"
select select "per_bl"
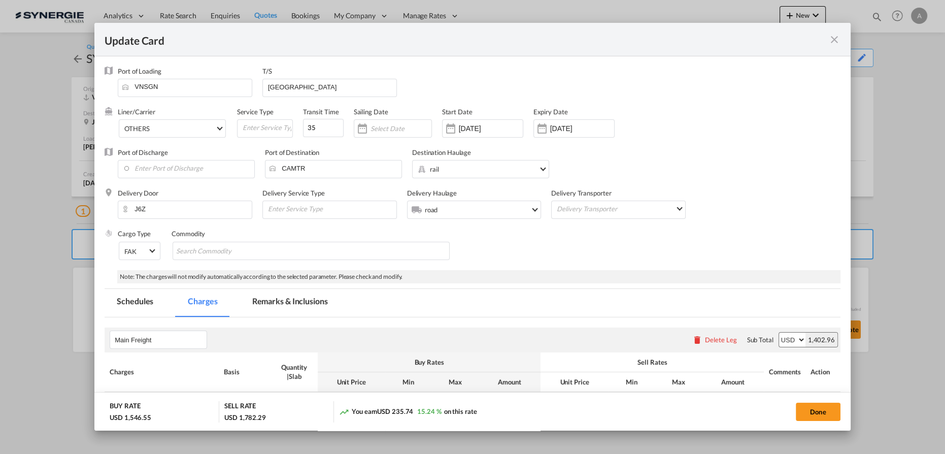
click at [304, 292] on md-tab-item "Remarks & Inclusions" at bounding box center [290, 303] width 100 height 28
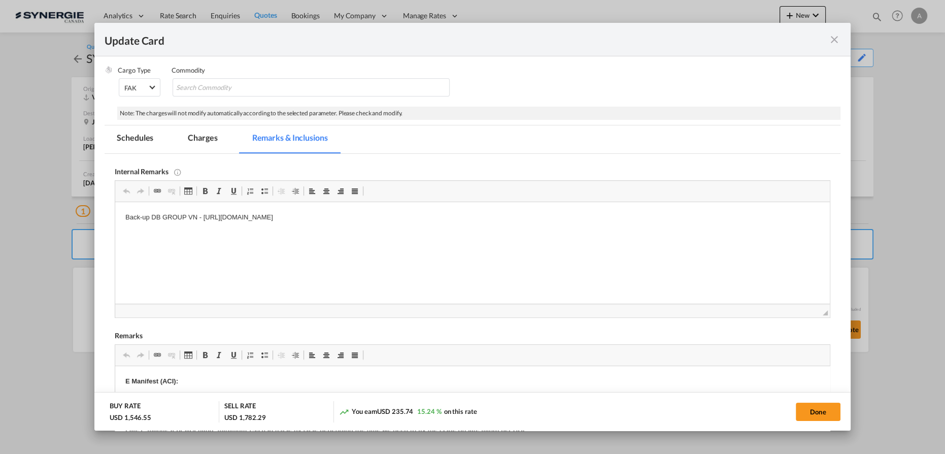
scroll to position [169, 0]
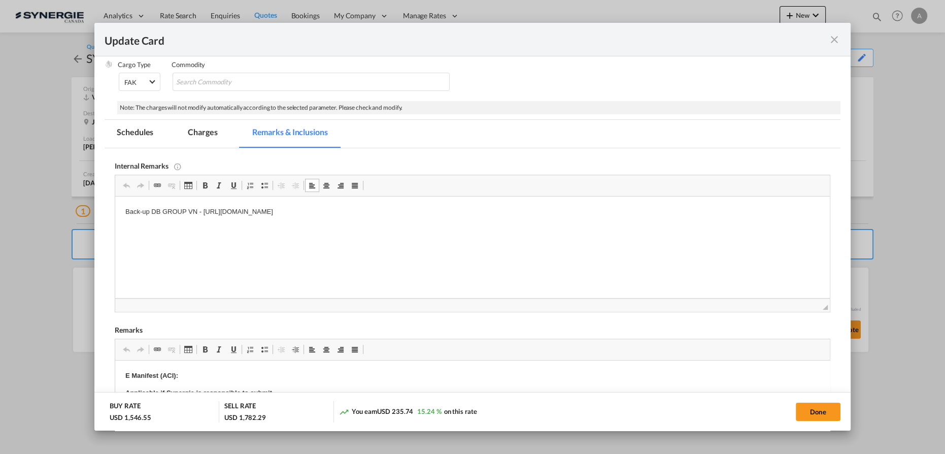
click at [490, 214] on p "Back-up DB GROUP VN - [URL][DOMAIN_NAME]" at bounding box center [472, 212] width 695 height 11
click at [203, 134] on md-tab-item "Charges" at bounding box center [203, 134] width 54 height 28
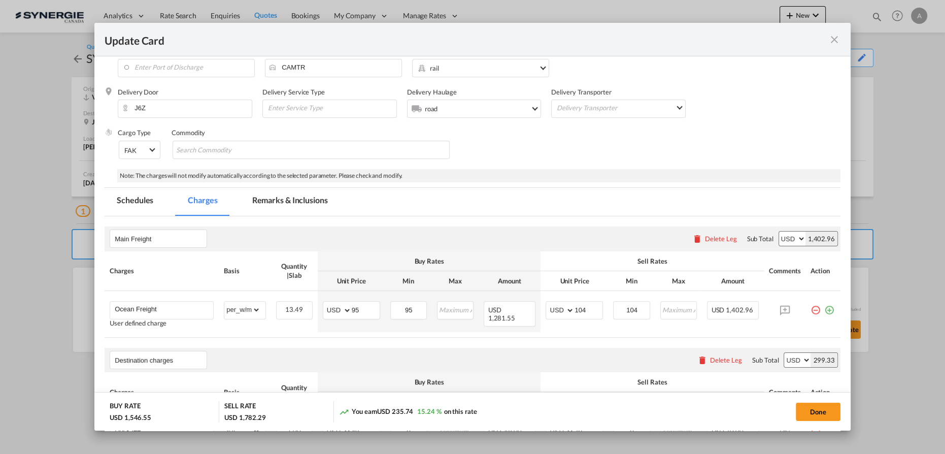
scroll to position [77, 0]
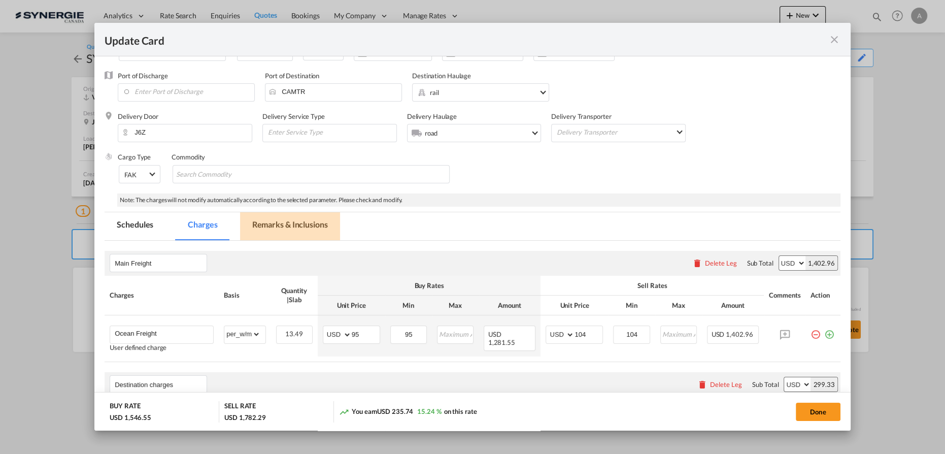
click at [262, 225] on md-tab-item "Remarks & Inclusions" at bounding box center [290, 226] width 100 height 28
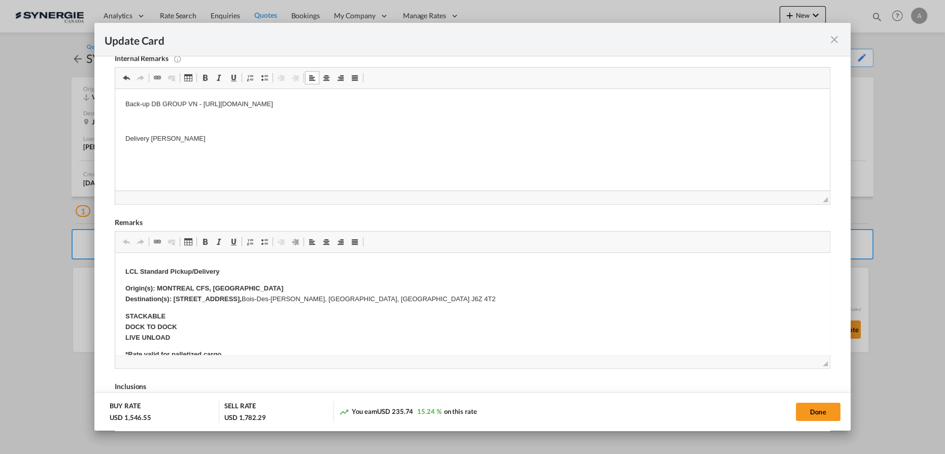
scroll to position [184, 0]
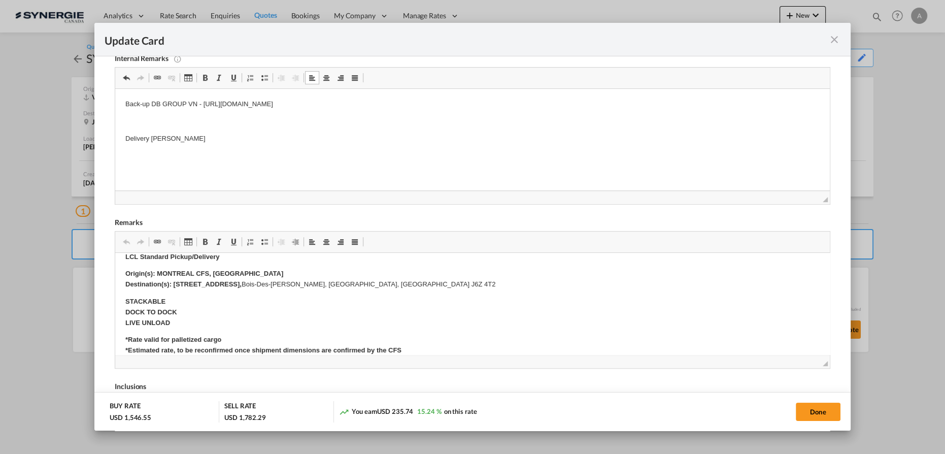
click at [834, 40] on md-icon "icon-close fg-AAA8AD m-0 pointer" at bounding box center [835, 40] width 12 height 12
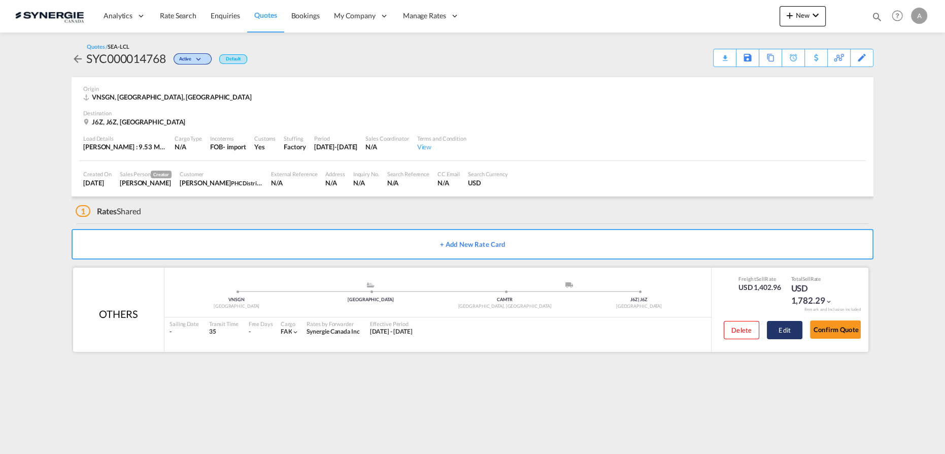
click at [786, 328] on button "Edit" at bounding box center [785, 330] width 36 height 18
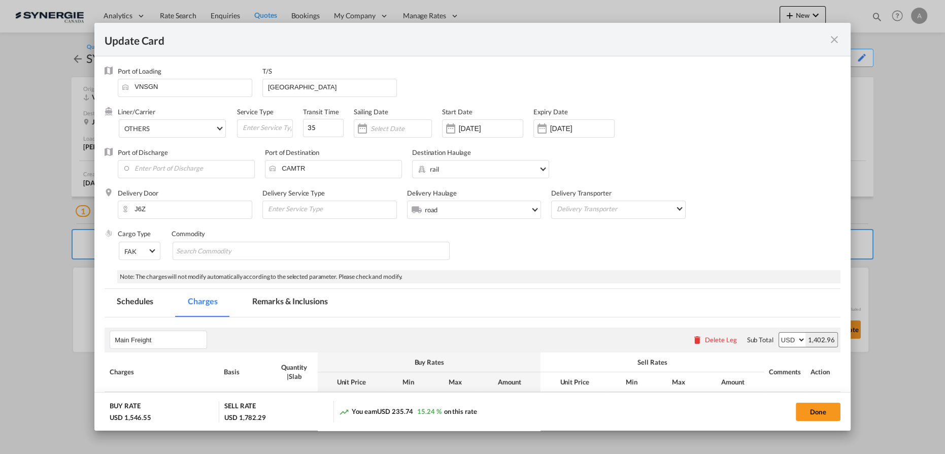
click at [283, 300] on md-tab-item "Remarks & Inclusions" at bounding box center [290, 303] width 100 height 28
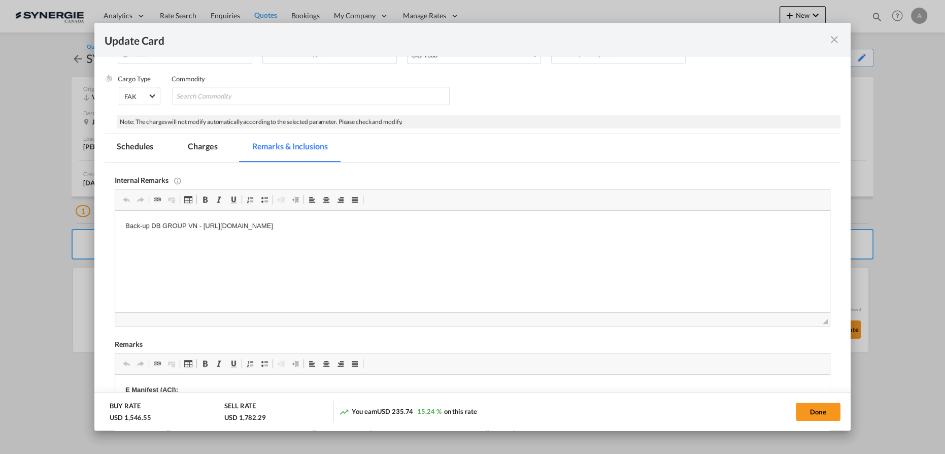
scroll to position [169, 0]
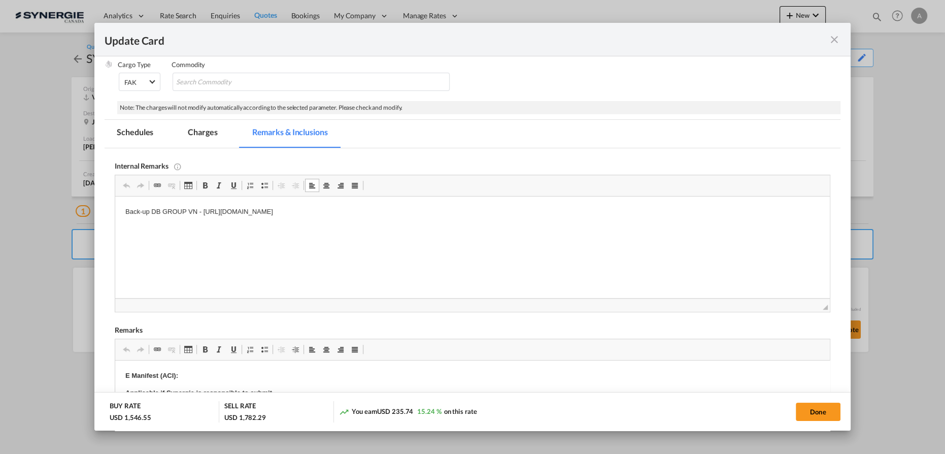
drag, startPoint x: 443, startPoint y: 219, endPoint x: 487, endPoint y: 219, distance: 44.2
click at [443, 219] on html "Back-up DB GROUP VN - https://app.frontapp.com/open/cnv_qd630lr?key=8sRh90JzMmE…" at bounding box center [472, 211] width 715 height 31
click at [497, 218] on html "Back-up DB GROUP VN - https://app.frontapp.com/open/cnv_qd630lr?key=8sRh90JzMmE…" at bounding box center [472, 211] width 715 height 31
click at [808, 405] on button "Done" at bounding box center [818, 412] width 45 height 18
type input "14 Sep 2025"
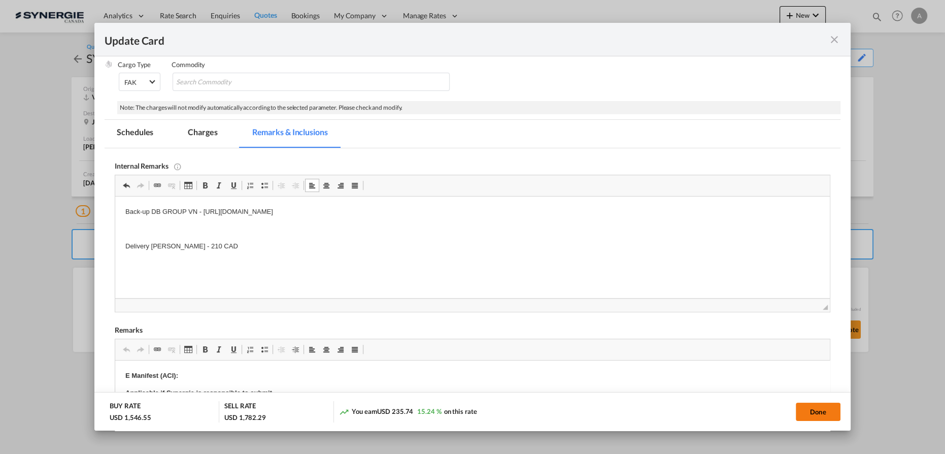
type input "29 Sep 2025"
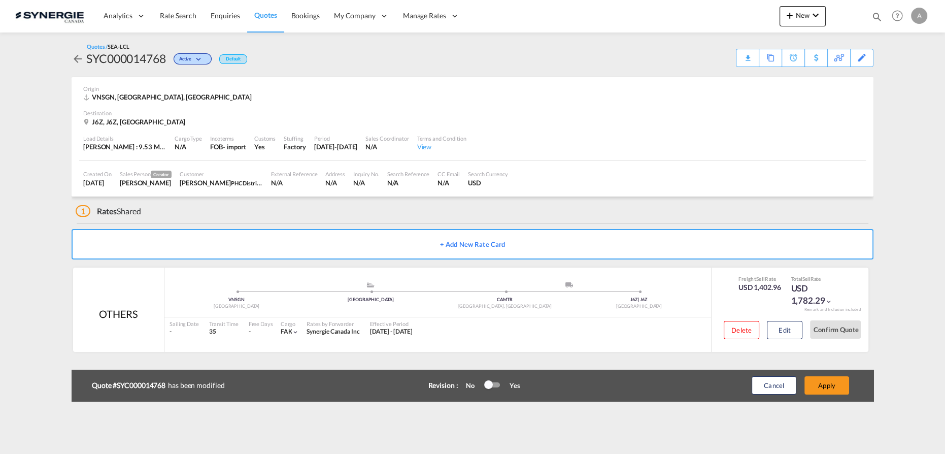
scroll to position [123, 0]
click at [822, 387] on button "Apply" at bounding box center [827, 385] width 45 height 18
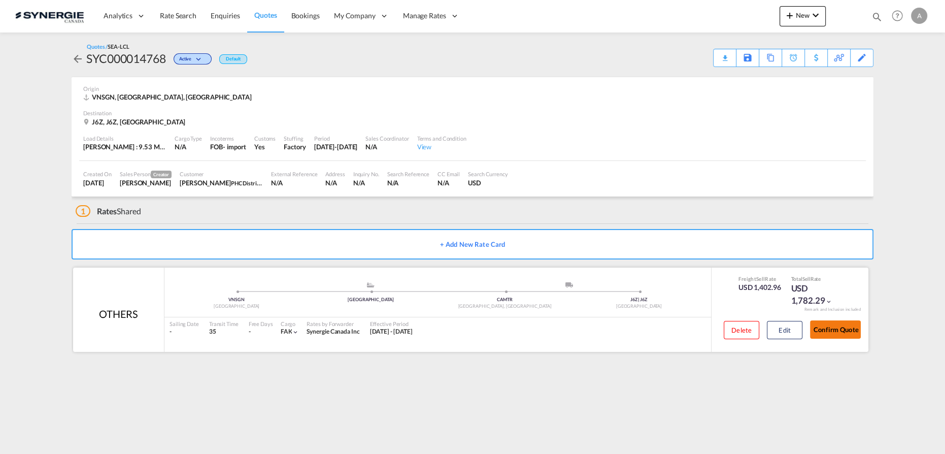
click at [842, 328] on button "Confirm Quote" at bounding box center [835, 329] width 51 height 18
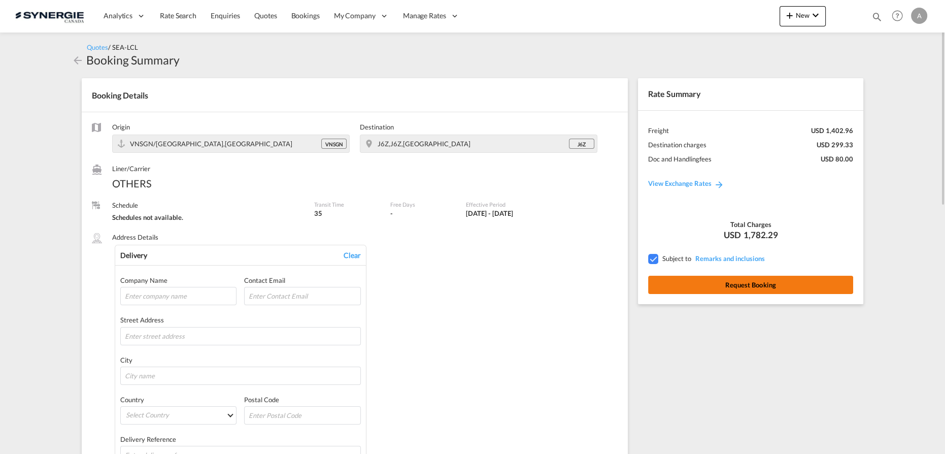
click at [734, 291] on button "Request Booking" at bounding box center [750, 285] width 205 height 18
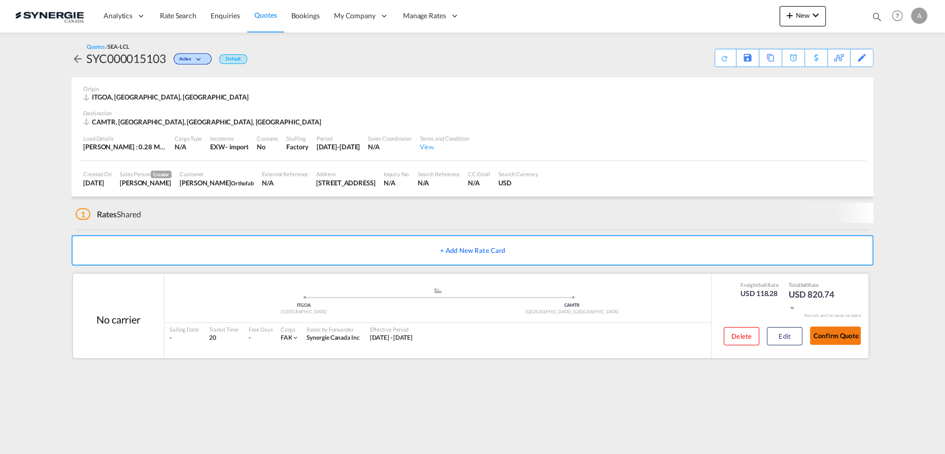
click at [828, 335] on button "Confirm Quote" at bounding box center [835, 335] width 51 height 18
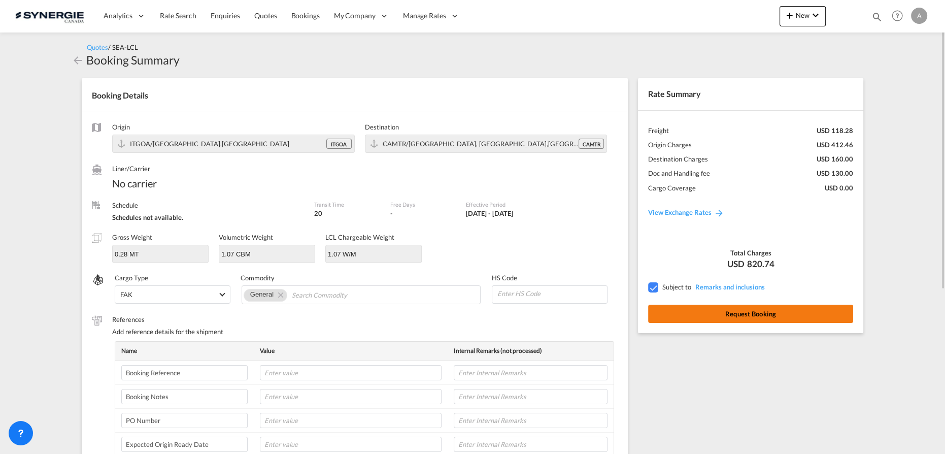
click at [723, 312] on button "Request Booking" at bounding box center [750, 314] width 205 height 18
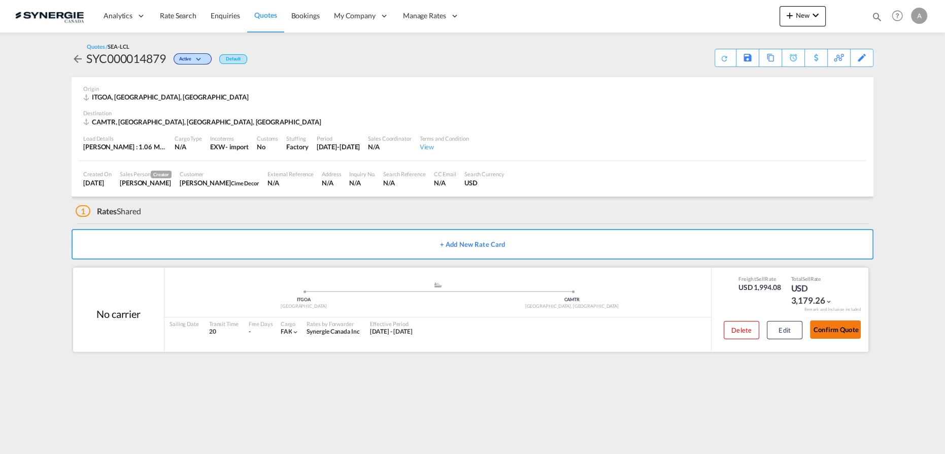
click at [832, 327] on button "Confirm Quote" at bounding box center [835, 329] width 51 height 18
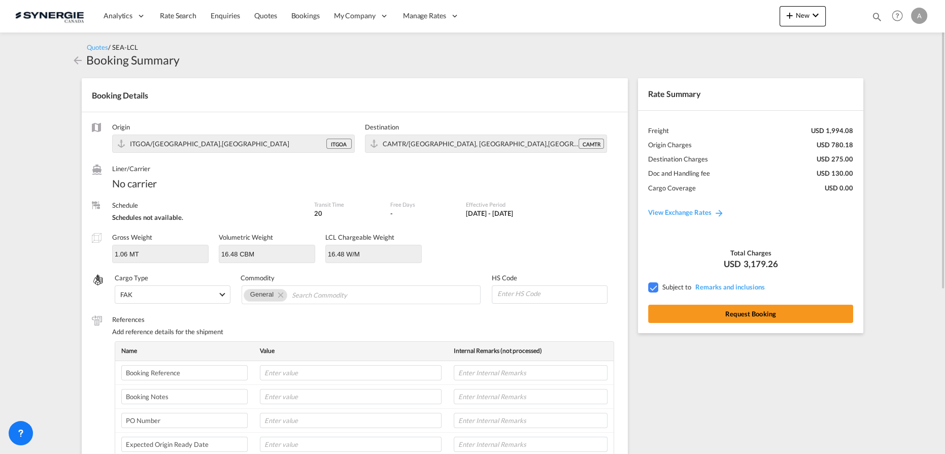
click at [74, 59] on md-icon "icon-arrow-left" at bounding box center [78, 60] width 12 height 12
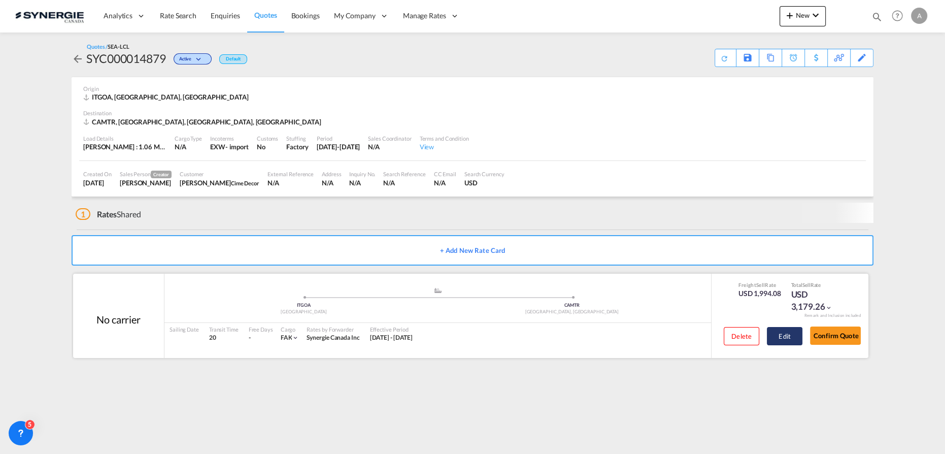
click at [794, 339] on button "Edit" at bounding box center [785, 336] width 36 height 18
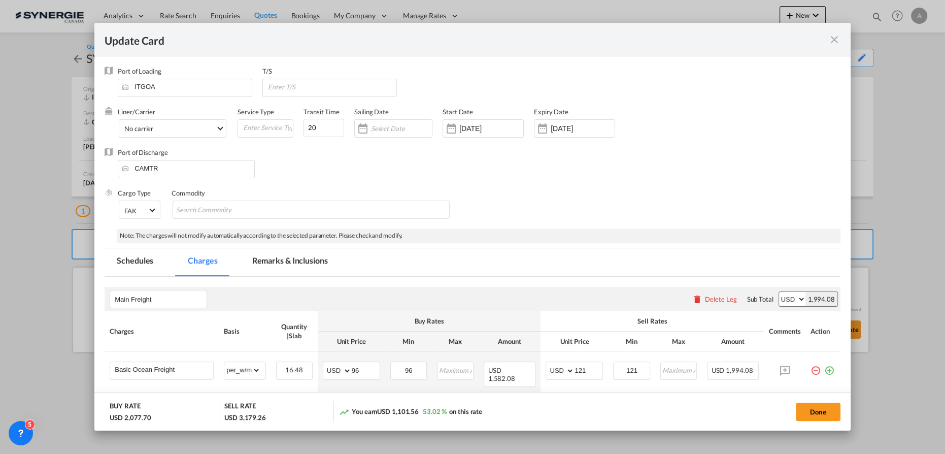
select select "per_w/m"
select select "per_bl"
select select "per_hbl"
select select "flat"
select select "per_bl"
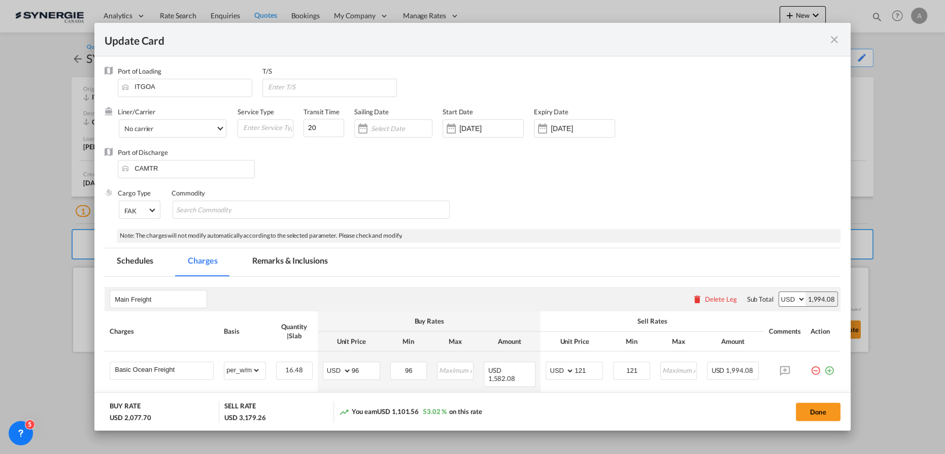
select select "per_bl"
select select "per_shipment"
click at [834, 42] on md-icon "icon-close fg-AAA8AD m-0 pointer" at bounding box center [835, 40] width 12 height 12
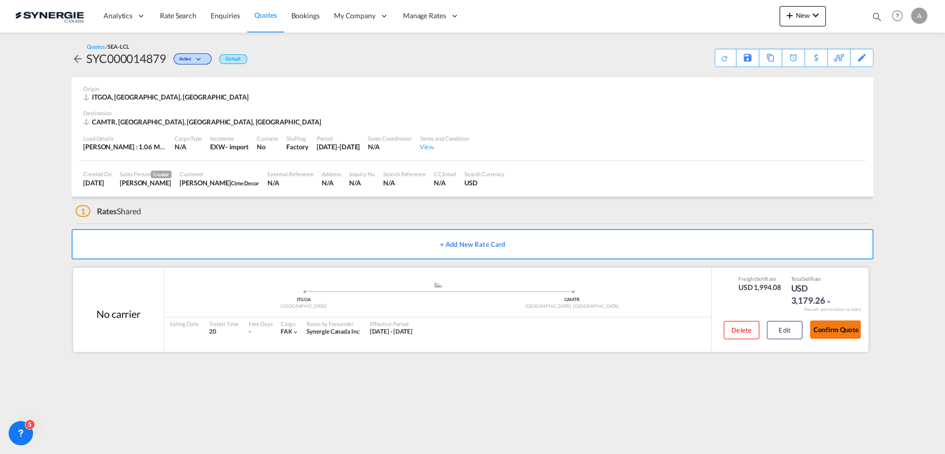
click at [826, 333] on button "Confirm Quote" at bounding box center [835, 329] width 51 height 18
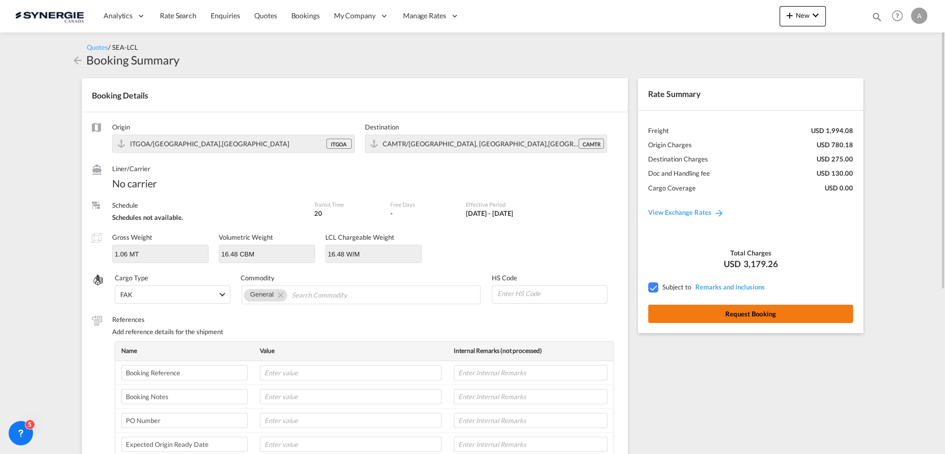
click at [763, 313] on button "Request Booking" at bounding box center [750, 314] width 205 height 18
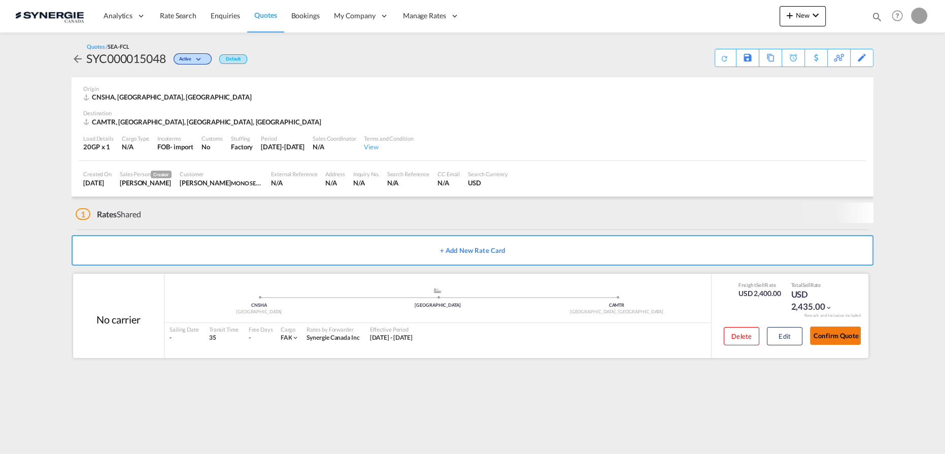
click at [827, 331] on button "Confirm Quote" at bounding box center [835, 335] width 51 height 18
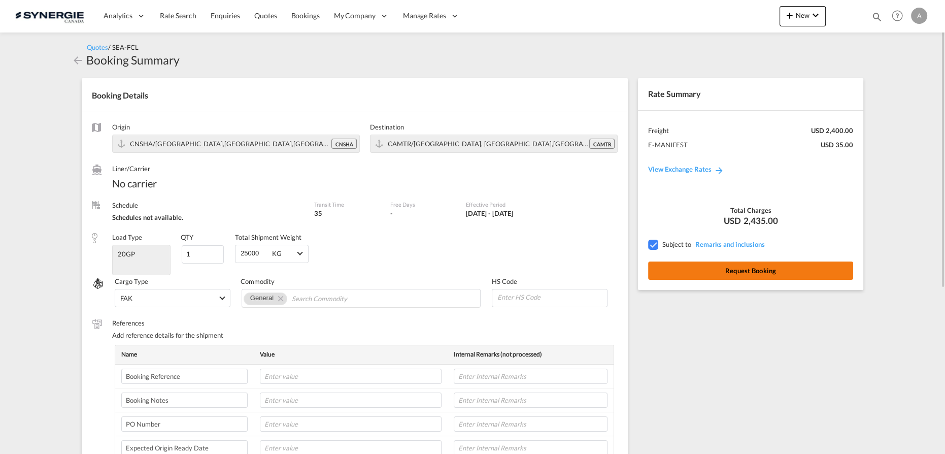
click at [695, 274] on button "Request Booking" at bounding box center [750, 270] width 205 height 18
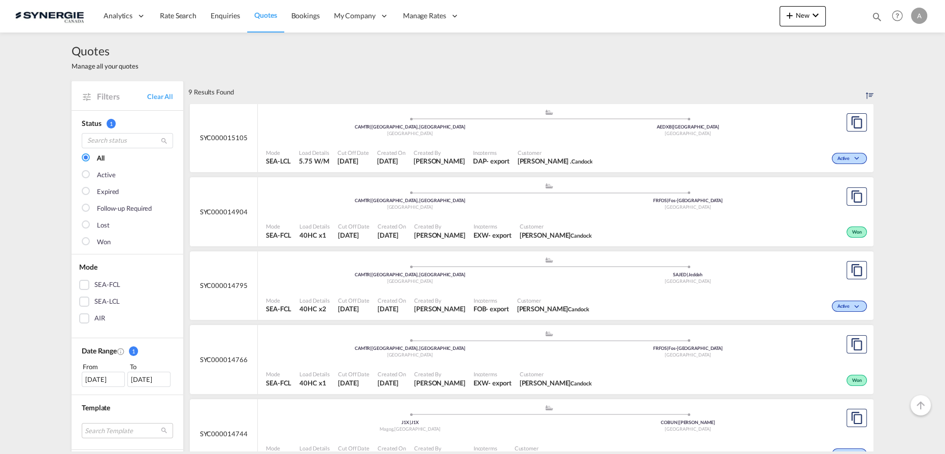
scroll to position [46, 0]
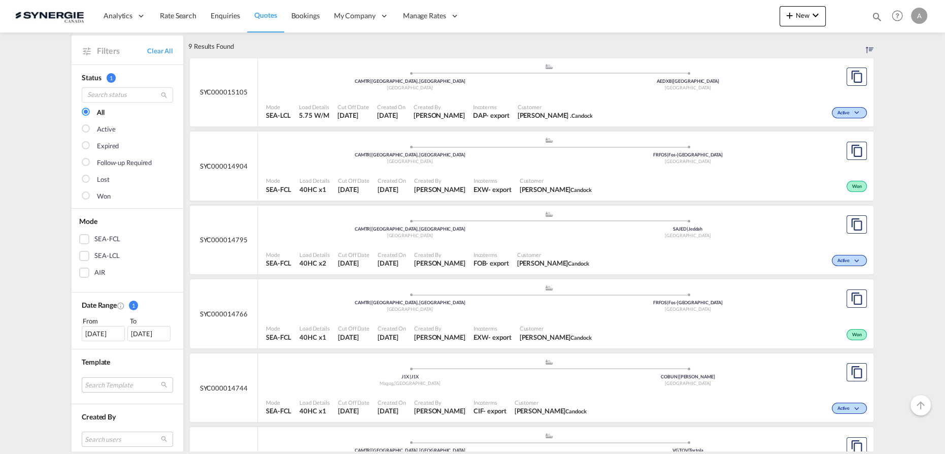
click at [868, 17] on div "Bookings Quotes Enquiries Help Resources Product Release A My Profile Logout" at bounding box center [898, 15] width 64 height 31
drag, startPoint x: 876, startPoint y: 17, endPoint x: 770, endPoint y: 52, distance: 111.3
click at [876, 17] on md-icon "icon-magnify" at bounding box center [877, 16] width 11 height 11
click at [698, 18] on select "Bookings Quotes Enquiries" at bounding box center [715, 17] width 48 height 18
select select "Quotes"
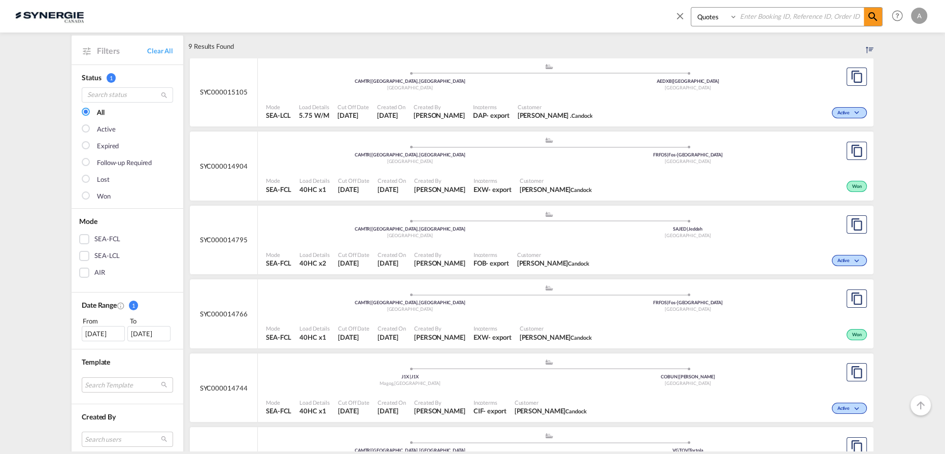
click at [691, 8] on select "Bookings Quotes Enquiries" at bounding box center [715, 17] width 48 height 18
click at [747, 24] on input at bounding box center [801, 17] width 126 height 18
type input "15080"
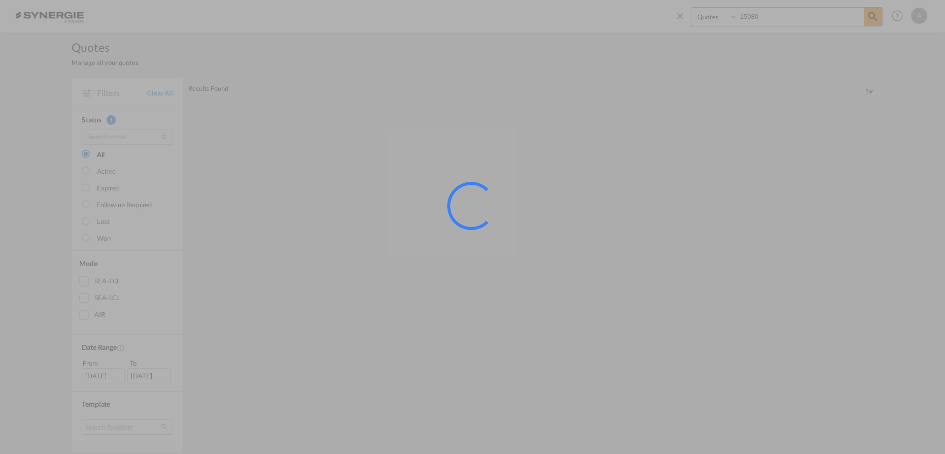
scroll to position [0, 0]
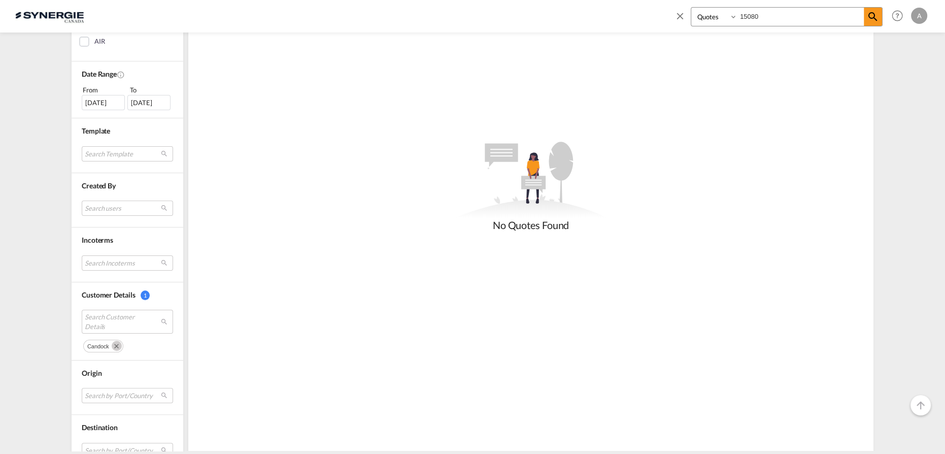
click at [116, 342] on md-icon "Remove" at bounding box center [117, 346] width 10 height 10
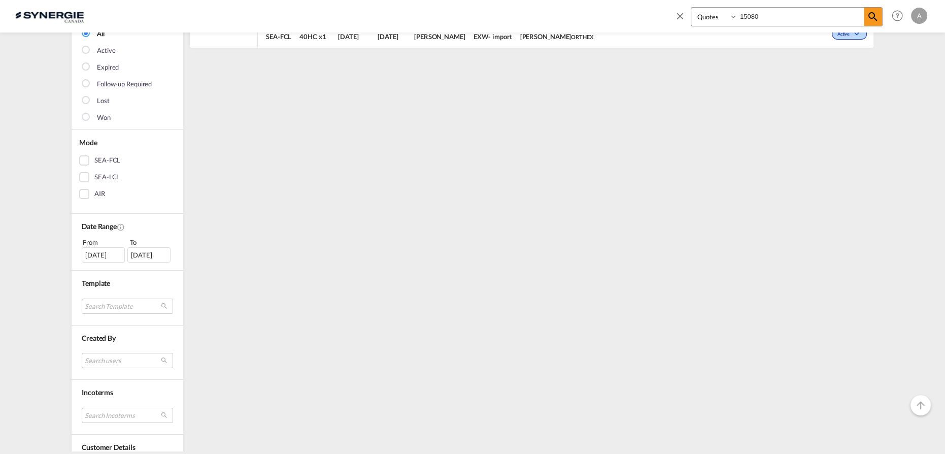
scroll to position [92, 0]
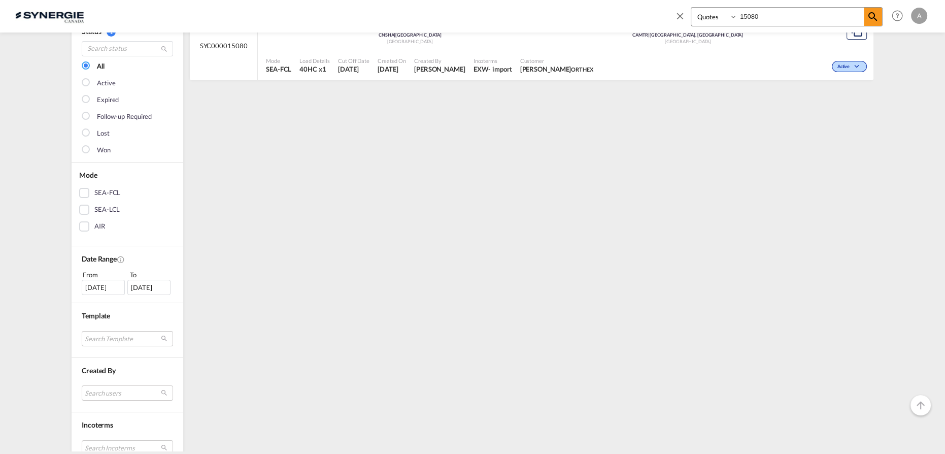
click at [94, 291] on div "[DATE]" at bounding box center [103, 287] width 43 height 15
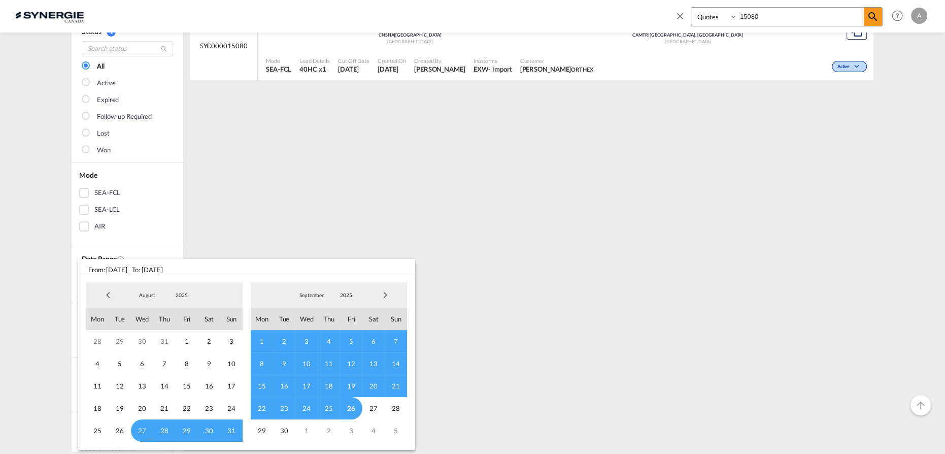
click at [188, 296] on span "2025" at bounding box center [182, 294] width 32 height 7
click at [186, 244] on md-option "2023" at bounding box center [191, 247] width 69 height 24
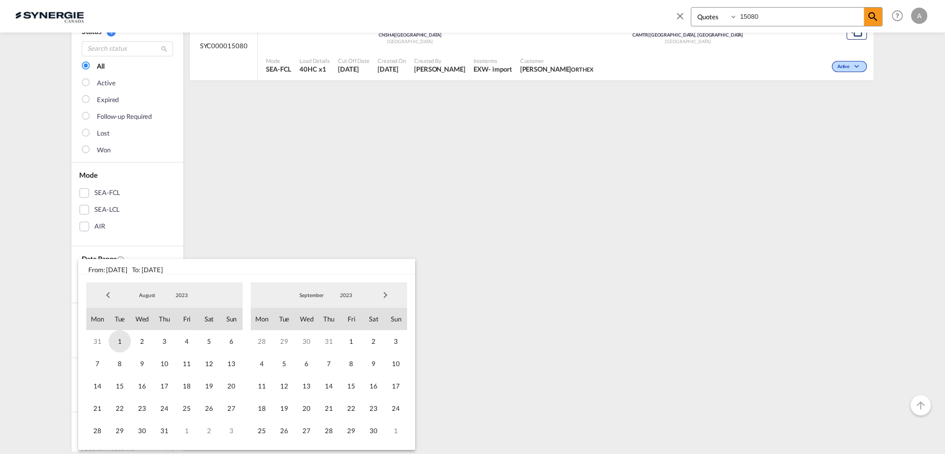
click at [115, 340] on span "1" at bounding box center [120, 341] width 22 height 22
click at [346, 296] on span "2023" at bounding box center [346, 294] width 32 height 7
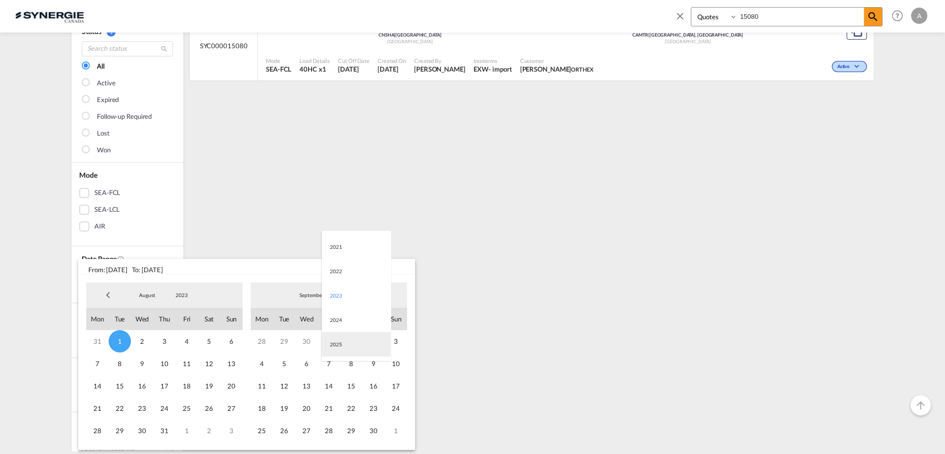
click at [342, 340] on md-option "2025" at bounding box center [356, 344] width 69 height 24
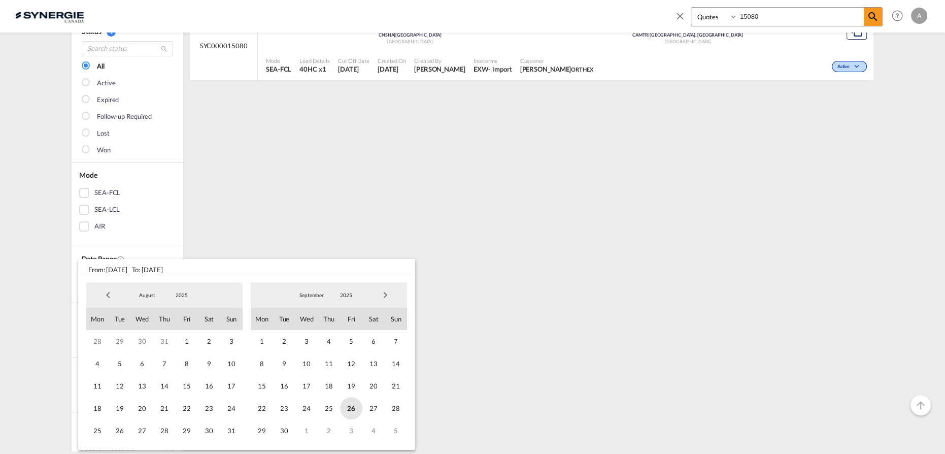
click at [352, 410] on span "26" at bounding box center [351, 408] width 22 height 22
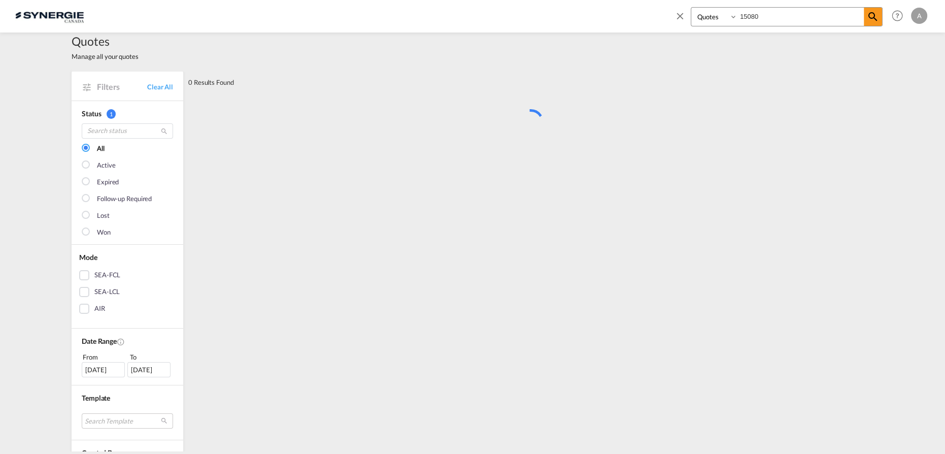
scroll to position [0, 0]
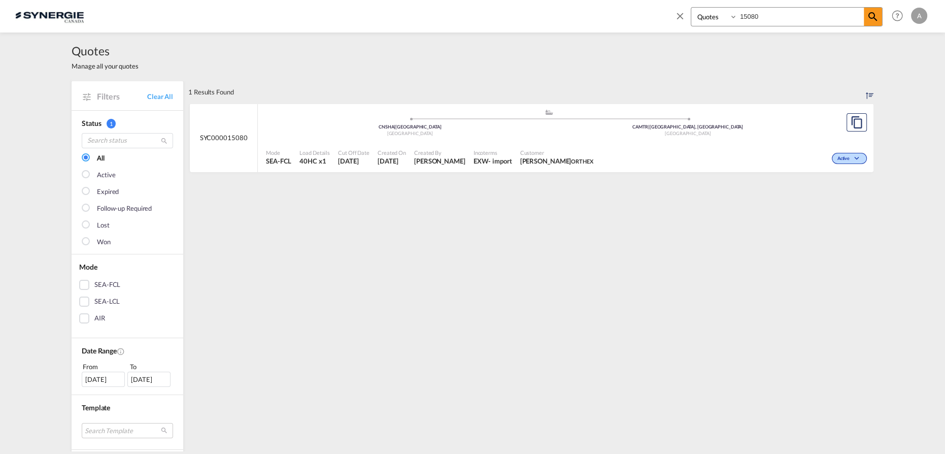
click at [687, 15] on span at bounding box center [683, 19] width 16 height 24
click at [685, 14] on div "Analytics Reports Dashboard Rate Search Enquiries Quotes Bookings" at bounding box center [472, 15] width 915 height 31
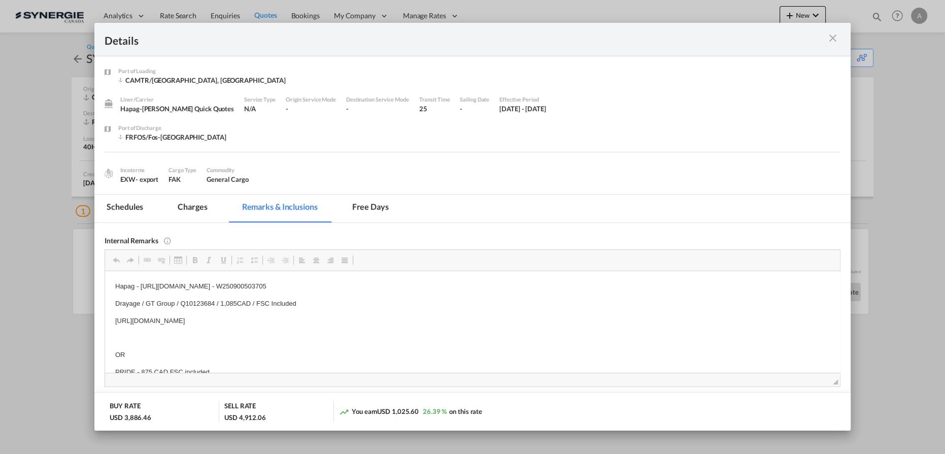
scroll to position [10, 0]
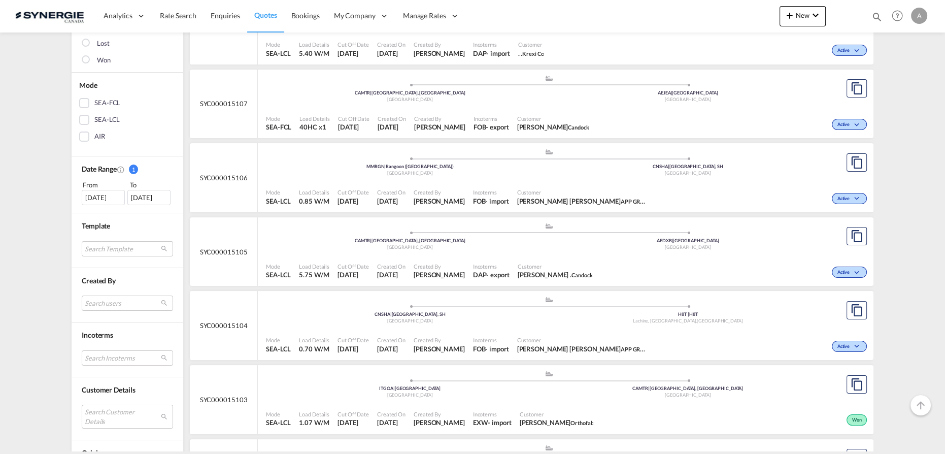
scroll to position [230, 0]
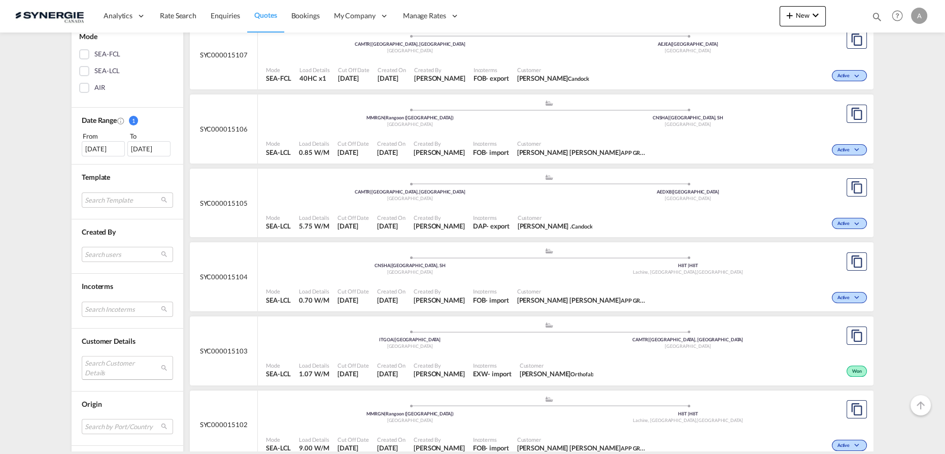
click at [104, 356] on md-select "Search Customer Details user name user stephan Rolfs stro@abldissaco.com | abl …" at bounding box center [127, 367] width 91 height 23
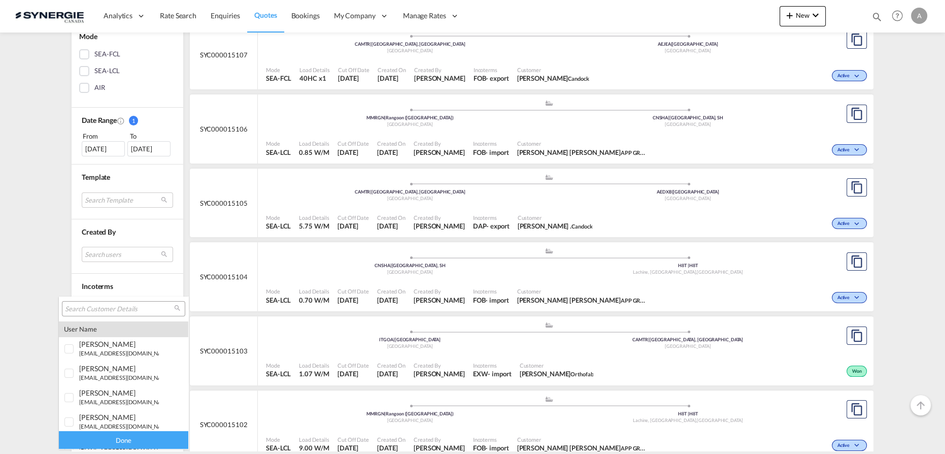
click at [110, 309] on input "search" at bounding box center [119, 309] width 109 height 9
type input "orthex"
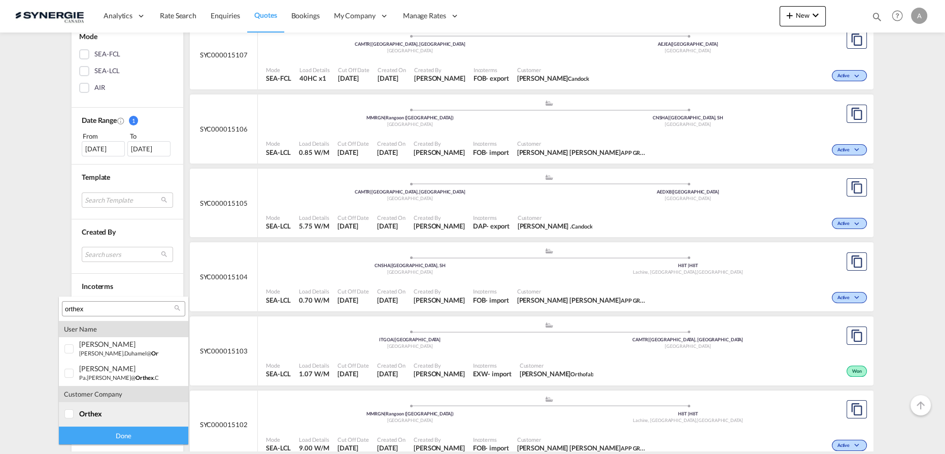
drag, startPoint x: 124, startPoint y: 411, endPoint x: 124, endPoint y: 424, distance: 13.2
click at [124, 412] on div "orthex" at bounding box center [119, 413] width 80 height 9
click at [122, 434] on div "Done" at bounding box center [123, 435] width 129 height 18
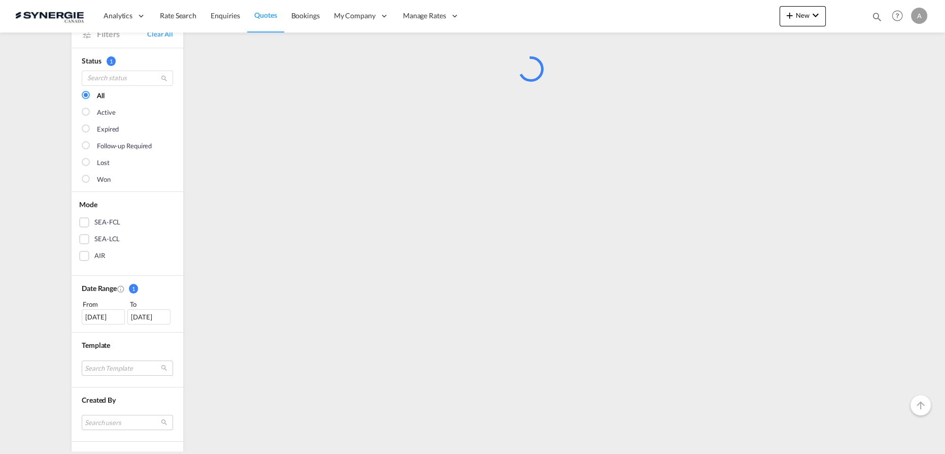
scroll to position [138, 0]
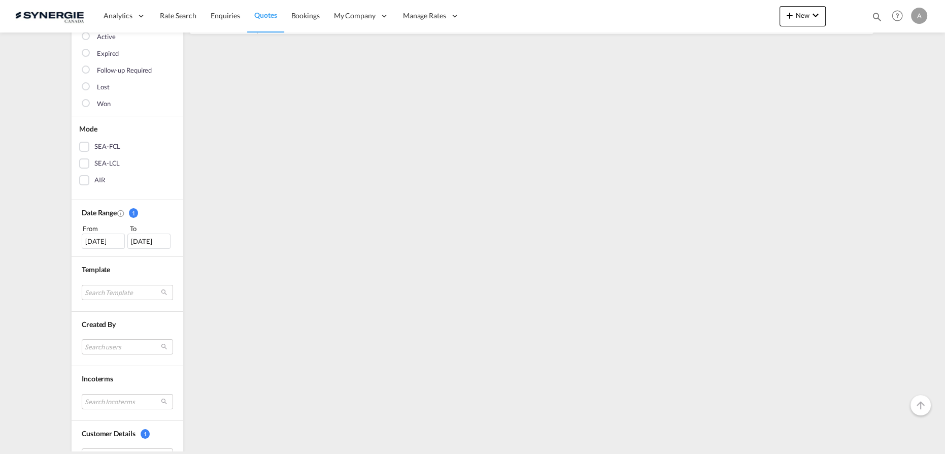
click at [102, 243] on div "[DATE]" at bounding box center [103, 241] width 43 height 15
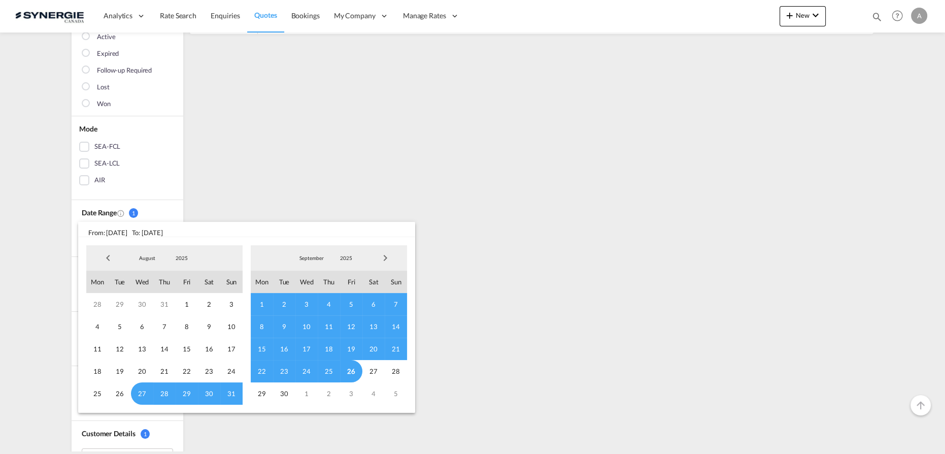
click at [175, 258] on span "2025" at bounding box center [182, 257] width 32 height 7
click at [183, 215] on md-option "2023" at bounding box center [191, 209] width 69 height 24
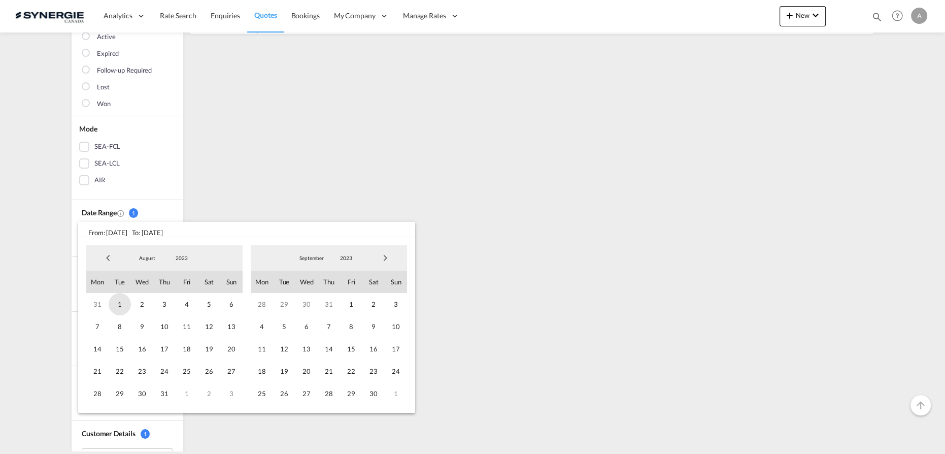
click at [127, 306] on span "1" at bounding box center [120, 304] width 22 height 22
drag, startPoint x: 340, startPoint y: 262, endPoint x: 342, endPoint y: 294, distance: 31.5
click at [340, 263] on md-select-value "2023" at bounding box center [346, 257] width 35 height 15
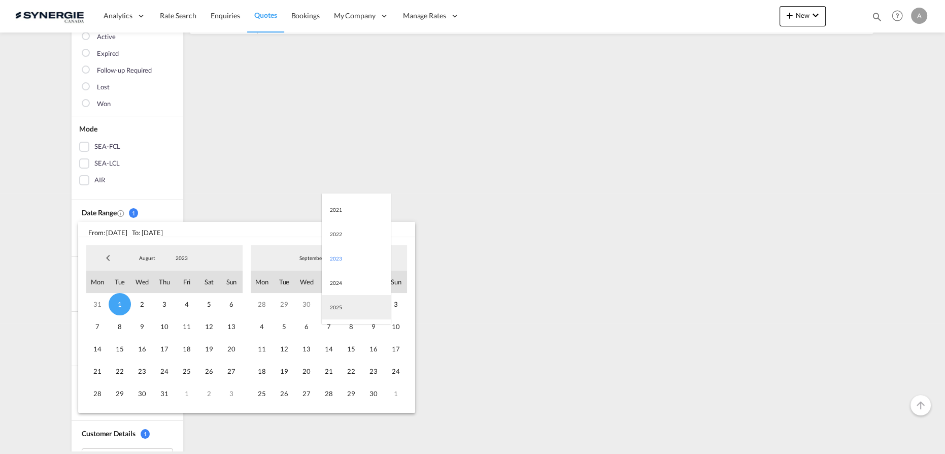
click at [341, 319] on md-option "2025" at bounding box center [356, 307] width 69 height 24
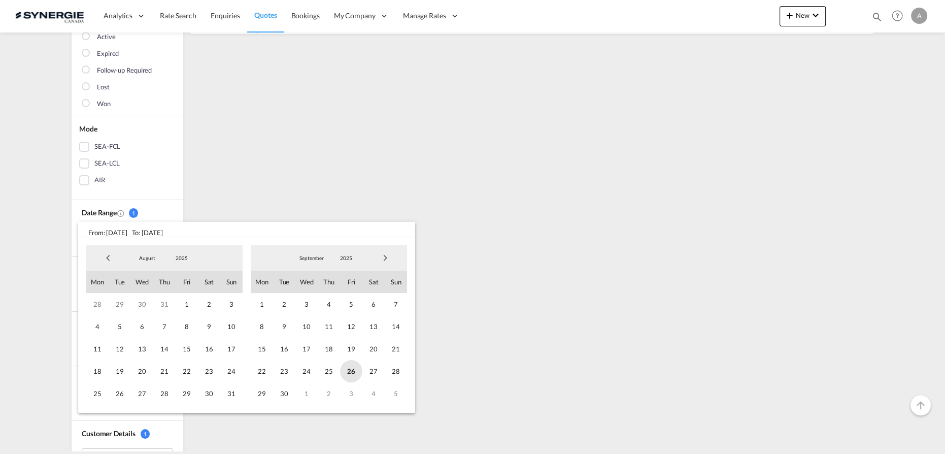
click at [349, 373] on span "26" at bounding box center [351, 371] width 22 height 22
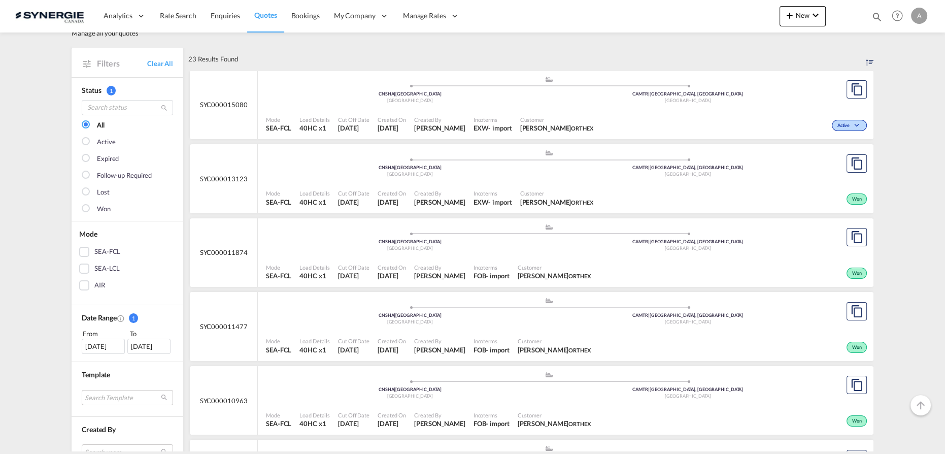
scroll to position [46, 0]
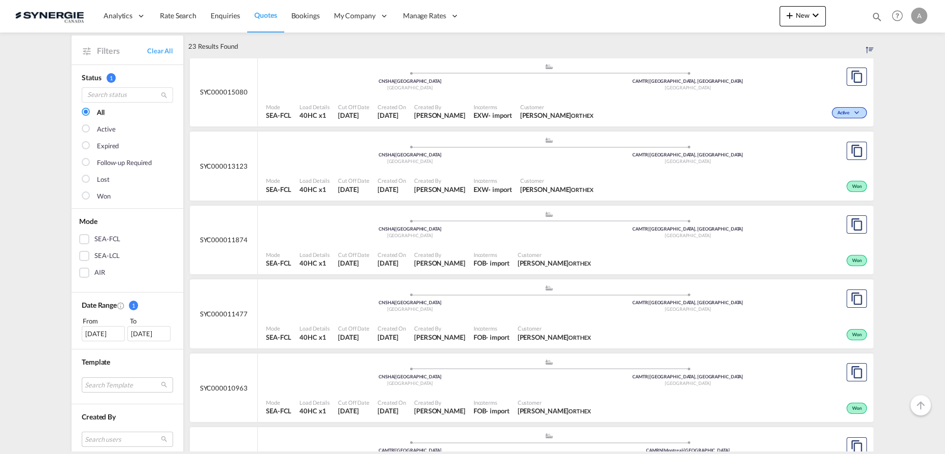
click at [598, 173] on div "Won" at bounding box center [734, 185] width 272 height 25
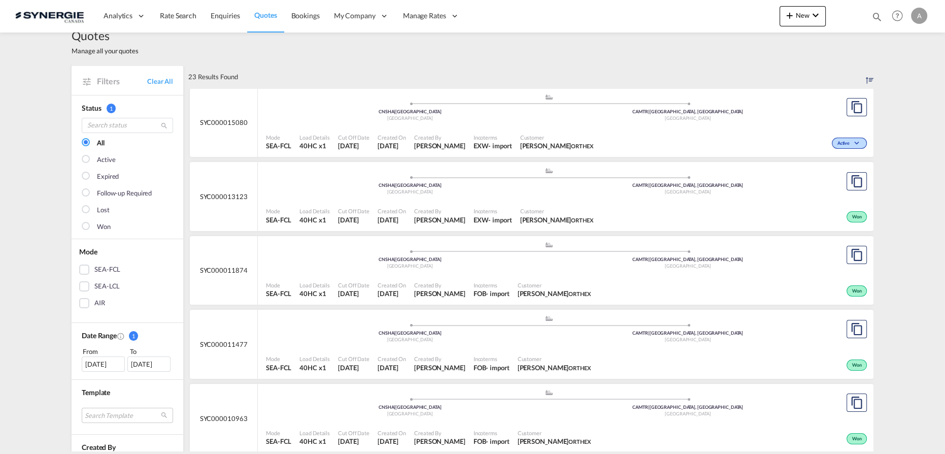
scroll to position [0, 0]
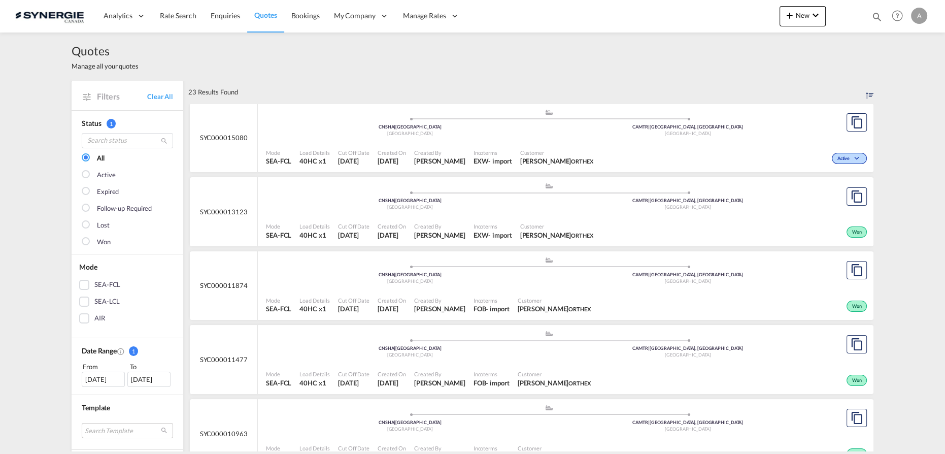
click at [529, 142] on div "Mode SEA-FCL Load Details 40HC x1 Cut Off Date 26 Sep 2025 Created On 26 Sep 20…" at bounding box center [566, 157] width 616 height 31
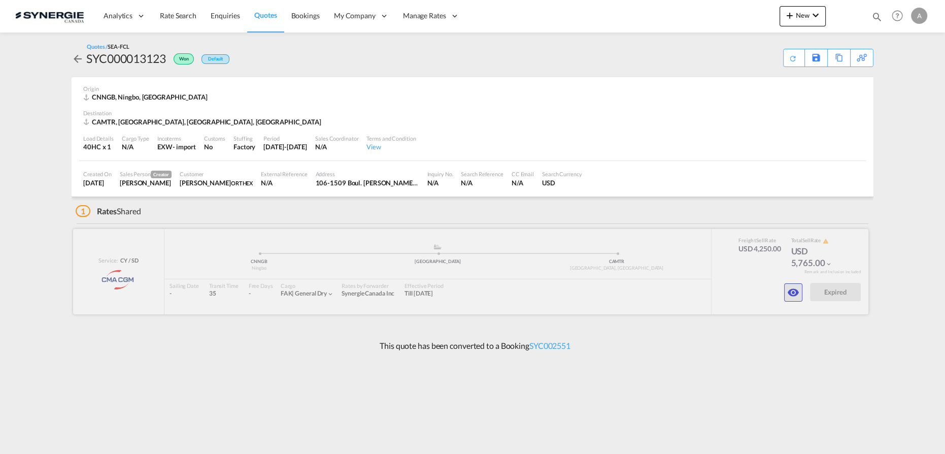
click at [796, 301] on button "button" at bounding box center [793, 292] width 18 height 18
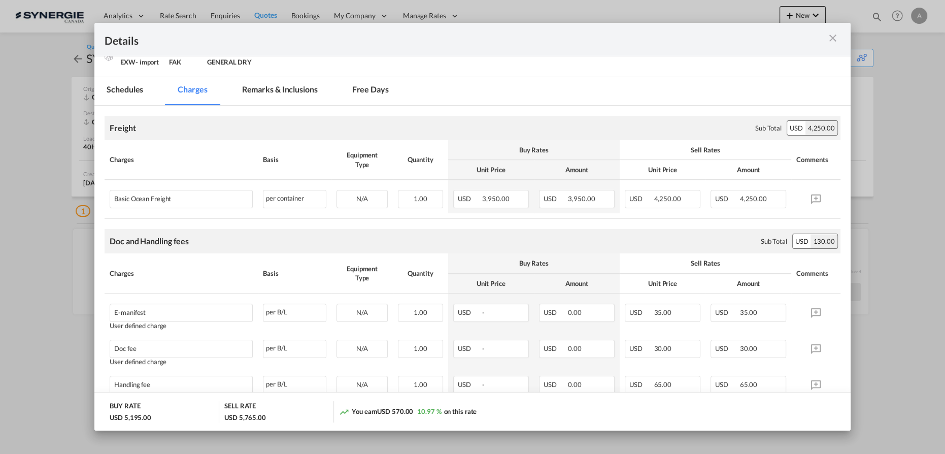
scroll to position [63, 0]
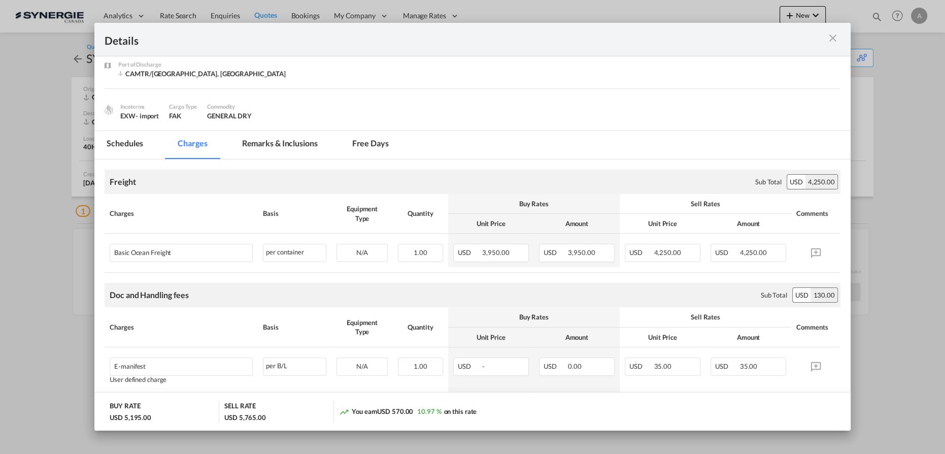
click at [321, 154] on md-tab-item "Remarks & Inclusions" at bounding box center [280, 145] width 100 height 28
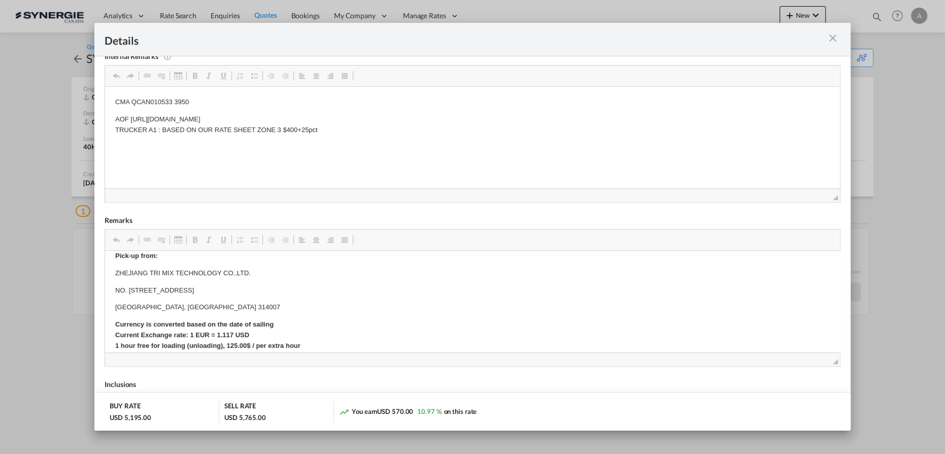
scroll to position [0, 0]
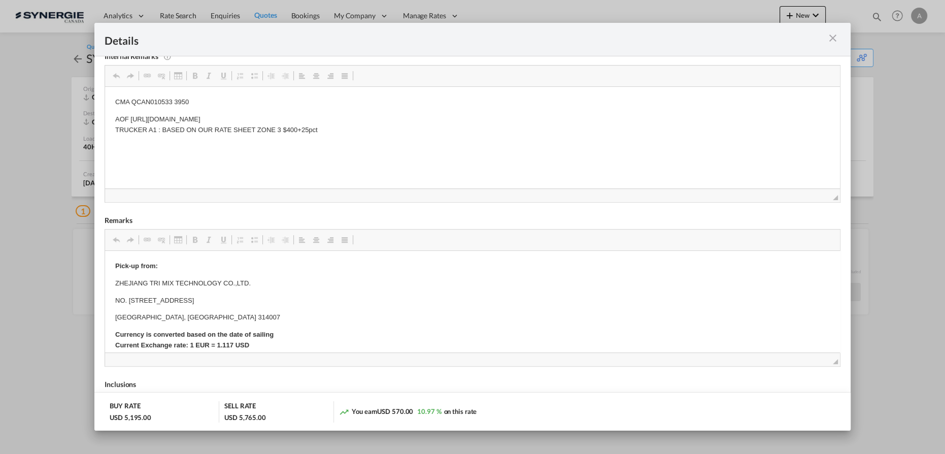
click at [147, 299] on p "NO. [STREET_ADDRESS]" at bounding box center [472, 300] width 715 height 11
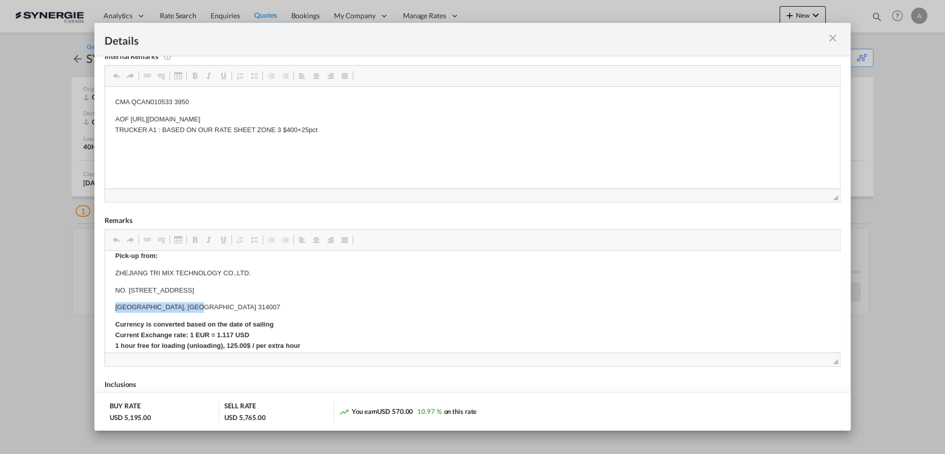
drag, startPoint x: 113, startPoint y: 301, endPoint x: 236, endPoint y: 301, distance: 122.4
copy p "[GEOGRAPHIC_DATA], [GEOGRAPHIC_DATA] 314007"
click at [831, 38] on md-icon "icon-close m-3 fg-AAA8AD cursor" at bounding box center [833, 38] width 12 height 12
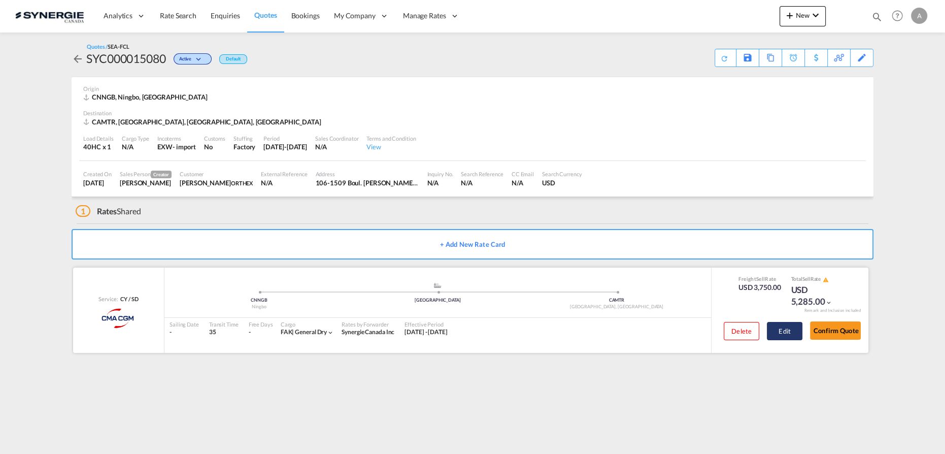
click at [788, 325] on button "Edit" at bounding box center [785, 331] width 36 height 18
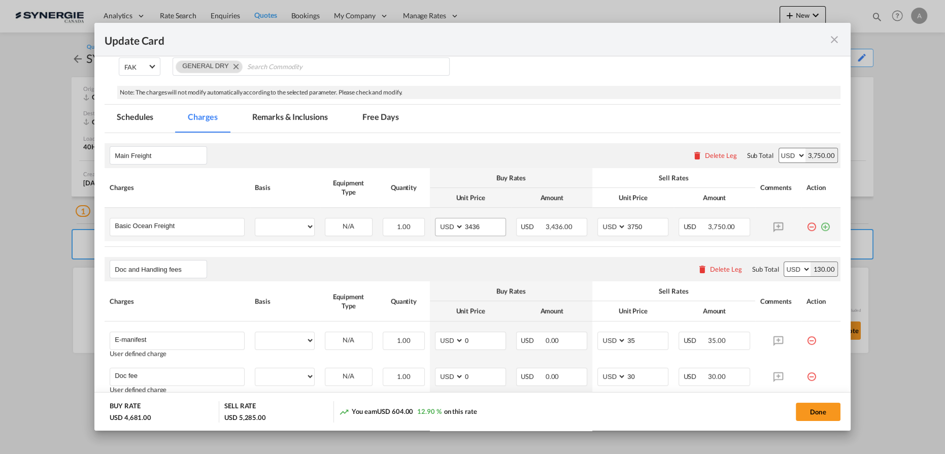
select select "per container"
select select "per B/L"
select select "per container"
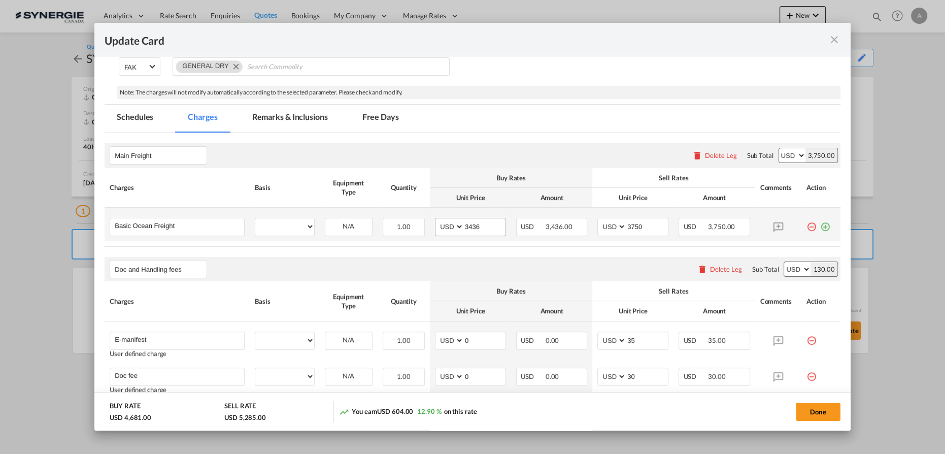
select select "per container"
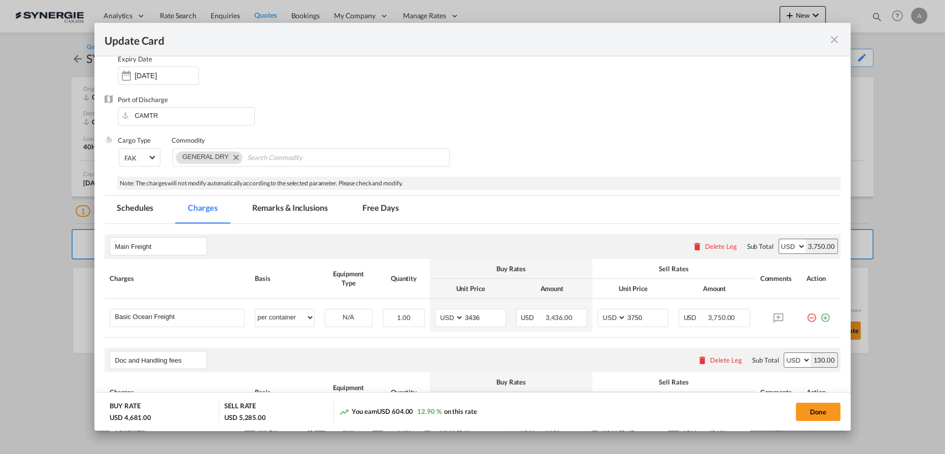
scroll to position [92, 0]
click at [836, 39] on md-icon "icon-close fg-AAA8AD m-0 pointer" at bounding box center [835, 40] width 12 height 12
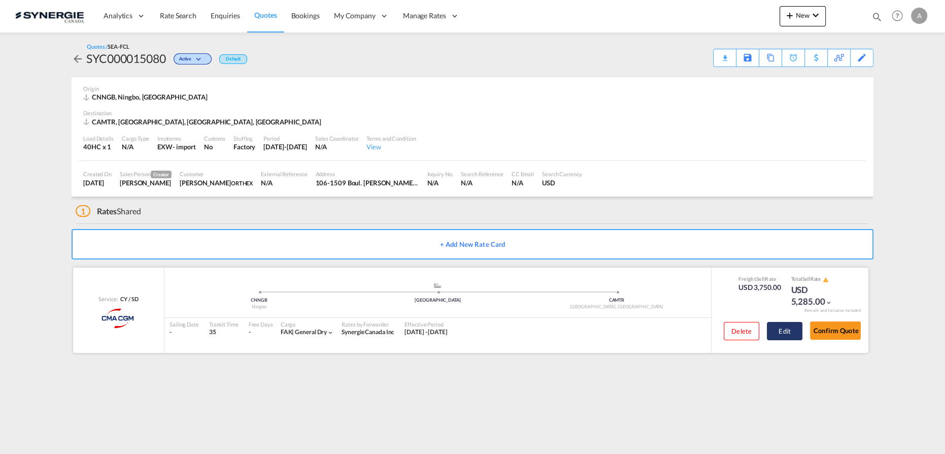
click at [778, 330] on button "Edit" at bounding box center [785, 331] width 36 height 18
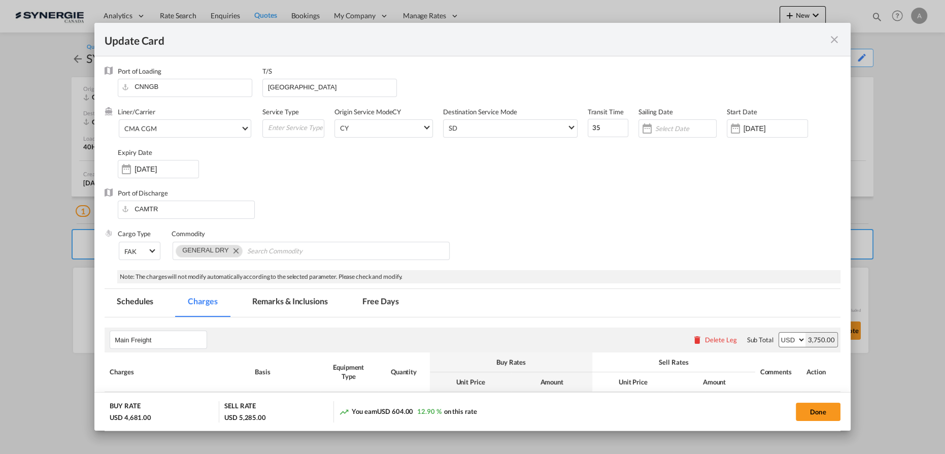
click at [299, 307] on md-tab-item "Remarks & Inclusions" at bounding box center [290, 303] width 100 height 28
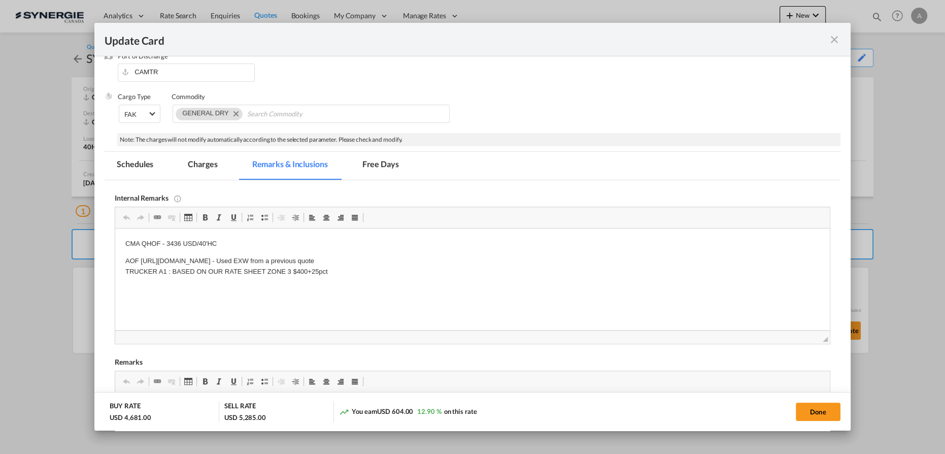
scroll to position [138, 0]
drag, startPoint x: 142, startPoint y: 256, endPoint x: 422, endPoint y: 257, distance: 280.7
click at [422, 257] on p "AOF https://app.frontapp.com/open/msg_1gcqgjnz?key=FJSjwqFHEsSmPFAXgaGH3kChHNpA…" at bounding box center [472, 265] width 695 height 21
copy p "https://app.frontapp.com/open/msg_1gcqgjnz?key=FJSjwqFHEsSmPFAXgaGH3kChHNpA4oZe"
click at [831, 39] on md-icon "icon-close fg-AAA8AD m-0 pointer" at bounding box center [835, 40] width 12 height 12
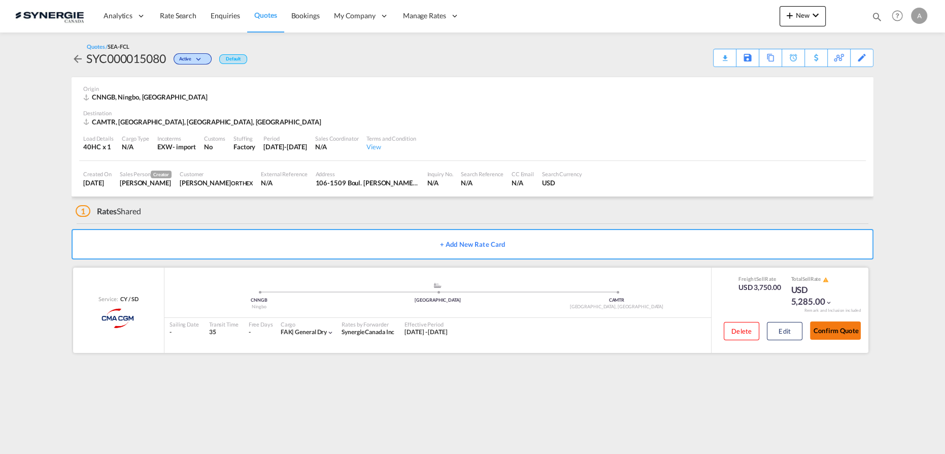
click at [833, 327] on button "Confirm Quote" at bounding box center [835, 330] width 51 height 18
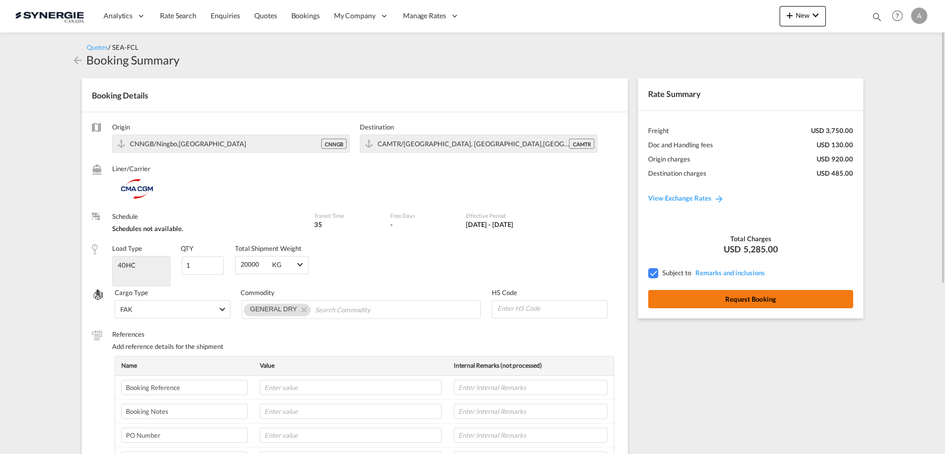
click at [723, 303] on button "Request Booking" at bounding box center [750, 299] width 205 height 18
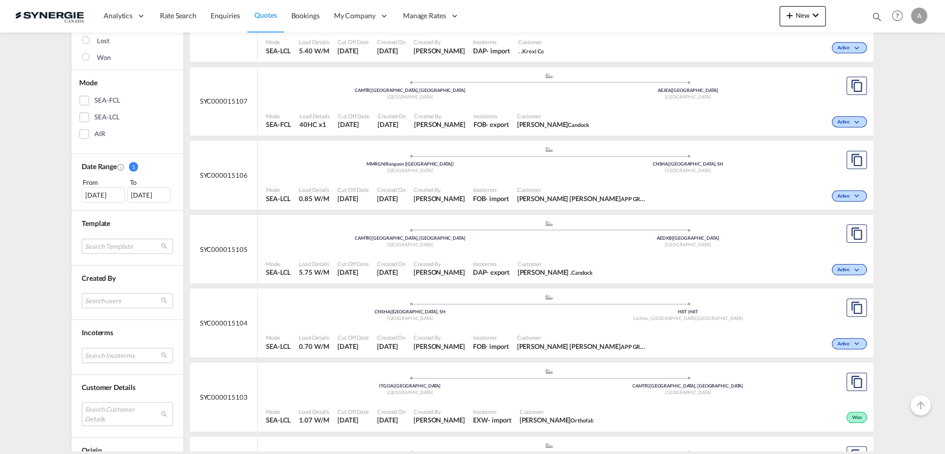
scroll to position [277, 0]
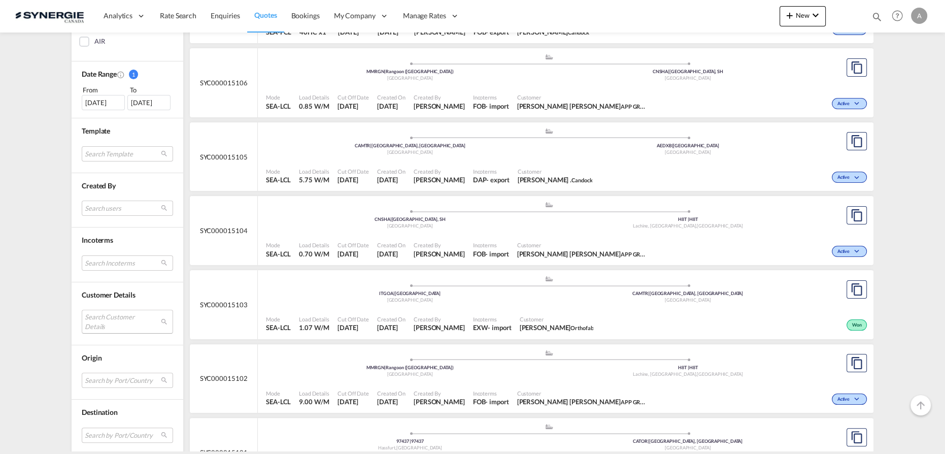
click at [126, 322] on md-select "Search Customer Details user name user [PERSON_NAME] [EMAIL_ADDRESS][DOMAIN_NAM…" at bounding box center [127, 321] width 91 height 23
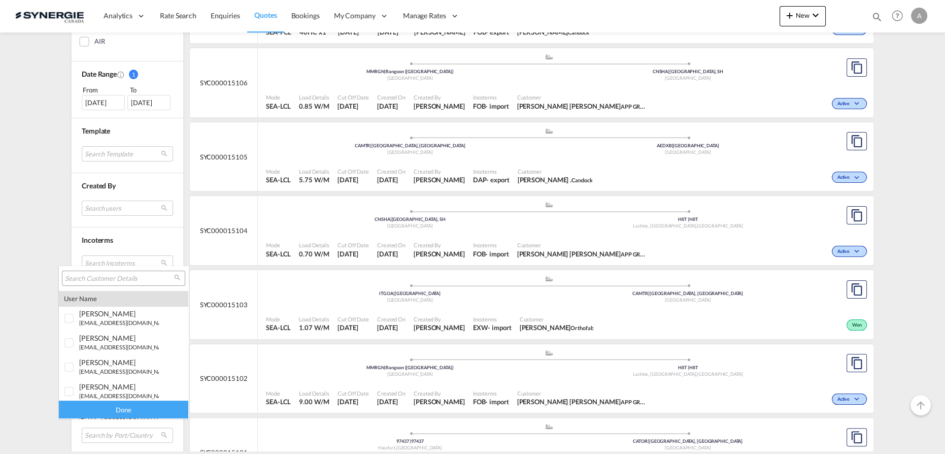
drag, startPoint x: 119, startPoint y: 280, endPoint x: 135, endPoint y: 293, distance: 20.9
click at [119, 281] on input "search" at bounding box center [119, 278] width 109 height 9
type input "teknion"
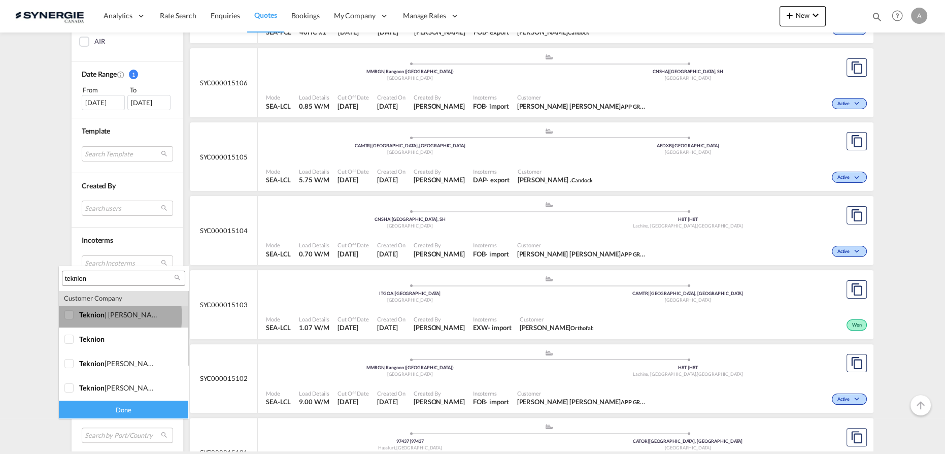
click at [73, 316] on div at bounding box center [69, 315] width 10 height 10
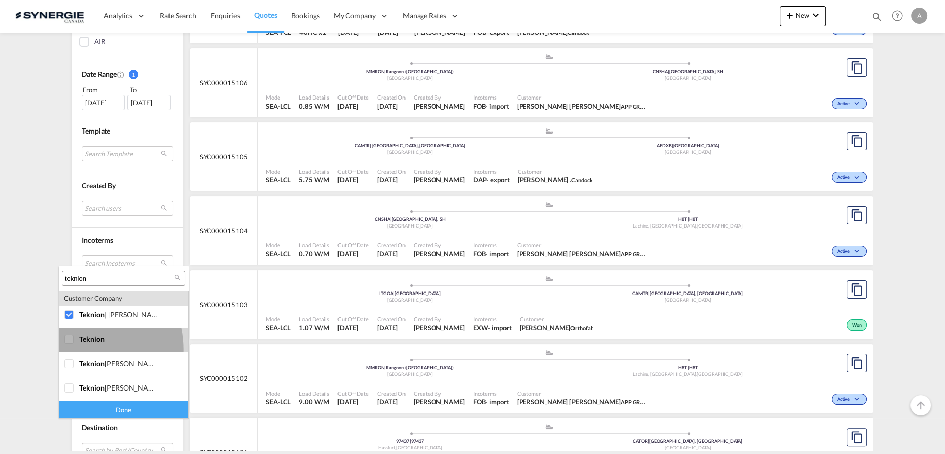
click at [70, 350] on md-option "company teknion" at bounding box center [123, 339] width 129 height 24
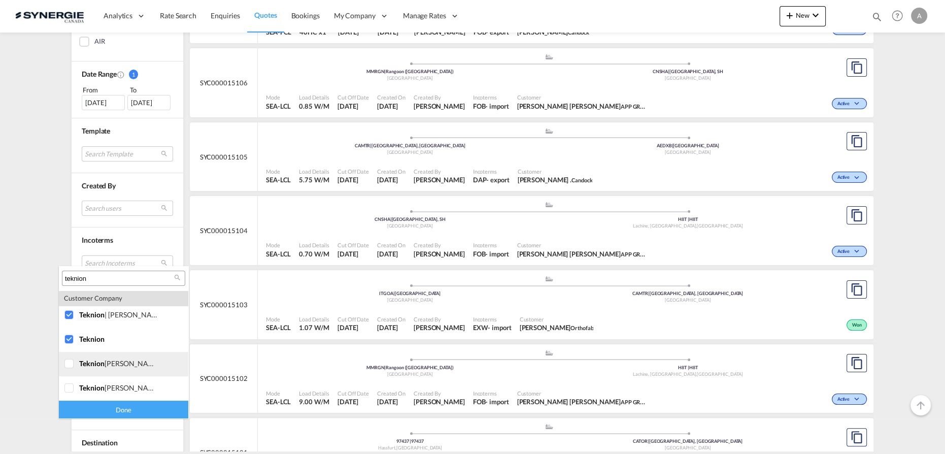
click at [71, 363] on div at bounding box center [69, 364] width 10 height 10
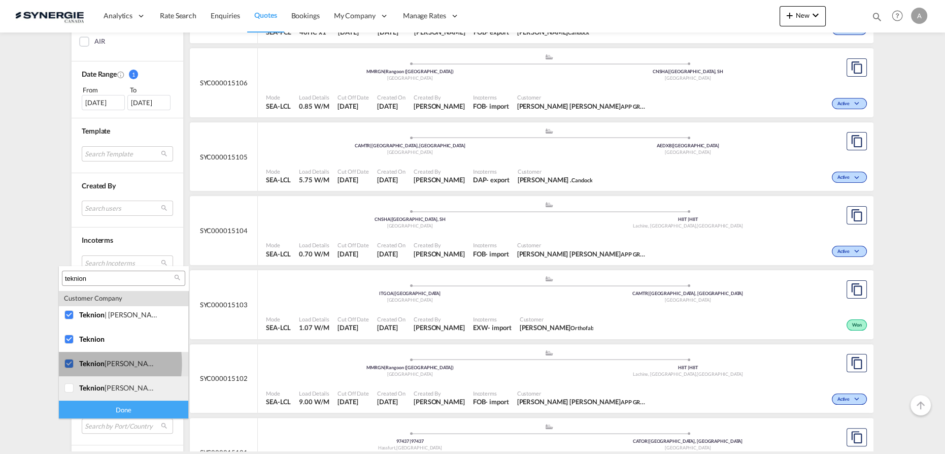
click at [75, 387] on div at bounding box center [69, 388] width 10 height 10
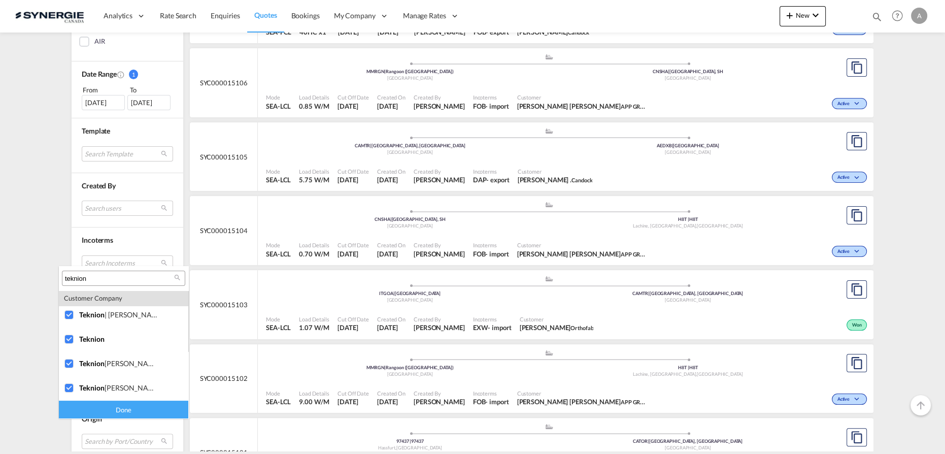
click at [84, 405] on div "Done" at bounding box center [123, 410] width 129 height 18
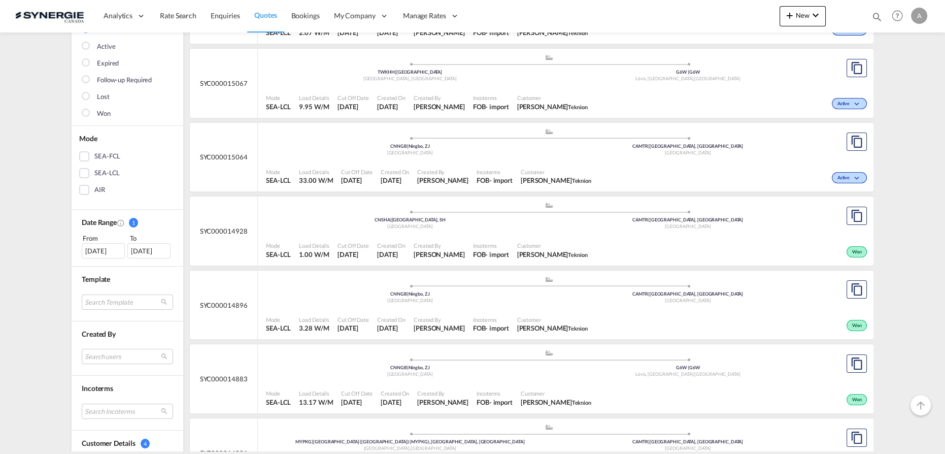
scroll to position [92, 0]
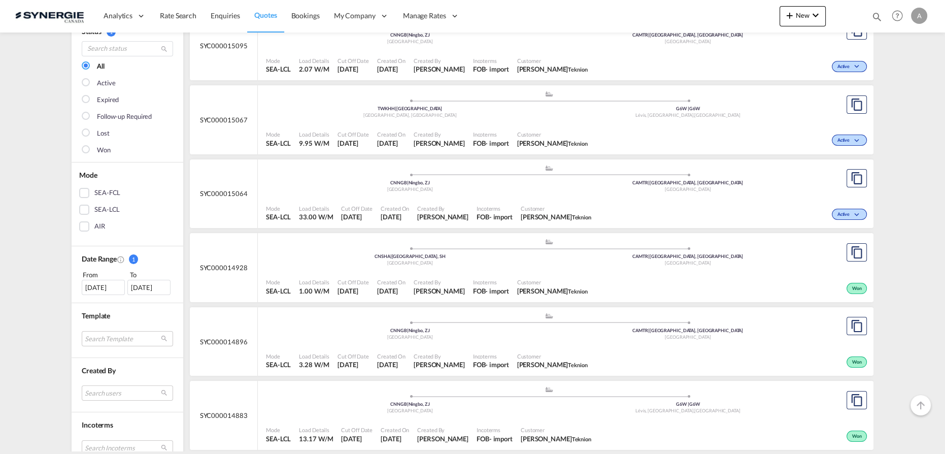
click at [106, 284] on div "27 Aug 2025" at bounding box center [103, 287] width 43 height 15
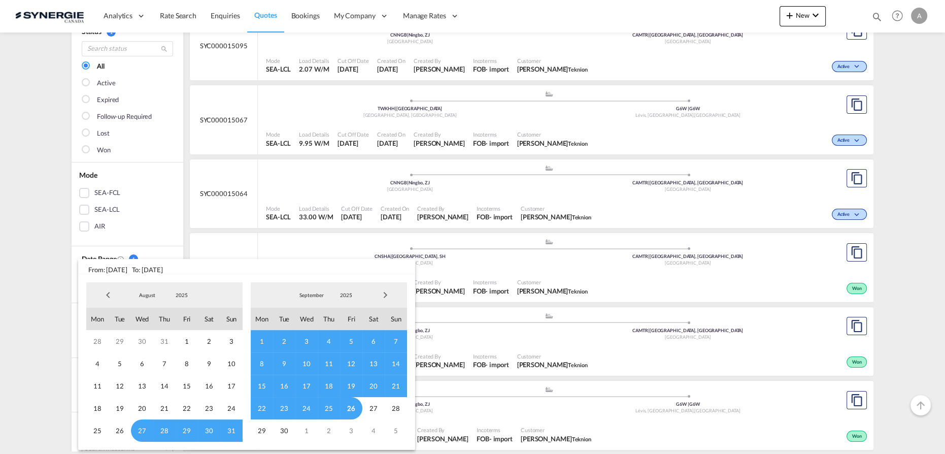
click at [256, 341] on span "1" at bounding box center [262, 341] width 22 height 22
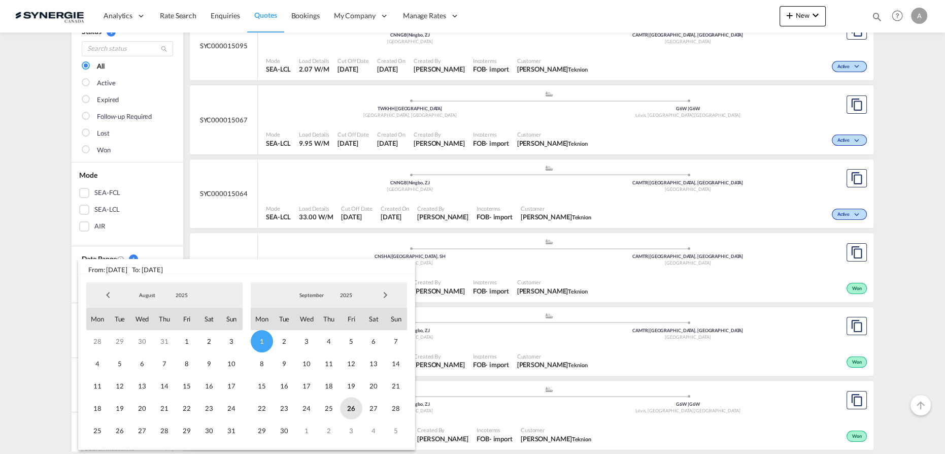
click at [359, 407] on span "26" at bounding box center [351, 408] width 22 height 22
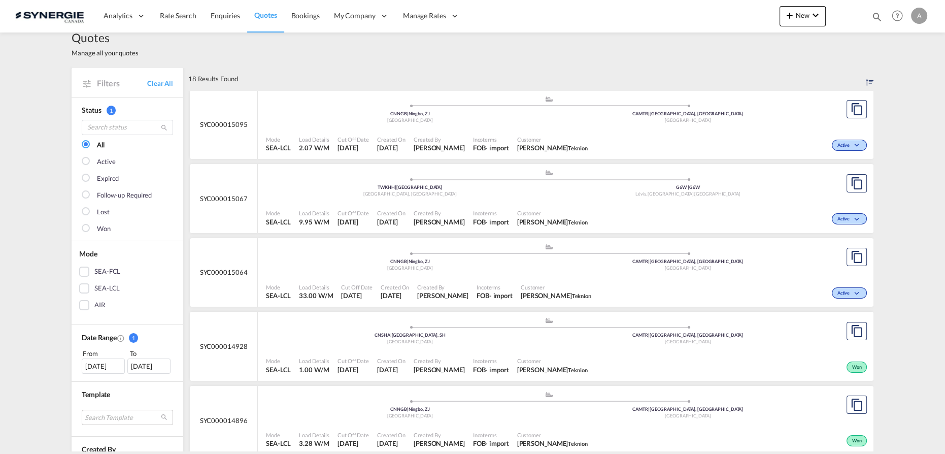
scroll to position [0, 0]
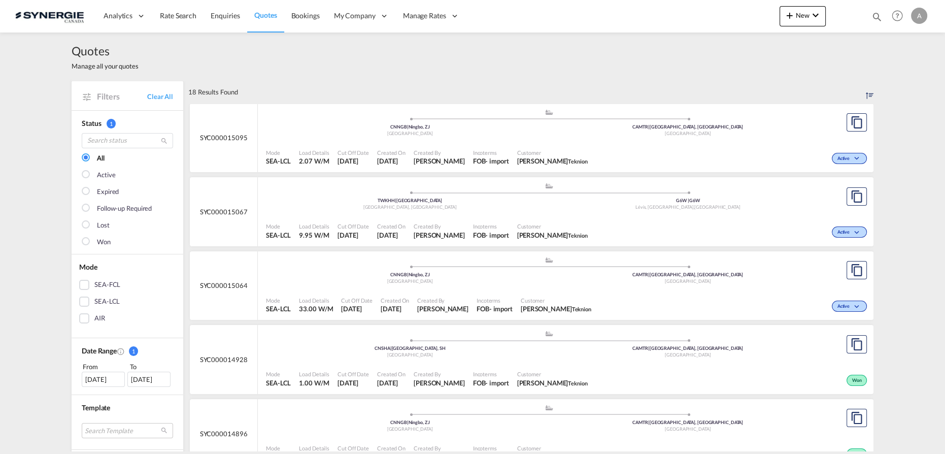
drag, startPoint x: 877, startPoint y: 17, endPoint x: 833, endPoint y: 19, distance: 44.2
click at [877, 17] on md-icon "icon-magnify" at bounding box center [877, 16] width 11 height 11
drag, startPoint x: 716, startPoint y: 18, endPoint x: 717, endPoint y: 24, distance: 5.7
click at [716, 18] on select "Bookings Quotes Enquiries" at bounding box center [715, 17] width 48 height 18
select select "Quotes"
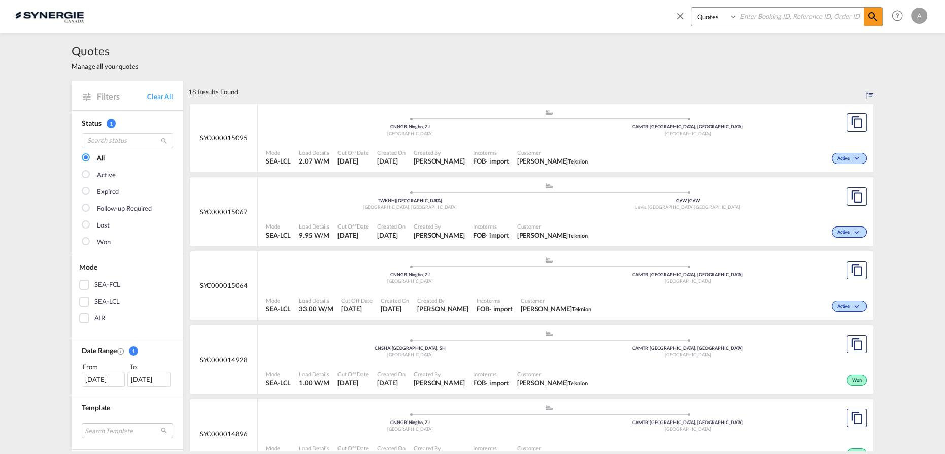
click at [691, 8] on select "Bookings Quotes Enquiries" at bounding box center [715, 17] width 48 height 18
drag, startPoint x: 757, startPoint y: 17, endPoint x: 771, endPoint y: 29, distance: 18.0
click at [758, 17] on input at bounding box center [801, 17] width 126 height 18
type input "15048"
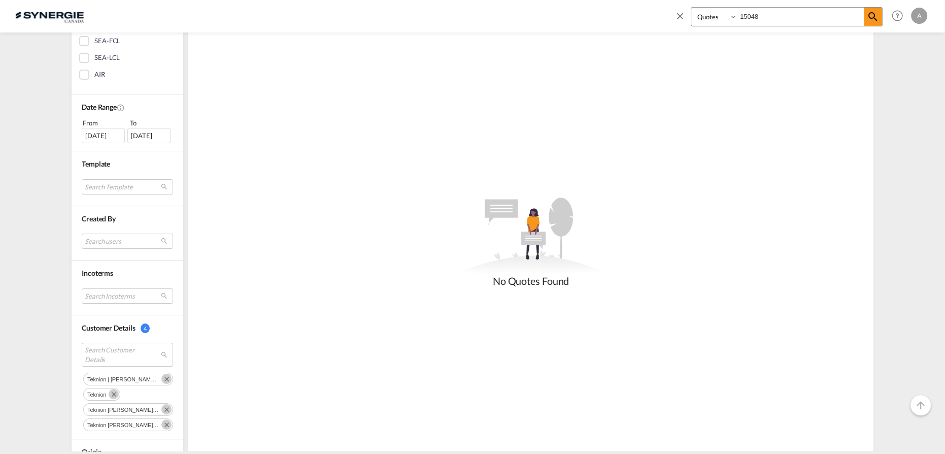
scroll to position [323, 0]
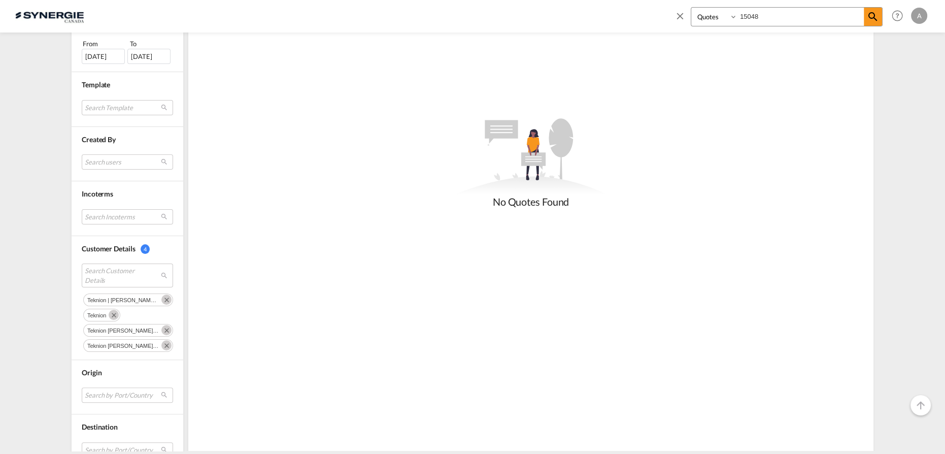
click at [112, 313] on md-icon "Remove" at bounding box center [114, 315] width 10 height 10
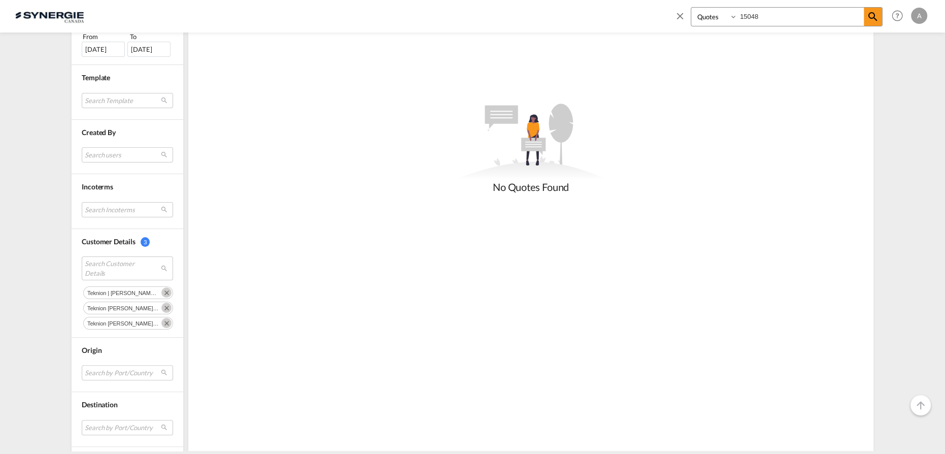
click at [161, 290] on md-icon "Remove" at bounding box center [166, 292] width 10 height 10
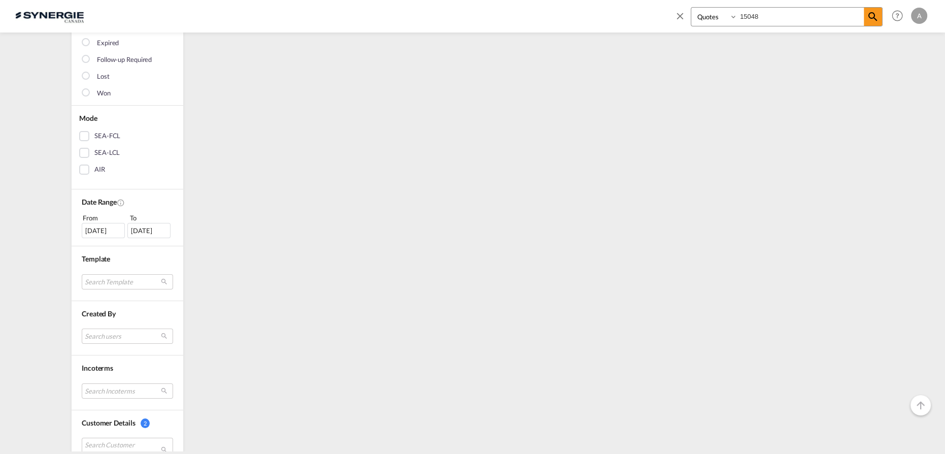
scroll to position [184, 0]
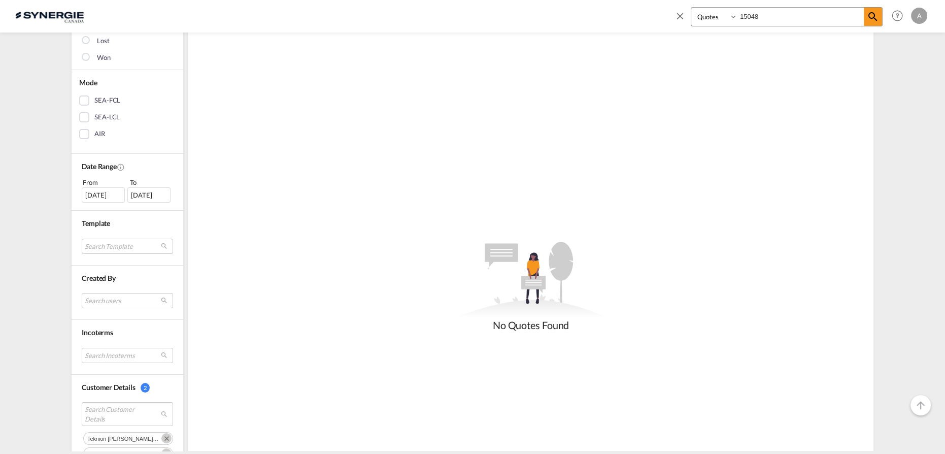
click at [161, 433] on md-icon "Remove" at bounding box center [166, 438] width 10 height 10
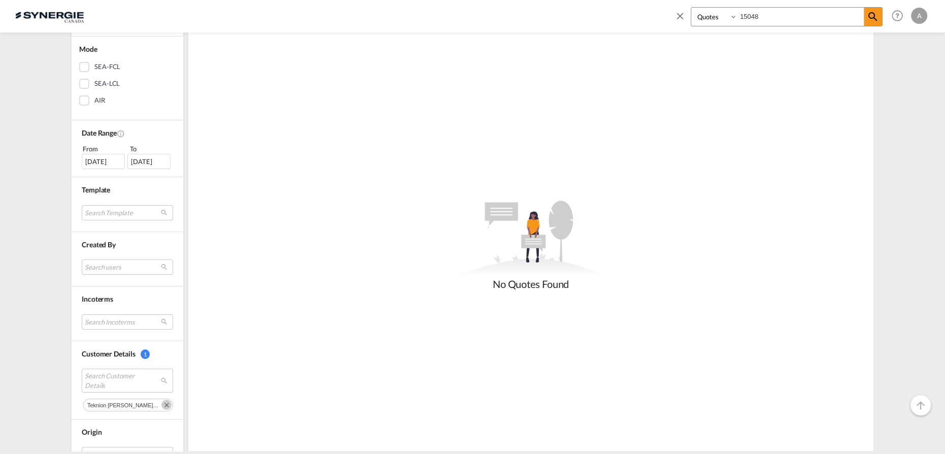
click at [161, 403] on md-icon "Remove" at bounding box center [166, 405] width 10 height 10
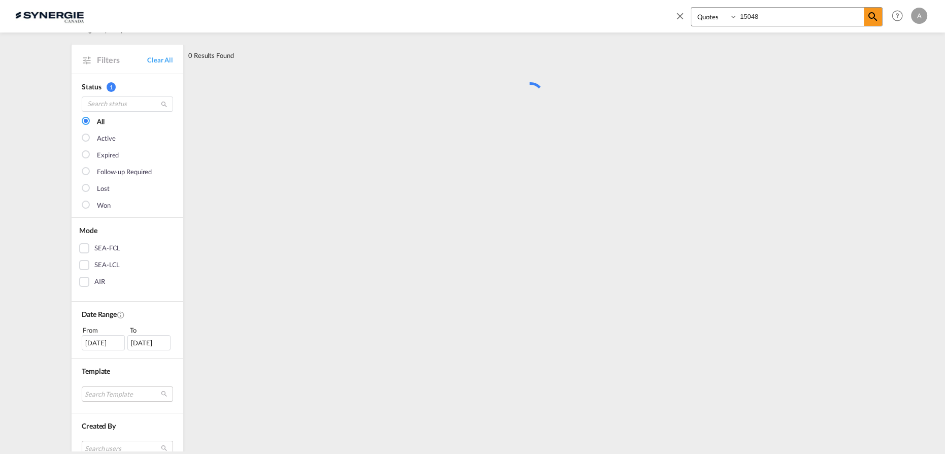
scroll to position [0, 0]
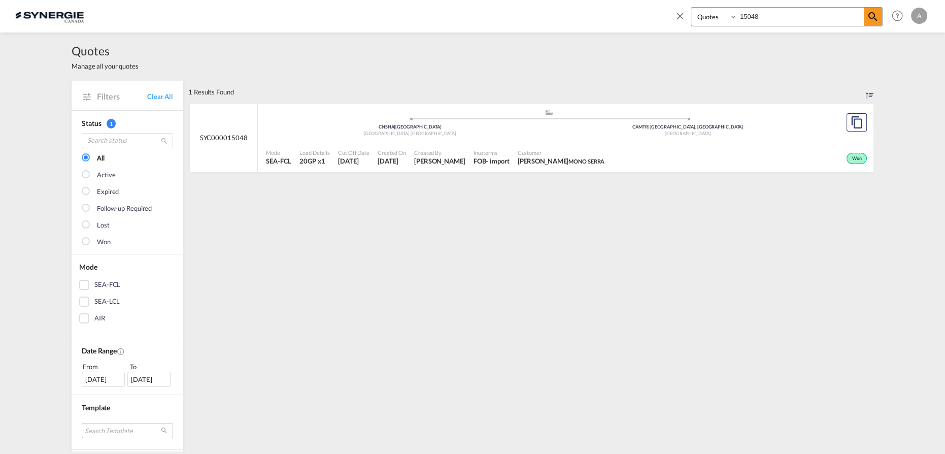
click at [560, 149] on span "Customer" at bounding box center [561, 153] width 87 height 8
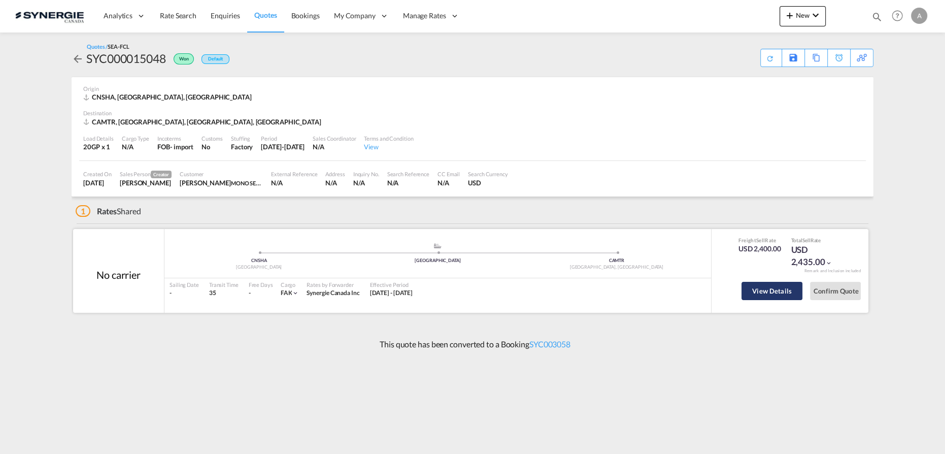
click at [748, 295] on button "View Details" at bounding box center [772, 291] width 61 height 18
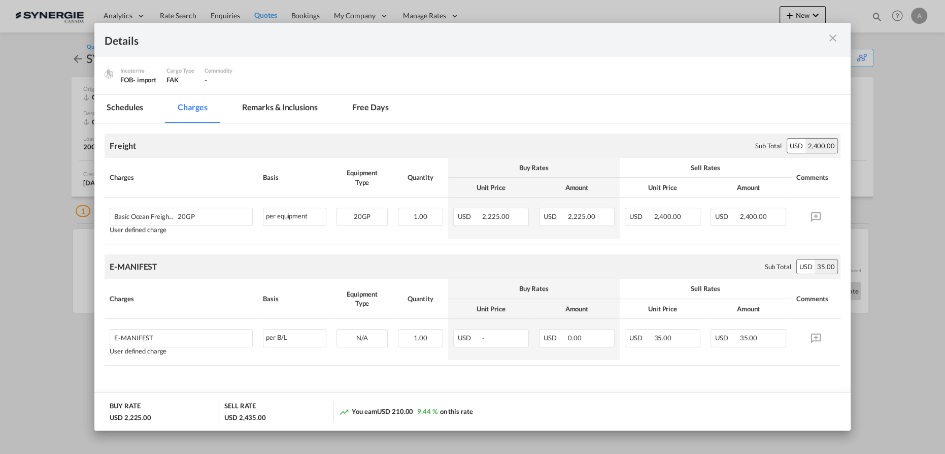
scroll to position [101, 0]
click at [833, 39] on md-icon "icon-close m-3 fg-AAA8AD cursor" at bounding box center [833, 38] width 12 height 12
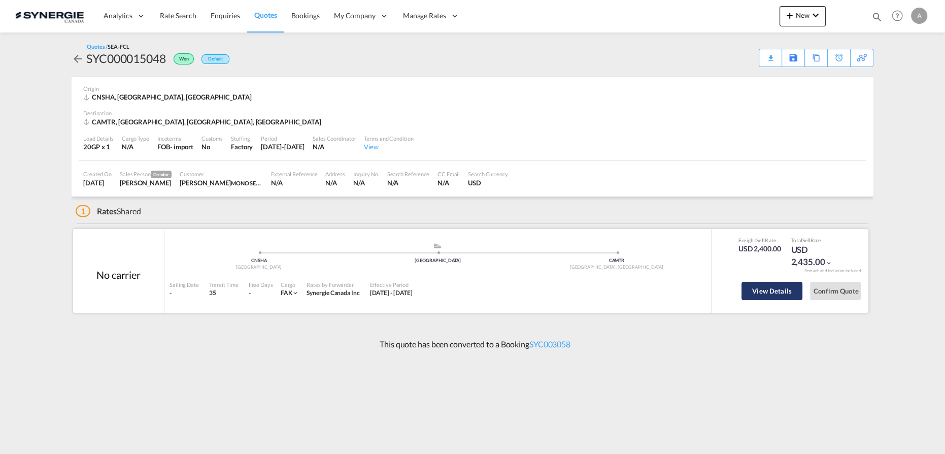
click at [764, 295] on button "View Details" at bounding box center [772, 291] width 61 height 18
